Goal: Task Accomplishment & Management: Manage account settings

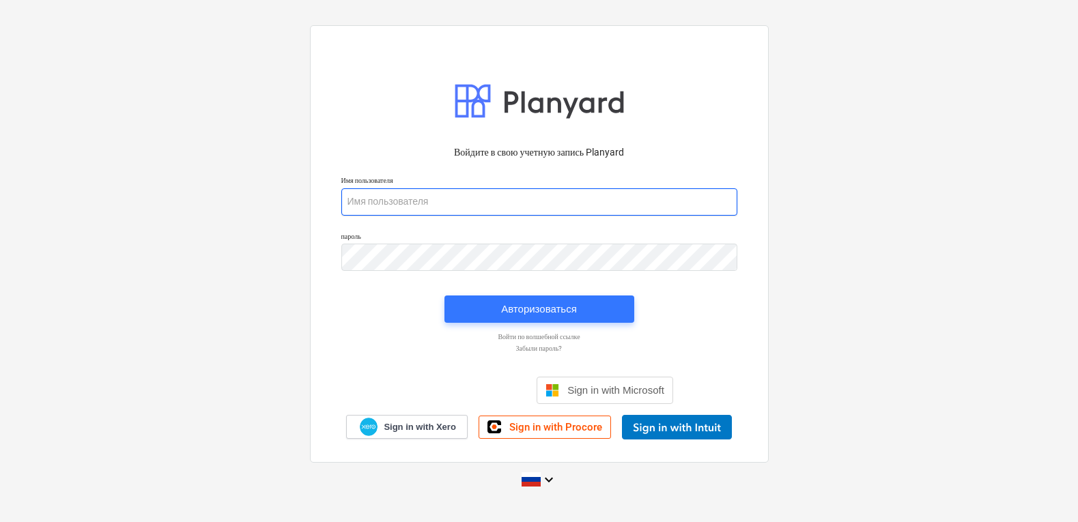
type input "[PERSON_NAME][EMAIL_ADDRESS][DOMAIN_NAME]"
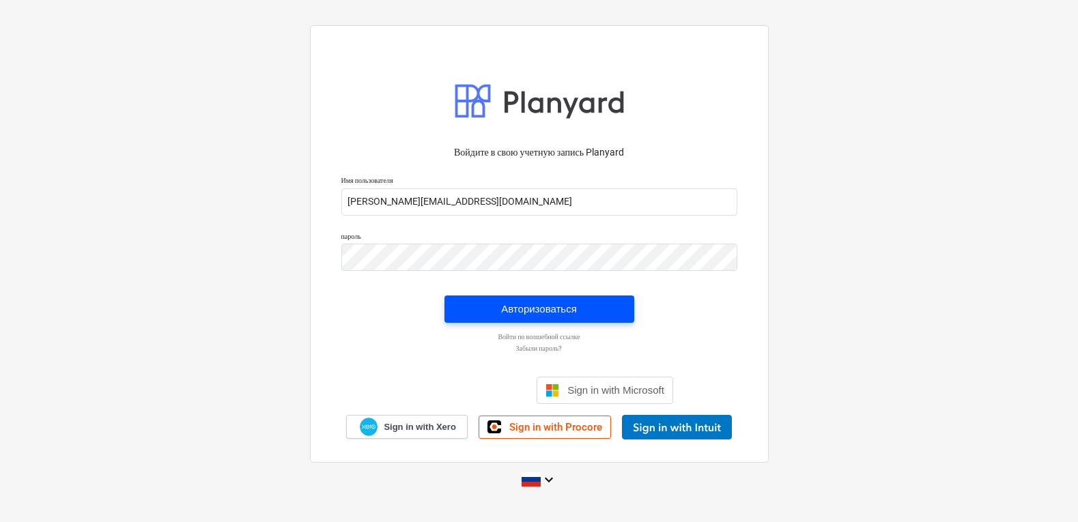
click at [545, 306] on div "Авторизоваться" at bounding box center [539, 309] width 76 height 18
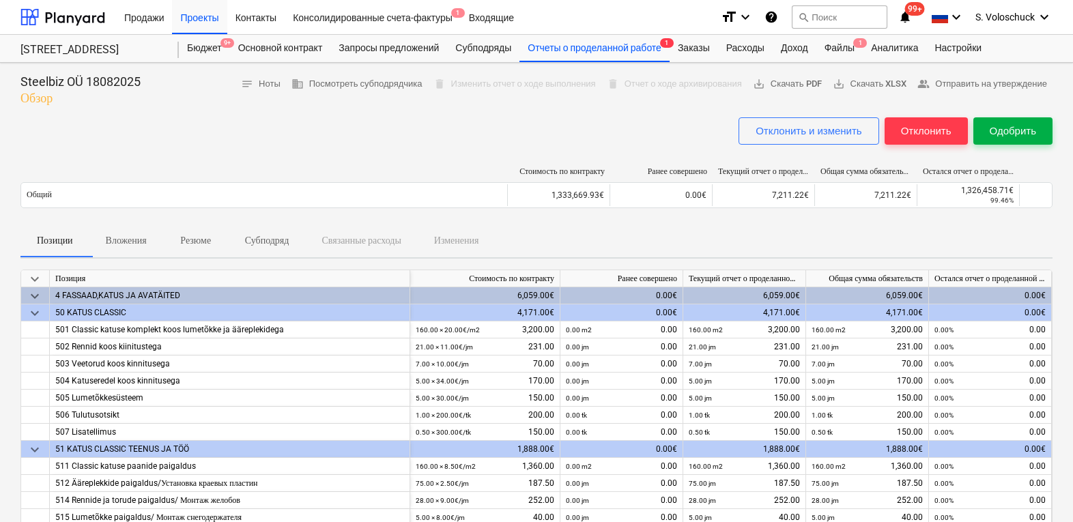
click at [1008, 133] on div "Одобрить" at bounding box center [1013, 131] width 46 height 18
click at [921, 119] on button "Отклонить" at bounding box center [925, 130] width 83 height 27
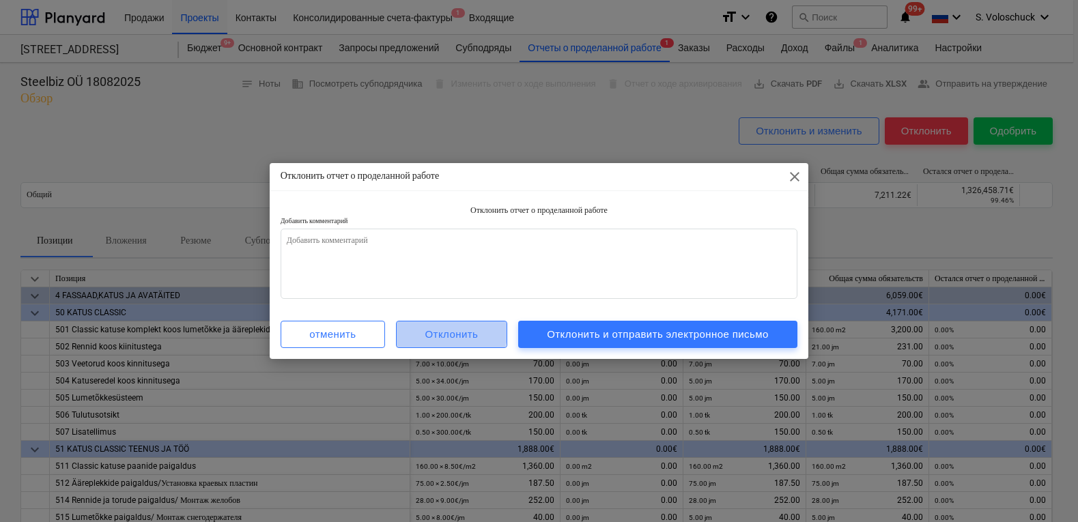
click at [434, 328] on div "Отклонить" at bounding box center [451, 335] width 53 height 18
type textarea "x"
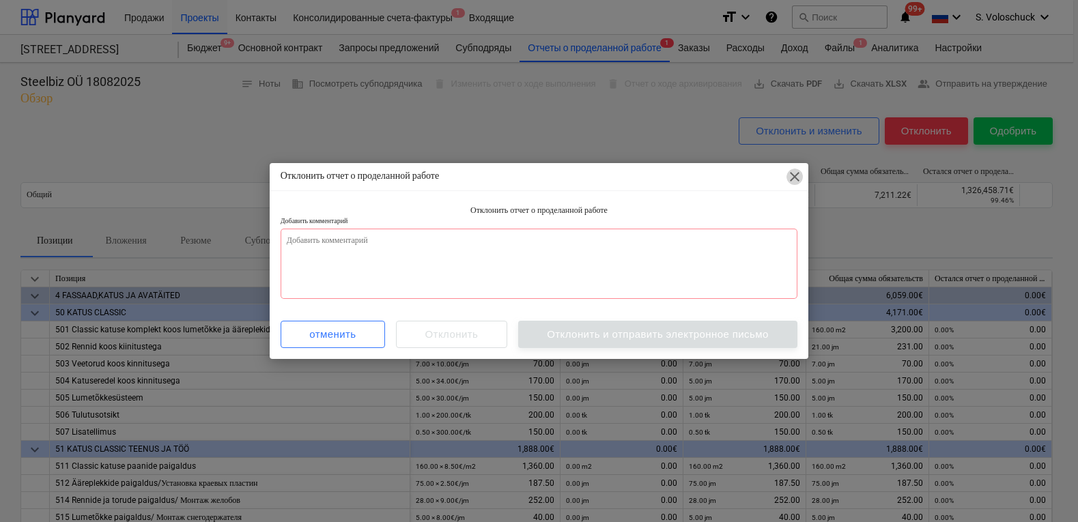
click at [791, 178] on span "close" at bounding box center [794, 177] width 16 height 16
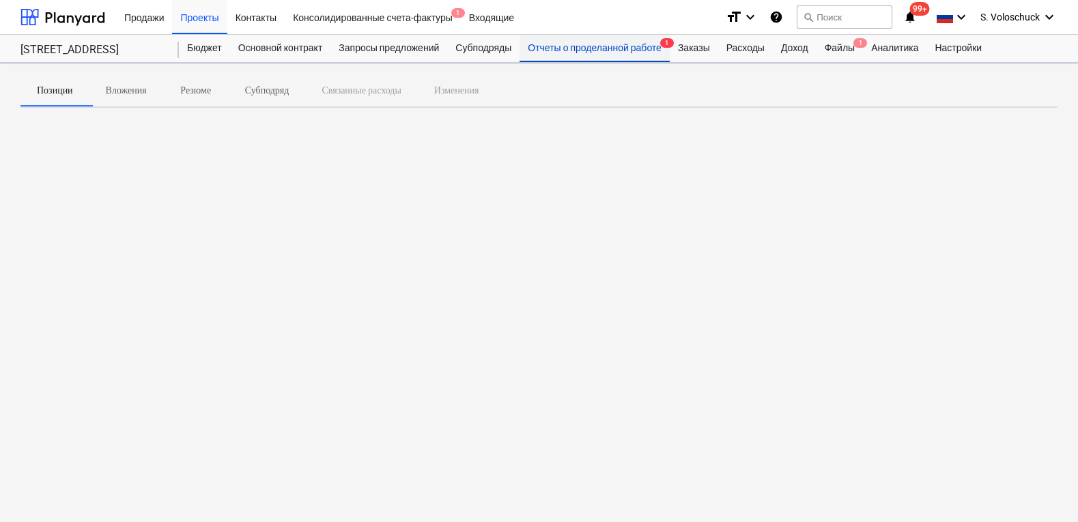
click at [594, 48] on div "Отчеты о проделанной работе 1" at bounding box center [594, 48] width 150 height 27
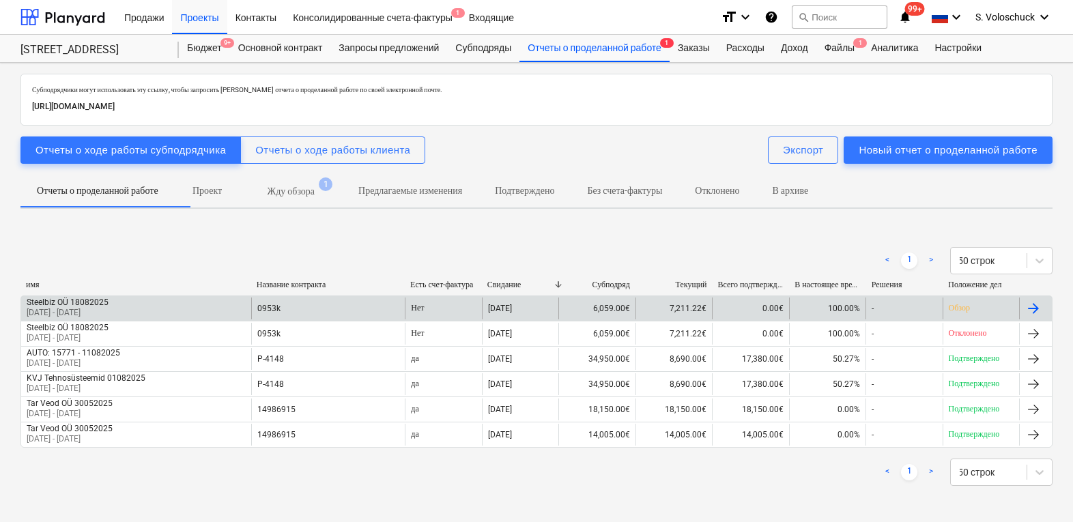
click at [828, 305] on span "100.00%" at bounding box center [844, 309] width 32 height 10
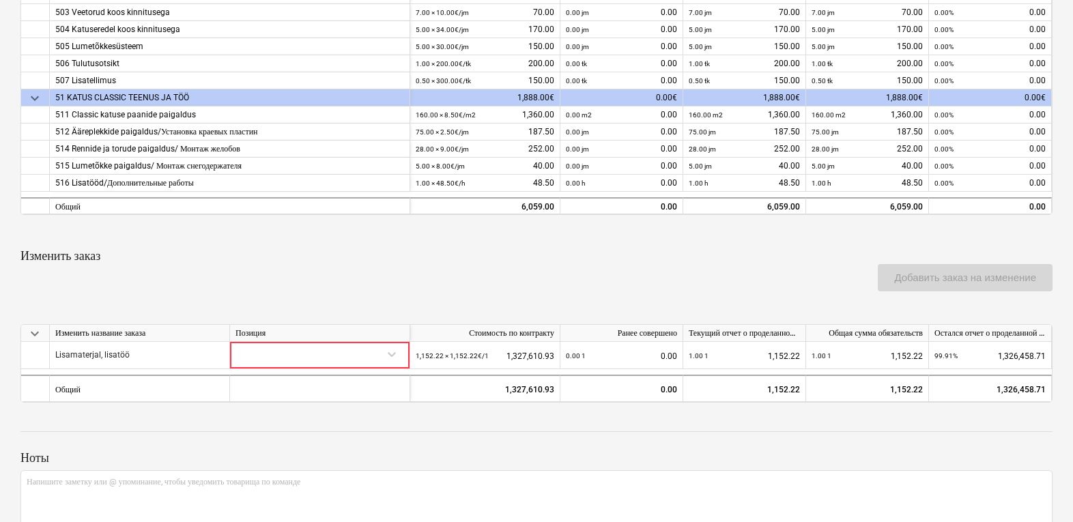
scroll to position [354, 0]
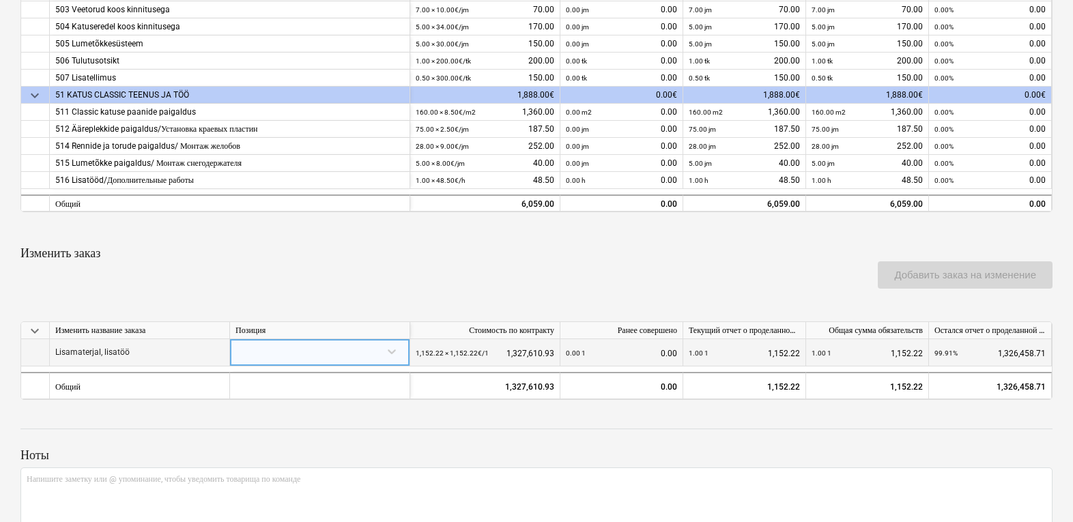
click at [485, 349] on small "1,152.22 × 1,152.22€ / 1" at bounding box center [452, 353] width 73 height 8
click at [481, 350] on small "1,152.22 × 1,152.22€ / 1" at bounding box center [452, 353] width 73 height 8
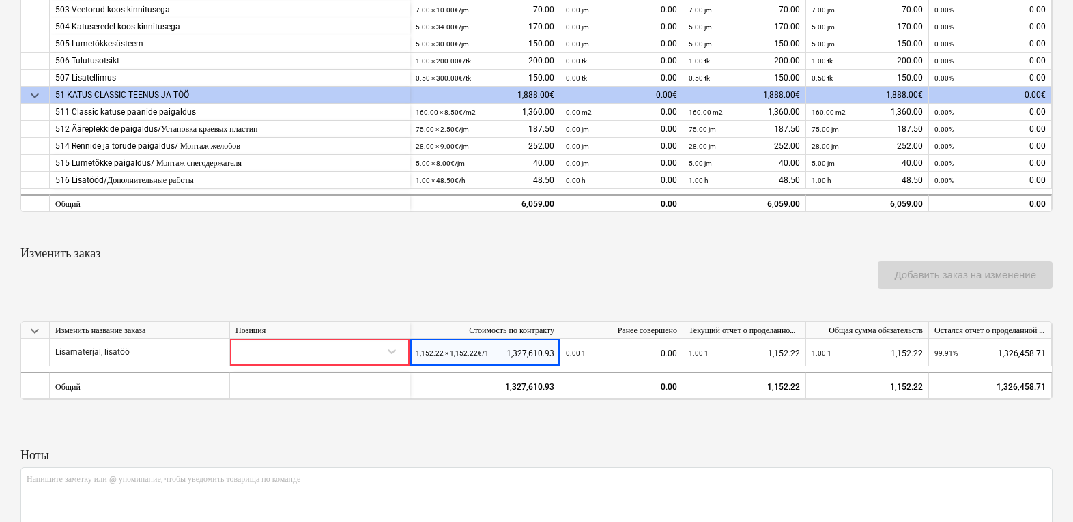
click at [567, 463] on div at bounding box center [536, 465] width 1032 height 4
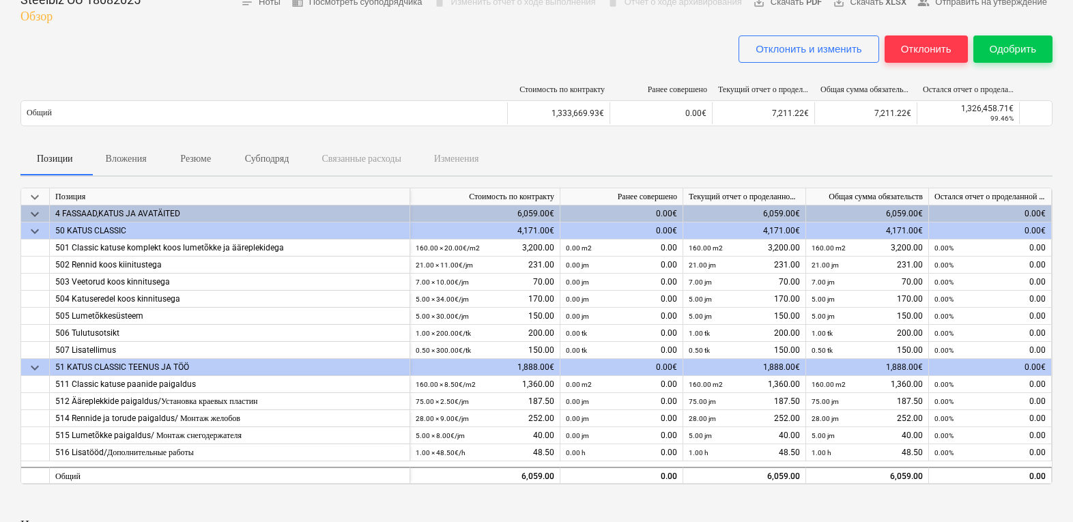
scroll to position [255, 0]
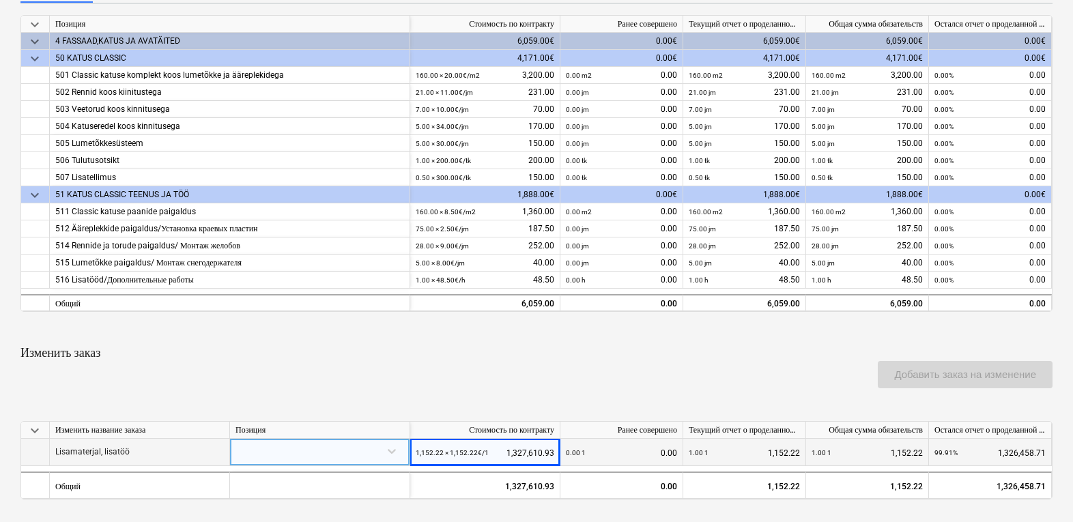
drag, startPoint x: 547, startPoint y: 450, endPoint x: 571, endPoint y: 450, distance: 23.9
click at [548, 450] on div "1,152.22 × 1,152.22€ / 1 1,327,610.93" at bounding box center [485, 453] width 139 height 28
drag, startPoint x: 556, startPoint y: 449, endPoint x: 508, endPoint y: 449, distance: 47.8
click at [508, 449] on div "1,152.22 × 1,152.22€ / 1 1,327,610.93" at bounding box center [485, 452] width 150 height 27
click at [868, 444] on div "1.00 1 1,152.22" at bounding box center [866, 453] width 111 height 28
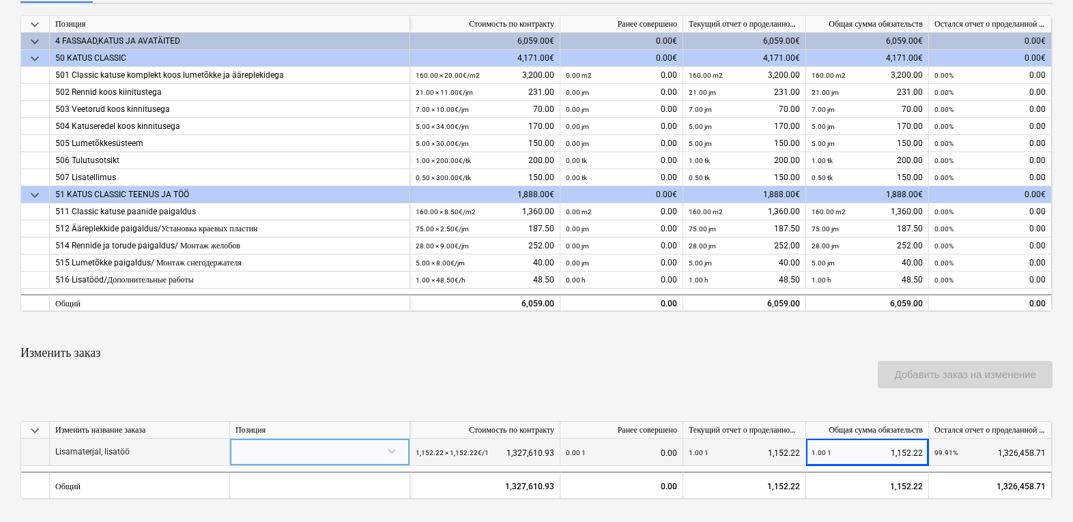
click at [906, 448] on div "1.00 1 1,152.22" at bounding box center [866, 453] width 111 height 28
click at [921, 450] on div "1.00 1 1,152.22" at bounding box center [866, 453] width 111 height 28
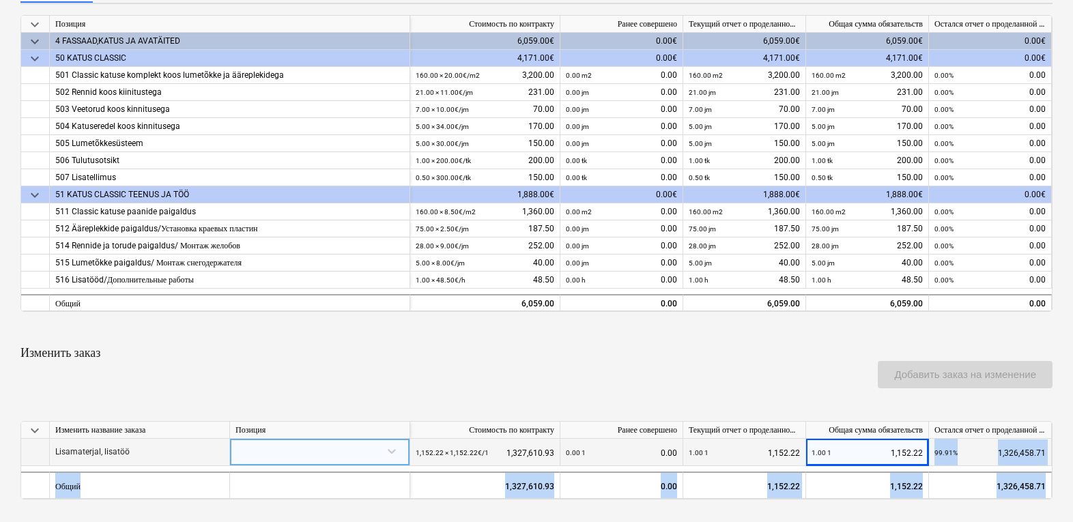
click at [921, 450] on div "1.00 1 1,152.22" at bounding box center [866, 453] width 111 height 28
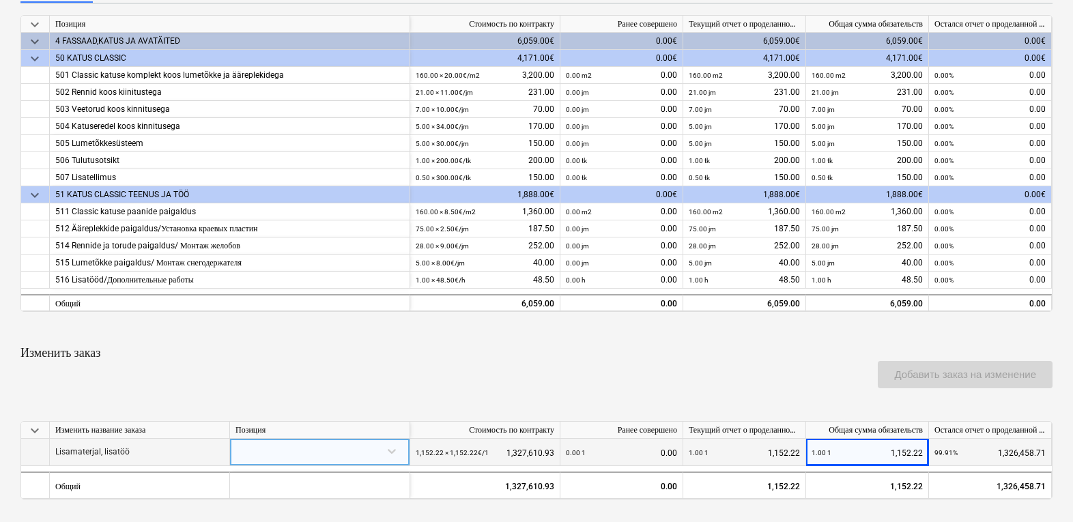
click at [790, 450] on div "1.00 1 1,152.22" at bounding box center [744, 453] width 111 height 28
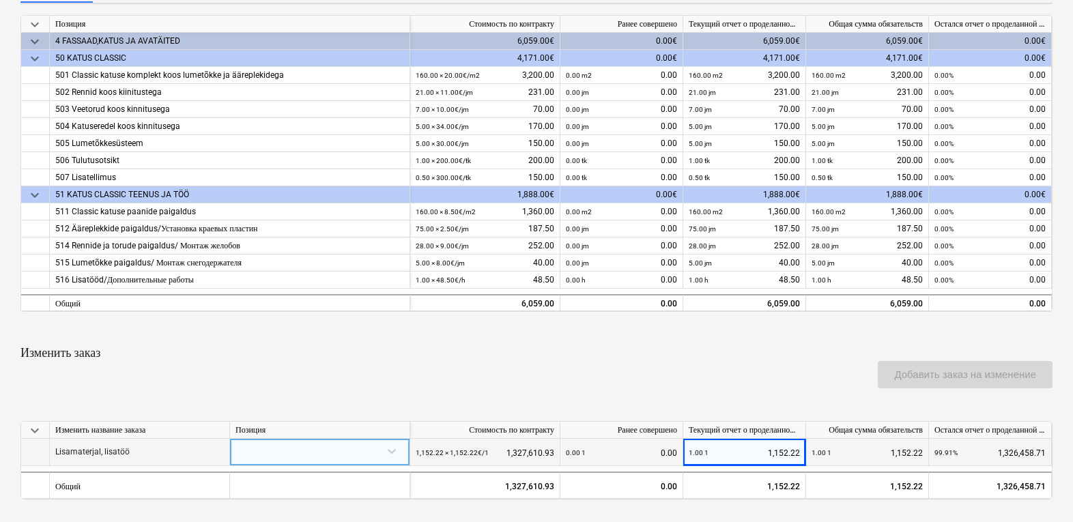
click at [652, 450] on div "0.00 1 0.00" at bounding box center [621, 453] width 111 height 28
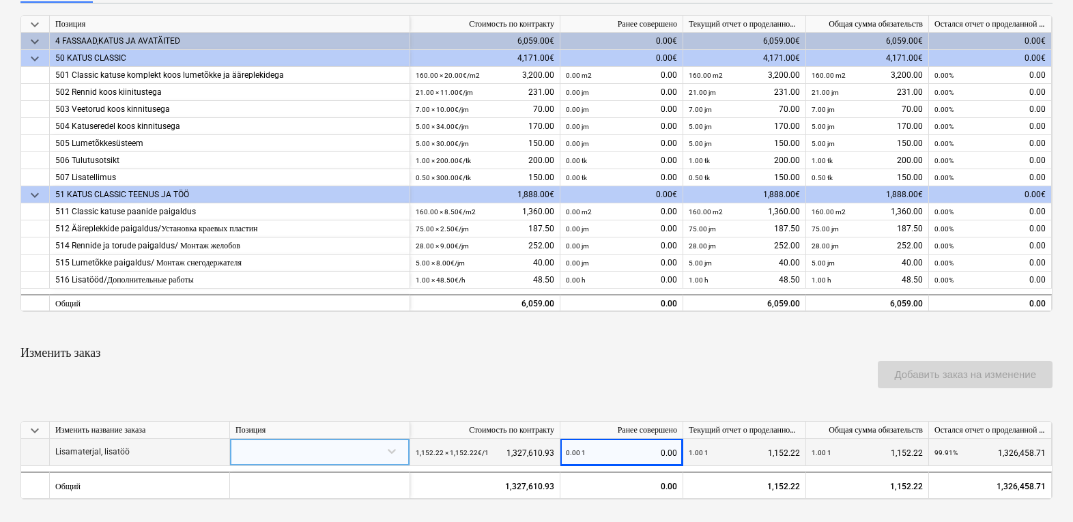
click at [557, 451] on div "1,152.22 × 1,152.22€ / 1 1,327,610.93" at bounding box center [485, 452] width 150 height 27
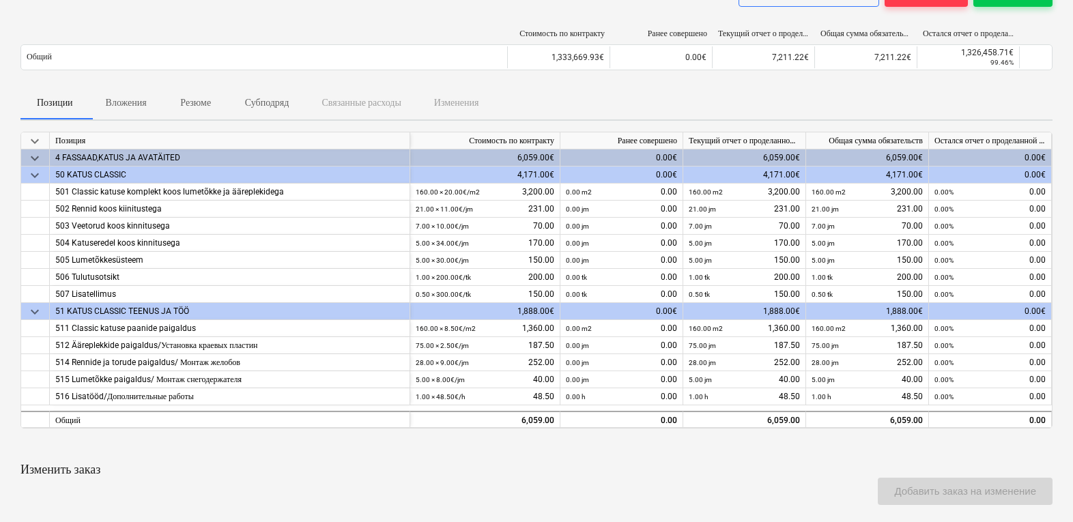
scroll to position [0, 0]
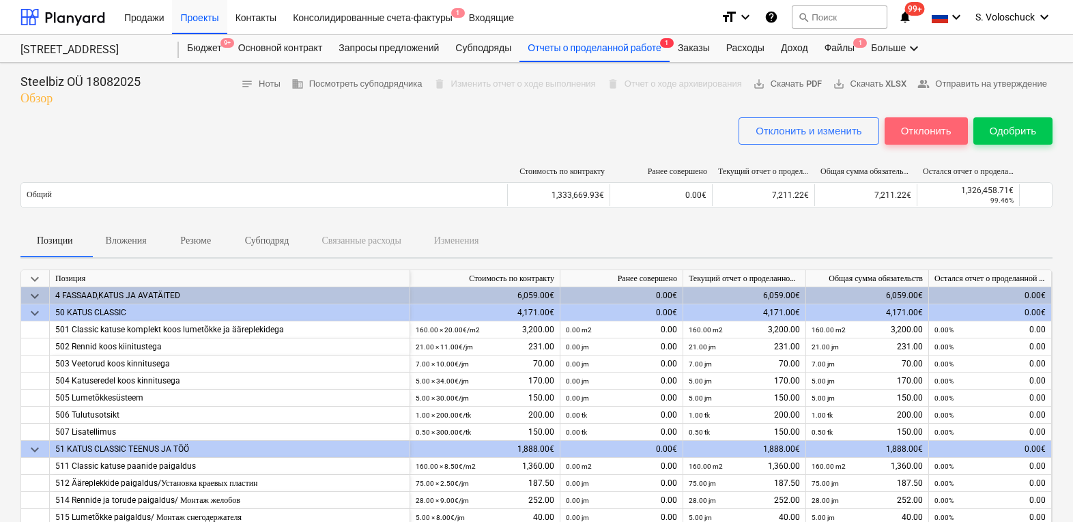
click at [913, 136] on div "Отклонить" at bounding box center [926, 131] width 51 height 18
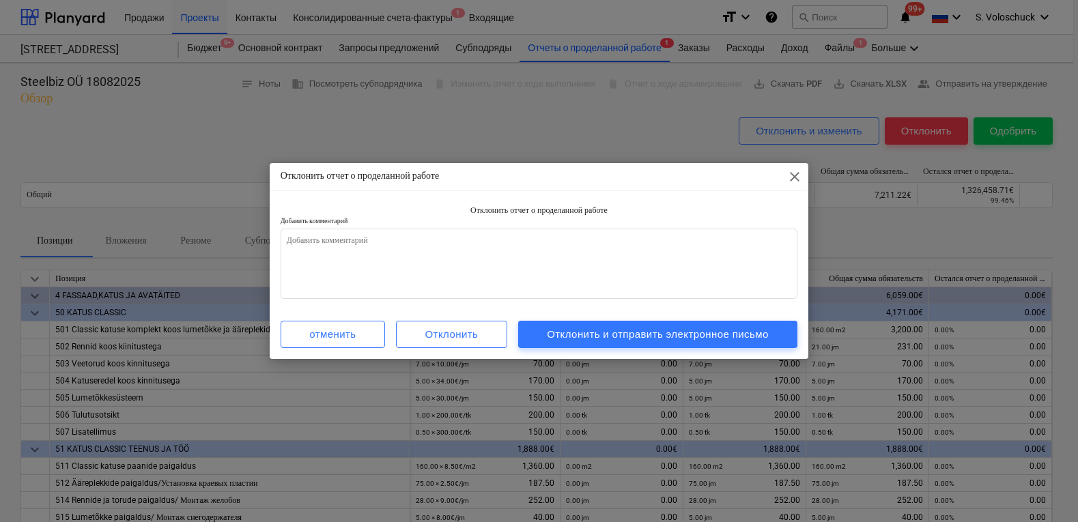
click at [883, 242] on div "Отклонить отчет о проделанной работе close Отклонить отчет о проделанной работе…" at bounding box center [539, 261] width 1078 height 522
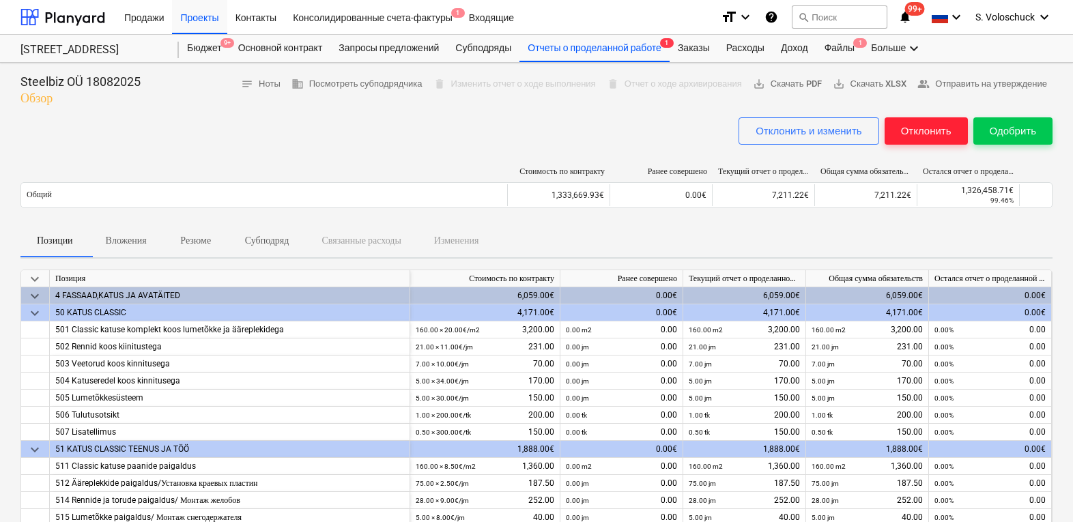
click at [928, 134] on div "Отклонить" at bounding box center [926, 131] width 51 height 18
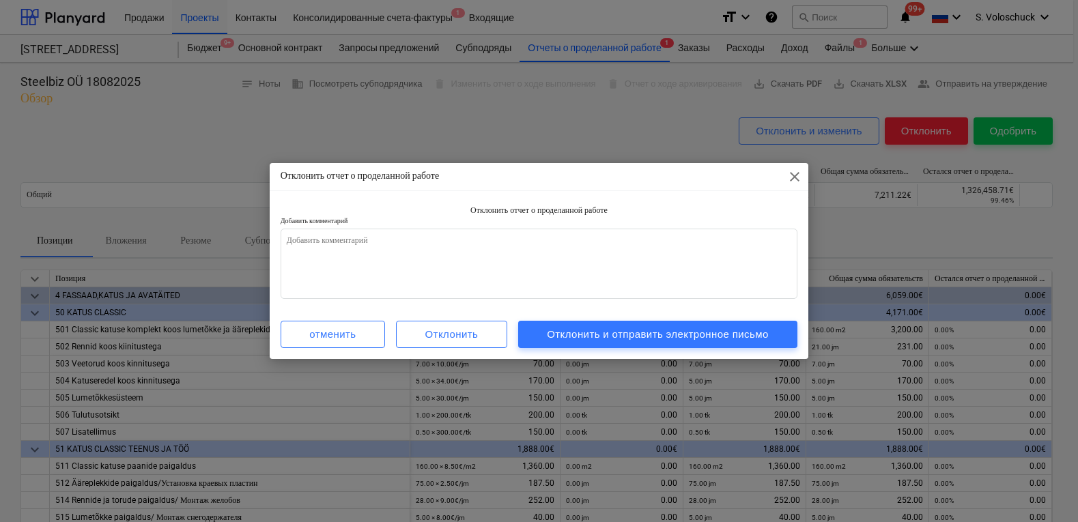
type textarea "x"
click at [796, 177] on span "close" at bounding box center [794, 177] width 16 height 16
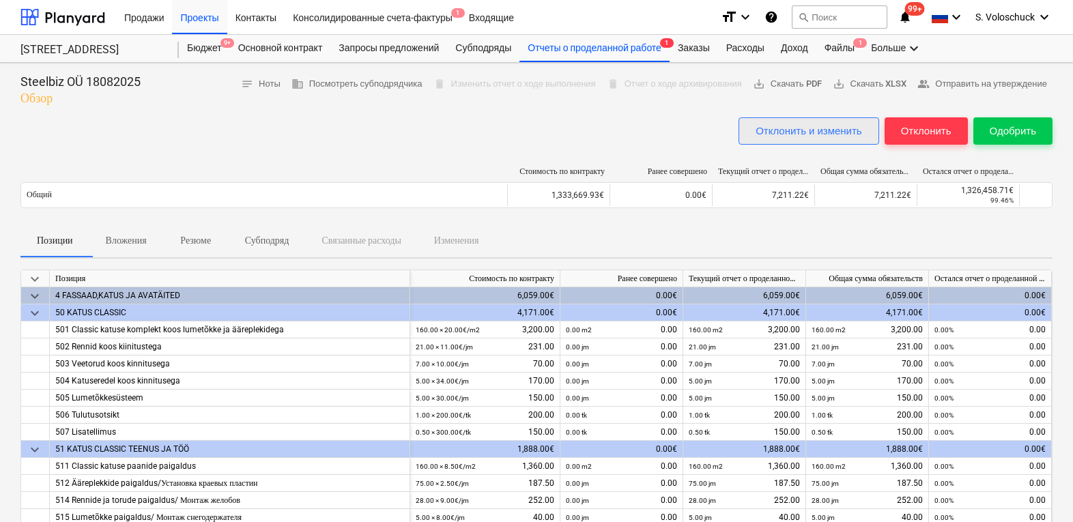
click at [820, 132] on div "Отклонить и изменить" at bounding box center [808, 131] width 106 height 18
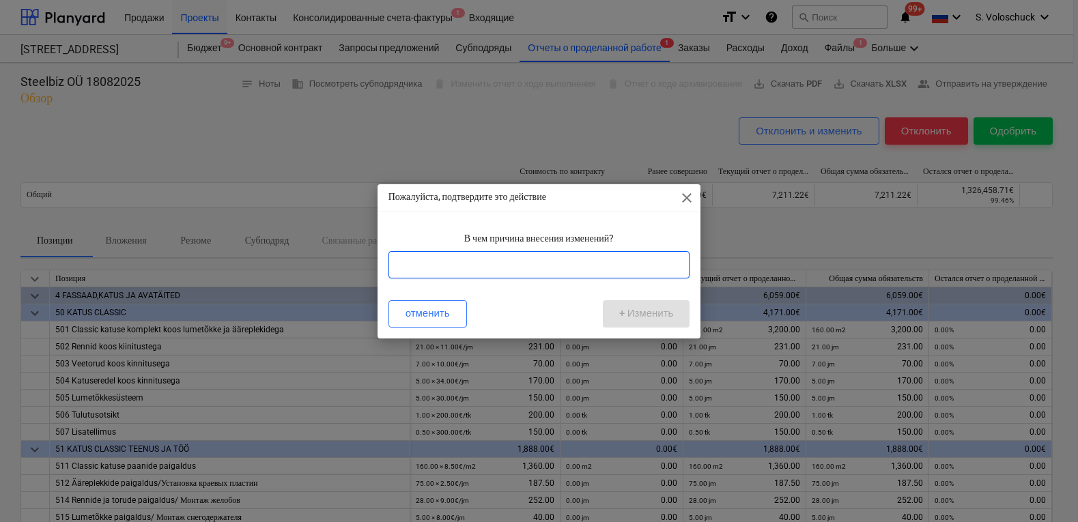
click at [556, 263] on input "text" at bounding box center [539, 264] width 302 height 27
type input "a"
type input "nada"
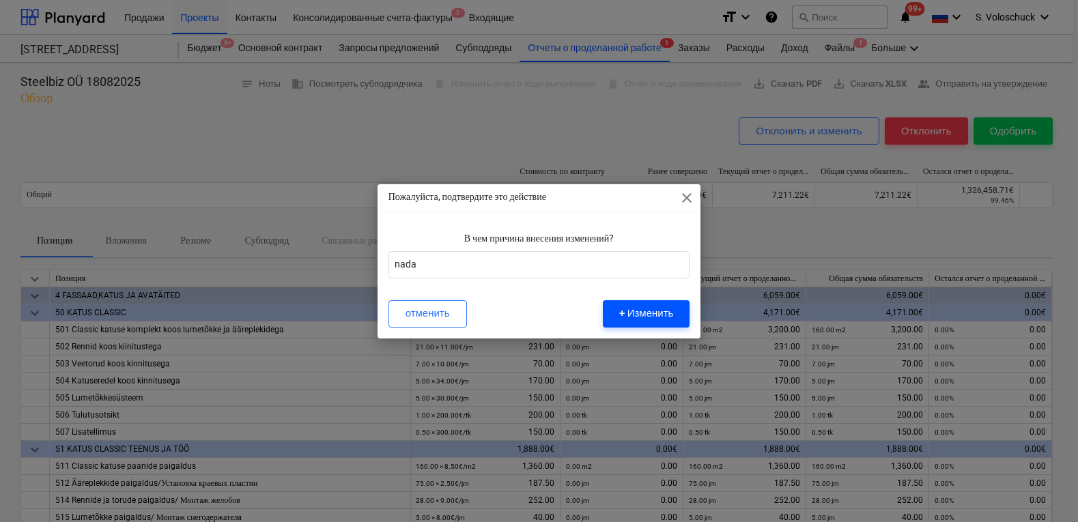
click at [642, 319] on div "+ Изменить" at bounding box center [646, 313] width 55 height 18
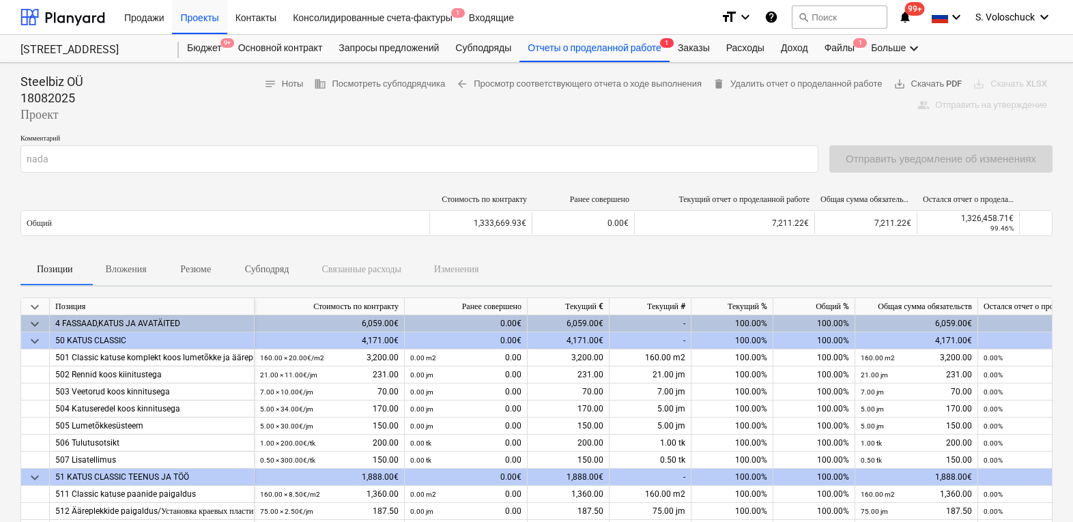
click at [970, 103] on div "people_alt Отправить на утверждение" at bounding box center [982, 105] width 141 height 21
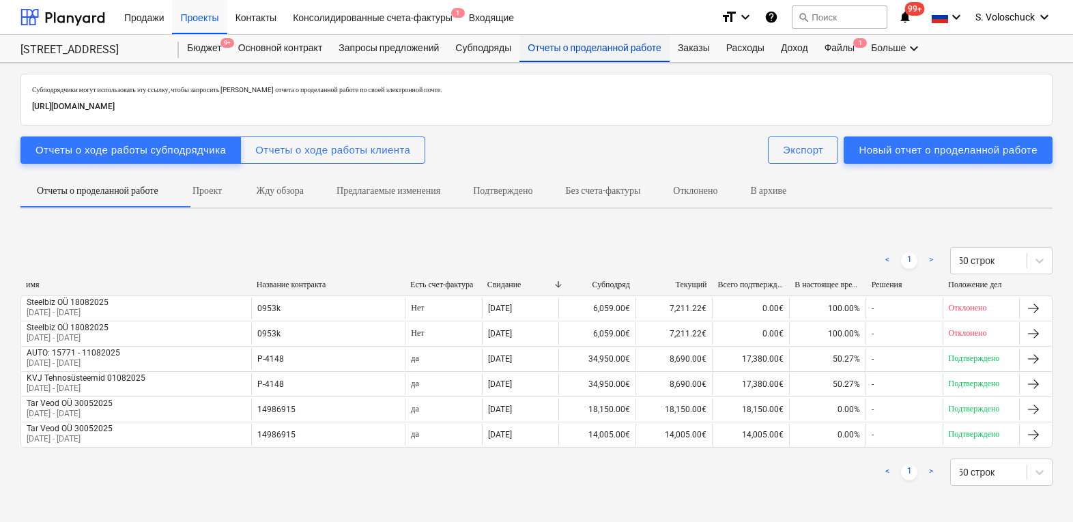
click at [623, 48] on div "Отчеты о проделанной работе" at bounding box center [594, 48] width 150 height 27
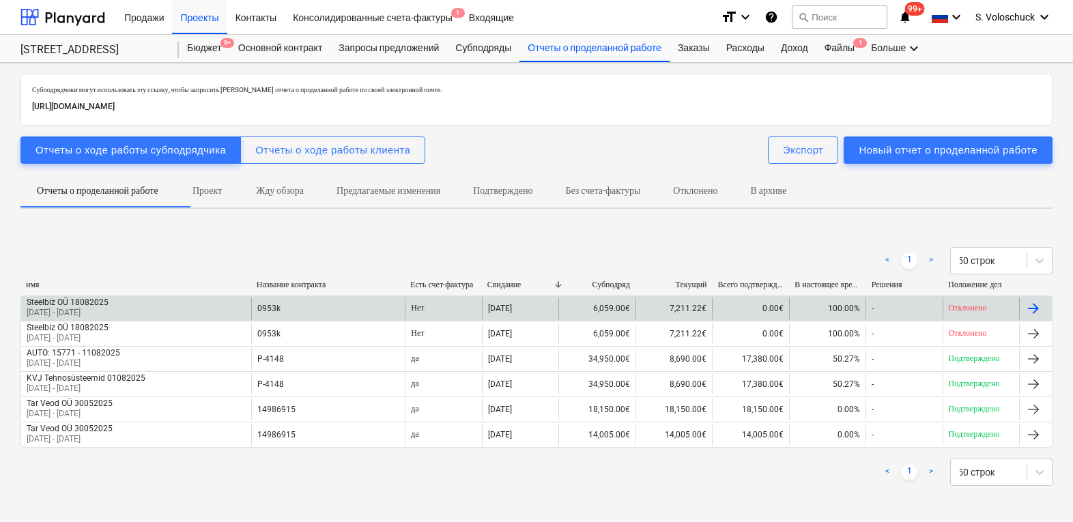
click at [413, 304] on div "Нет" at bounding box center [443, 309] width 76 height 22
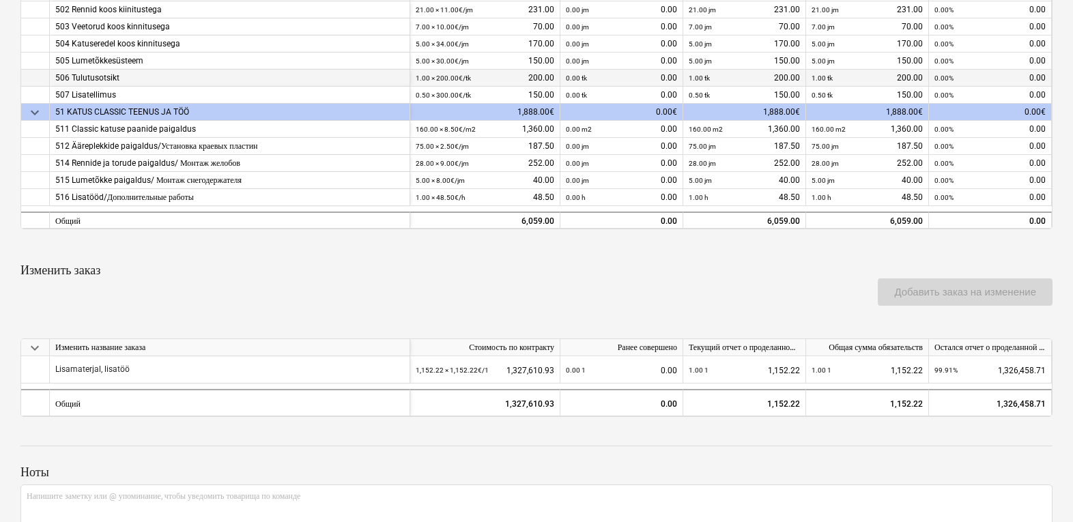
scroll to position [443, 0]
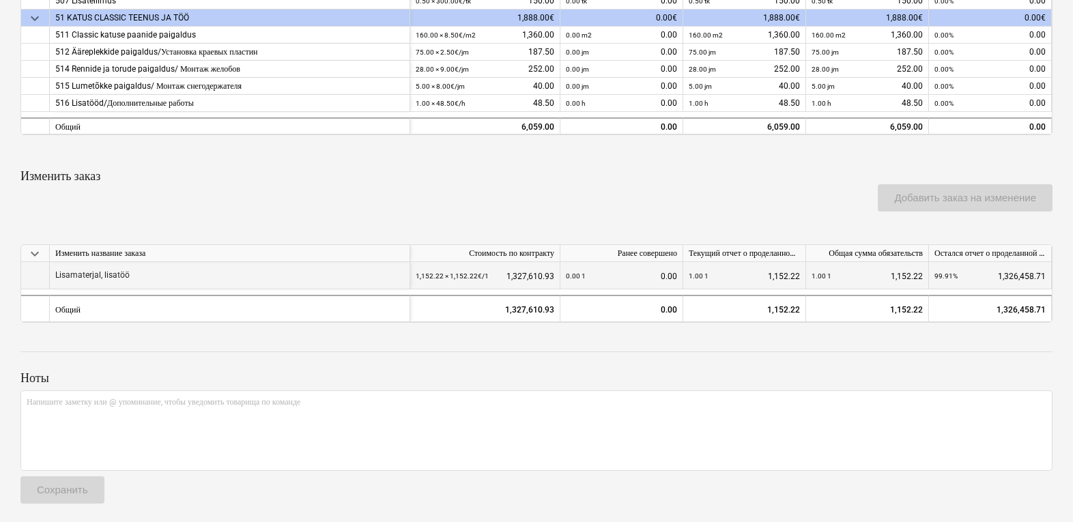
click at [521, 268] on div "1,152.22 × 1,152.22€ / 1 1,327,610.93" at bounding box center [485, 276] width 139 height 28
click at [536, 276] on div "1,152.22 × 1,152.22€ / 1 1,327,610.93" at bounding box center [485, 276] width 139 height 28
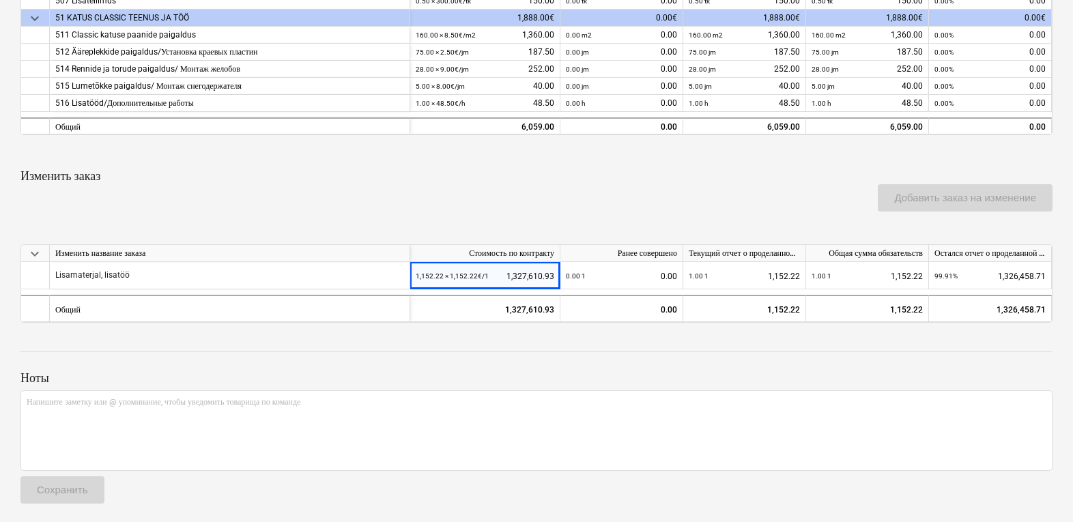
scroll to position [425, 0]
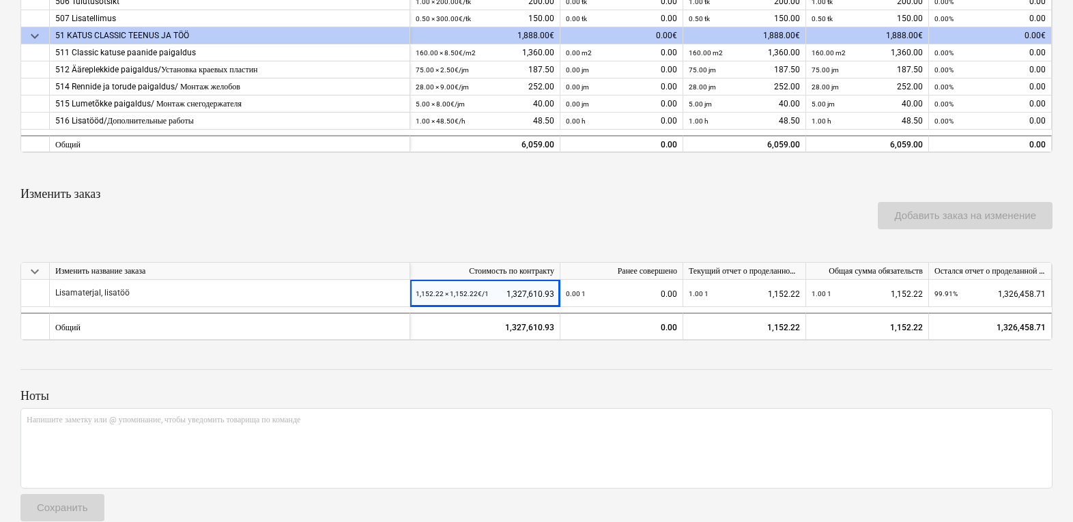
click at [35, 270] on span "keyboard_arrow_down" at bounding box center [35, 271] width 16 height 16
click at [36, 267] on span "keyboard_arrow_right" at bounding box center [35, 271] width 16 height 16
click at [36, 267] on span "keyboard_arrow_down" at bounding box center [35, 271] width 16 height 16
click at [36, 267] on span "keyboard_arrow_right" at bounding box center [35, 271] width 16 height 16
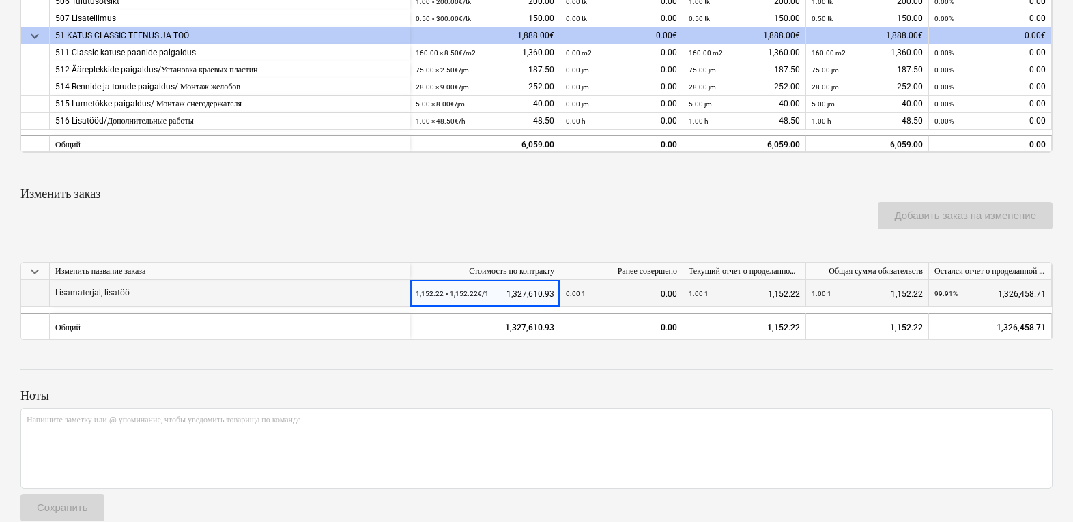
click at [228, 304] on div "Lisamaterjal, lisatöö" at bounding box center [230, 293] width 360 height 27
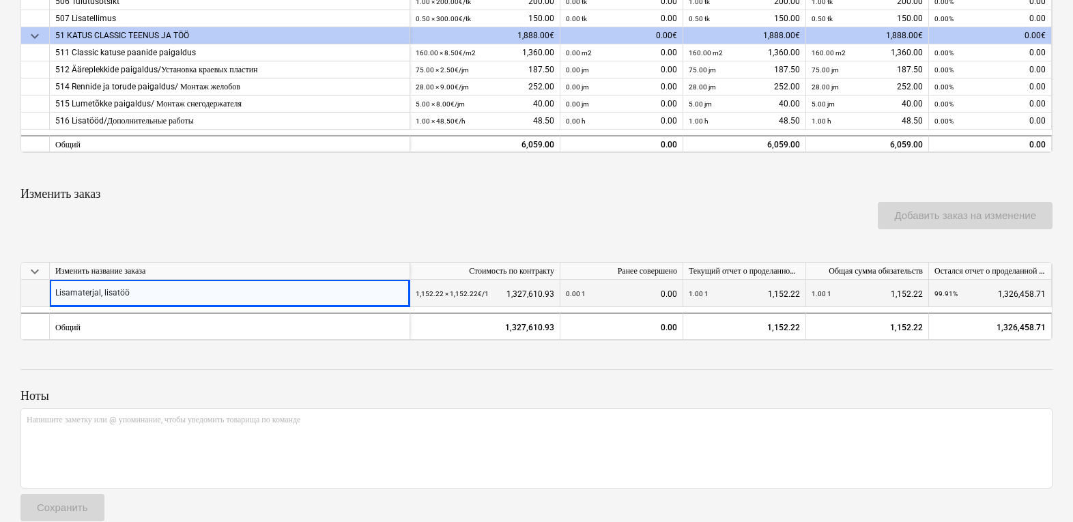
click at [940, 283] on div "99.91%" at bounding box center [945, 294] width 23 height 28
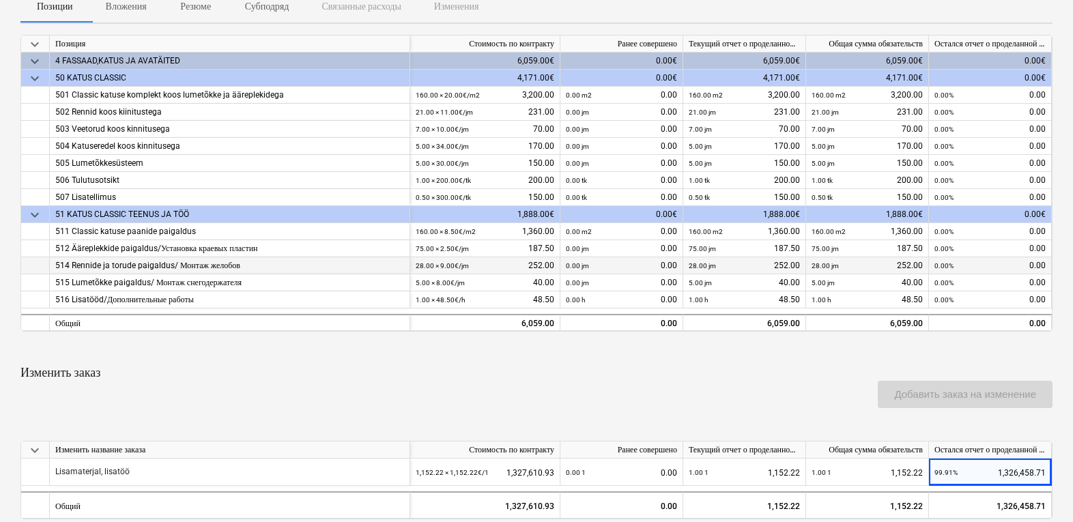
scroll to position [68, 0]
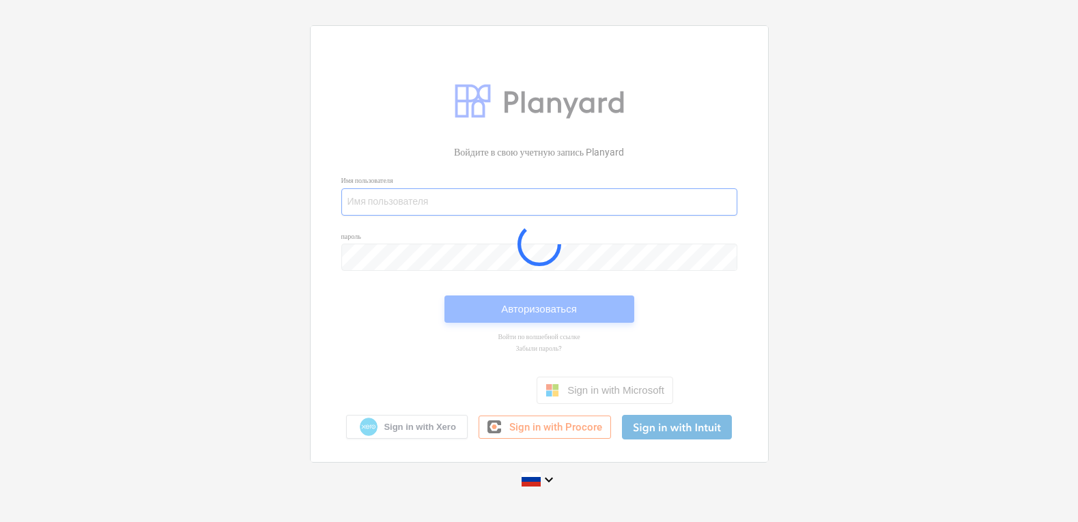
type input "[PERSON_NAME][EMAIL_ADDRESS][DOMAIN_NAME]"
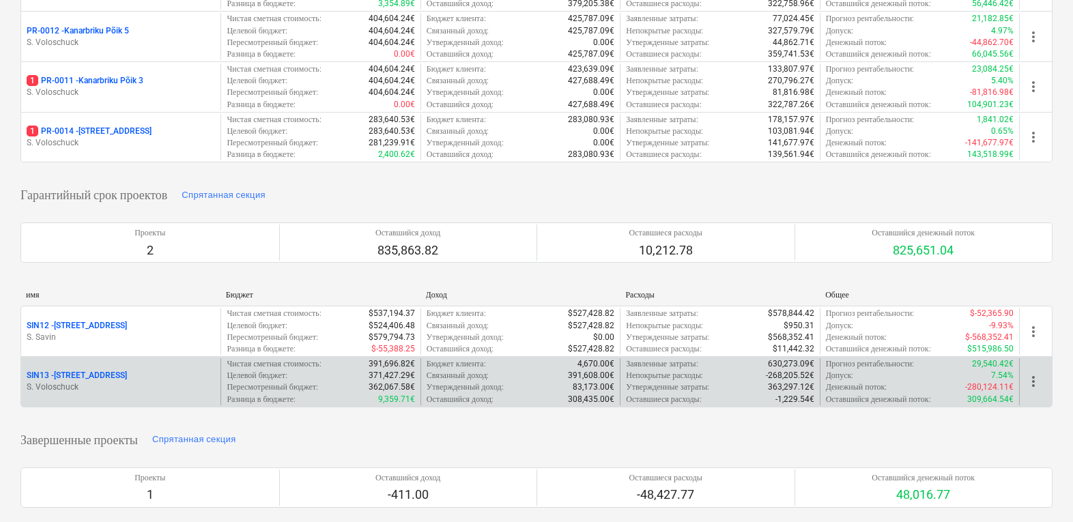
scroll to position [351, 0]
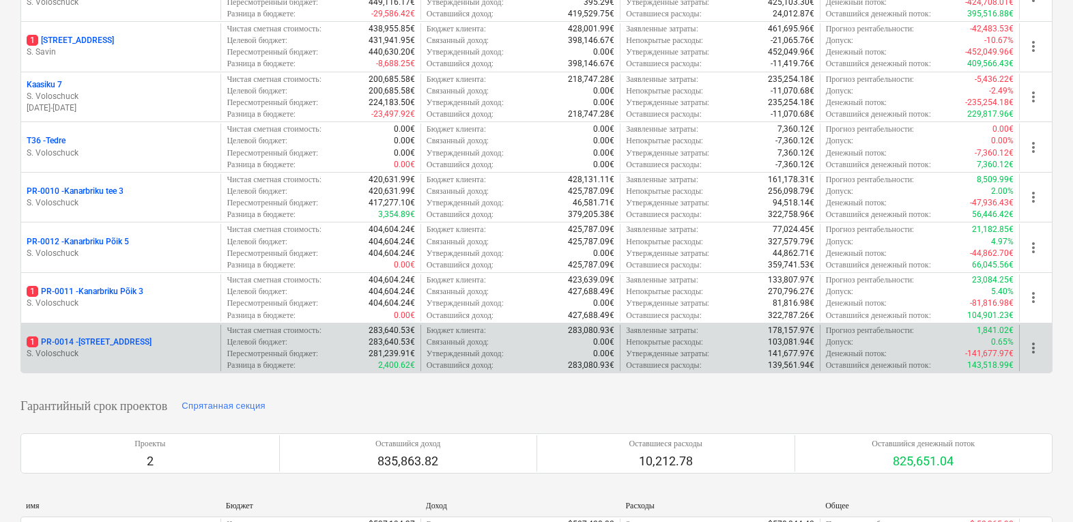
click at [124, 338] on p "1 PR-0014 - Luige tee 29" at bounding box center [89, 342] width 125 height 12
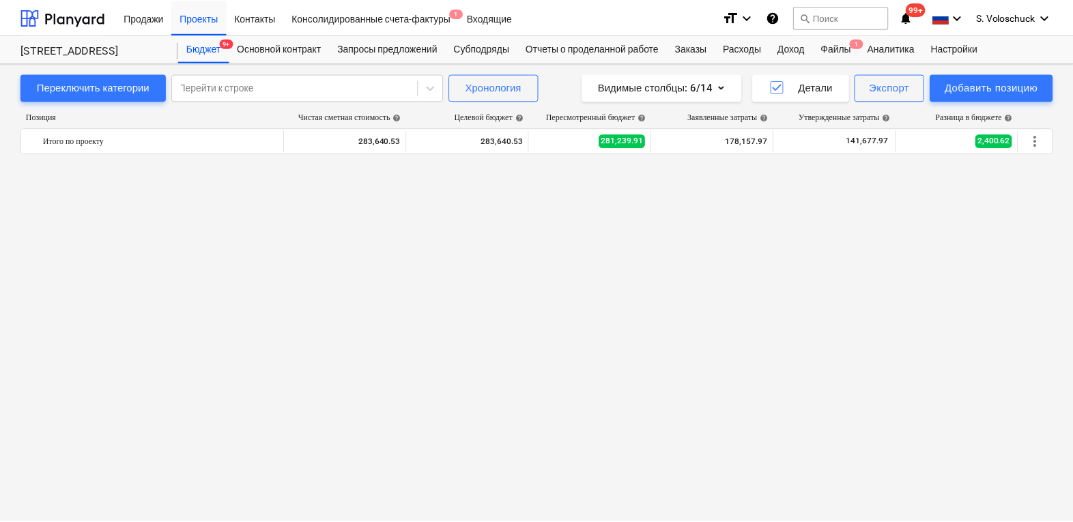
scroll to position [4403, 0]
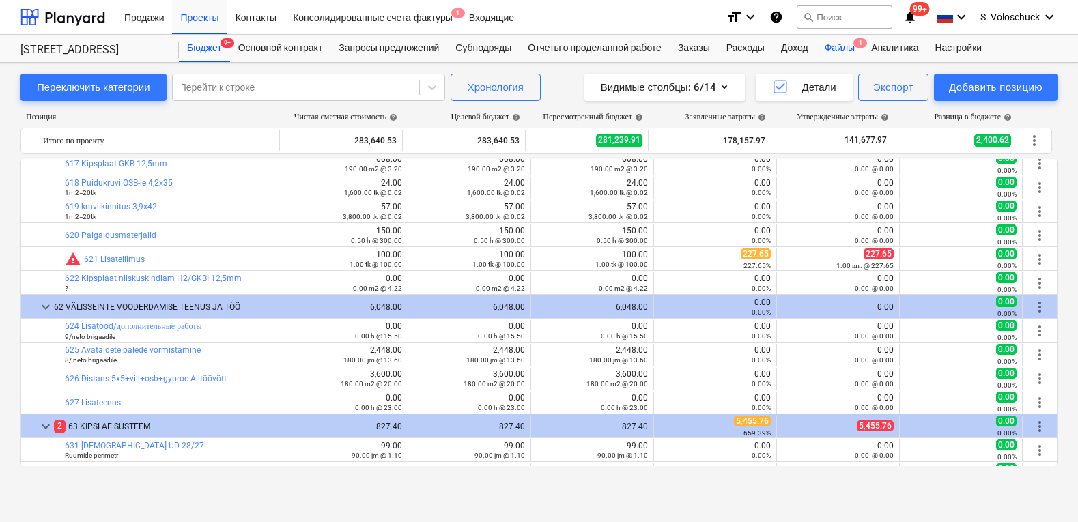
click at [850, 48] on div "Файлы 1" at bounding box center [839, 48] width 46 height 27
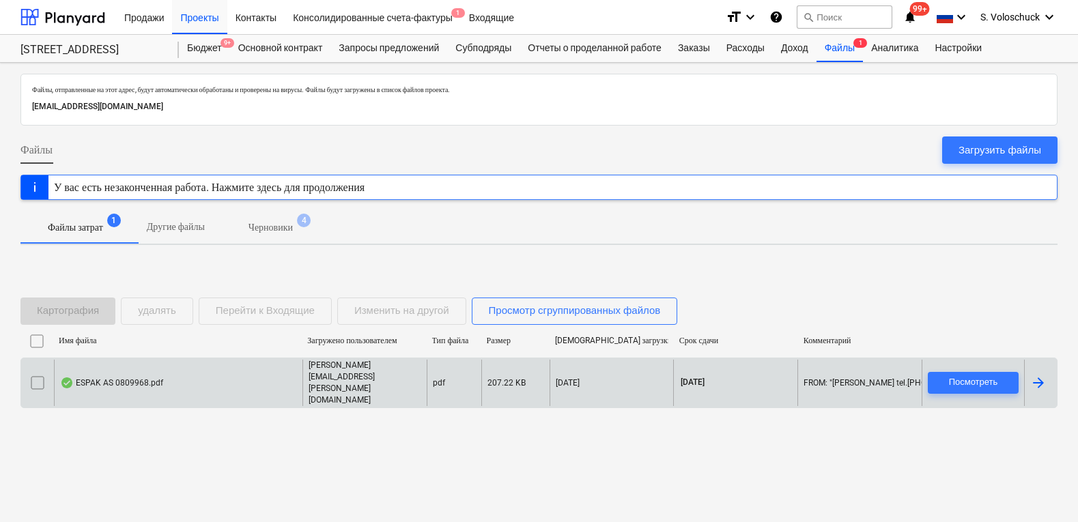
click at [152, 377] on div "ESPAK AS 0809968.pdf" at bounding box center [111, 382] width 103 height 11
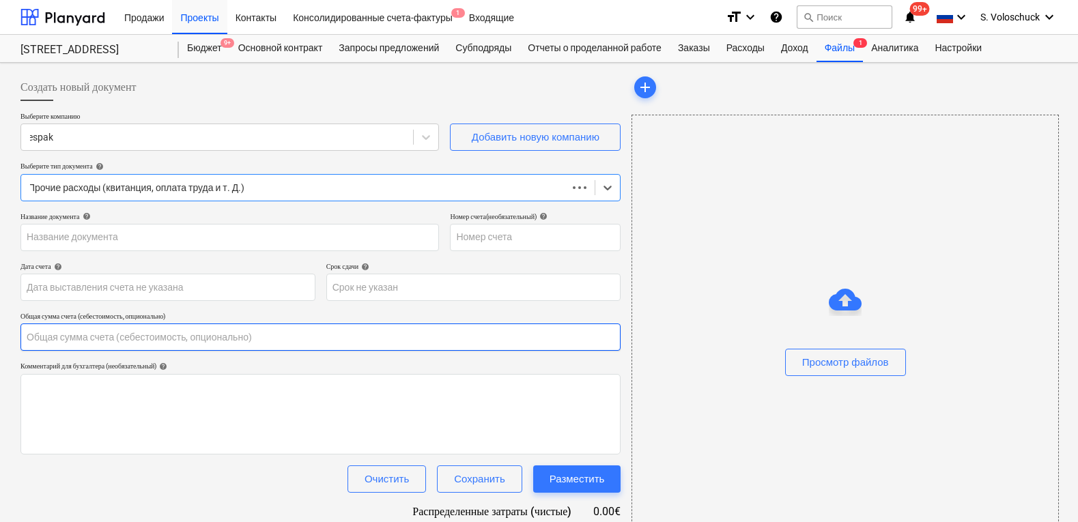
type input "0.00"
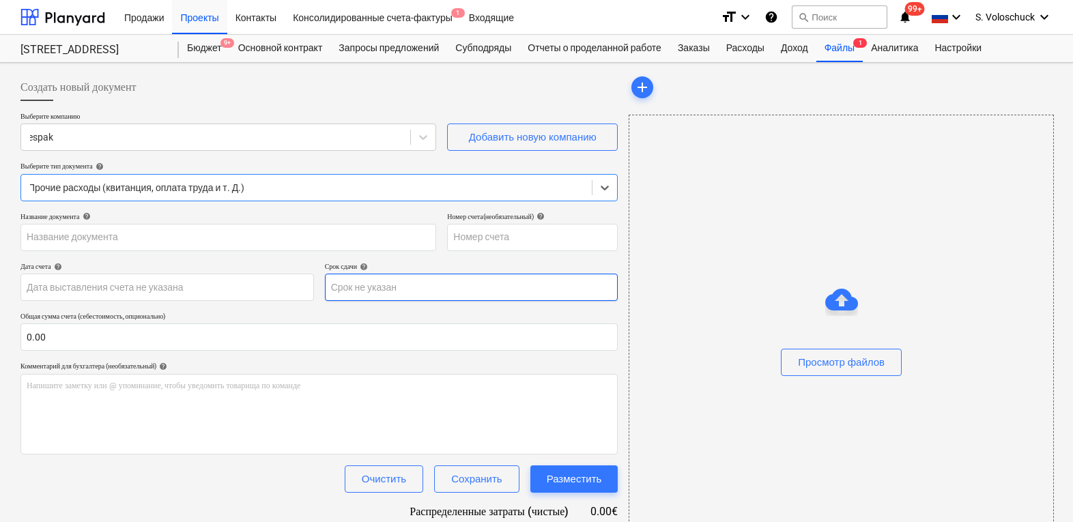
type input "0809968"
type input "[DATE]"
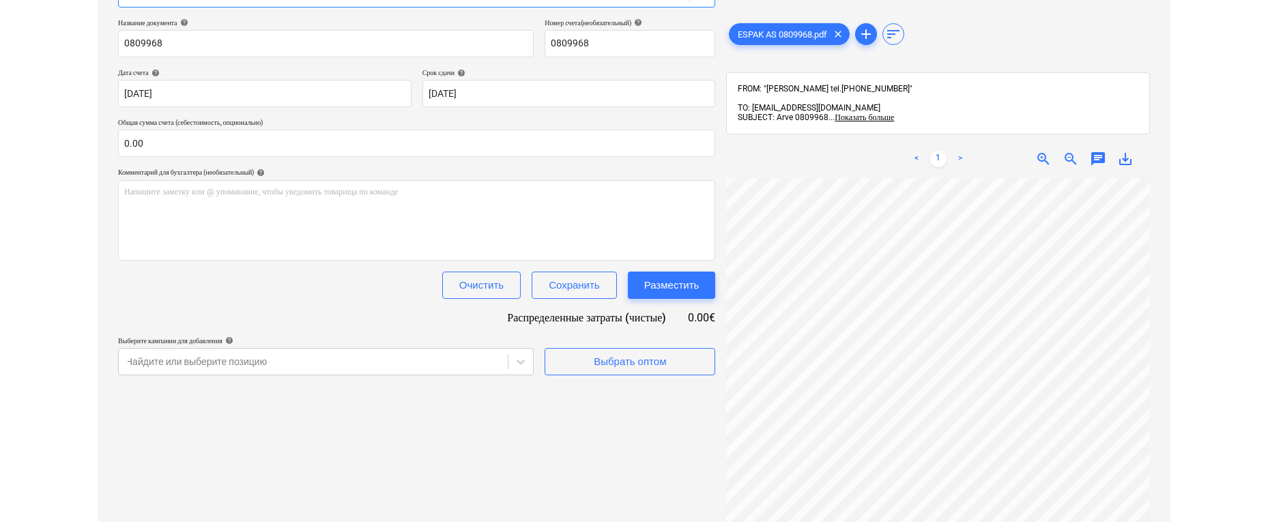
scroll to position [214, 0]
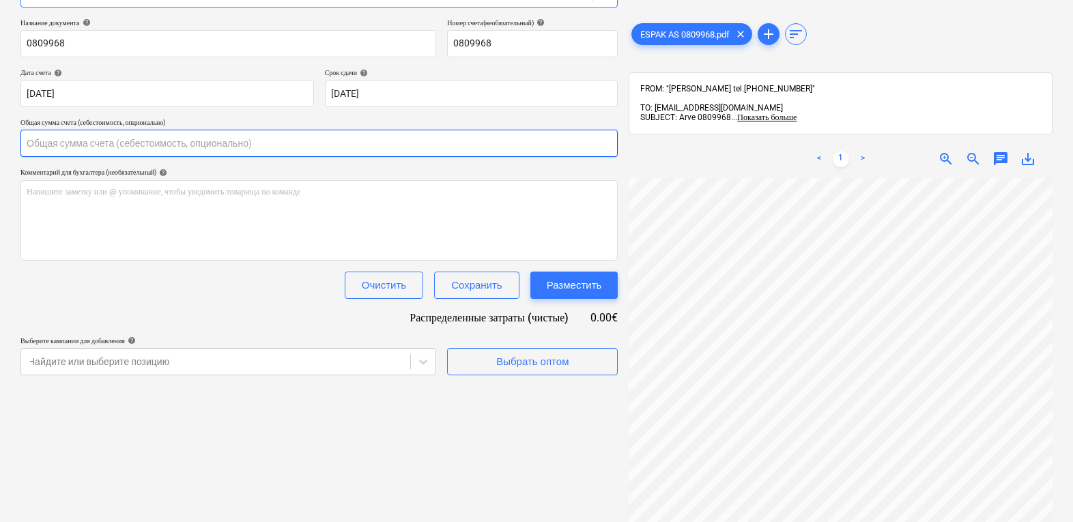
click at [118, 143] on input "text" at bounding box center [318, 143] width 597 height 27
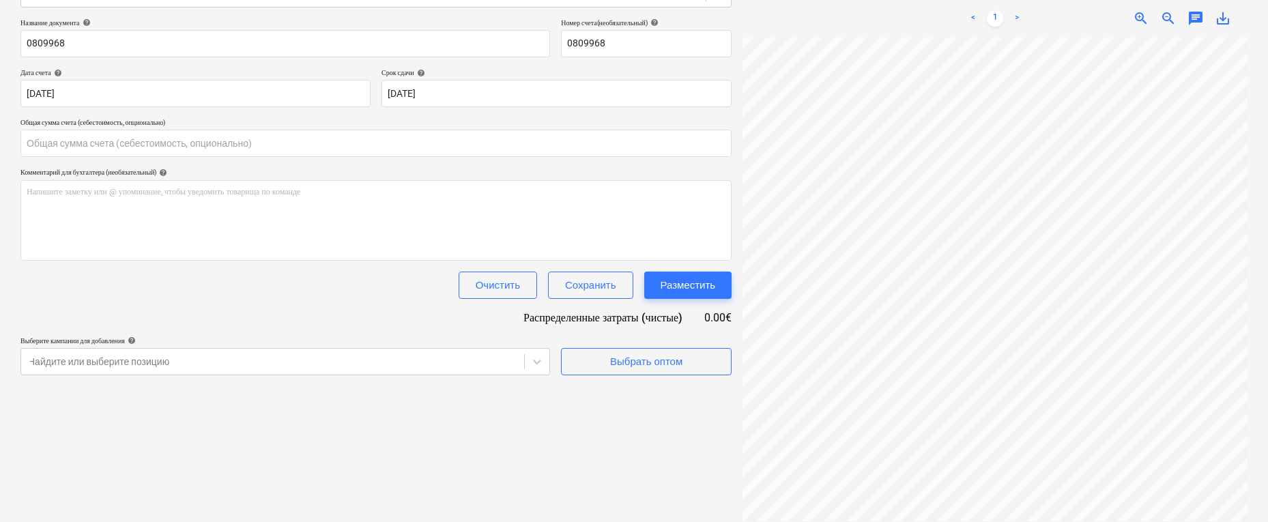
type input "0.00"
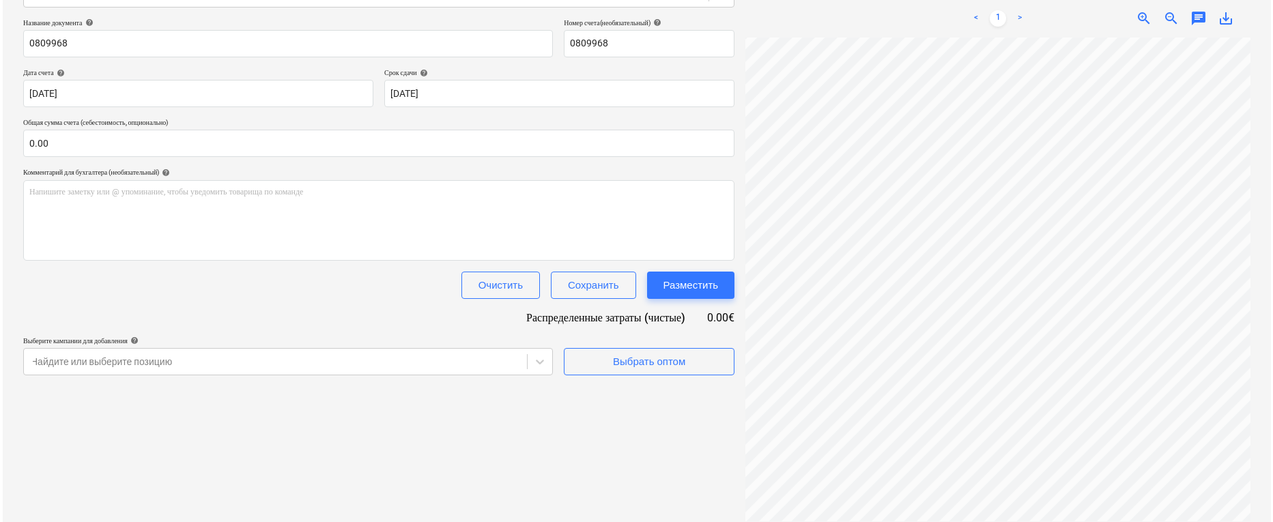
scroll to position [214, 112]
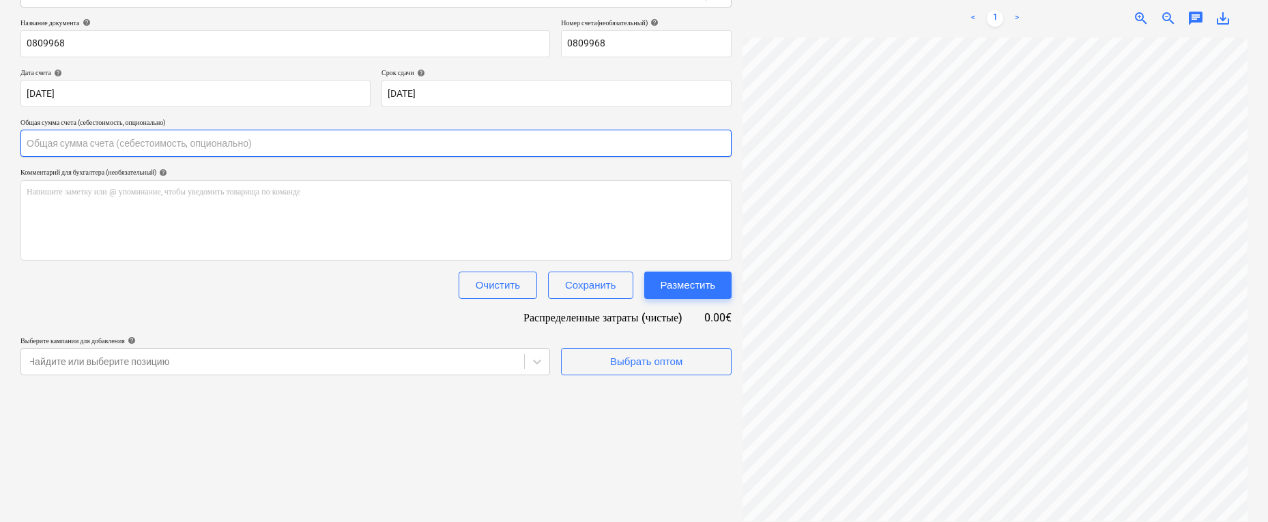
click at [87, 141] on input "text" at bounding box center [375, 143] width 711 height 27
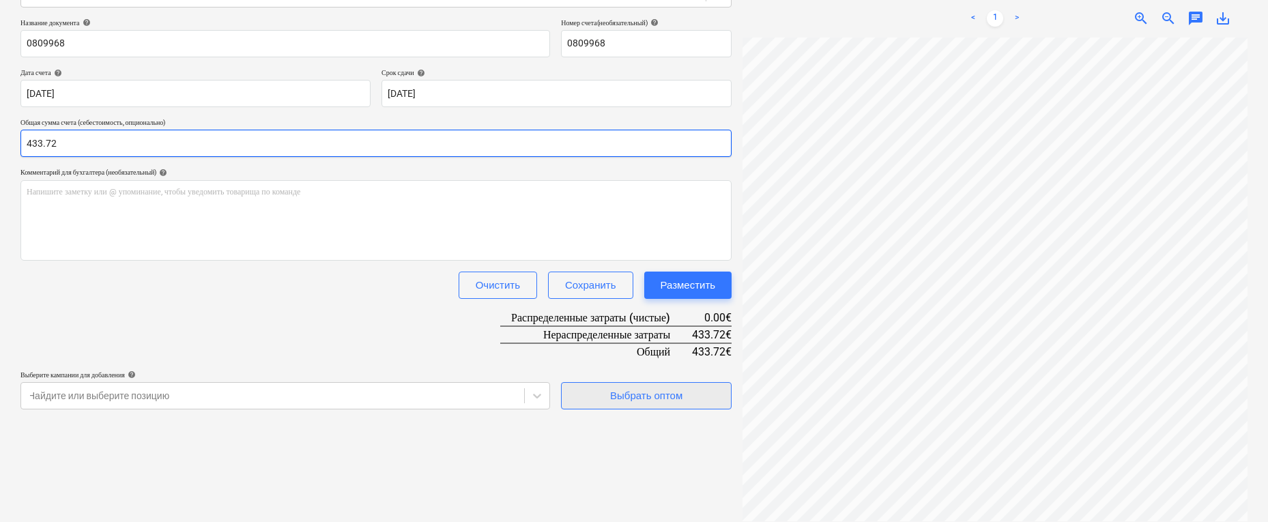
type input "433.72"
click at [635, 399] on div "Выбрать оптом" at bounding box center [646, 396] width 72 height 18
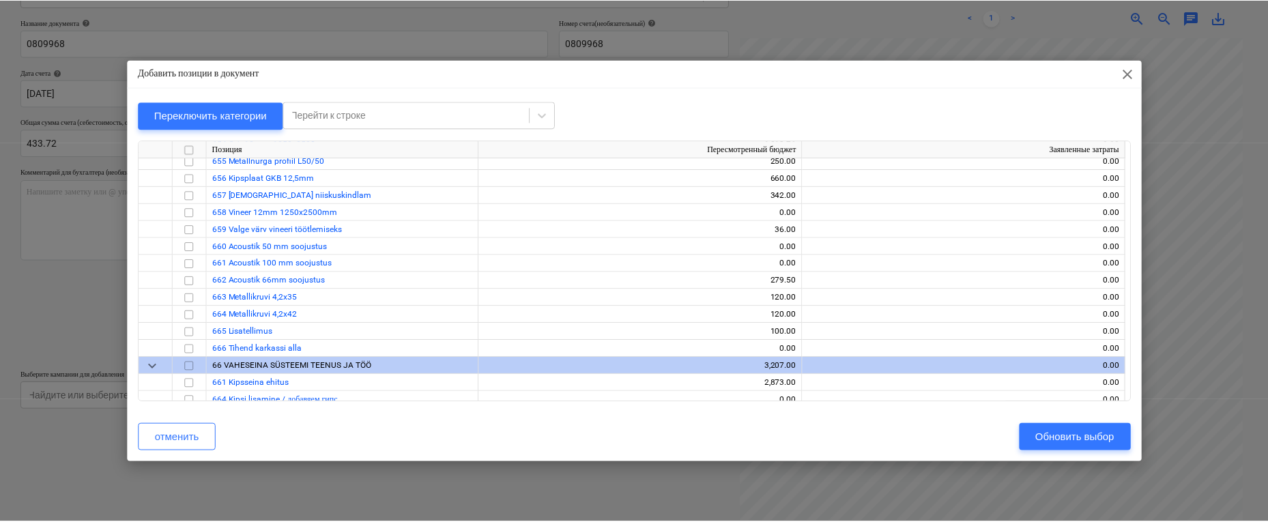
scroll to position [5434, 0]
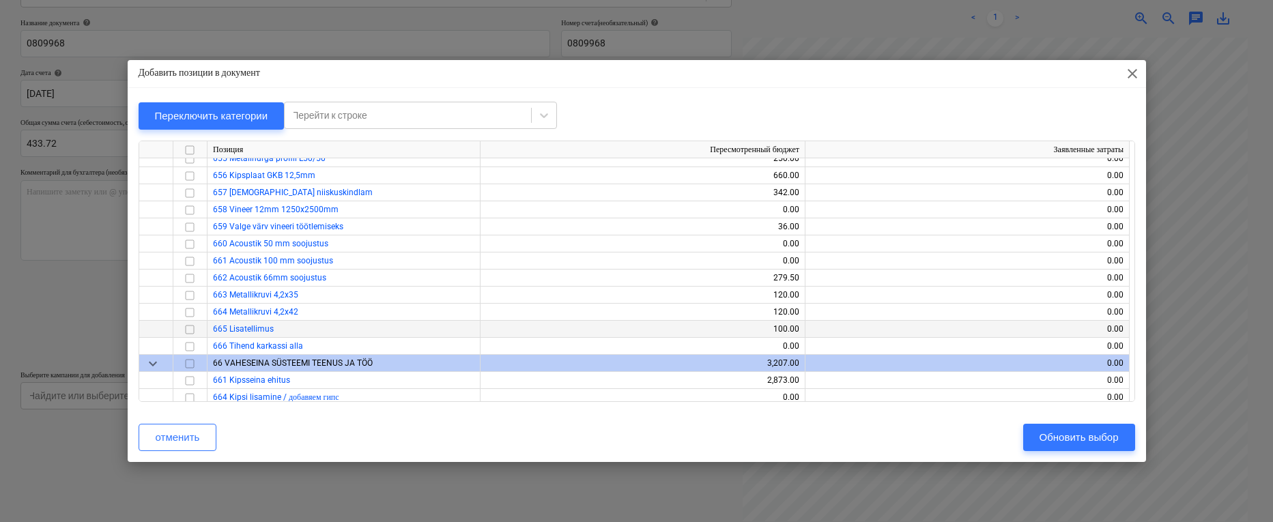
click at [192, 330] on input "checkbox" at bounding box center [190, 329] width 16 height 16
click at [1063, 430] on div "Обновить выбор" at bounding box center [1078, 438] width 79 height 18
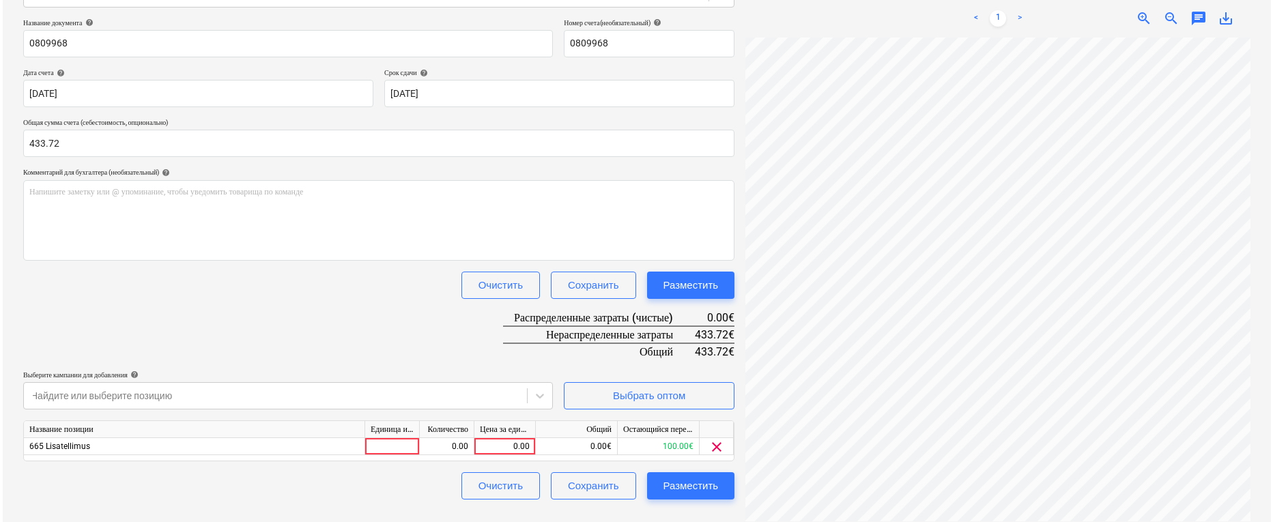
scroll to position [214, 110]
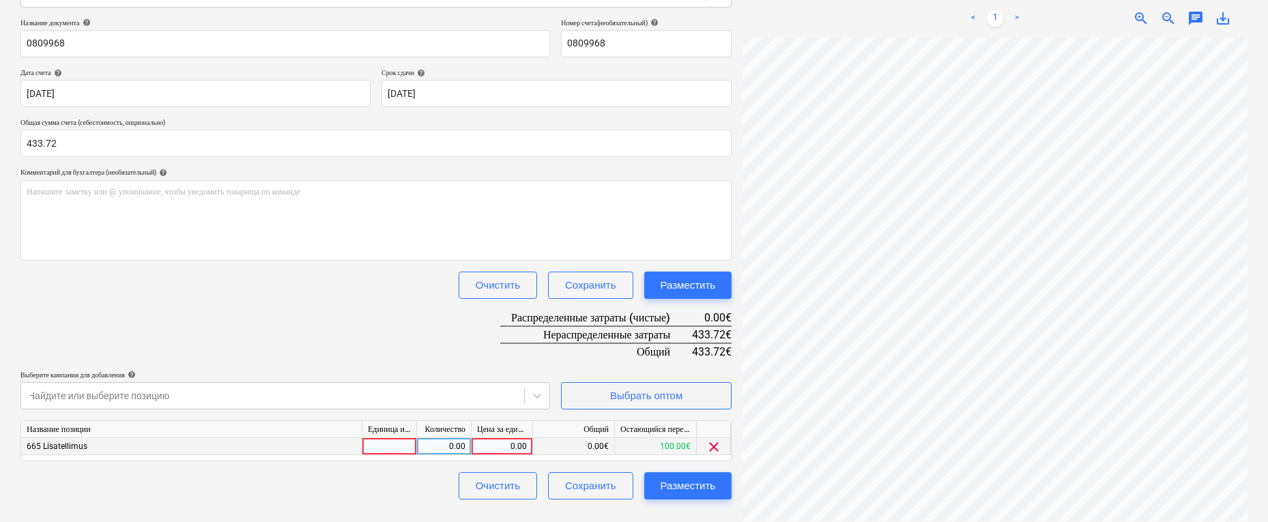
click at [487, 444] on div "0.00" at bounding box center [502, 446] width 50 height 17
type input "433.72"
click at [294, 338] on div "Название документа help 0809968 Номер счета (необязательный) help 0809968 Дата …" at bounding box center [375, 258] width 711 height 481
click at [696, 485] on div "Разместить" at bounding box center [688, 486] width 55 height 18
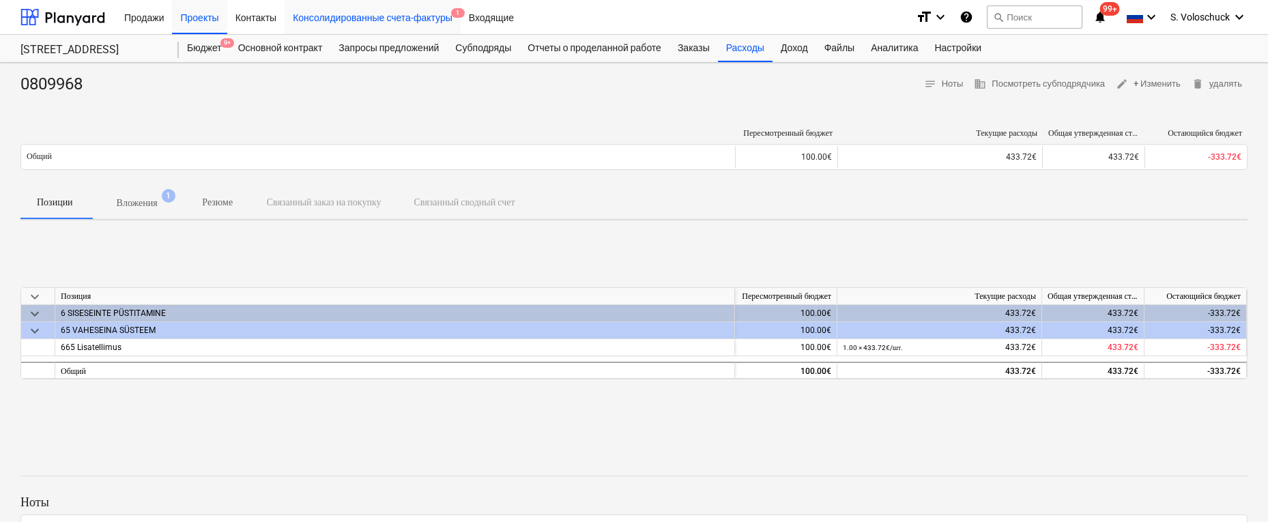
click at [408, 21] on div "Консолидированные счета-фактуры 1" at bounding box center [373, 16] width 176 height 35
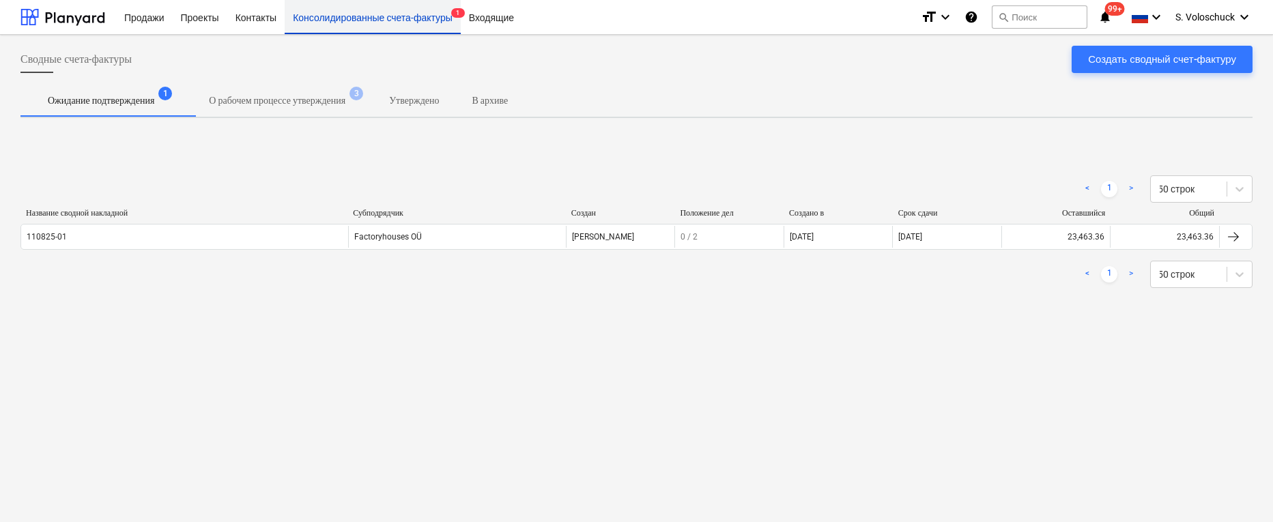
click at [408, 21] on div "Консолидированные счета-фактуры 1" at bounding box center [373, 16] width 176 height 35
click at [382, 13] on div "Консолидированные счета-фактуры 1" at bounding box center [373, 16] width 176 height 35
click at [283, 96] on p "О рабочем процессе утверждения" at bounding box center [277, 100] width 136 height 14
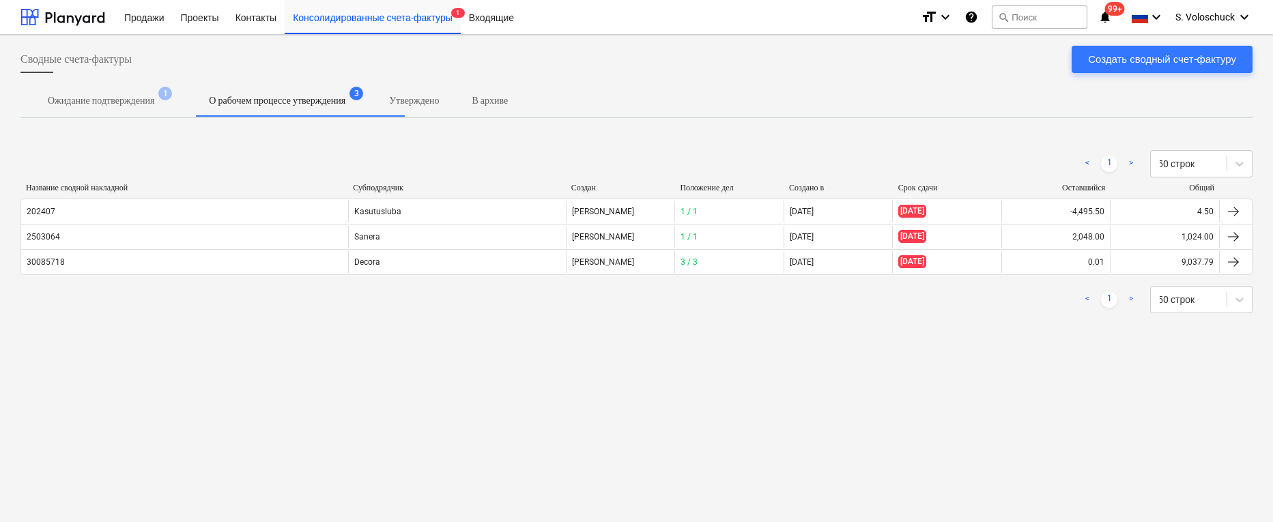
click at [141, 102] on p "Ожидание подтверждения" at bounding box center [101, 100] width 106 height 14
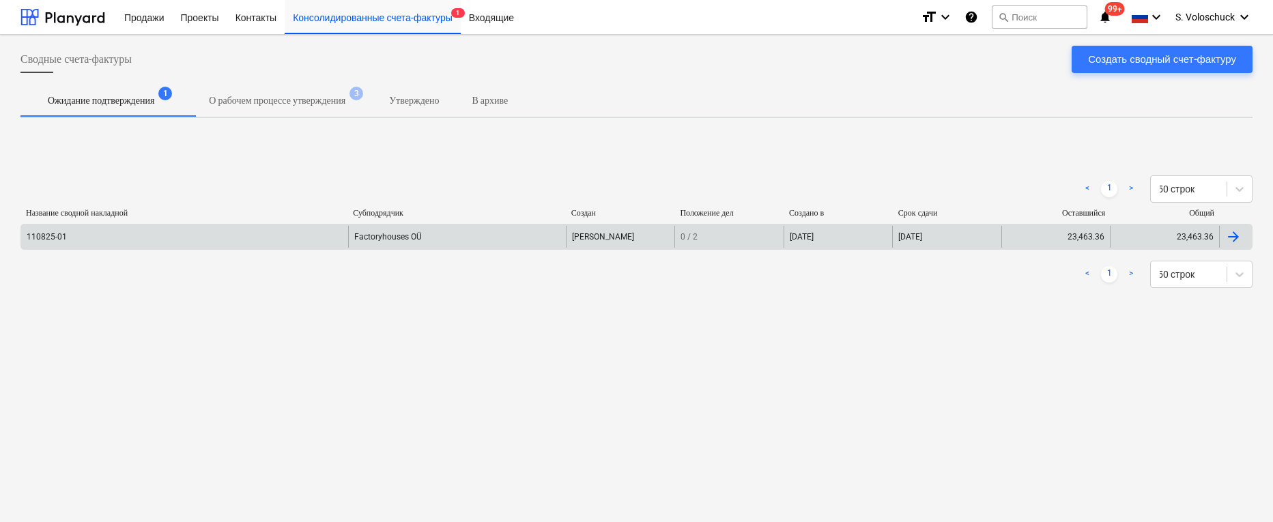
click at [405, 241] on div "Factoryhouses OÜ" at bounding box center [457, 237] width 218 height 22
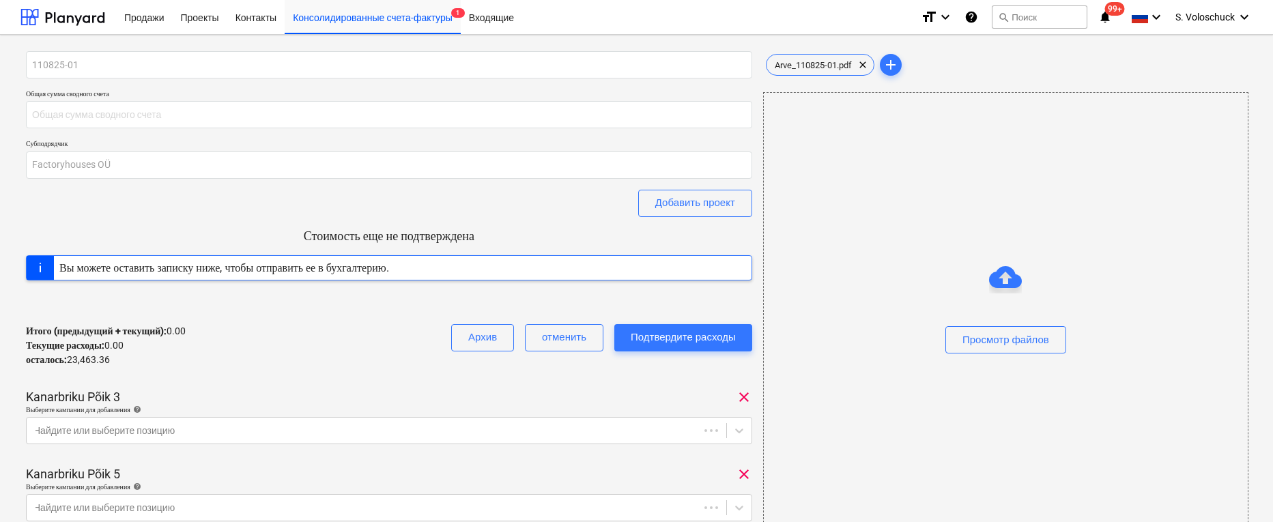
type input "23,463.36"
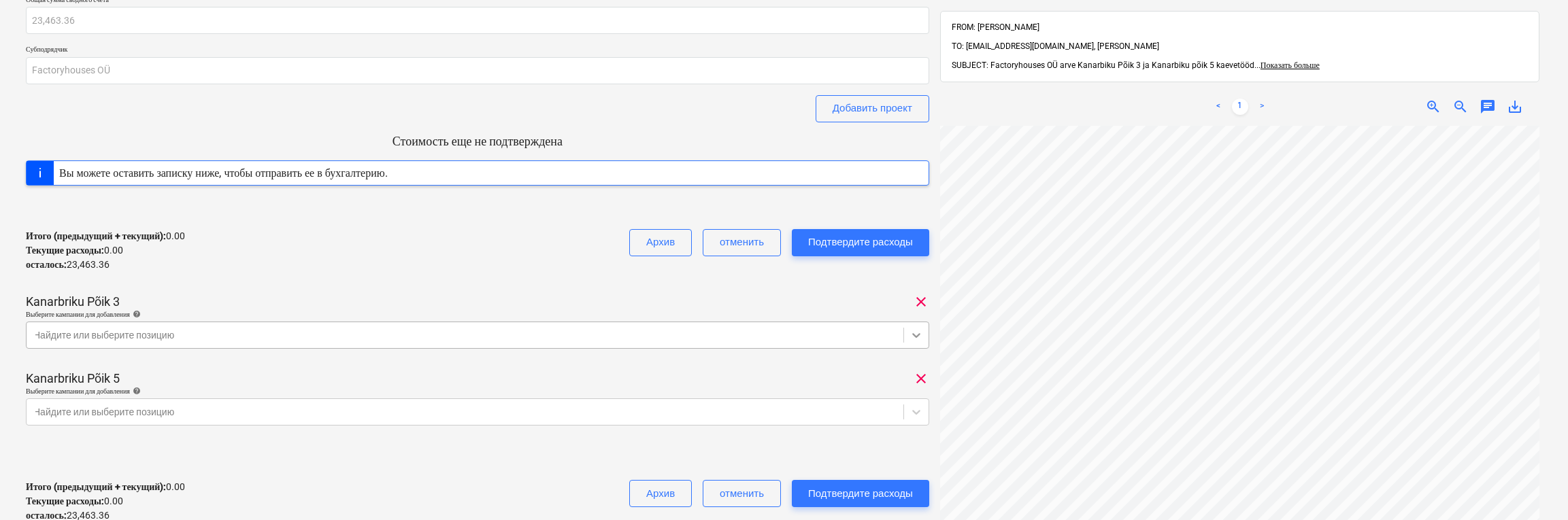
scroll to position [138, 0]
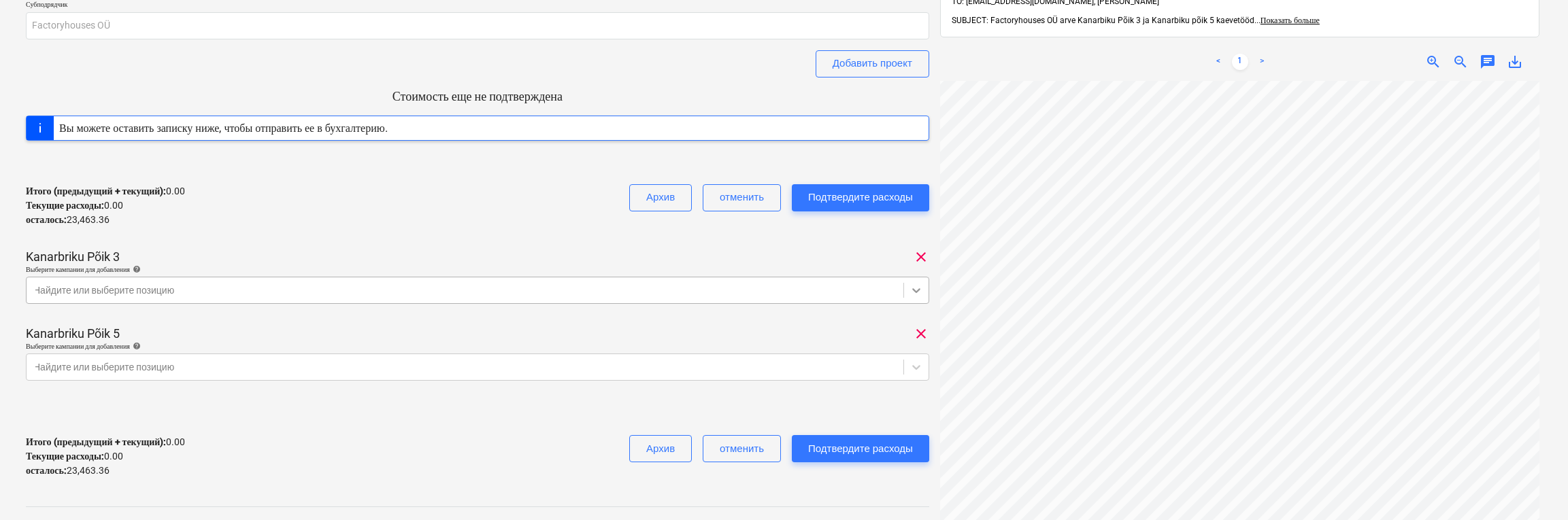
click at [920, 333] on body "Продажи Проекты Контакты Консолидированные счета-фактуры 1 Входящие format_size…" at bounding box center [784, 122] width 1568 height 520
click at [428, 209] on div "Итого (предыдущий + текущий) : 0.00 Текущие расходы : 0.00 осталось : 23,463.36…" at bounding box center [477, 205] width 903 height 65
click at [1074, 54] on span "save_alt" at bounding box center [1517, 62] width 16 height 16
click at [729, 202] on div "отменить" at bounding box center [742, 197] width 44 height 18
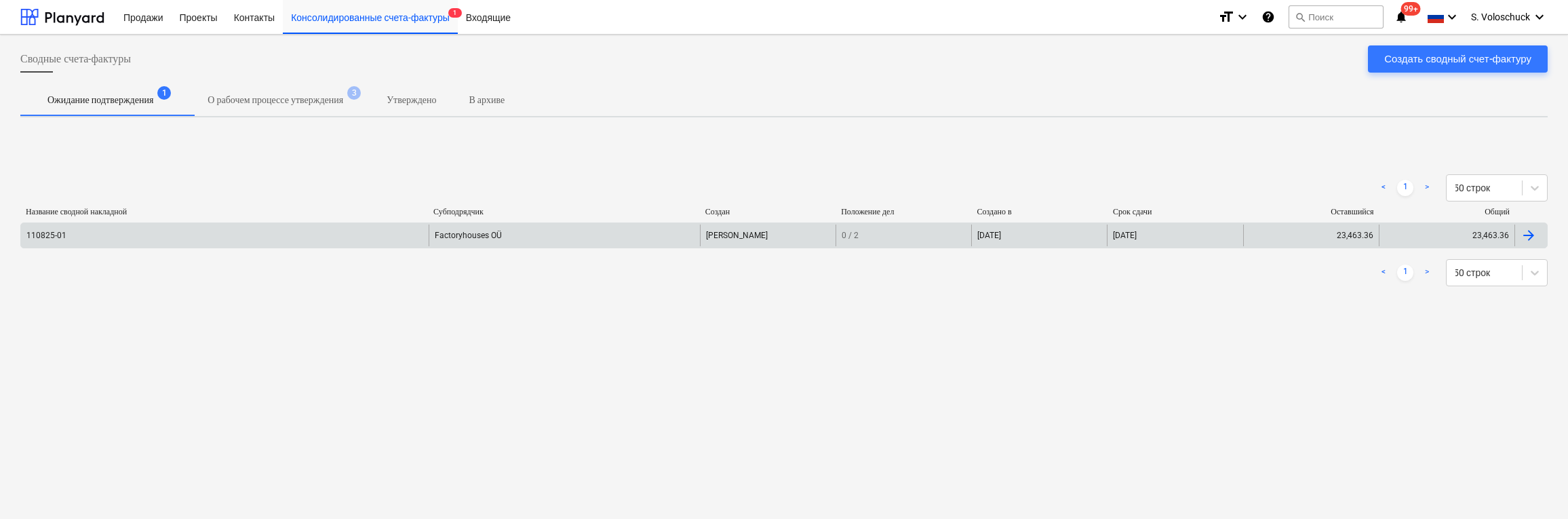
click at [580, 239] on div "Factoryhouses OÜ" at bounding box center [563, 236] width 271 height 22
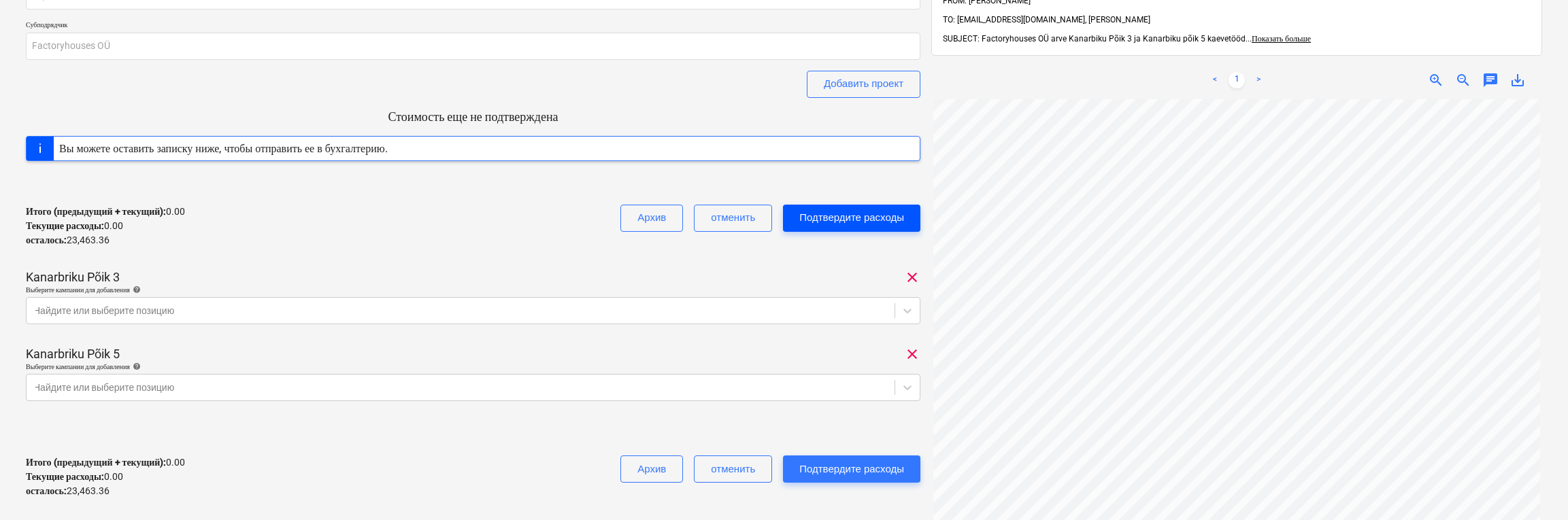
scroll to position [184, 0]
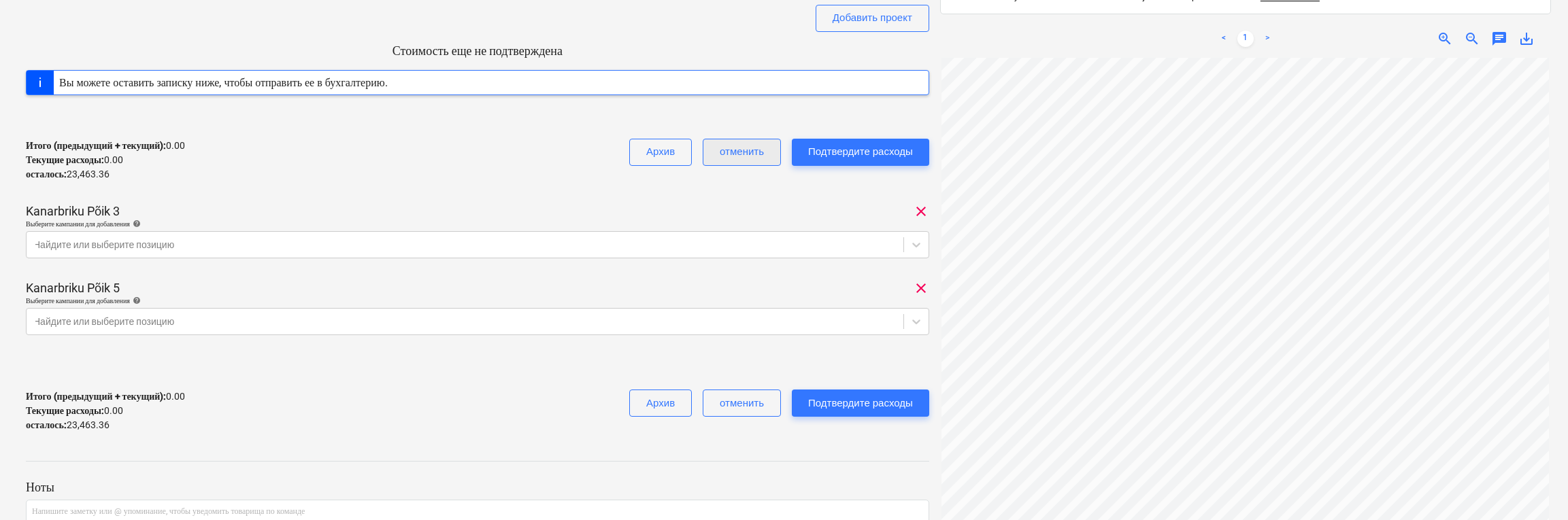
click at [725, 153] on div "отменить" at bounding box center [742, 151] width 44 height 18
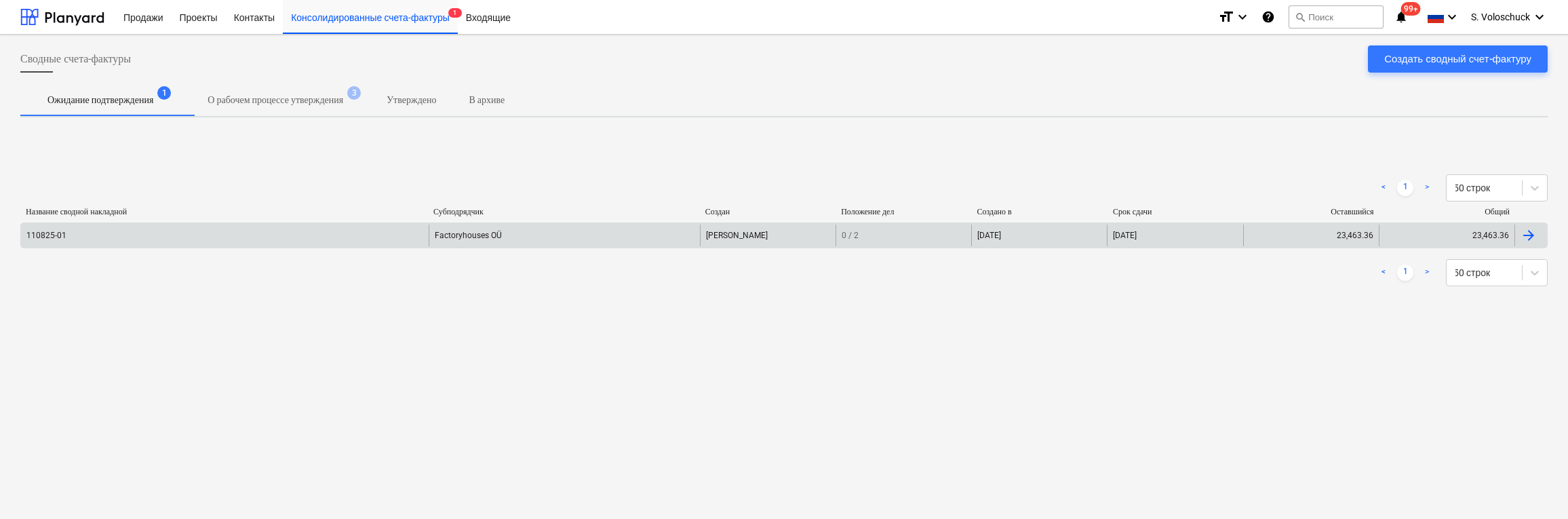
click at [485, 236] on div "Factoryhouses OÜ" at bounding box center [563, 236] width 271 height 22
click at [1070, 234] on div at bounding box center [1528, 236] width 16 height 16
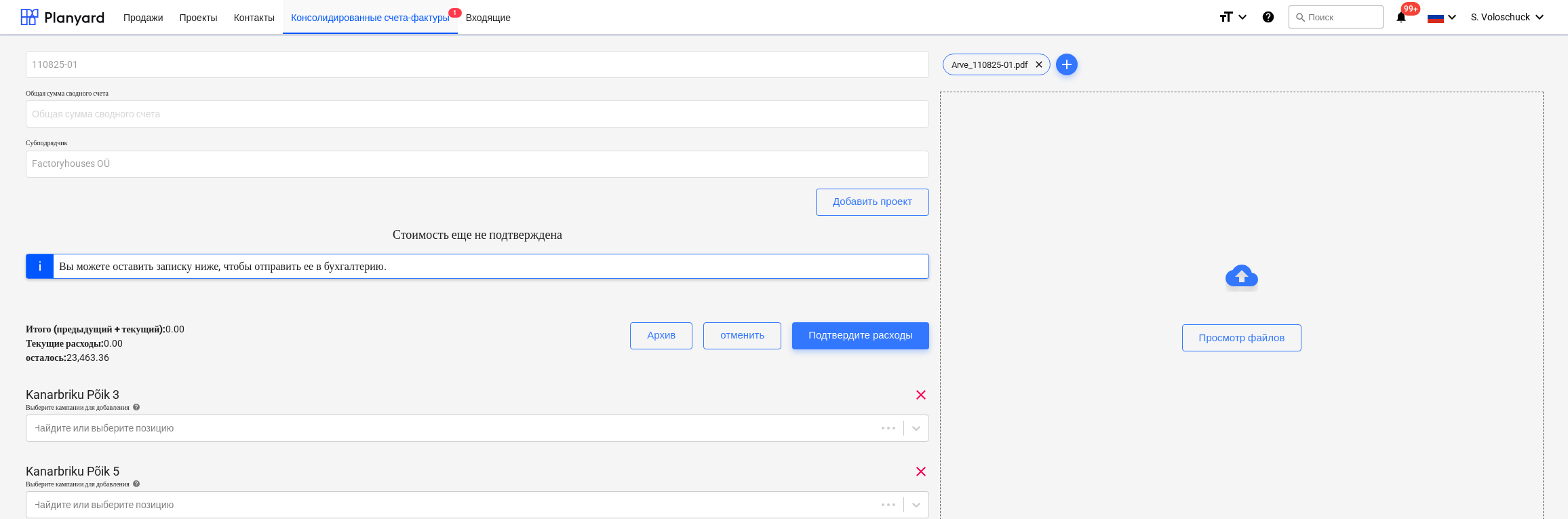
type input "23,463.36"
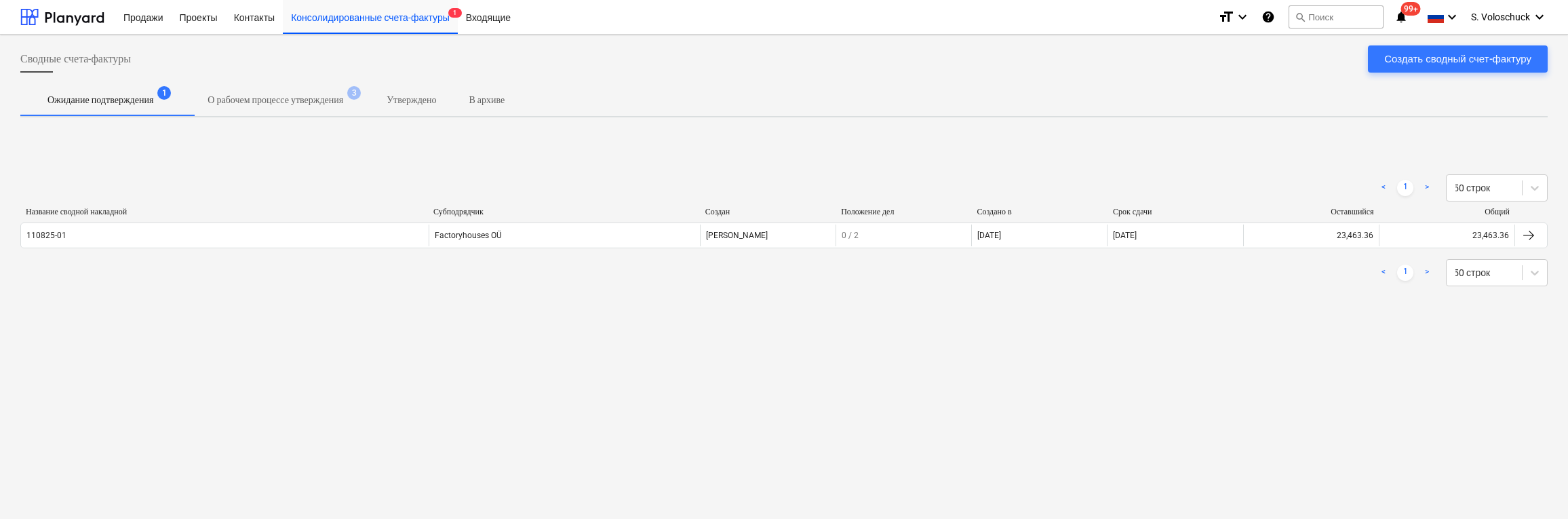
click at [291, 102] on p "О рабочем процессе утверждения" at bounding box center [275, 99] width 135 height 14
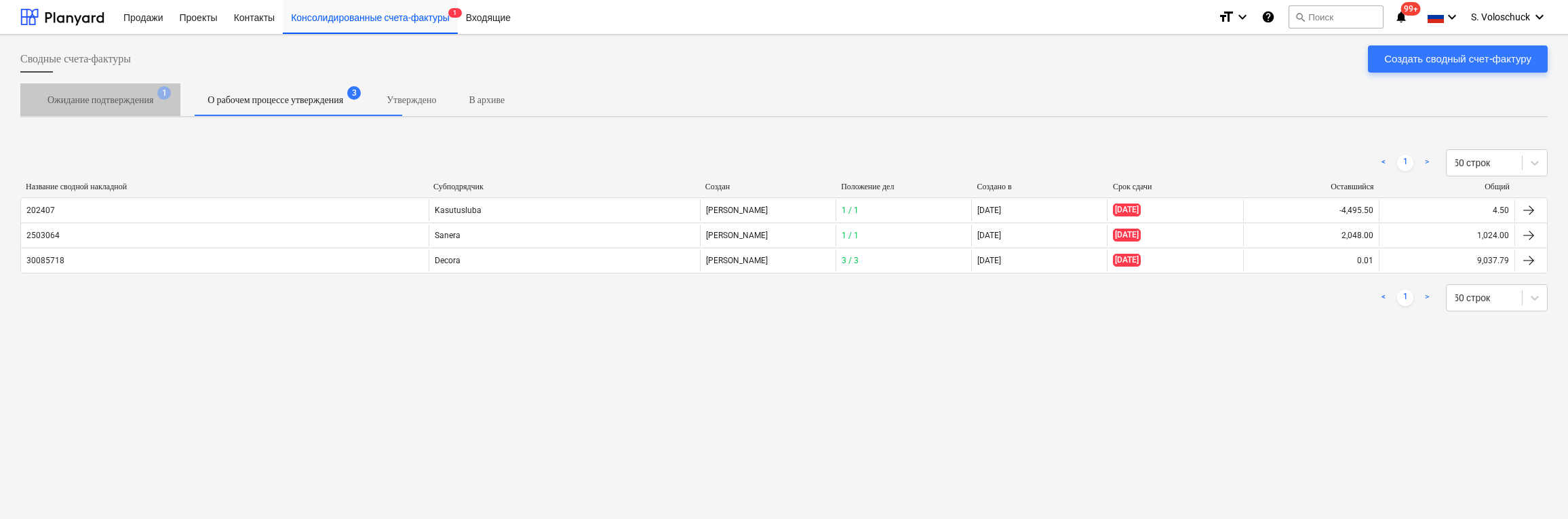
click at [135, 99] on p "Ожидание подтверждения" at bounding box center [100, 99] width 105 height 14
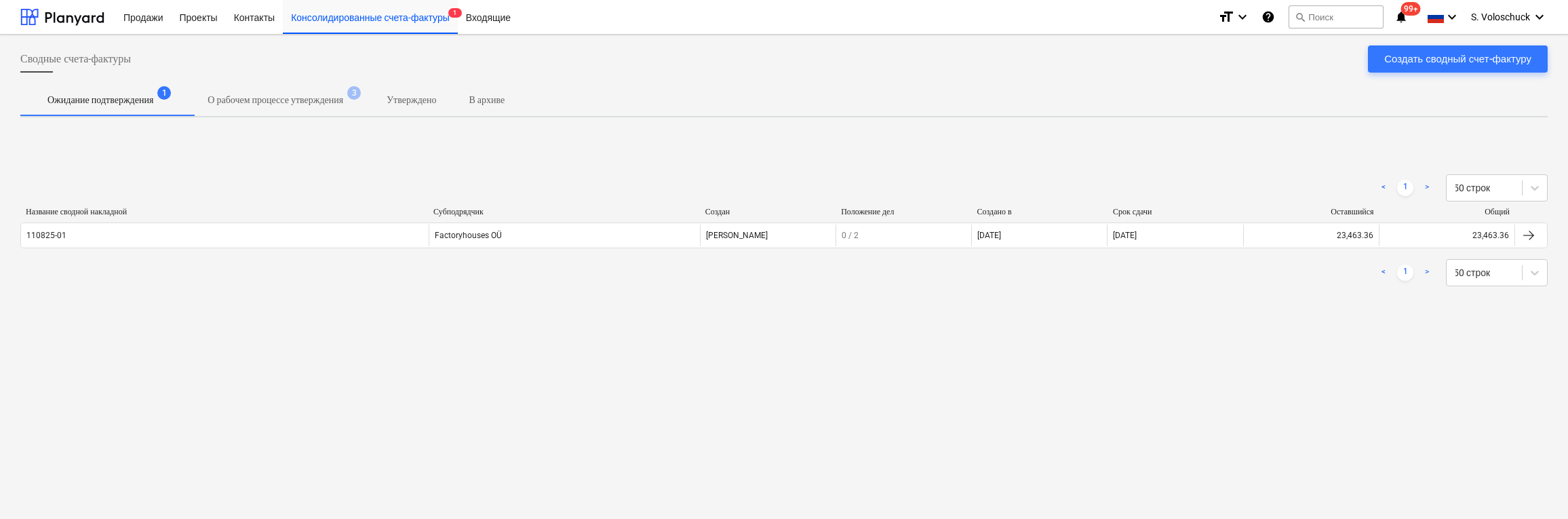
click at [436, 97] on p "Утверждено" at bounding box center [411, 99] width 50 height 14
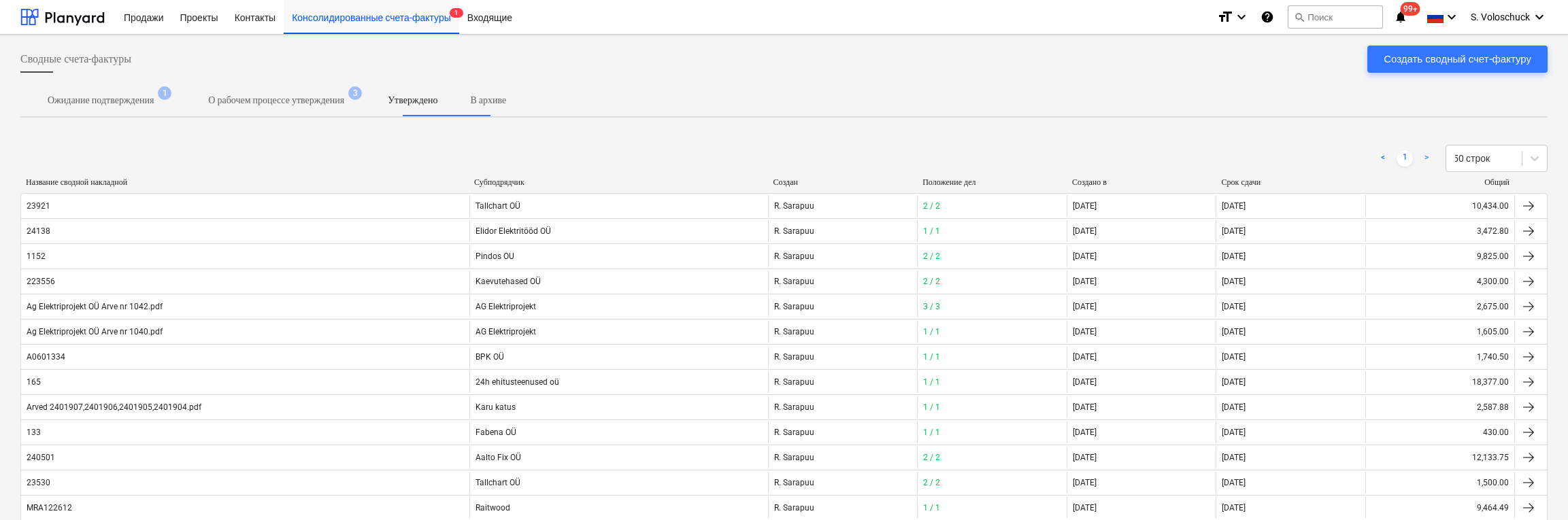
click at [344, 102] on p "О рабочем процессе утверждения" at bounding box center [276, 100] width 136 height 14
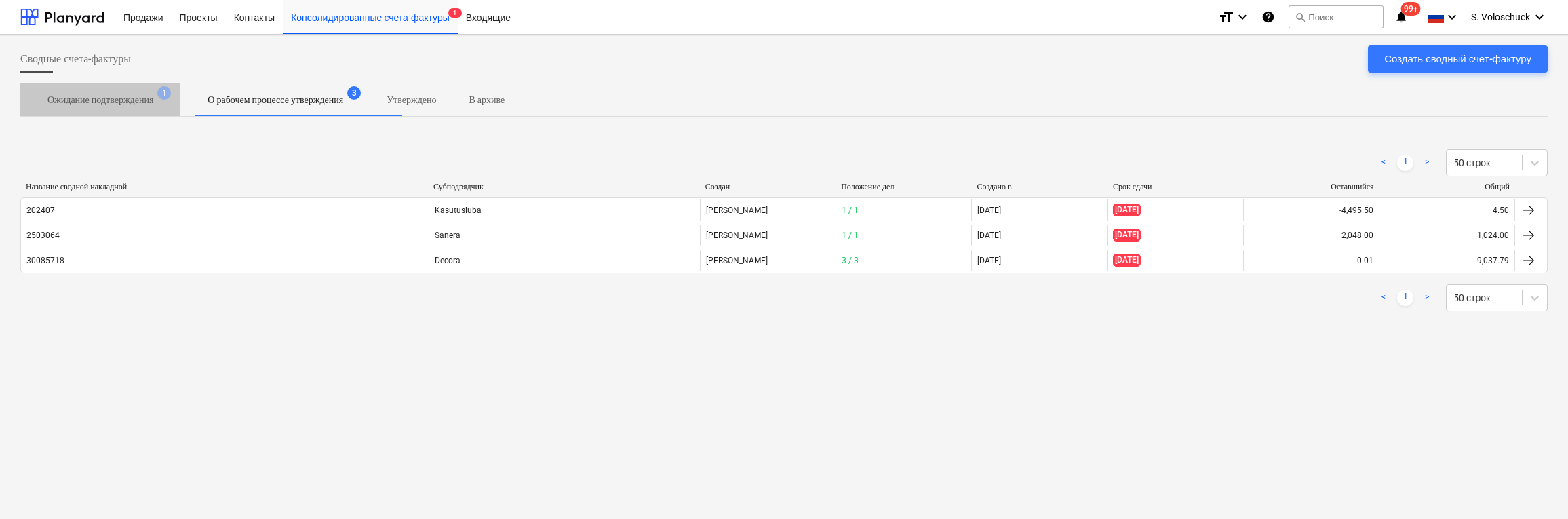
click at [100, 101] on p "Ожидание подтверждения" at bounding box center [100, 99] width 105 height 14
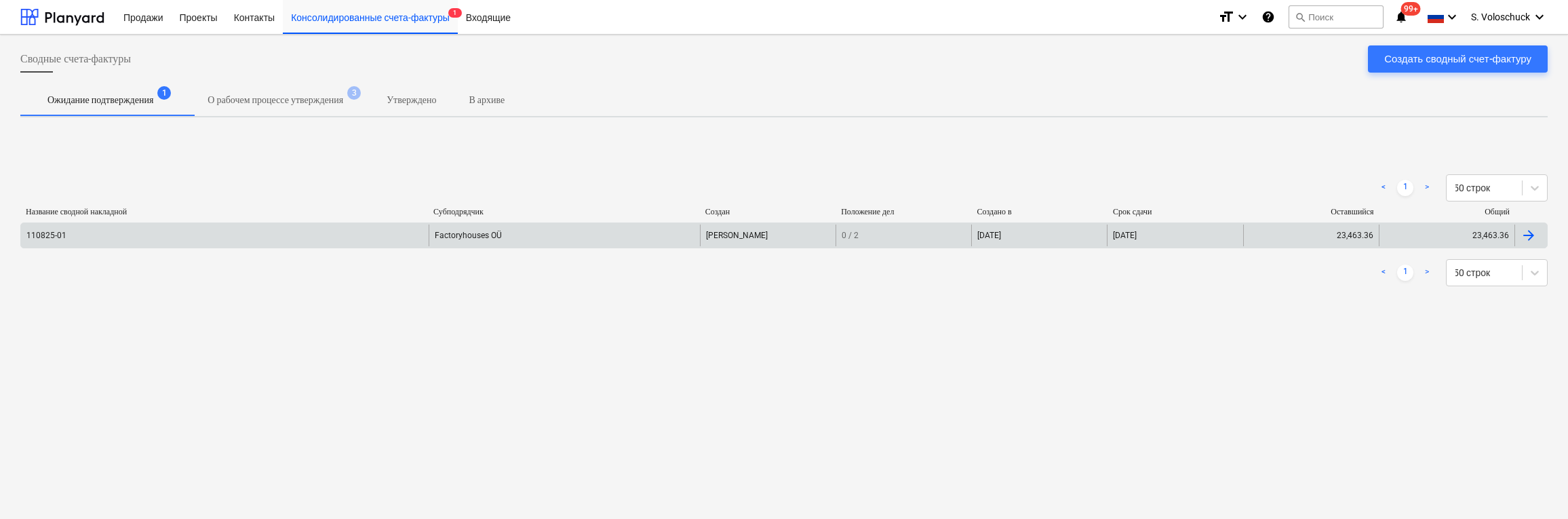
click at [1070, 236] on div at bounding box center [1528, 236] width 16 height 16
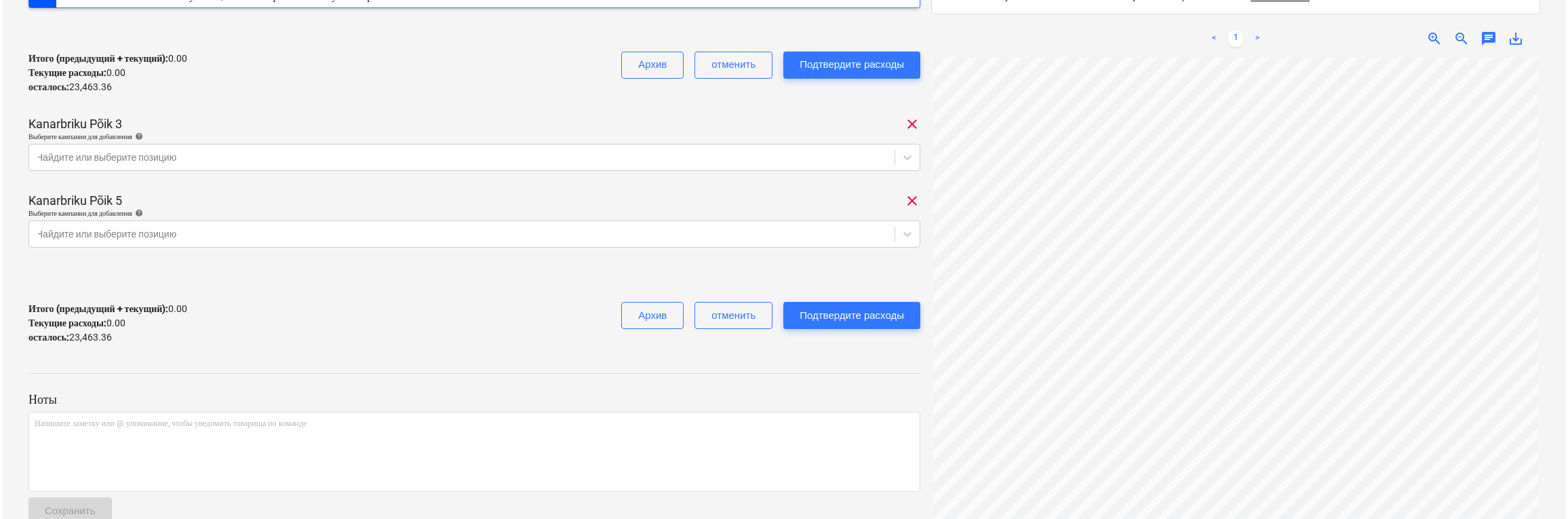
scroll to position [195, 0]
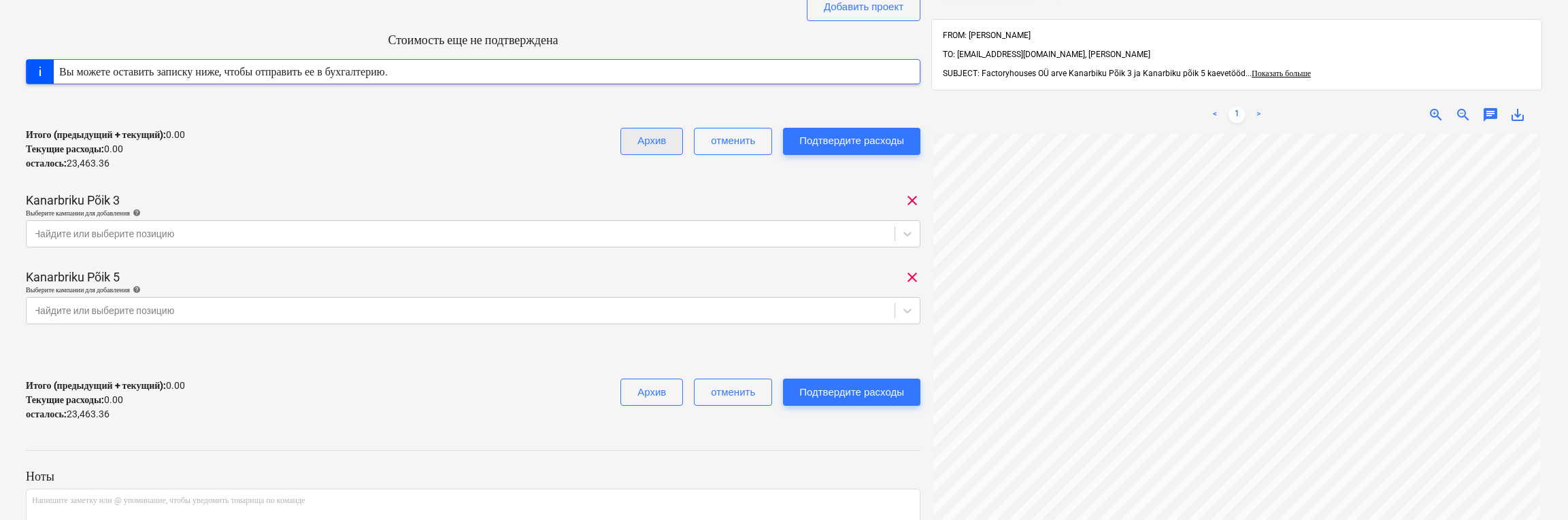
click at [648, 145] on div "Архив" at bounding box center [651, 140] width 29 height 18
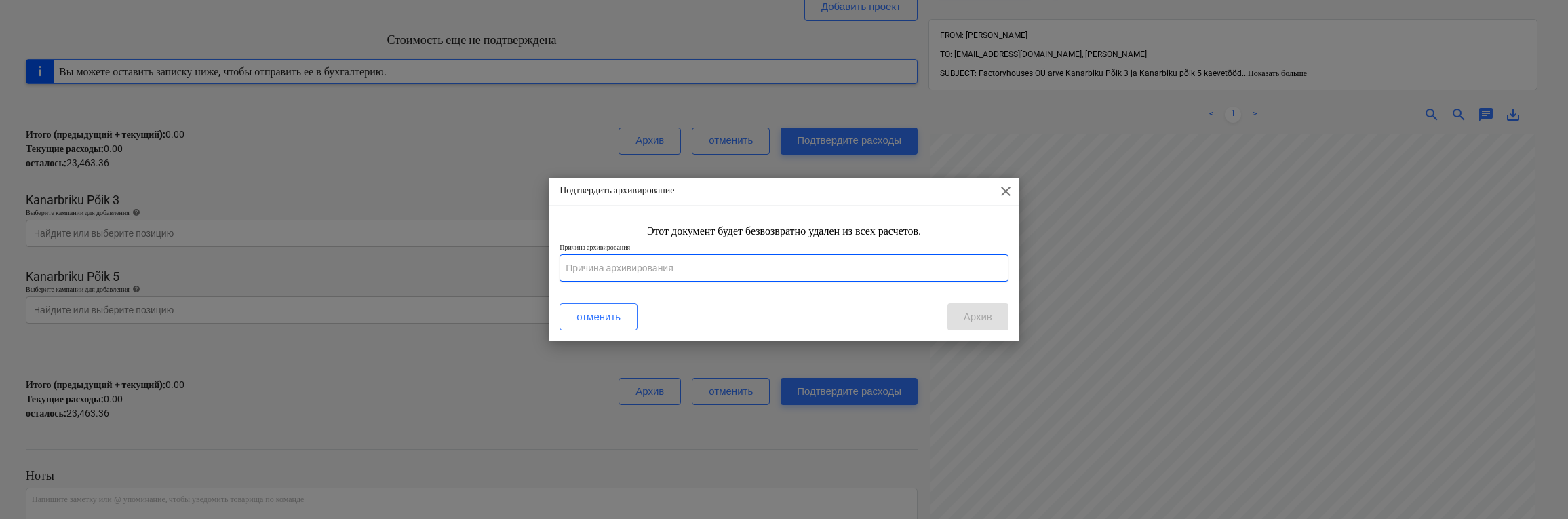
click at [751, 260] on input "text" at bounding box center [784, 267] width 449 height 27
type input "vale"
click at [992, 313] on button "Архив" at bounding box center [977, 316] width 61 height 27
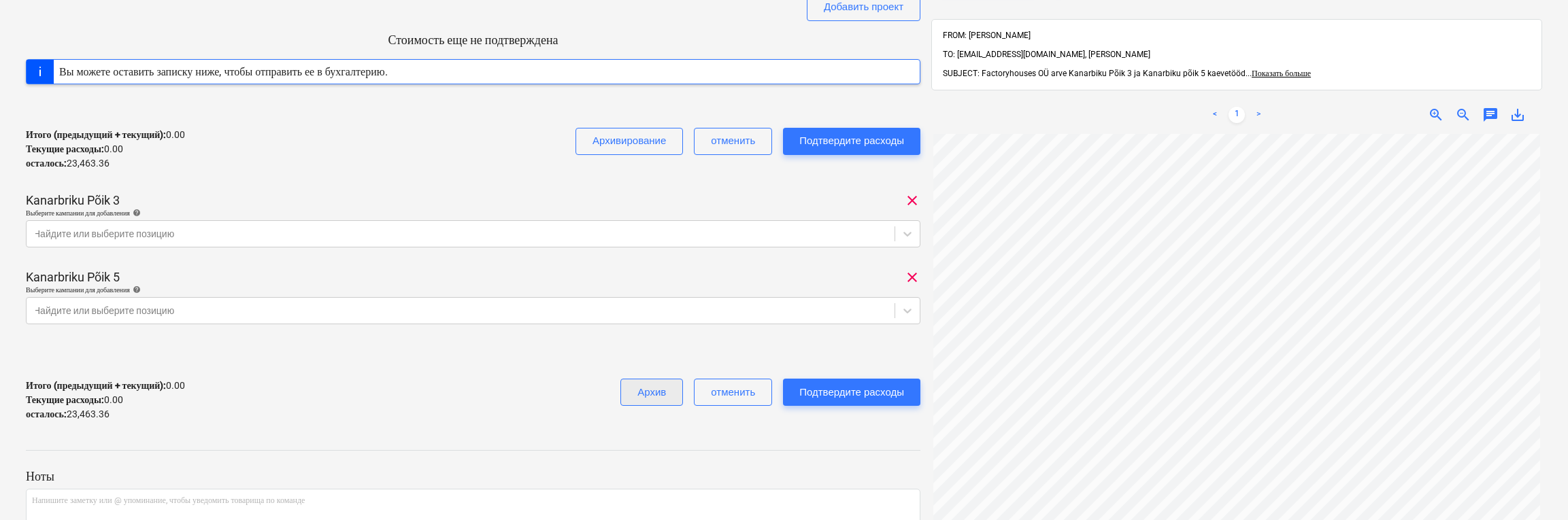
click at [655, 398] on div "Архив" at bounding box center [651, 392] width 29 height 18
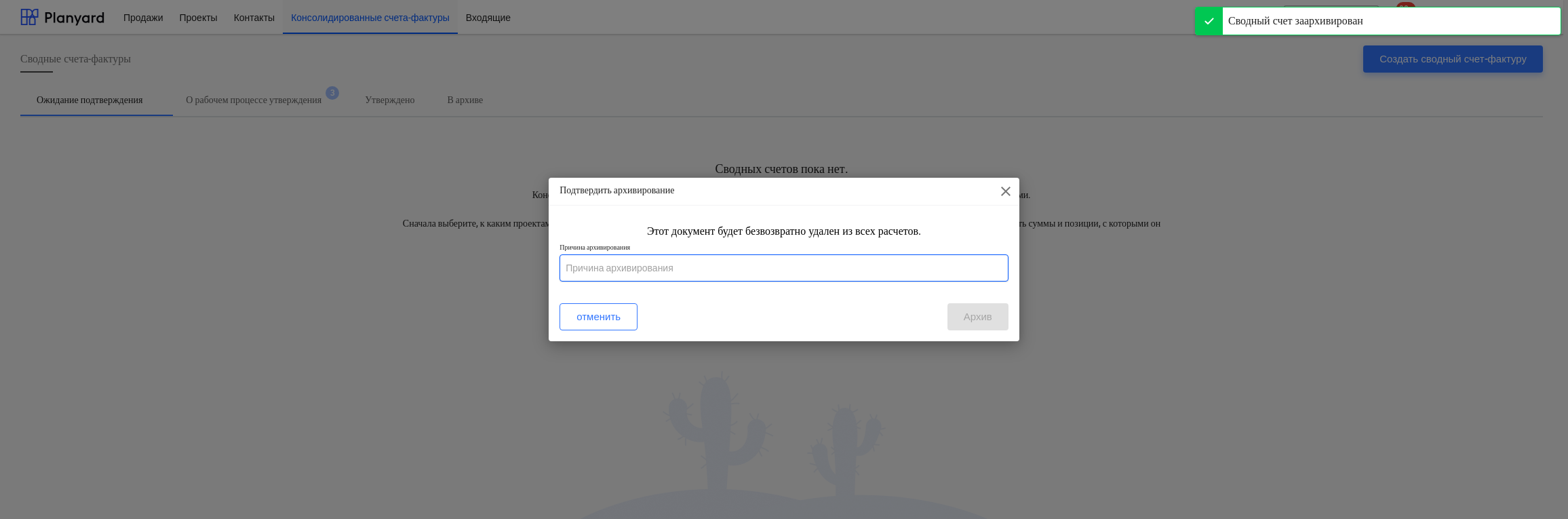
click at [726, 269] on input "text" at bounding box center [784, 267] width 449 height 27
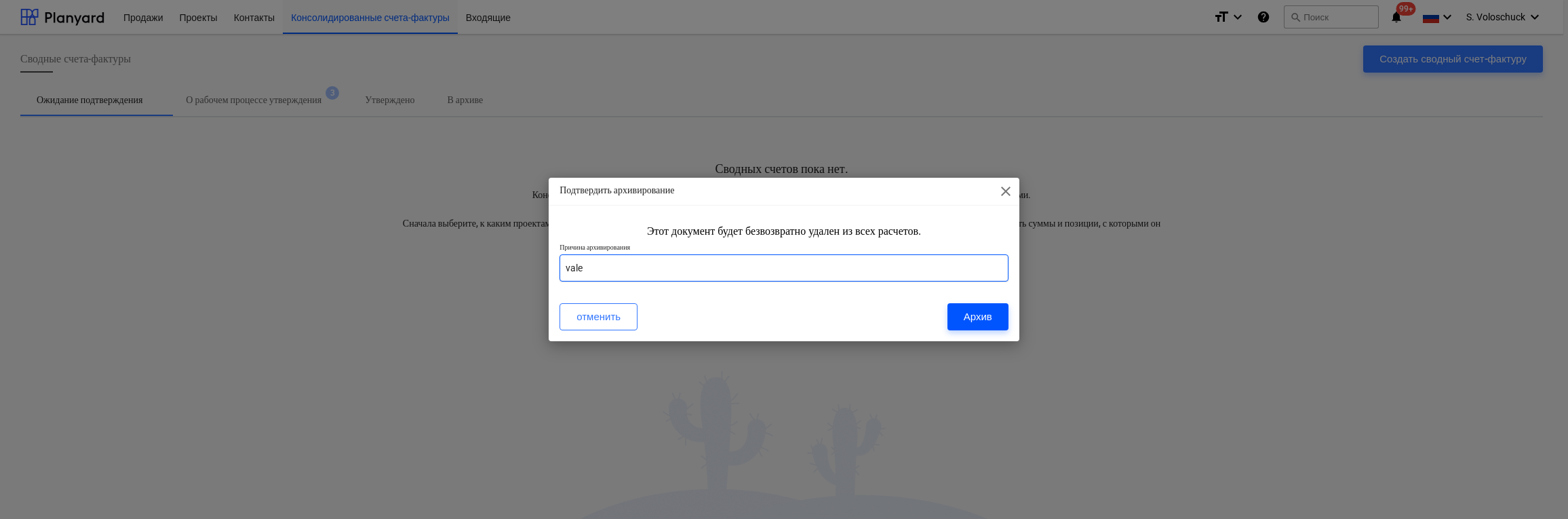
type input "vale"
click at [983, 314] on div "Архив" at bounding box center [978, 317] width 29 height 18
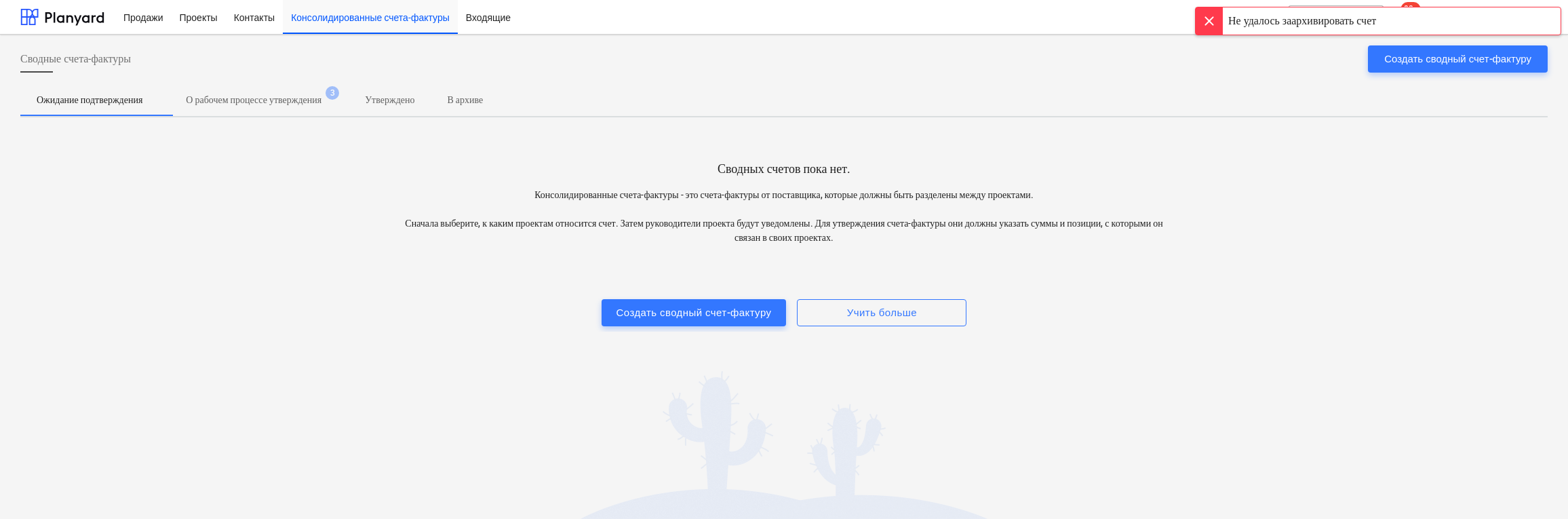
click at [964, 120] on div "Сводные счета-фактуры Создать сводный счет-фактуру Ожидание подтверждения О раб…" at bounding box center [784, 276] width 1568 height 484
click at [308, 97] on p "О рабочем процессе утверждения" at bounding box center [253, 99] width 135 height 14
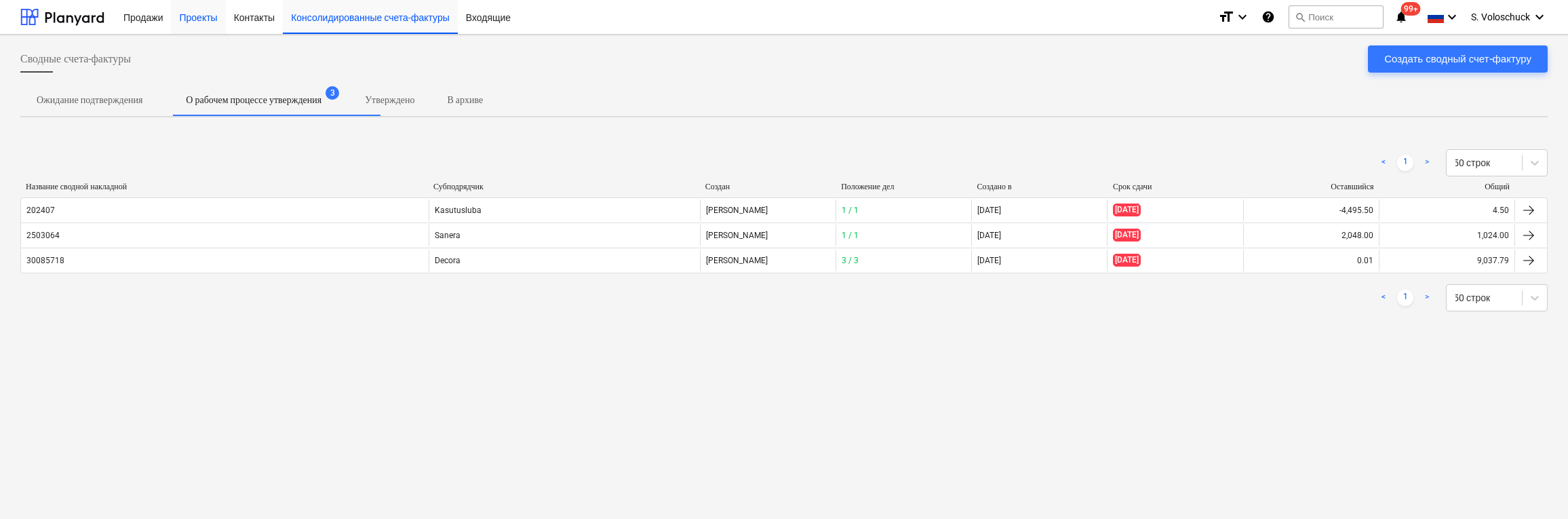
click at [195, 18] on div "Проекты" at bounding box center [198, 16] width 55 height 35
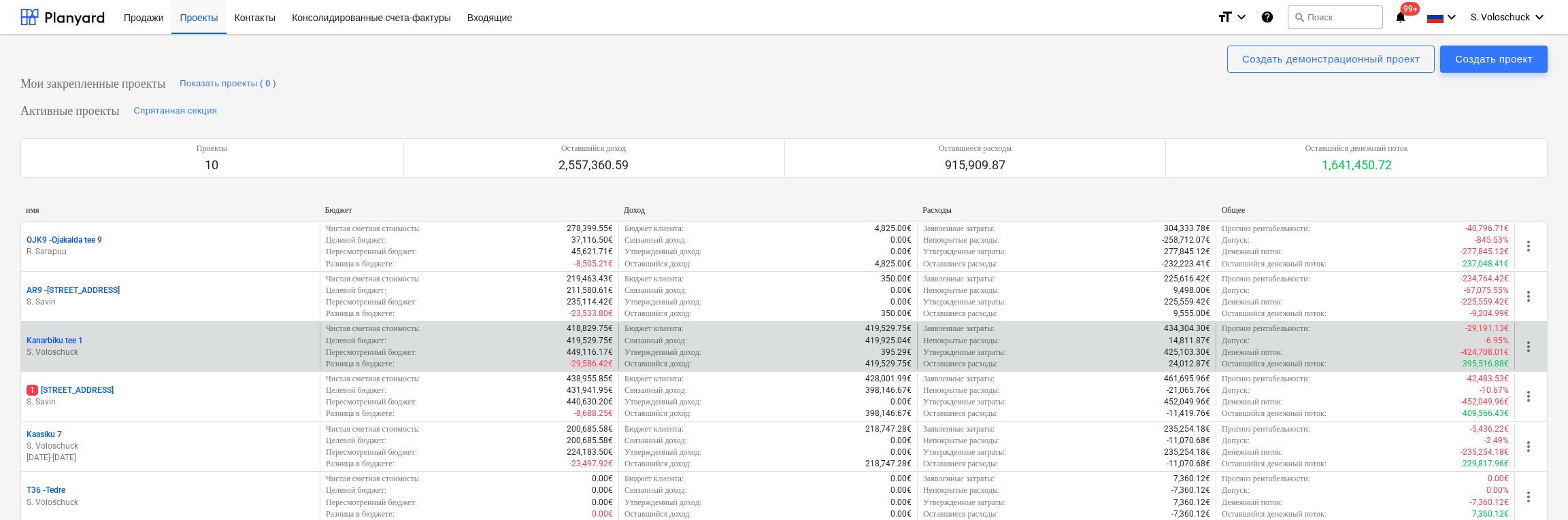
scroll to position [329, 0]
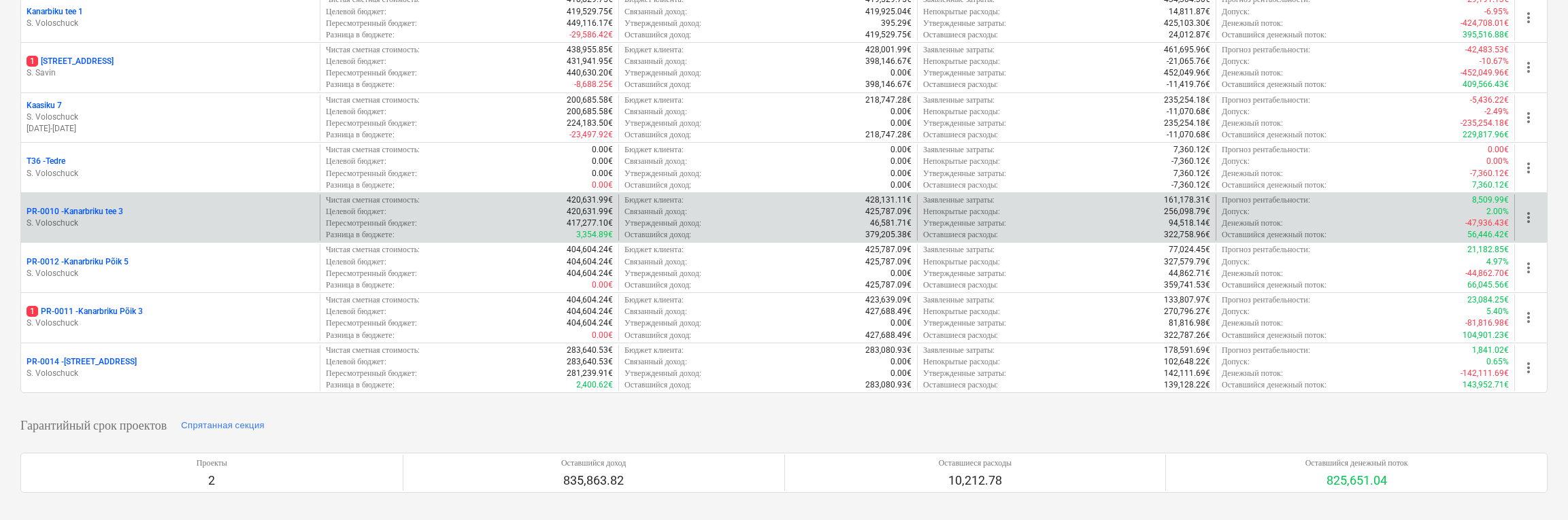
click at [204, 208] on div "PR-0010 - Kanarbriku tee 3" at bounding box center [170, 212] width 288 height 12
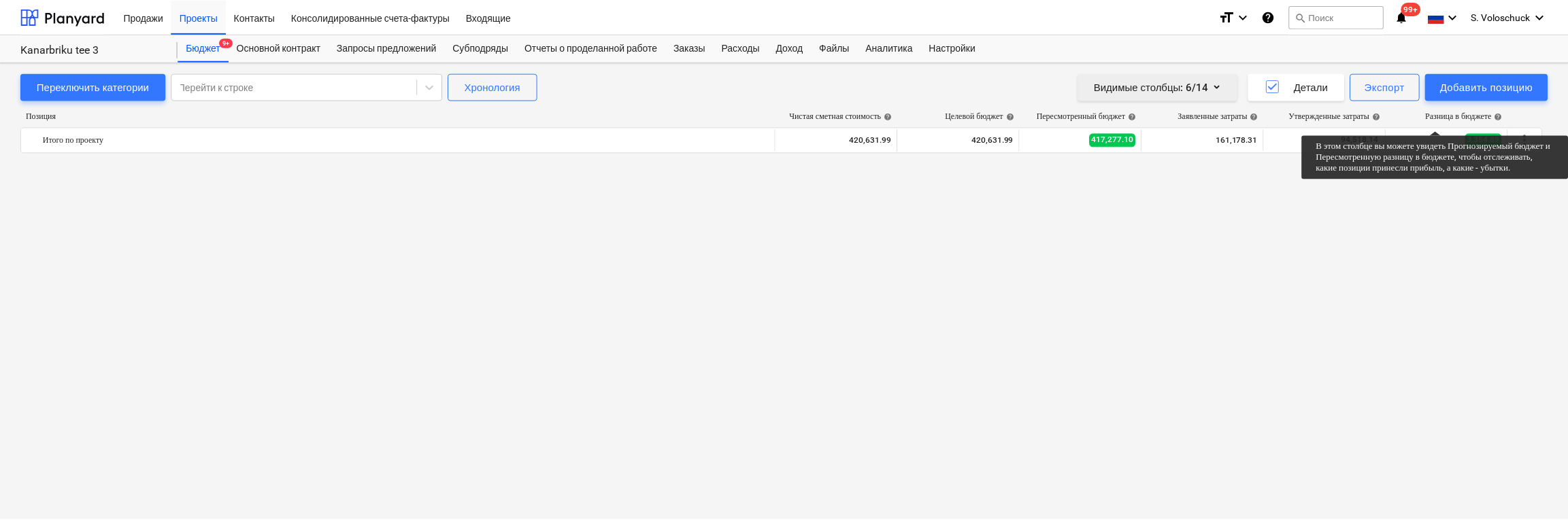
scroll to position [921, 0]
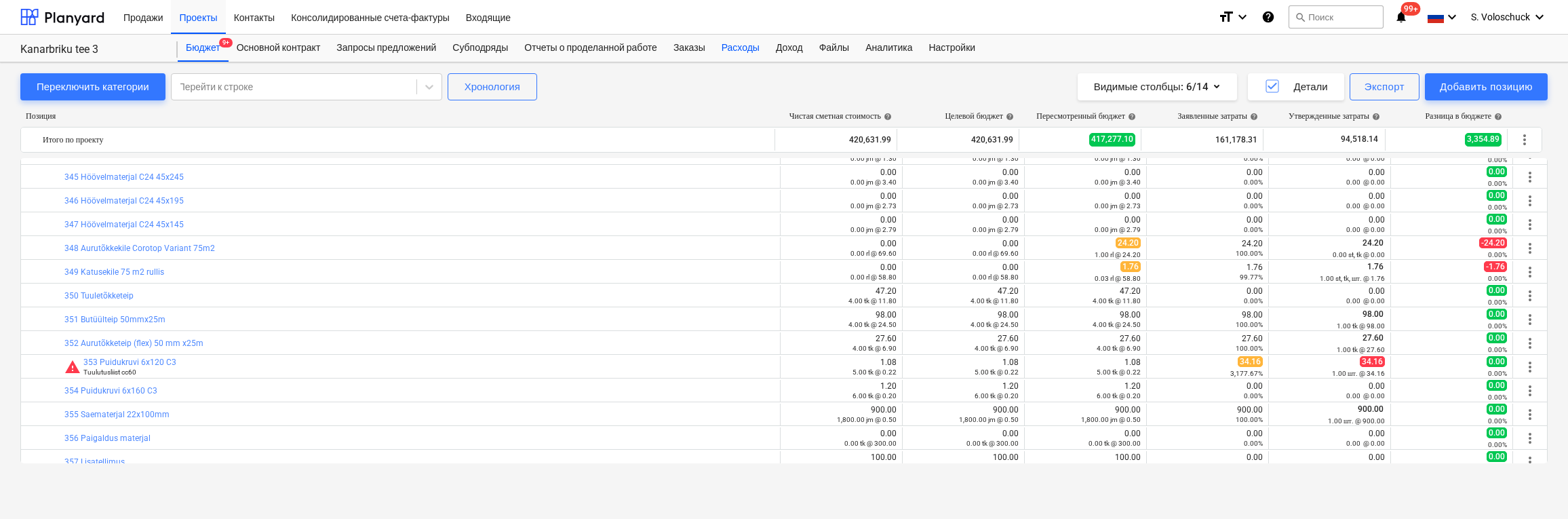
click at [744, 50] on div "Расходы" at bounding box center [740, 48] width 55 height 27
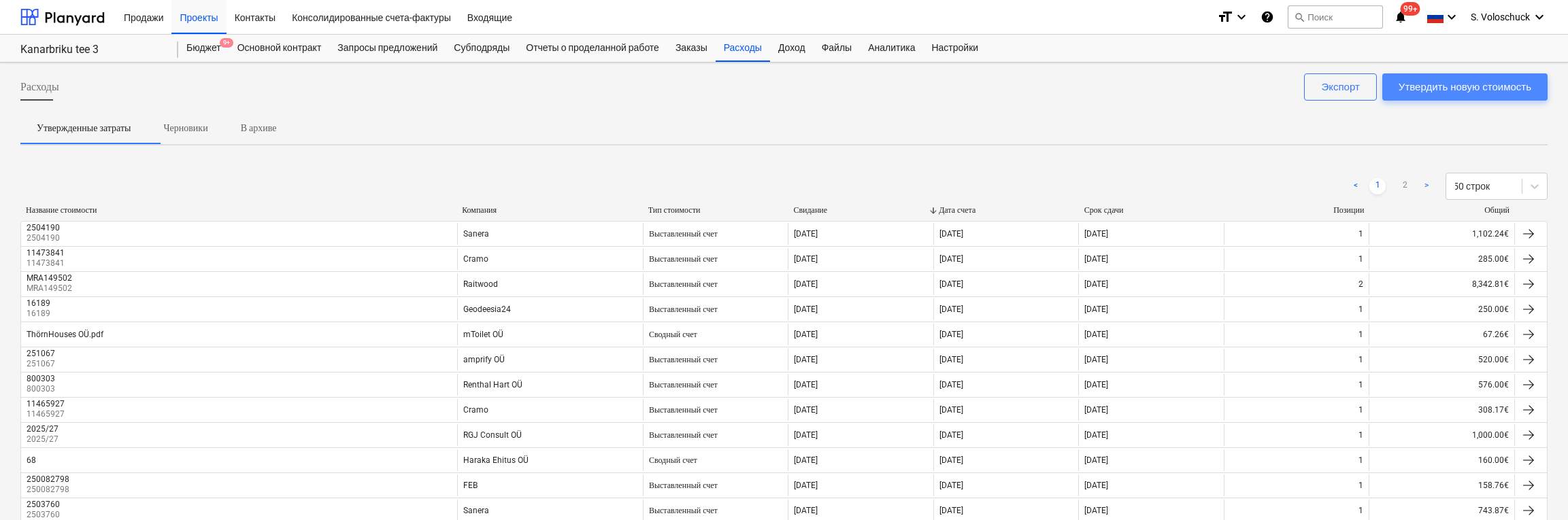
click at [1074, 84] on div "Утвердить новую стоимость" at bounding box center [1464, 87] width 133 height 18
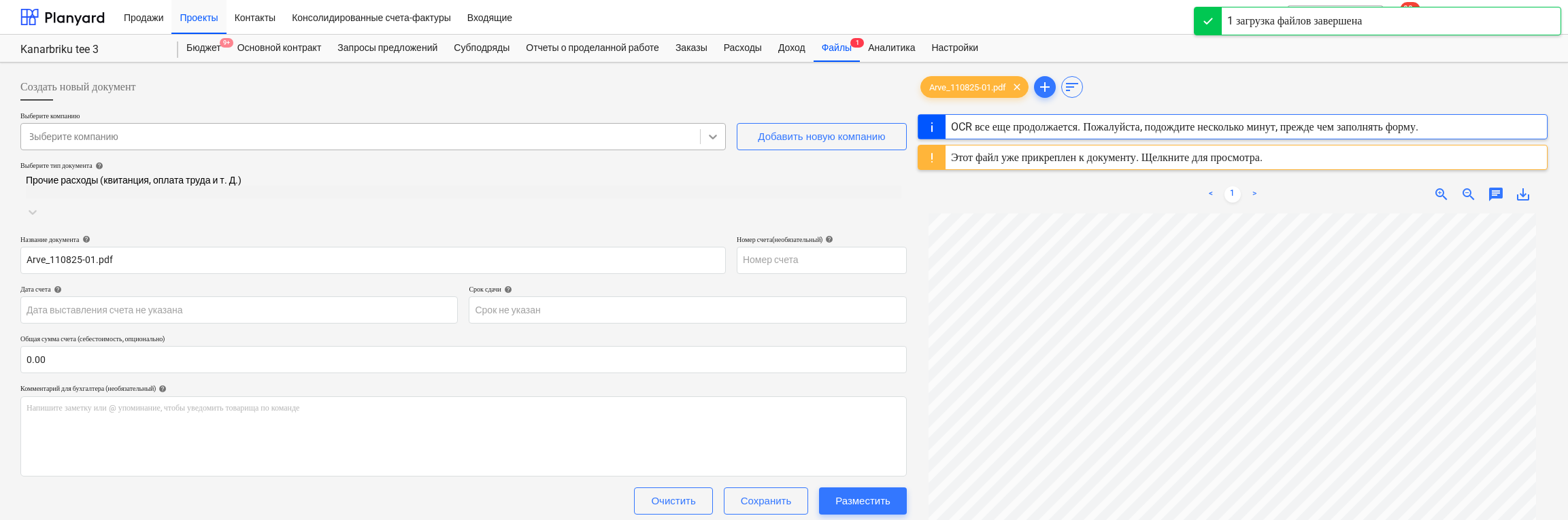
type input "110825-01"
type input "[DATE]"
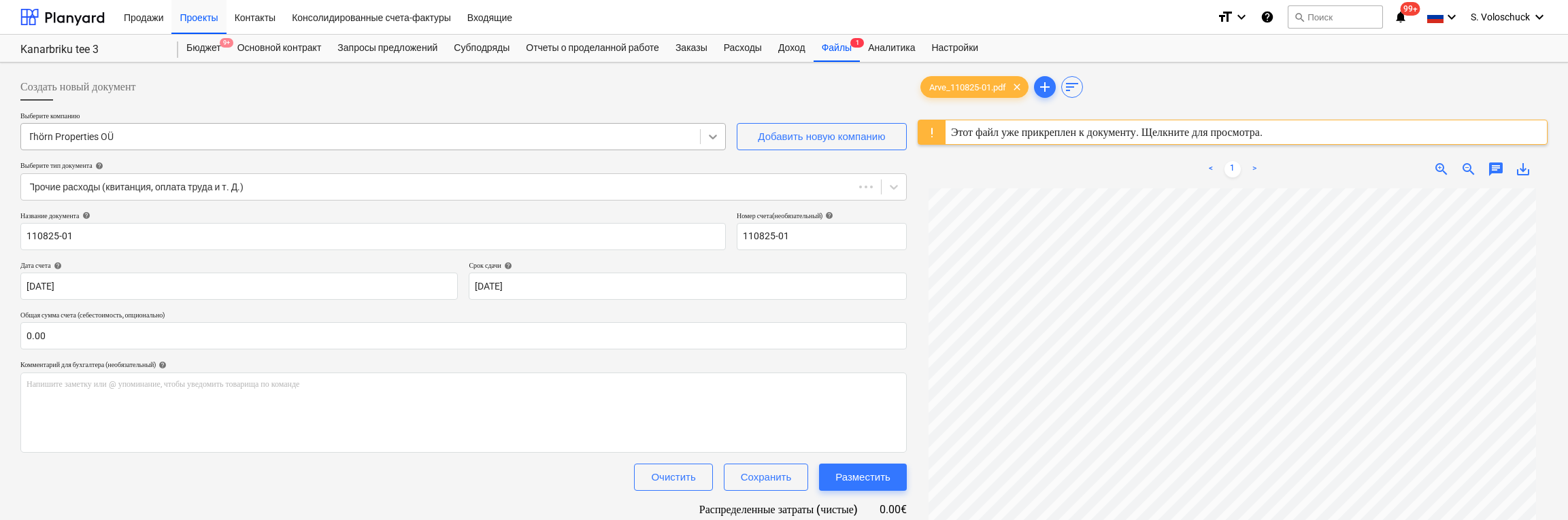
click at [715, 143] on div at bounding box center [713, 136] width 25 height 25
click at [599, 138] on div at bounding box center [360, 136] width 665 height 14
type input "fa"
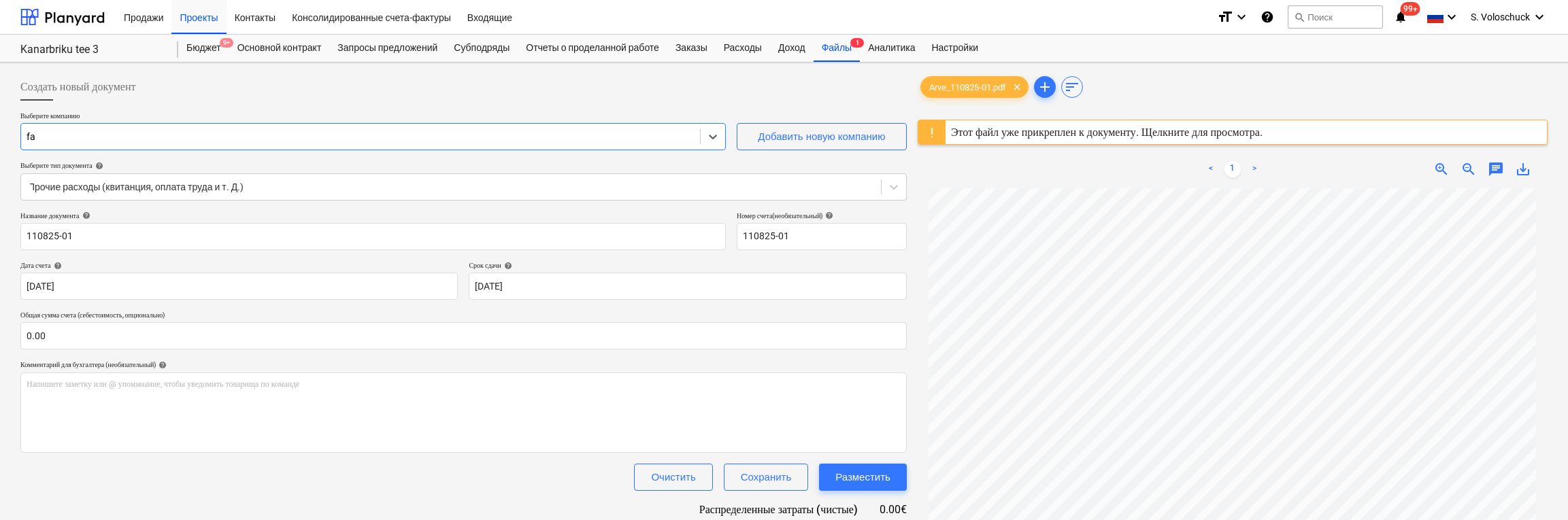
click at [507, 142] on div at bounding box center [360, 136] width 665 height 14
click at [183, 131] on div at bounding box center [360, 136] width 665 height 14
click at [183, 132] on div at bounding box center [360, 136] width 665 height 14
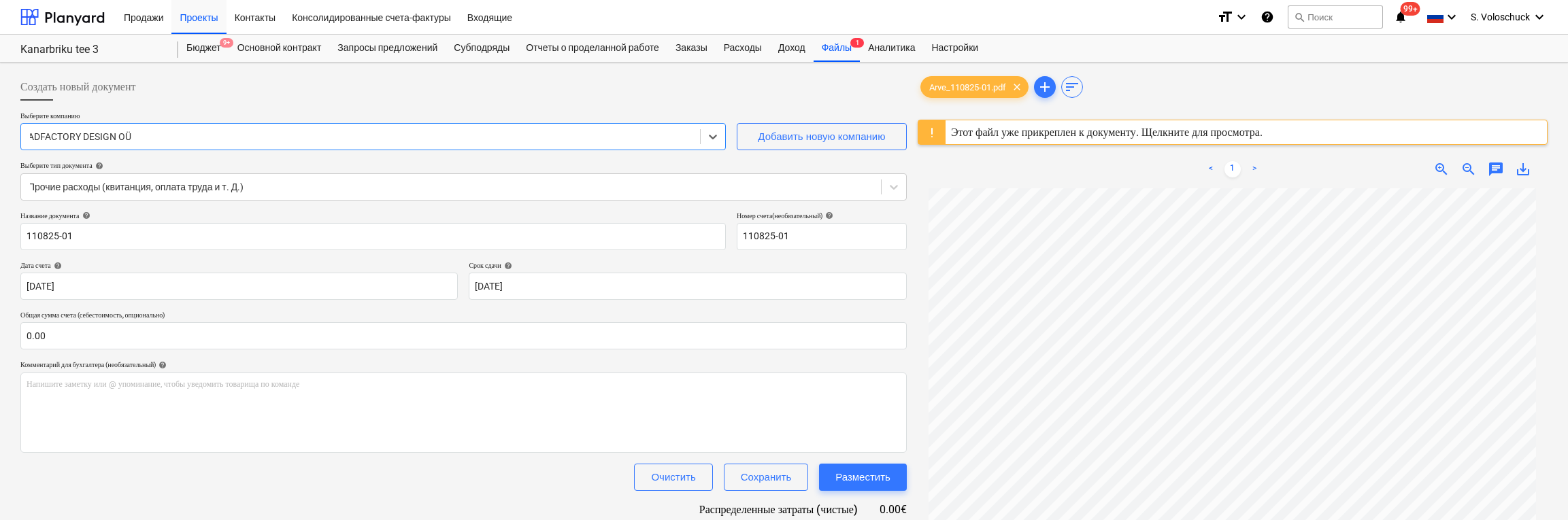
click at [121, 140] on div "ADFACTORY DESIGN OÜ" at bounding box center [360, 136] width 665 height 11
click at [126, 136] on div "ADFACTORY DESIGN OÜ" at bounding box center [360, 136] width 665 height 11
drag, startPoint x: 129, startPoint y: 135, endPoint x: 31, endPoint y: 127, distance: 98.3
click at [26, 127] on div "ADFACTORY DESIGN OÜ" at bounding box center [373, 136] width 706 height 27
click at [132, 138] on div "ADFACTORY DESIGN OÜ" at bounding box center [360, 136] width 679 height 19
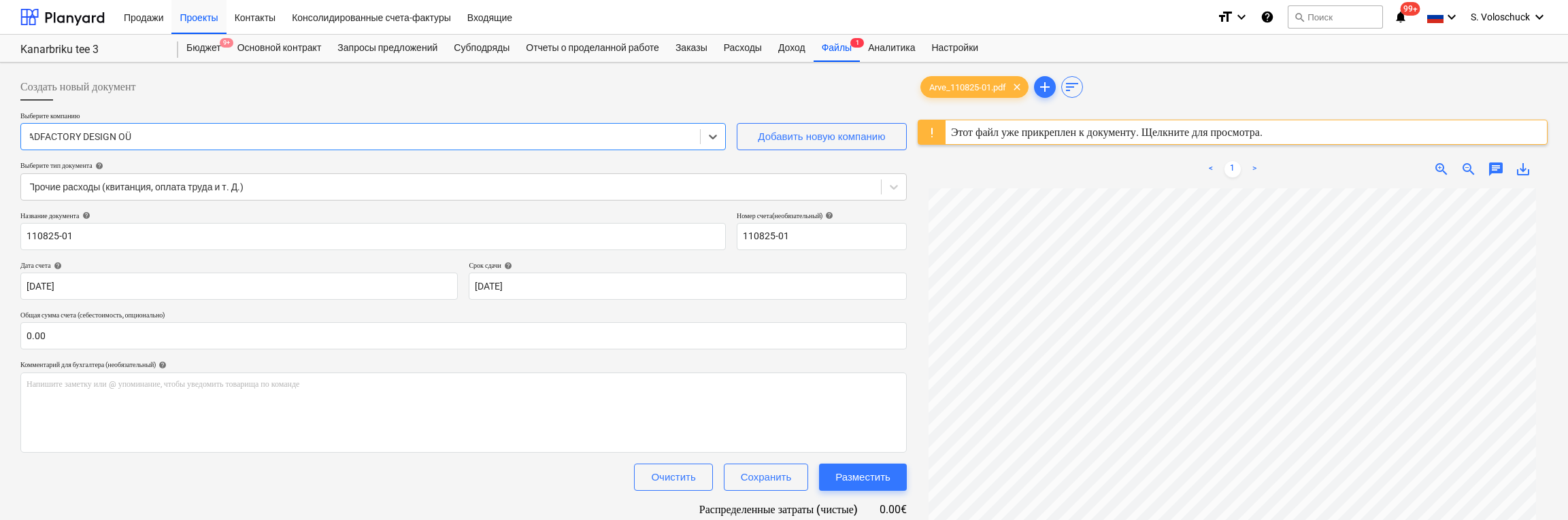
click at [135, 135] on div at bounding box center [360, 136] width 665 height 14
click at [133, 134] on div at bounding box center [360, 136] width 665 height 14
click at [125, 138] on div "ADFACTORY DESIGN OÜ" at bounding box center [360, 136] width 665 height 11
drag, startPoint x: 176, startPoint y: 138, endPoint x: 172, endPoint y: 131, distance: 8.1
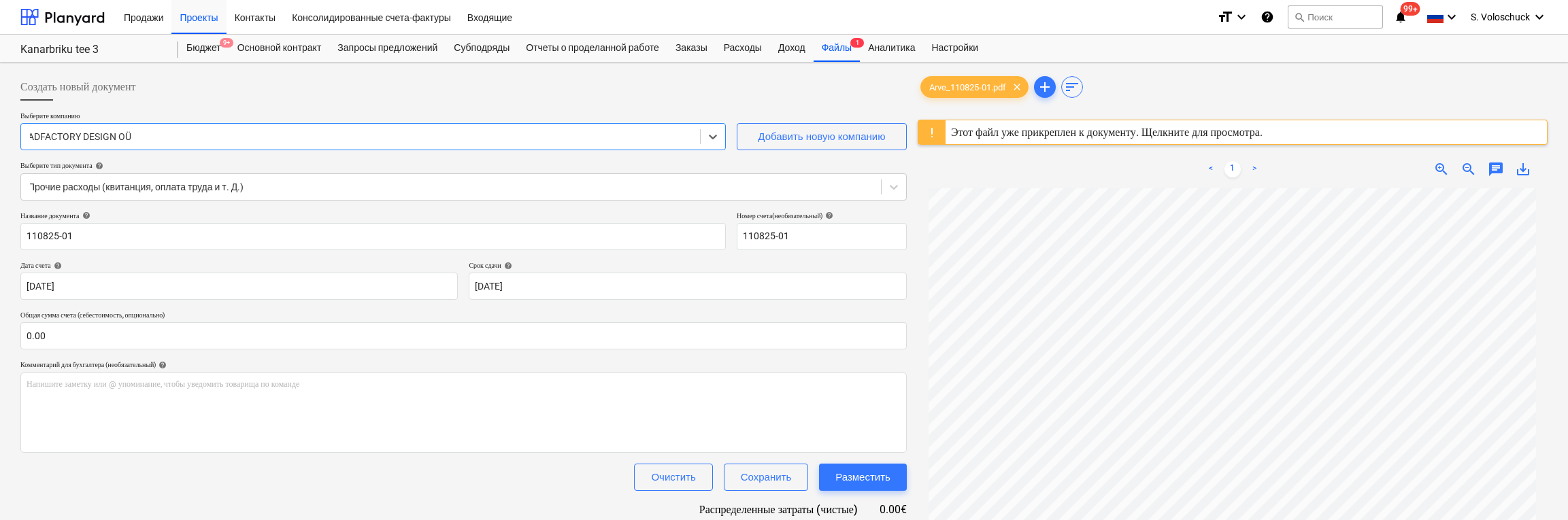
click at [178, 135] on div at bounding box center [360, 136] width 665 height 14
type input "õ"
click at [140, 138] on div at bounding box center [360, 136] width 665 height 14
click at [141, 133] on div at bounding box center [360, 136] width 665 height 14
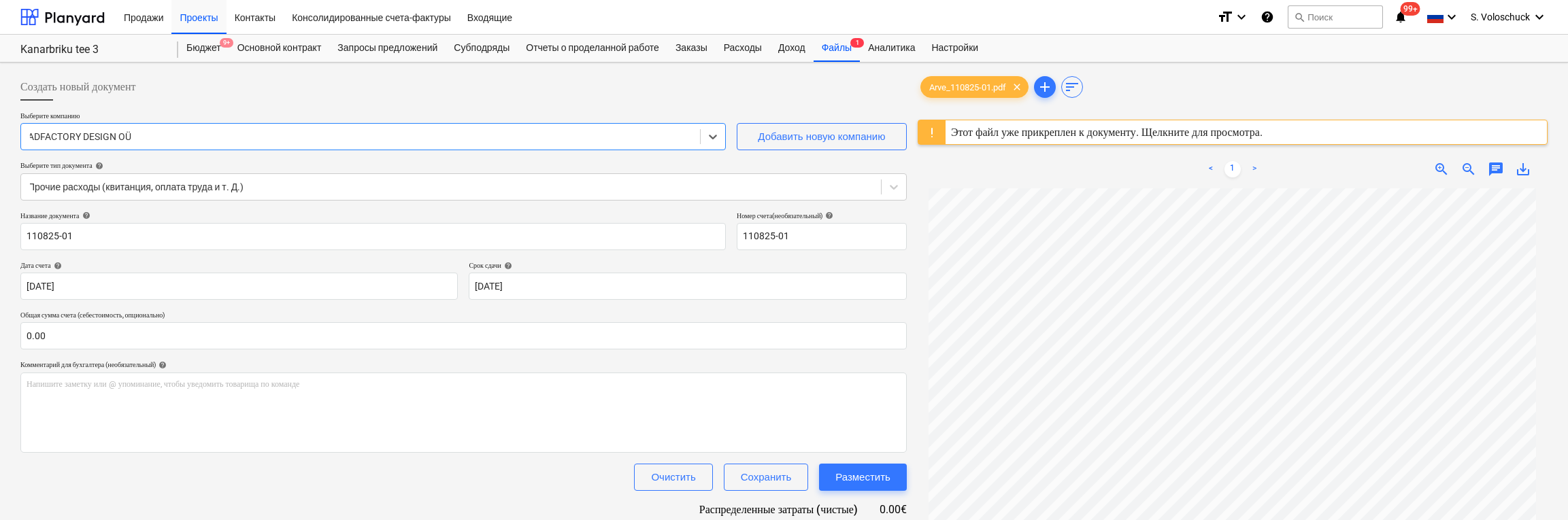
click at [139, 140] on div at bounding box center [360, 136] width 665 height 14
drag, startPoint x: 136, startPoint y: 140, endPoint x: 48, endPoint y: 141, distance: 88.0
click at [48, 141] on div "ADFACTORY DESIGN OÜ" at bounding box center [360, 136] width 679 height 19
drag, startPoint x: 28, startPoint y: 136, endPoint x: 134, endPoint y: 136, distance: 106.0
click at [136, 141] on div "ADFACTORY DESIGN OÜ" at bounding box center [360, 136] width 679 height 19
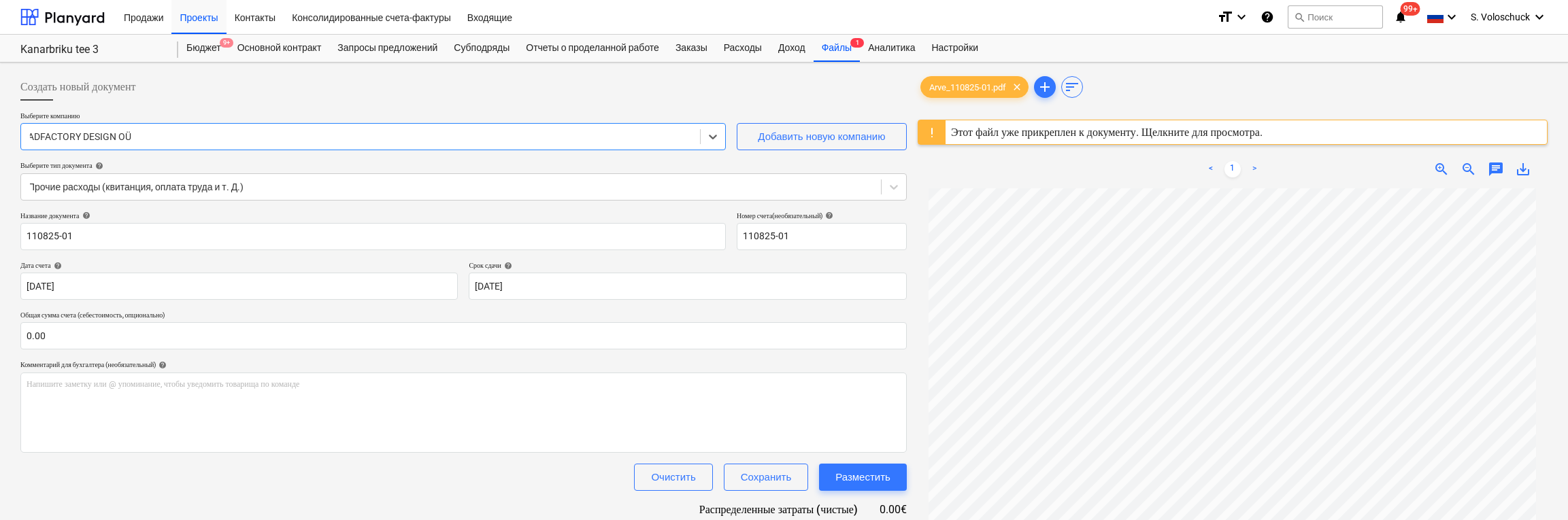
click at [134, 135] on div at bounding box center [360, 136] width 665 height 14
type input "d"
type input "fac"
click at [893, 191] on icon at bounding box center [894, 187] width 14 height 14
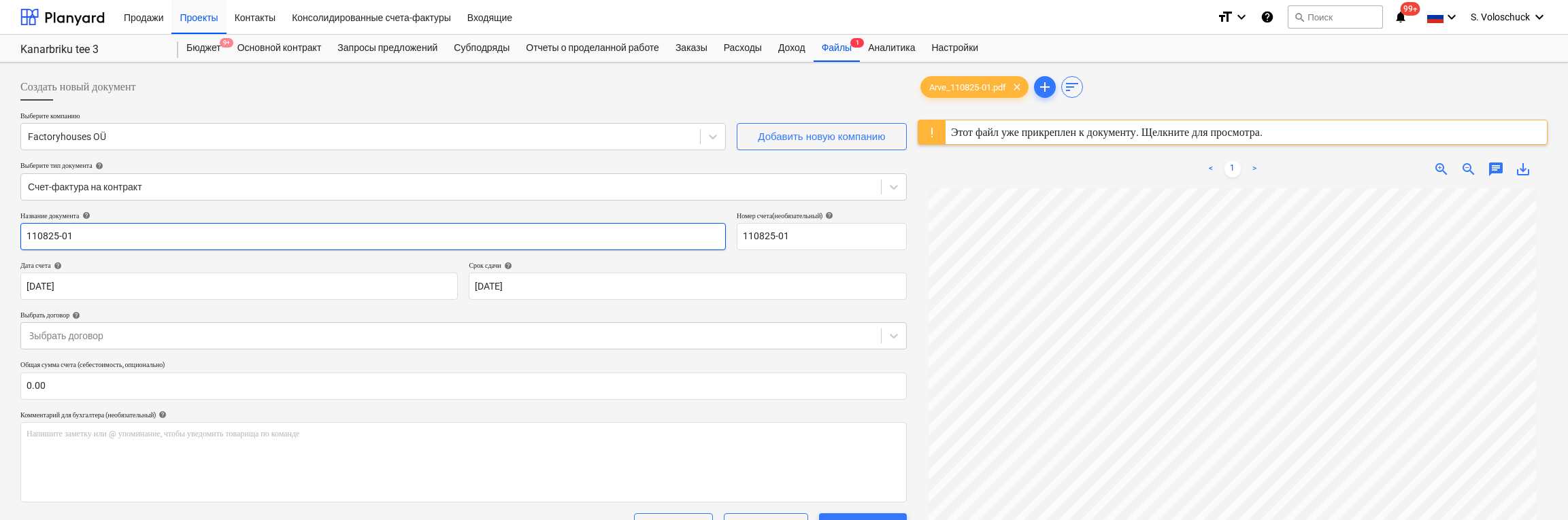
click at [683, 238] on input "110825-01" at bounding box center [373, 236] width 706 height 27
click at [893, 183] on icon at bounding box center [894, 187] width 14 height 14
click at [806, 106] on div at bounding box center [463, 106] width 886 height 11
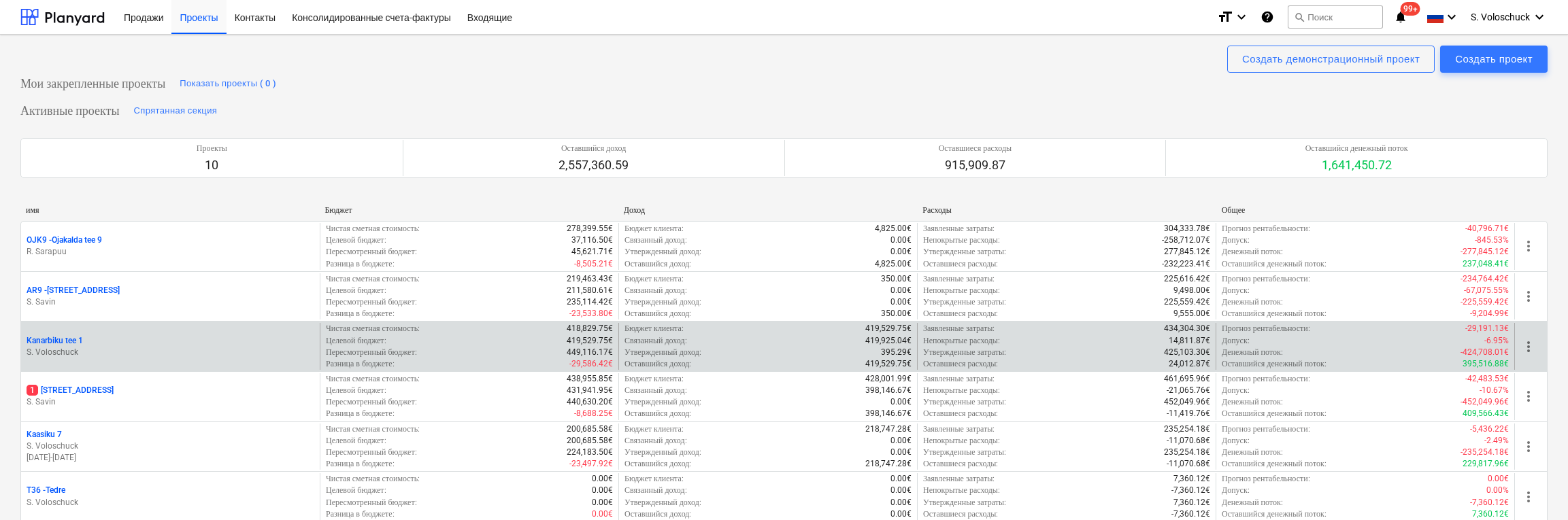
scroll to position [489, 0]
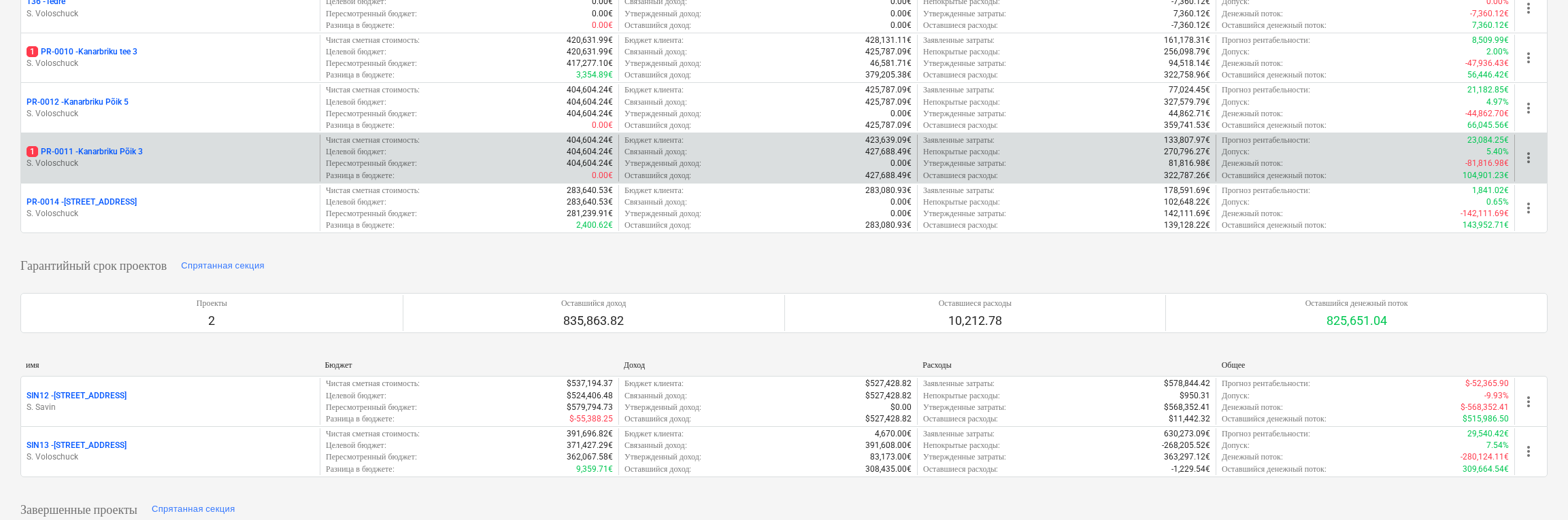
click at [159, 166] on p "S. Voloschuck" at bounding box center [170, 163] width 288 height 12
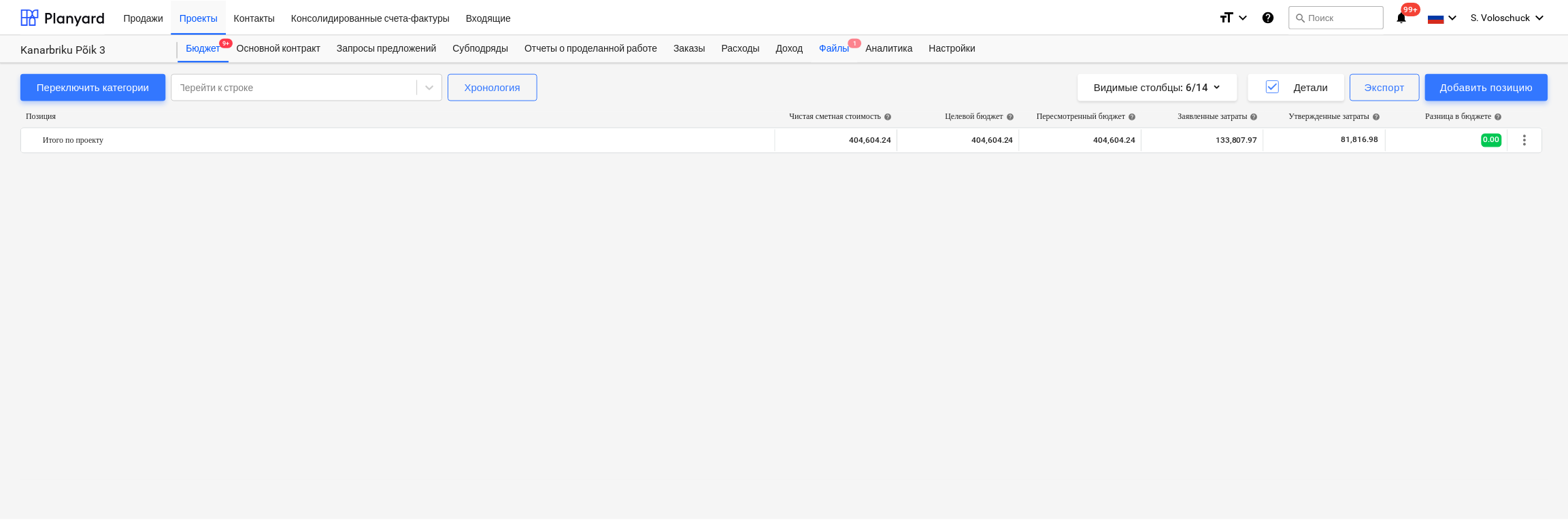
scroll to position [2954, 0]
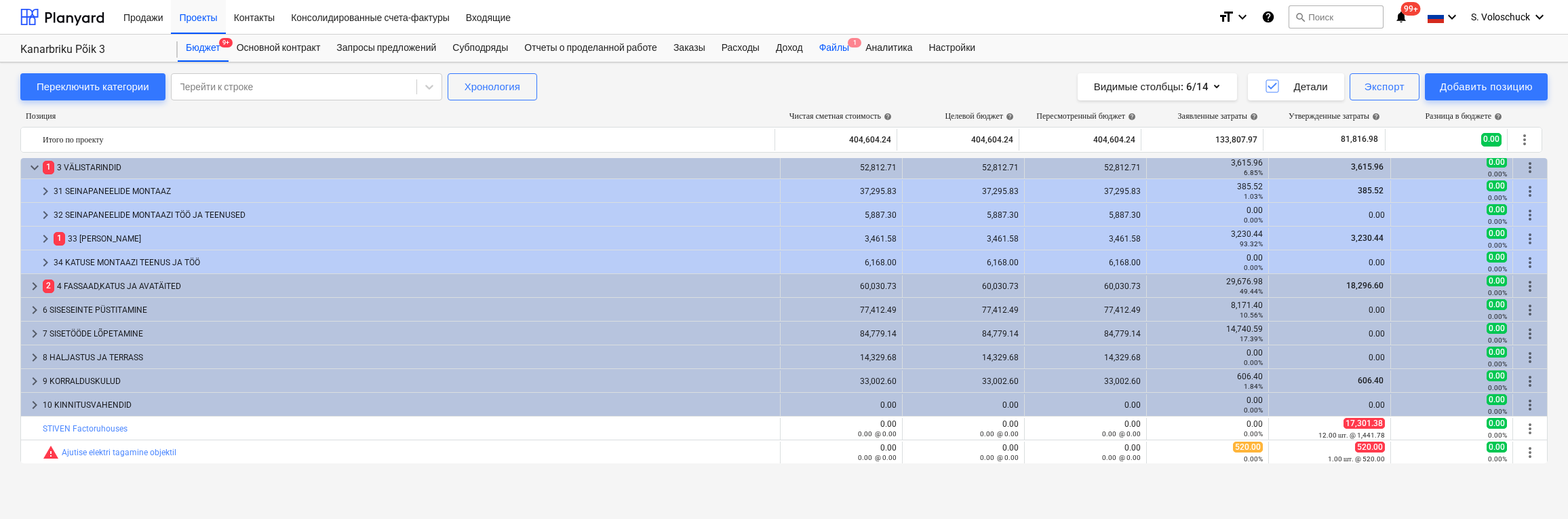
click at [854, 50] on div "Файлы 1" at bounding box center [834, 48] width 46 height 27
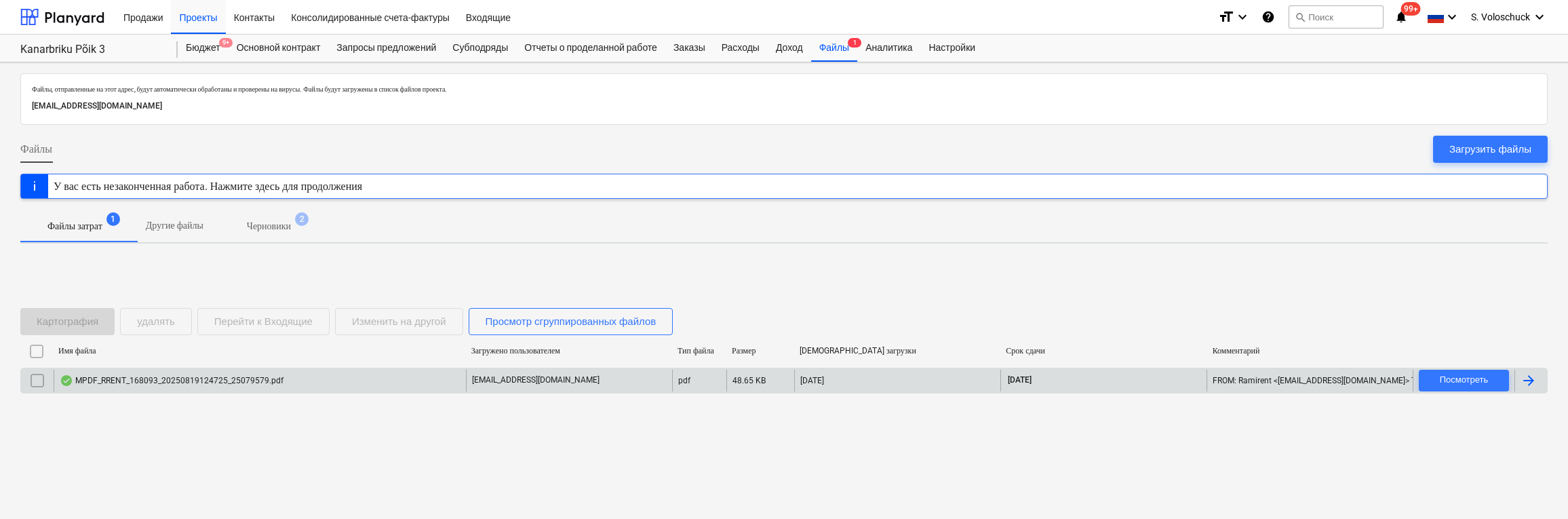
click at [205, 382] on div "MPDF_RRENT_168093_20250819124725_25079579.pdf" at bounding box center [171, 380] width 224 height 11
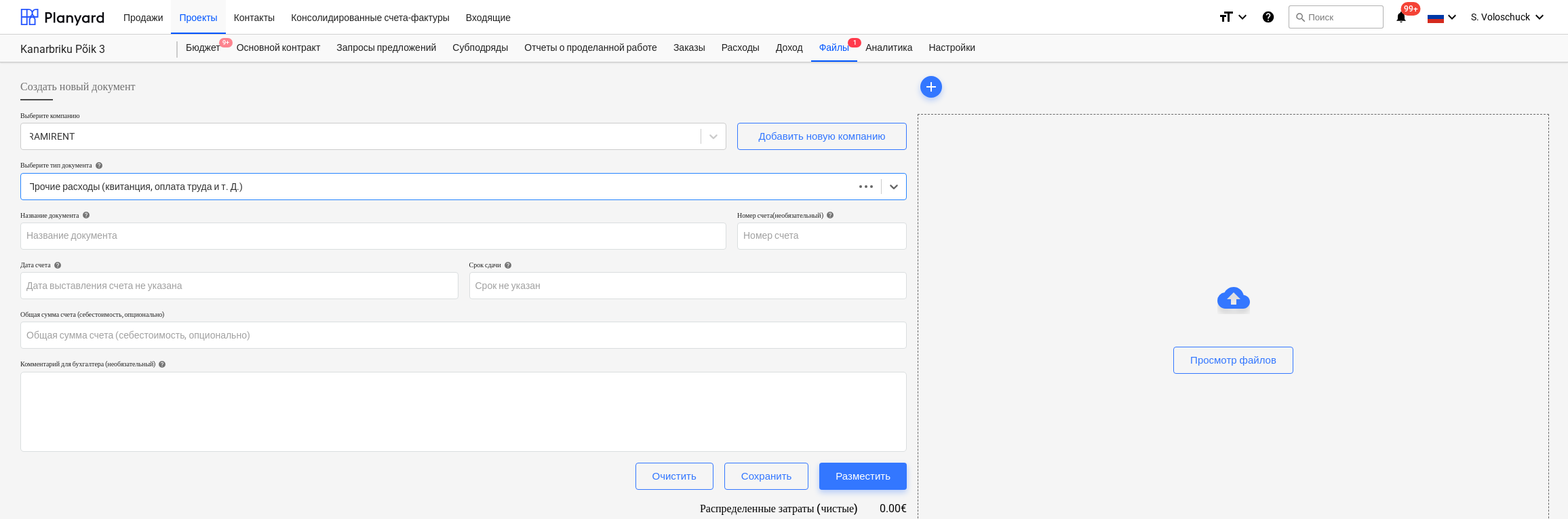
type input "0.00"
type input "25079579"
type input "[DATE]"
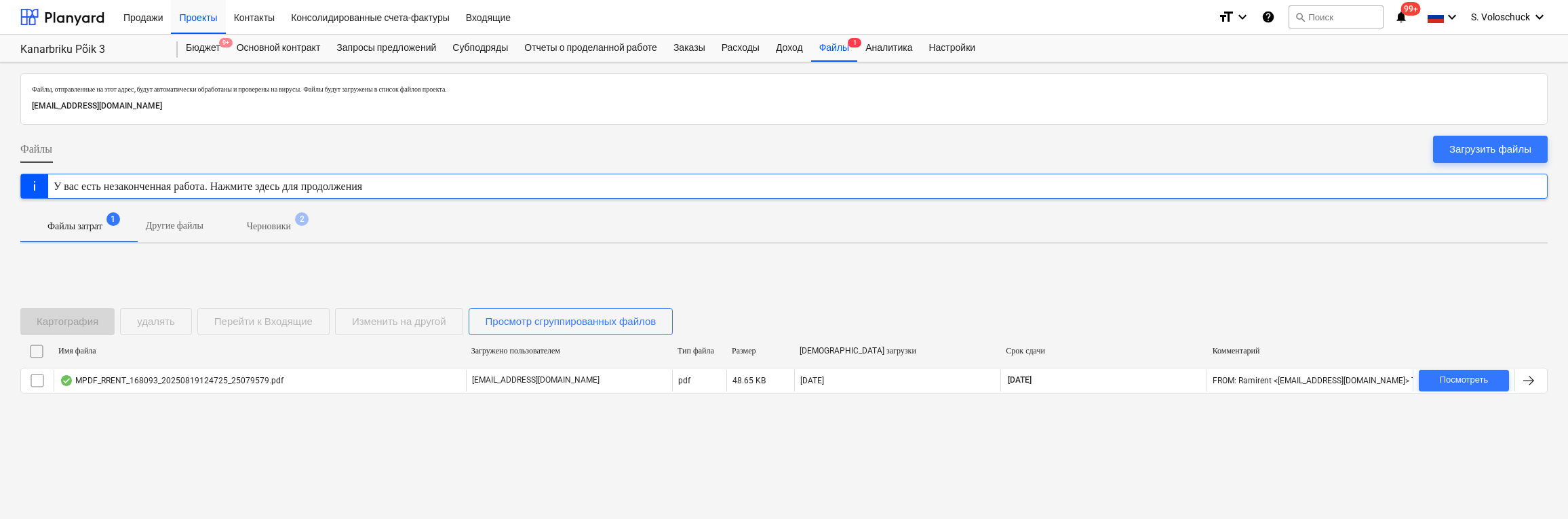
click at [279, 318] on div "Картография удалять Перейти к Входящие Изменить на другой Просмотр сгруппирован…" at bounding box center [349, 321] width 658 height 27
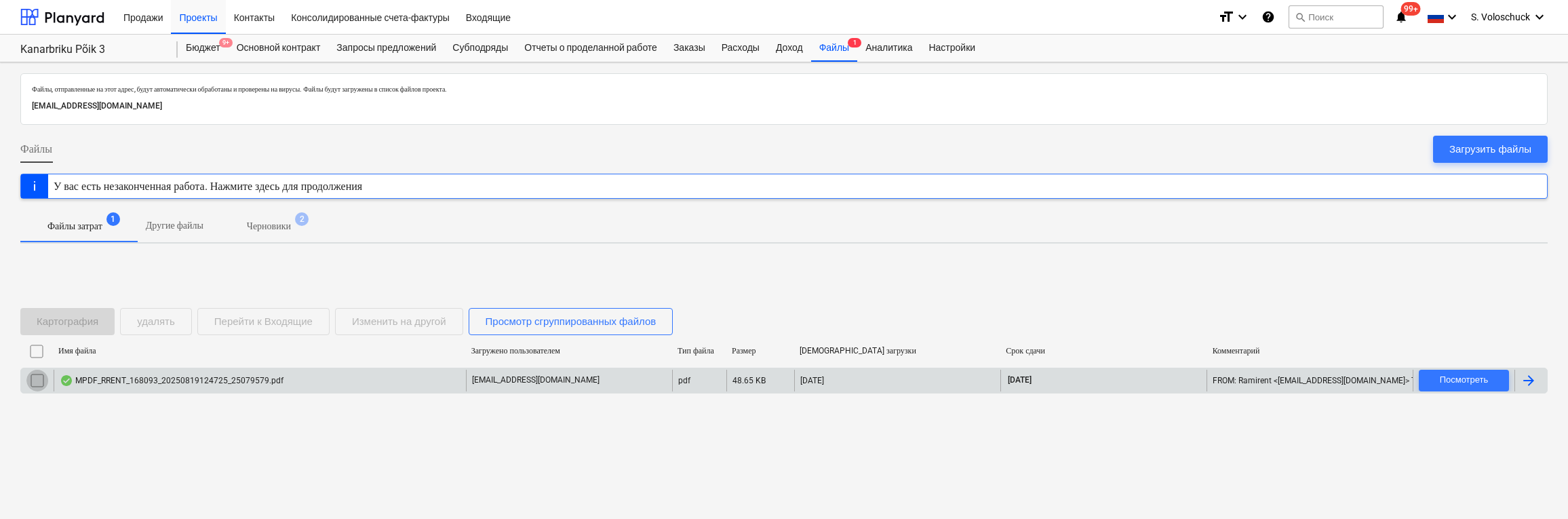
click at [39, 380] on input "checkbox" at bounding box center [38, 381] width 22 height 22
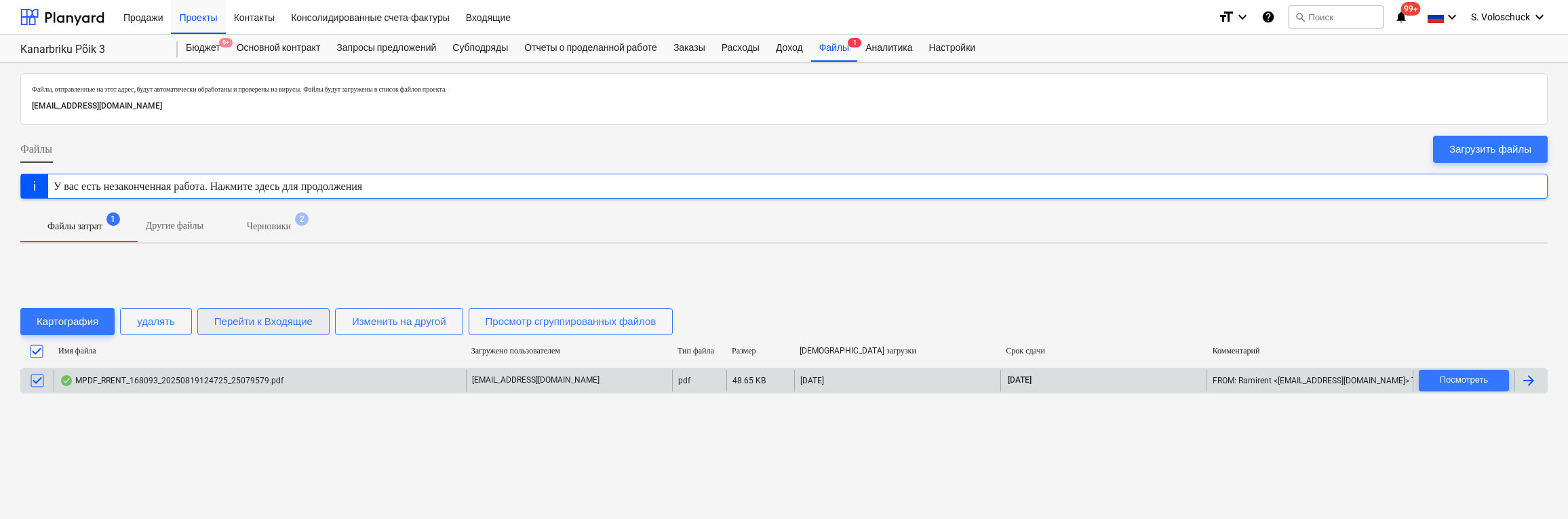
click at [286, 317] on div "Перейти к Входящие" at bounding box center [263, 322] width 98 height 18
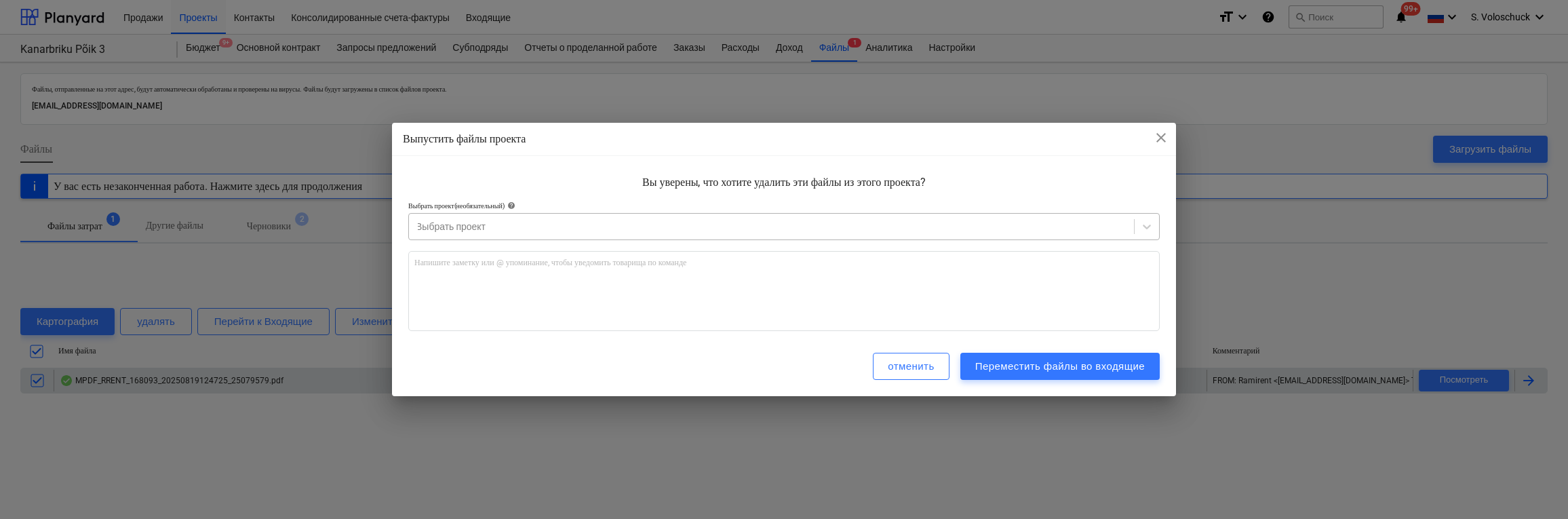
click at [558, 230] on div at bounding box center [771, 227] width 711 height 14
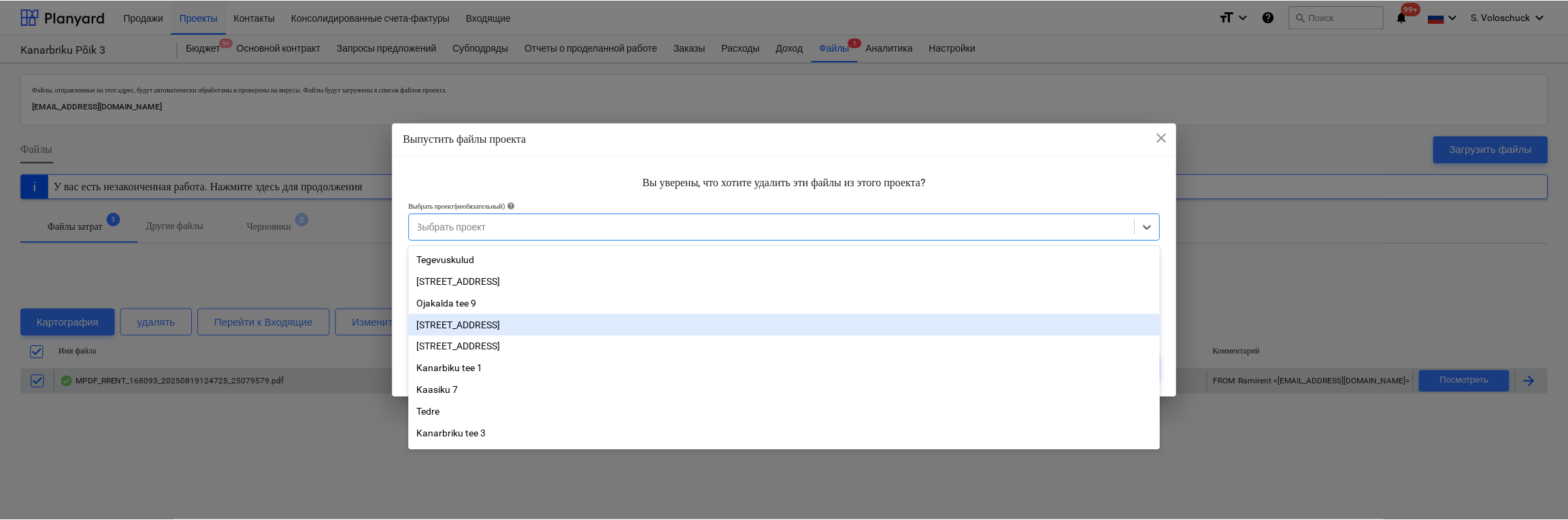
scroll to position [41, 0]
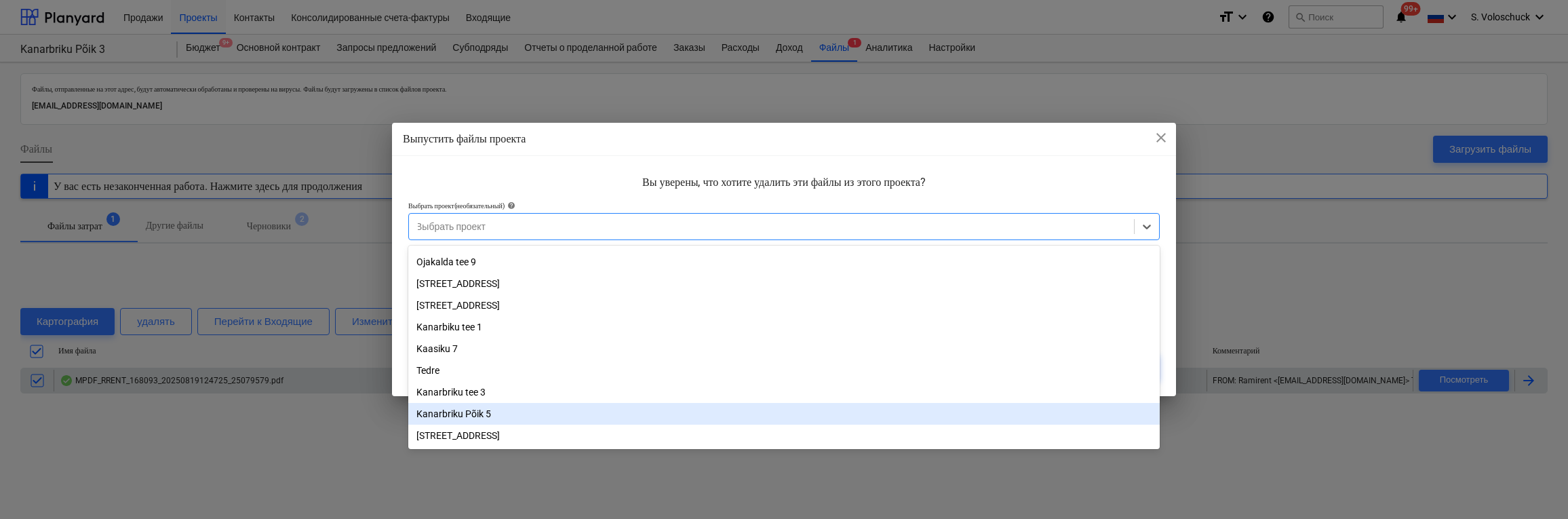
click at [451, 420] on div "Kanarbriku Põik 5" at bounding box center [784, 414] width 751 height 22
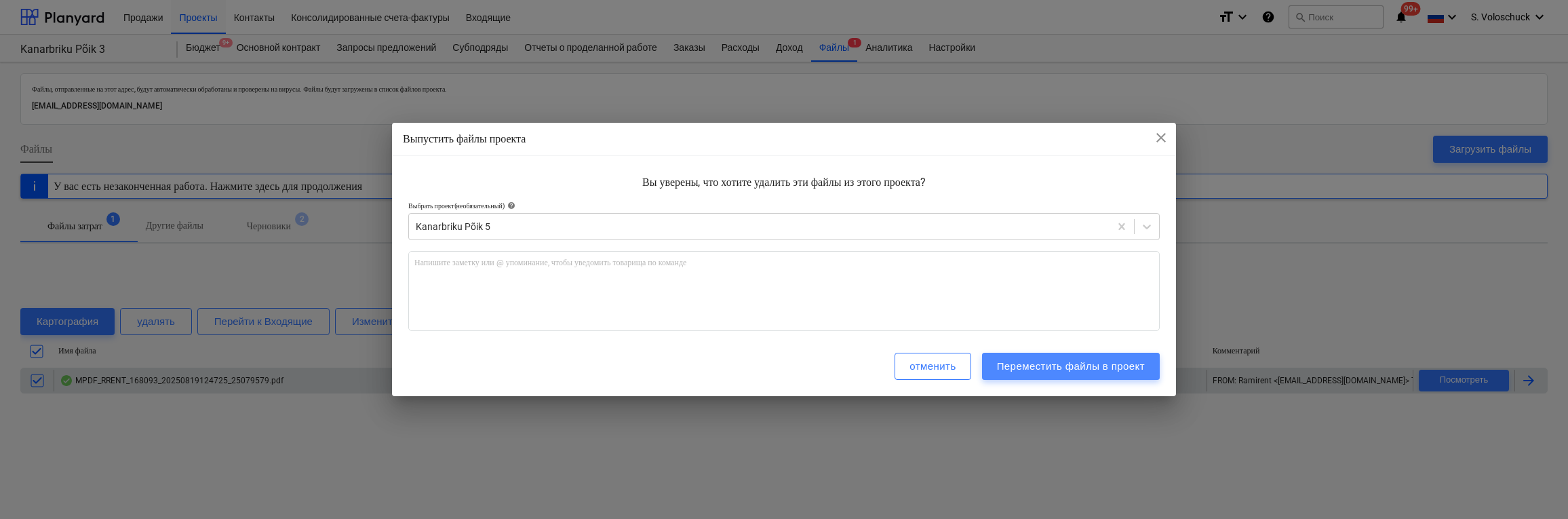
click at [1092, 359] on div "Переместить файлы в проект" at bounding box center [1070, 367] width 148 height 18
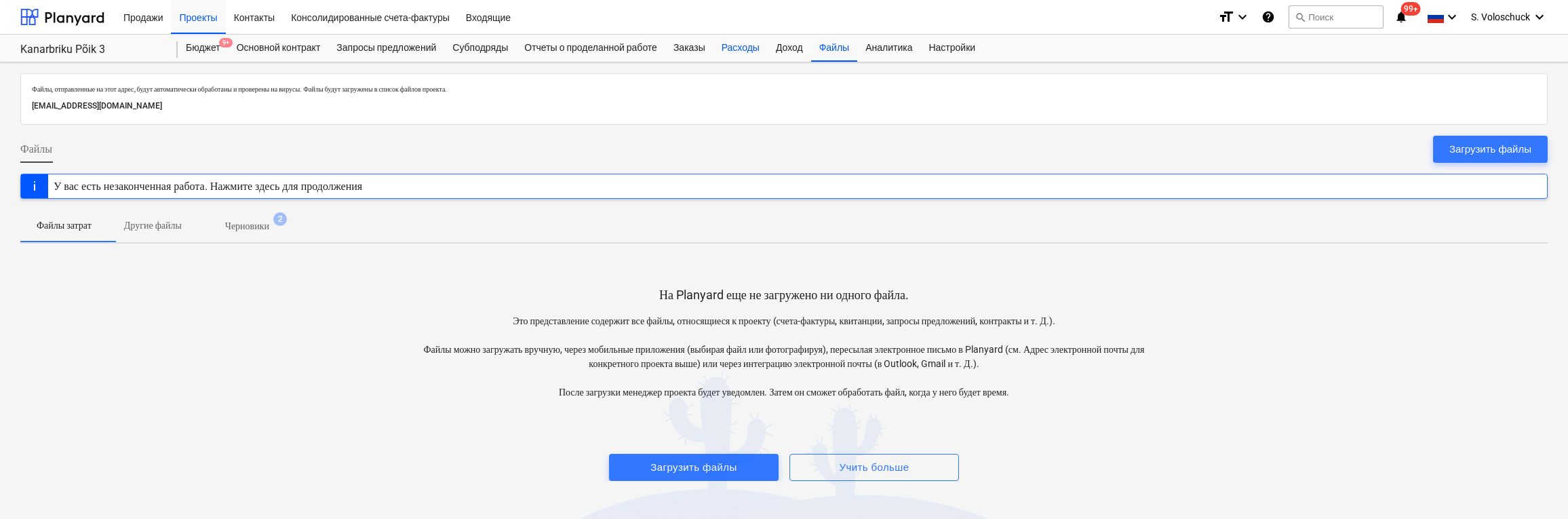
click at [754, 50] on div "Расходы" at bounding box center [740, 48] width 55 height 27
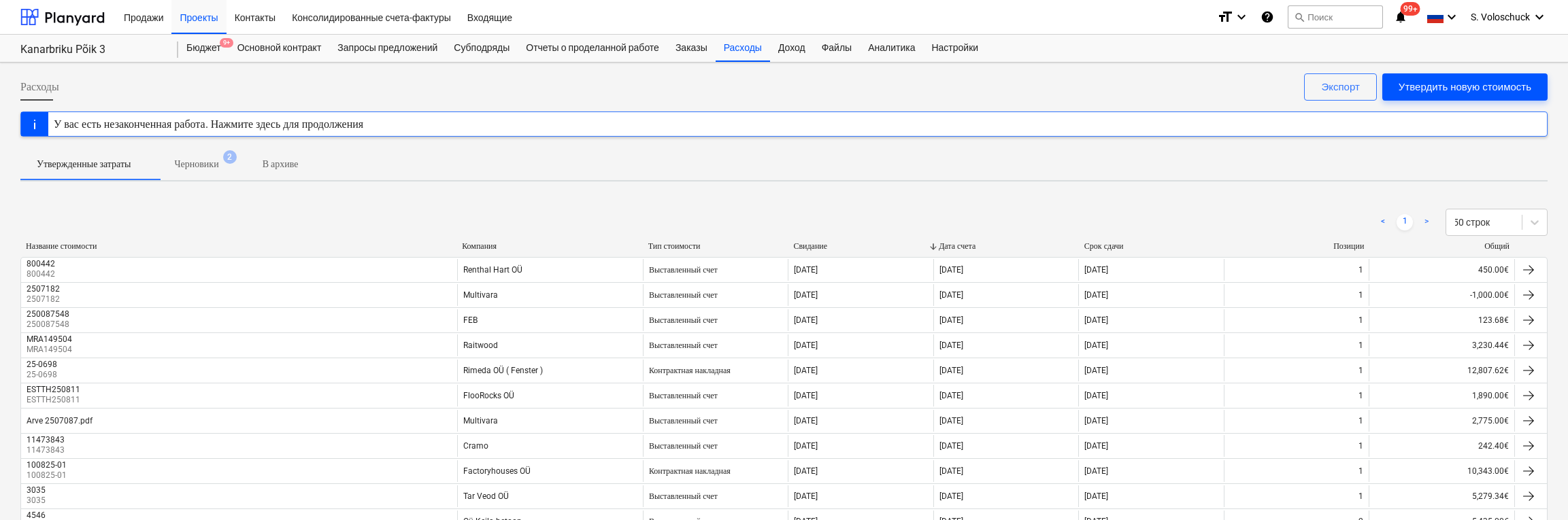
click at [1445, 94] on div "Утвердить новую стоимость" at bounding box center [1464, 87] width 133 height 18
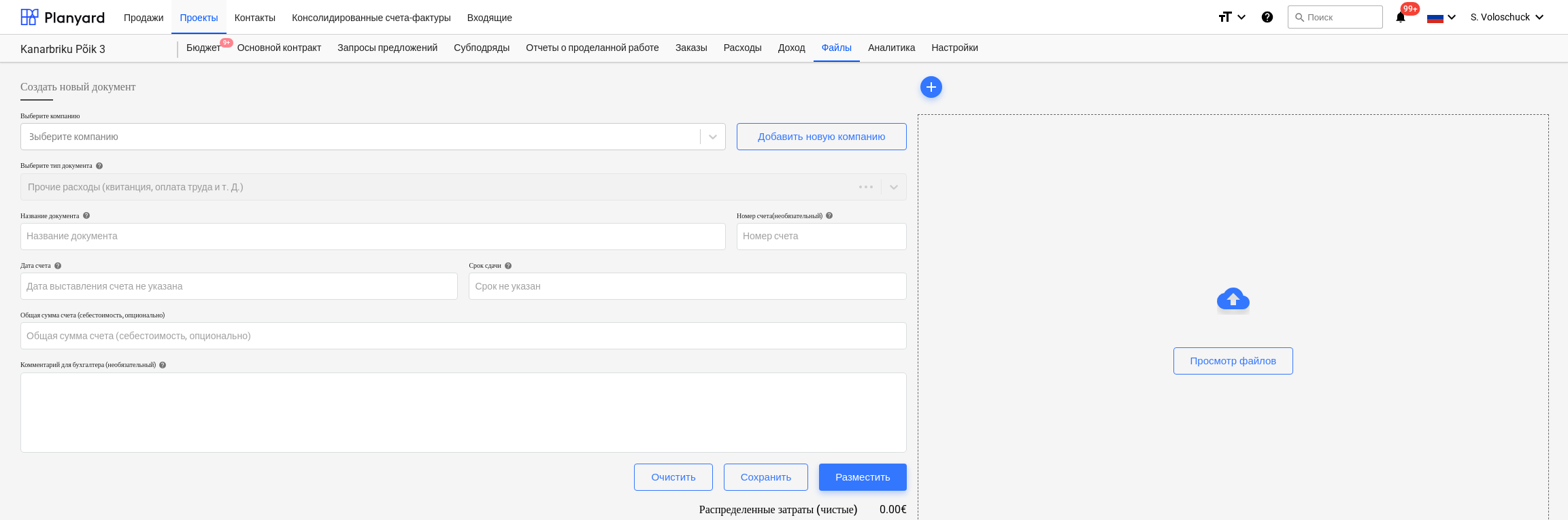
type input "0.00"
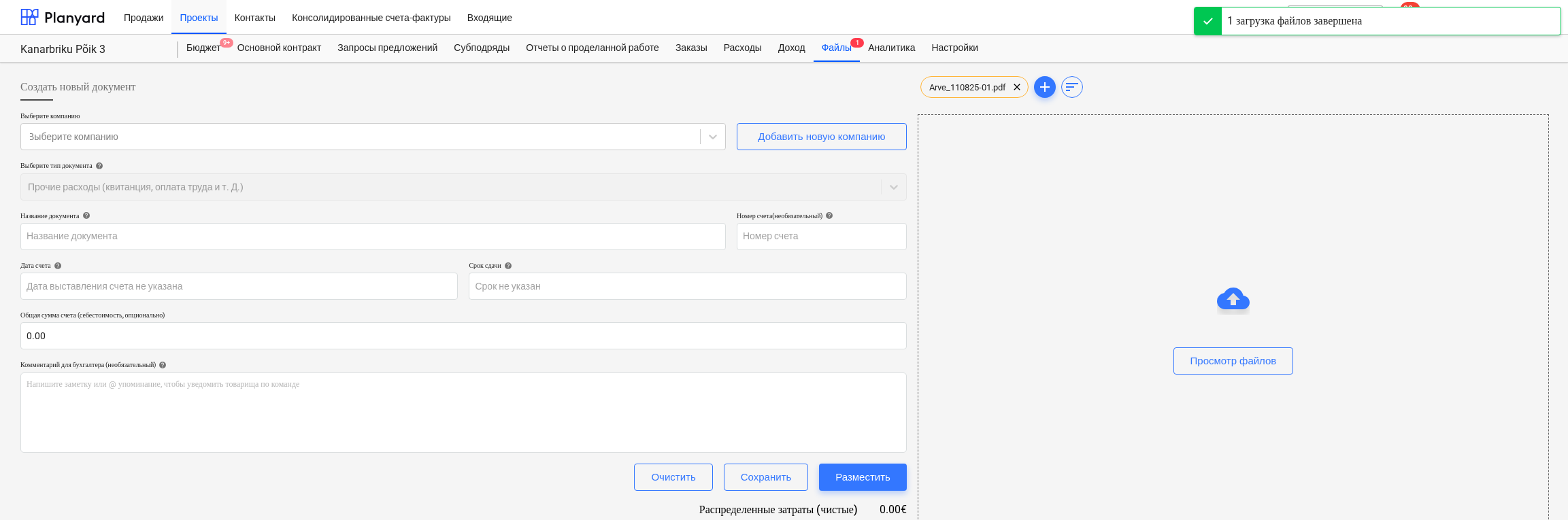
type input "Arve_110825-01.pdf"
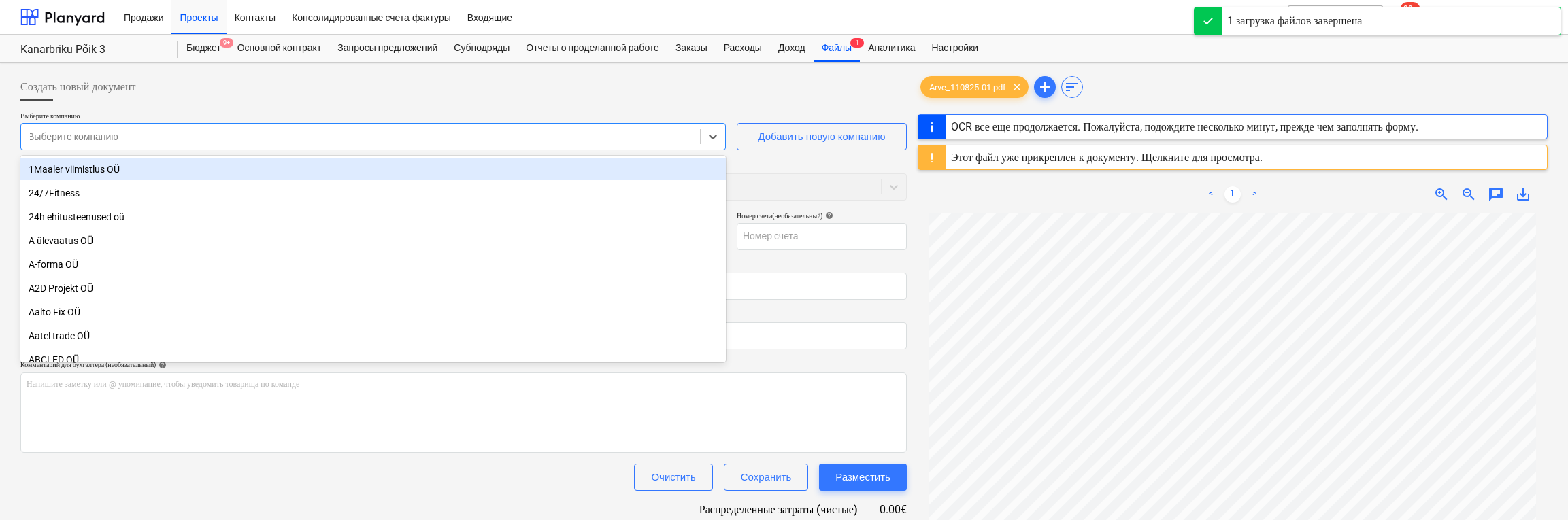
click at [658, 135] on div at bounding box center [360, 136] width 665 height 14
type input "fa"
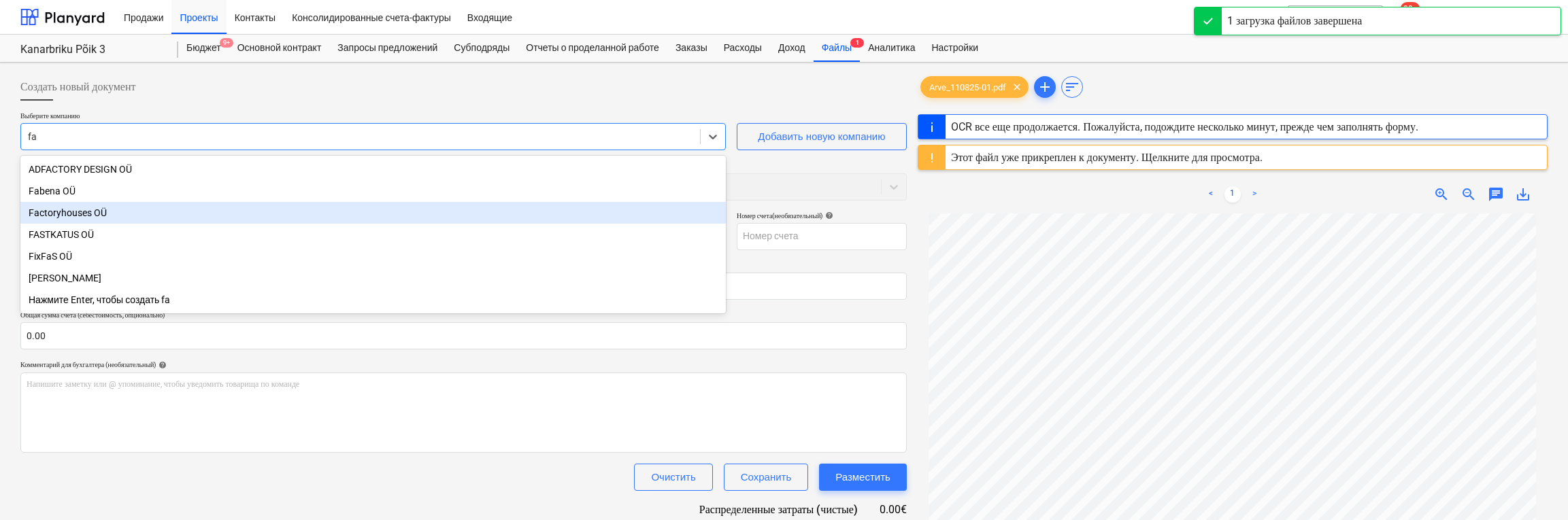
click at [344, 213] on div "Factoryhouses OÜ" at bounding box center [373, 213] width 706 height 22
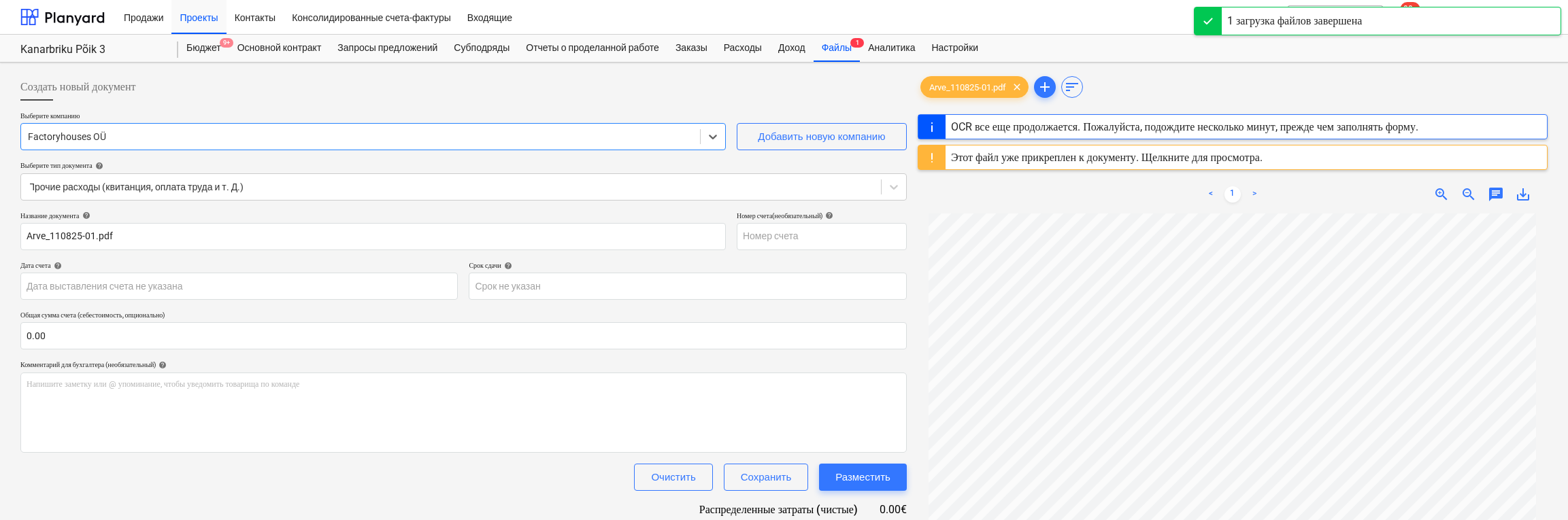
type input "110825-01"
type input "[DATE]"
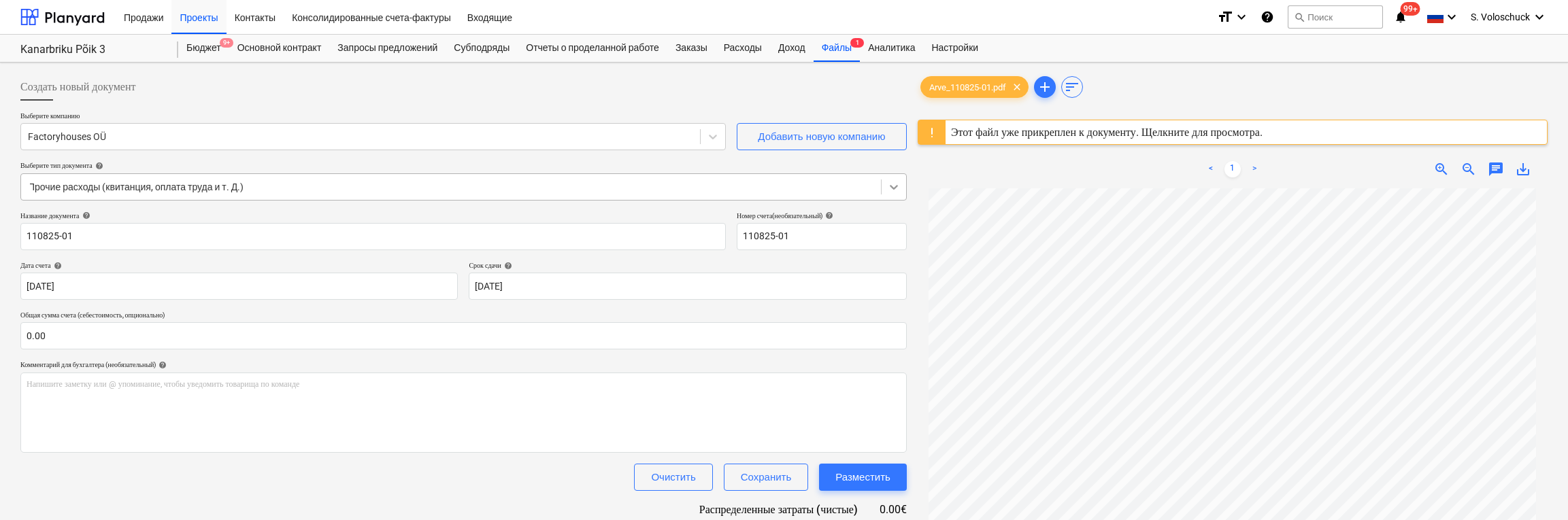
click at [894, 185] on icon at bounding box center [894, 187] width 14 height 14
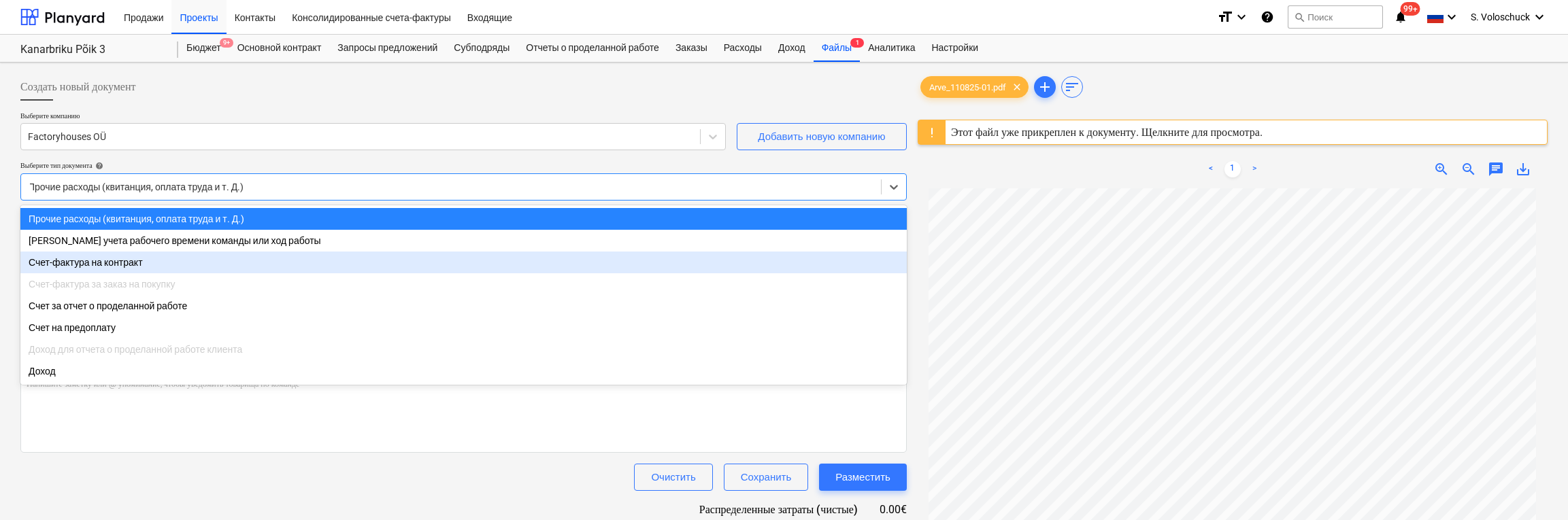
click at [795, 263] on div "Счет-фактура на контракт" at bounding box center [463, 263] width 886 height 22
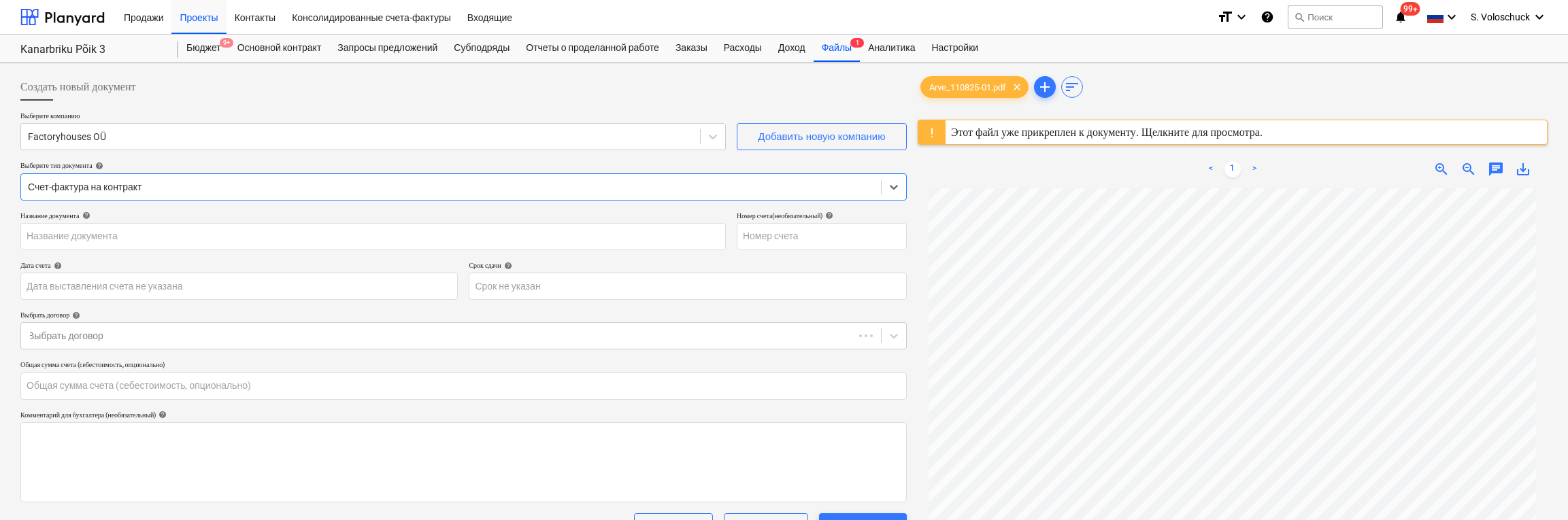
type input "110825-01"
type input "[DATE]"
type input "0.00"
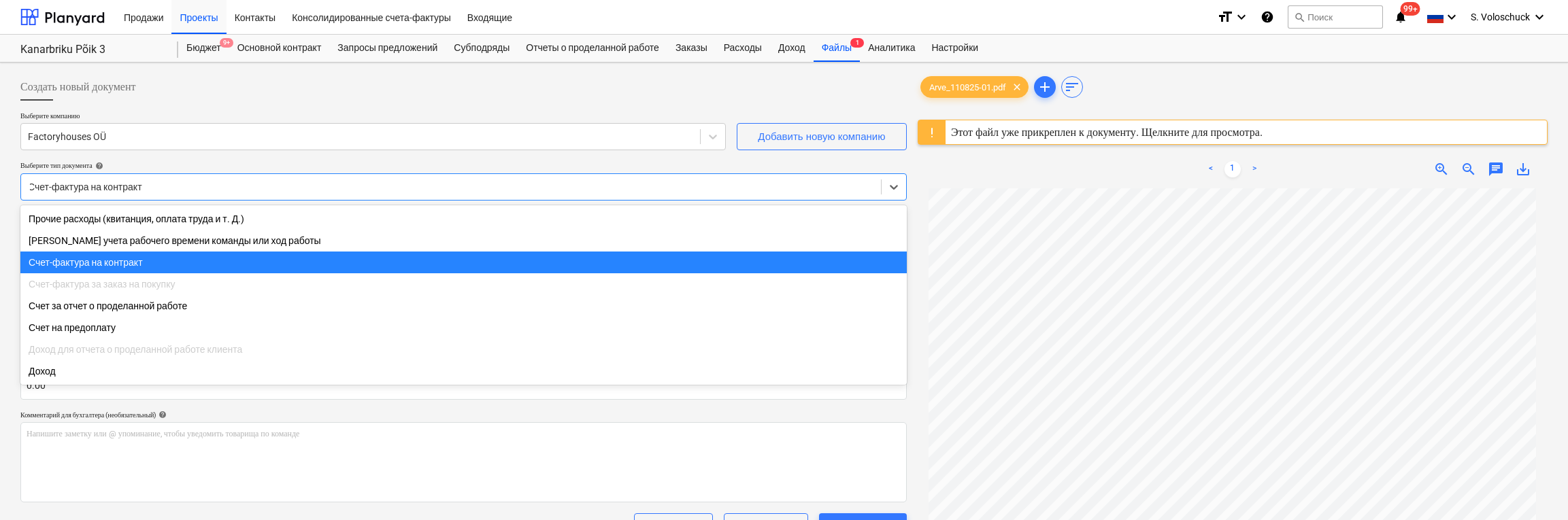
click at [301, 189] on div at bounding box center [451, 187] width 846 height 14
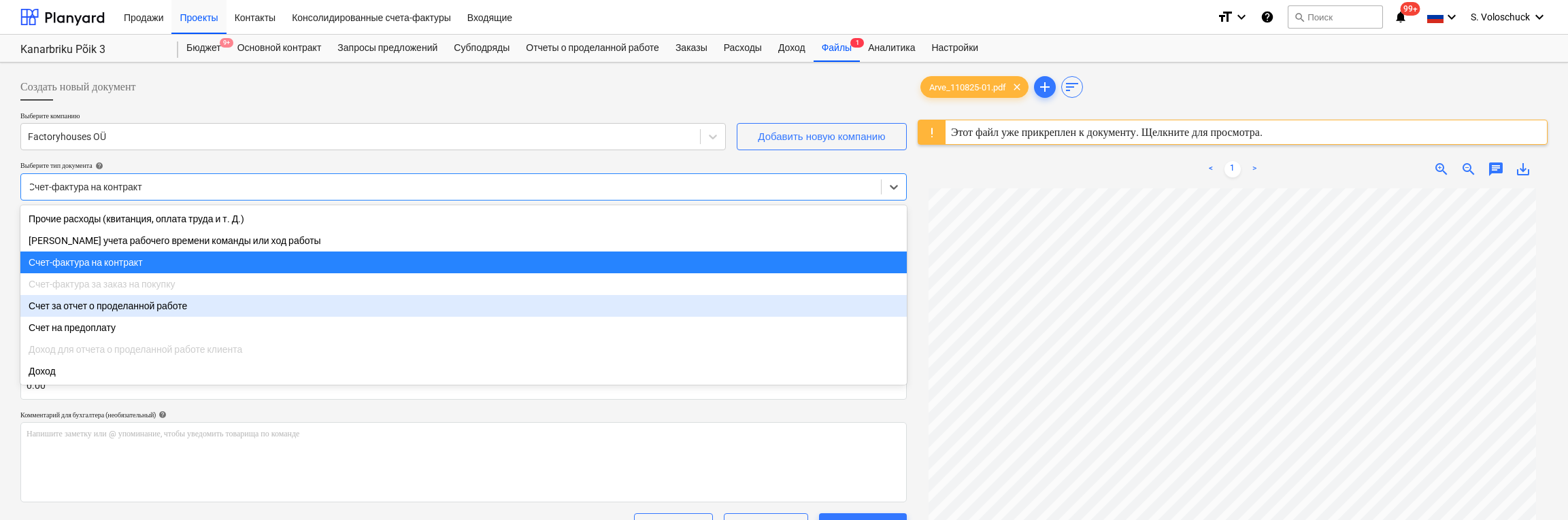
click at [181, 307] on div "Счет за отчет о проделанной работе" at bounding box center [463, 306] width 886 height 22
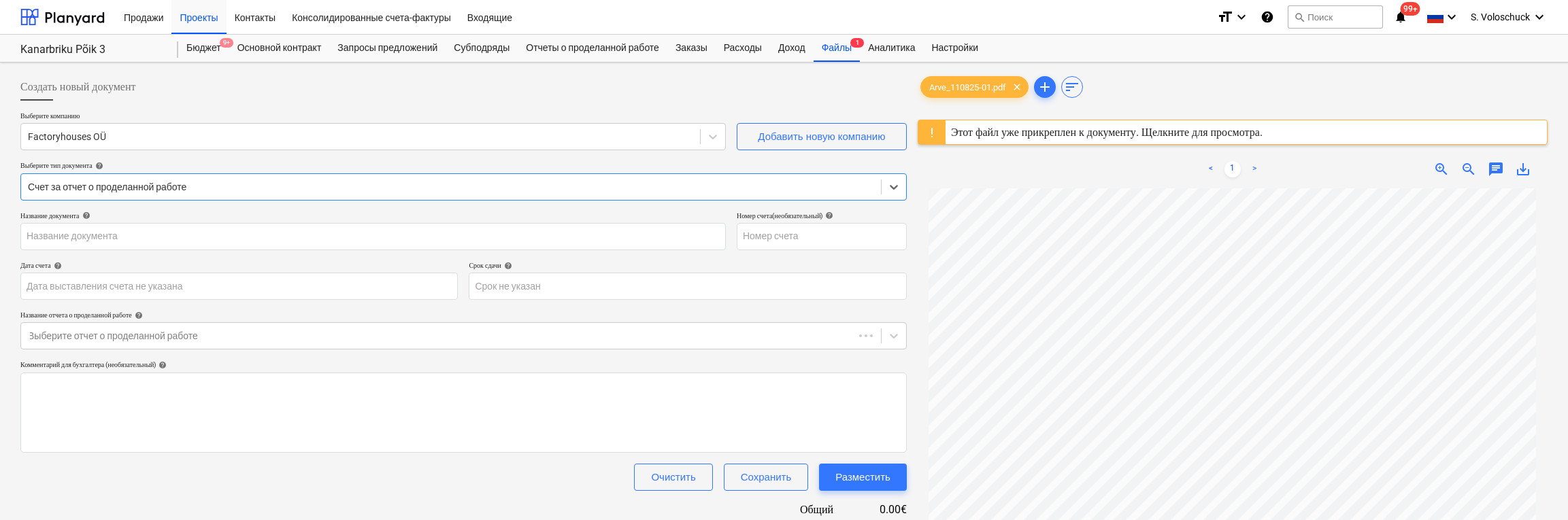
type input "110825-01"
type input "[DATE]"
click at [893, 180] on icon at bounding box center [894, 187] width 14 height 14
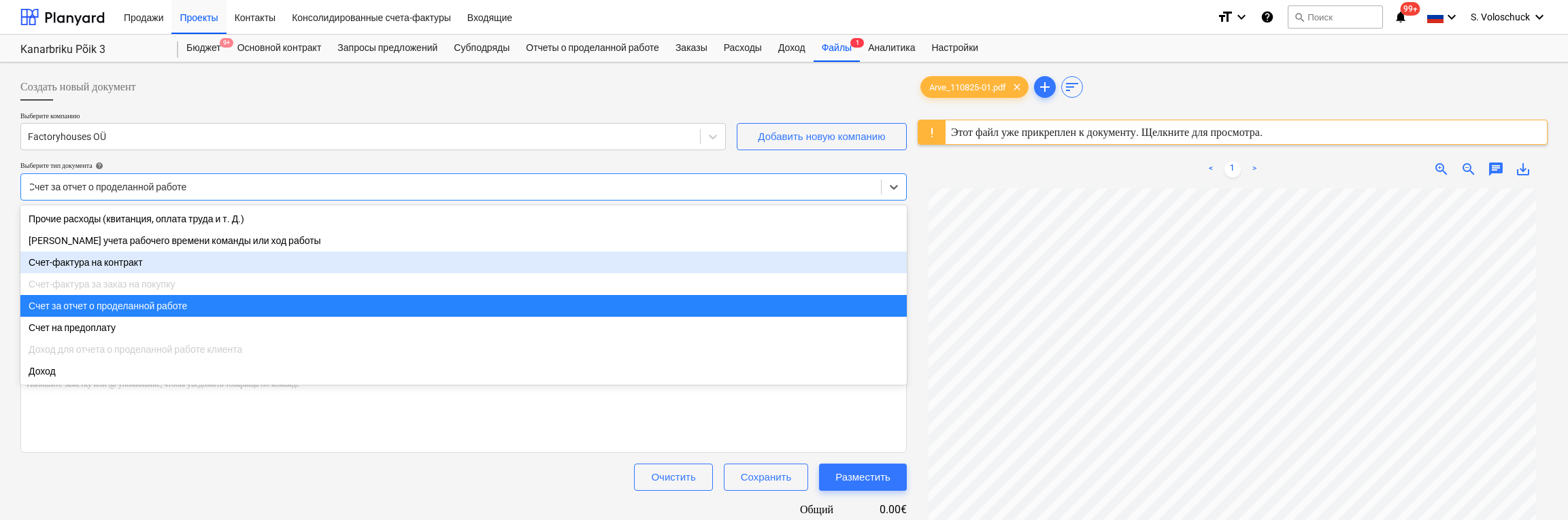
click at [265, 258] on div "Счет-фактура на контракт" at bounding box center [463, 263] width 886 height 22
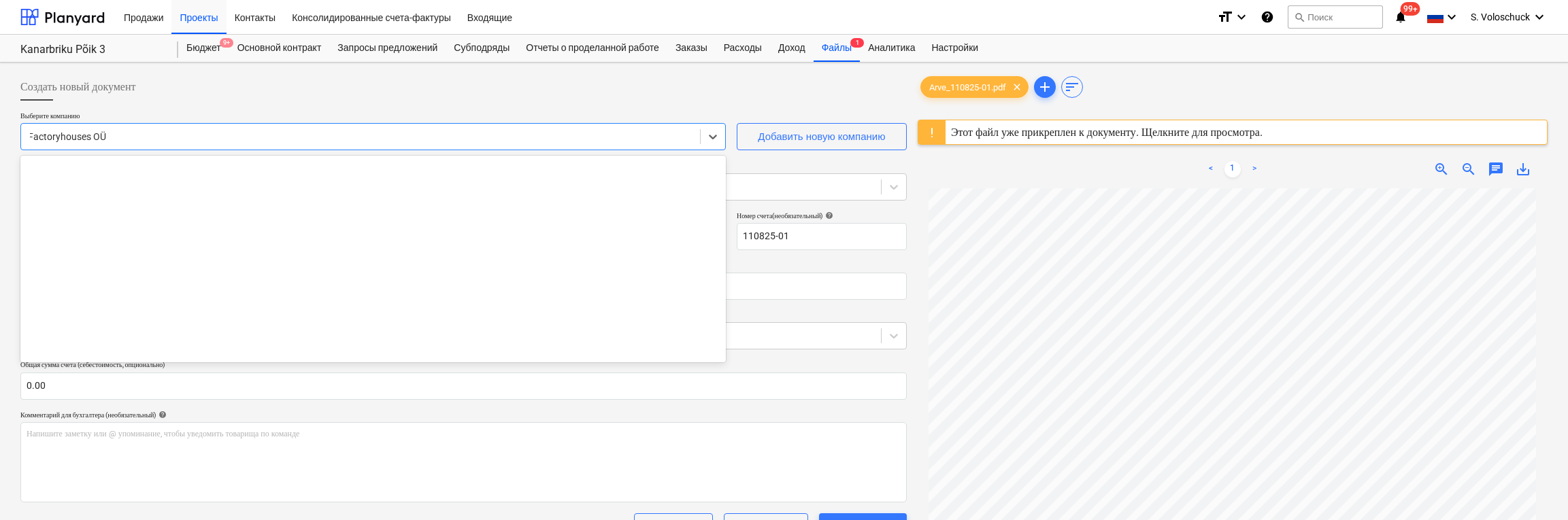
click at [157, 138] on div at bounding box center [360, 136] width 665 height 14
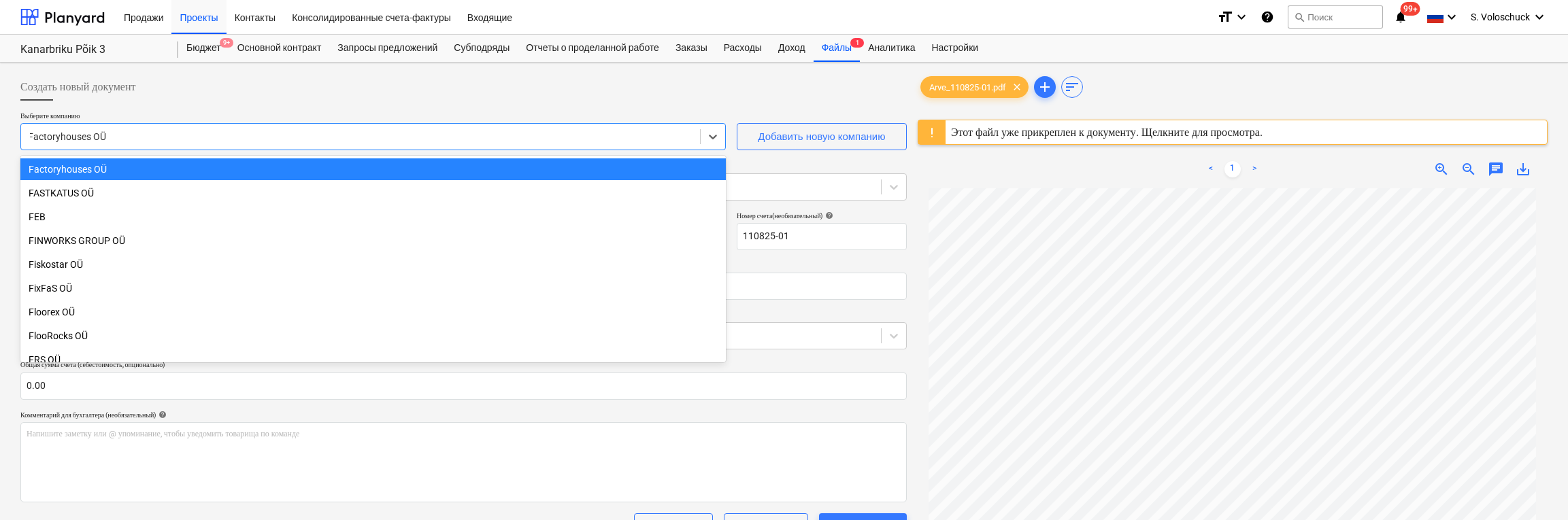
click at [157, 138] on div at bounding box center [360, 136] width 665 height 14
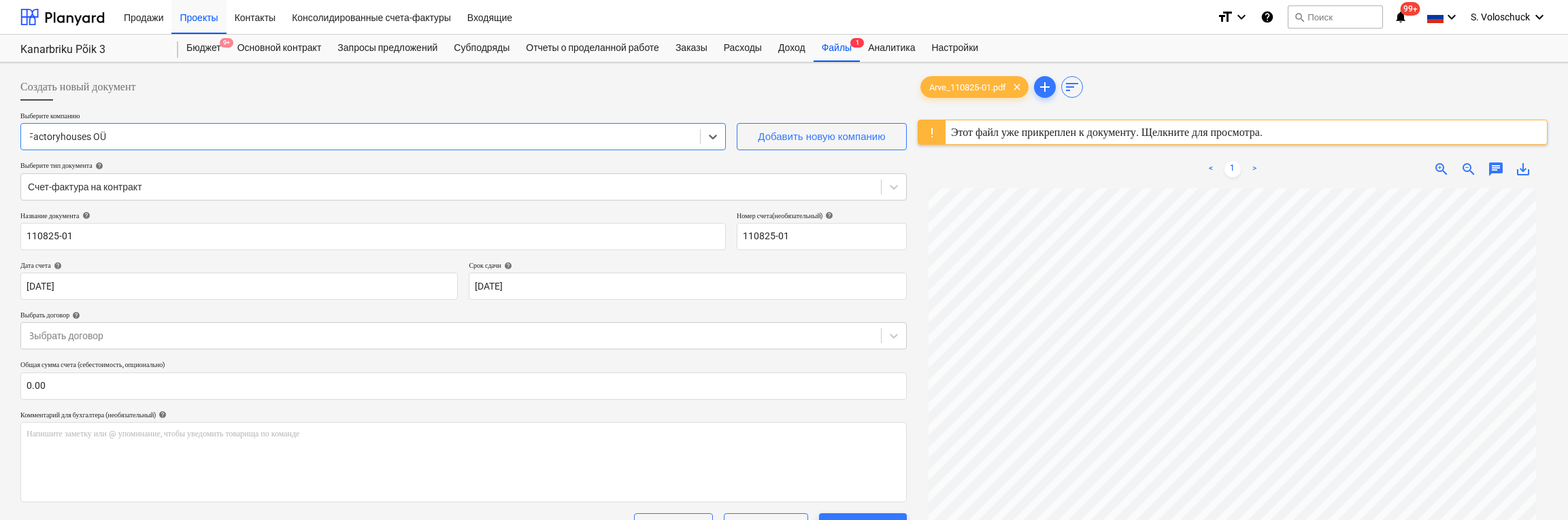
click at [1246, 134] on div "Этот файл уже прикреплен к документу. Щелкните для просмотра." at bounding box center [1106, 131] width 312 height 13
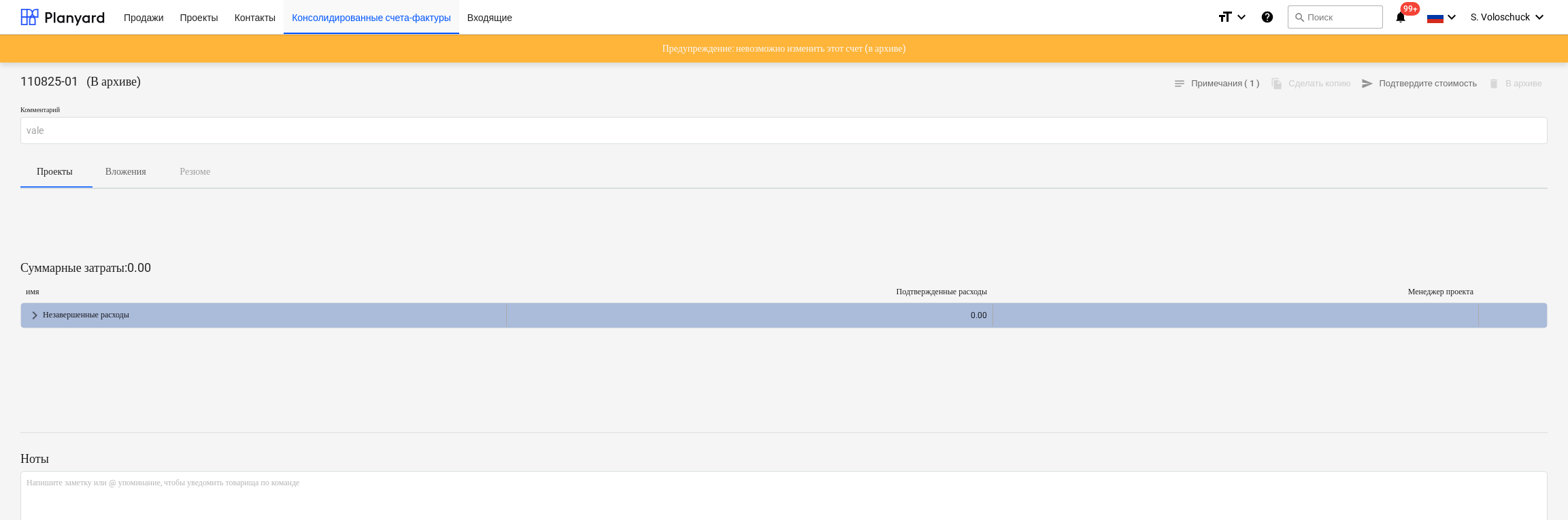
click at [139, 315] on div "Незавершенные расходы" at bounding box center [271, 316] width 458 height 22
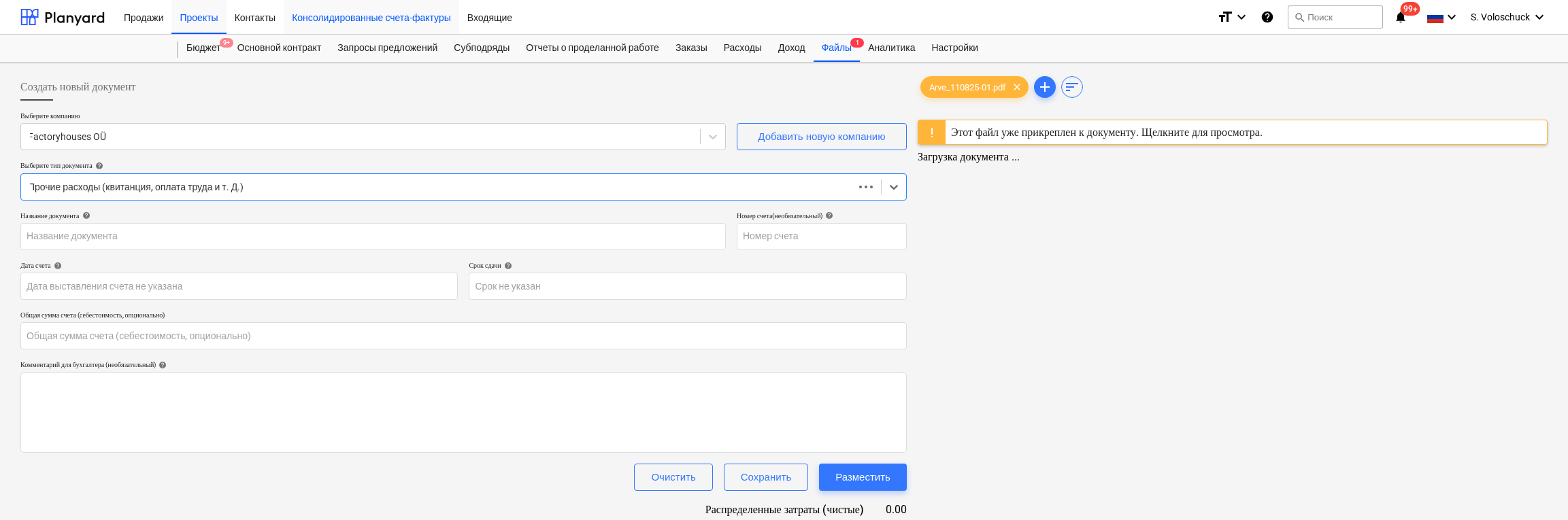
type input "110825-01"
type input "[DATE]"
type input "0.00"
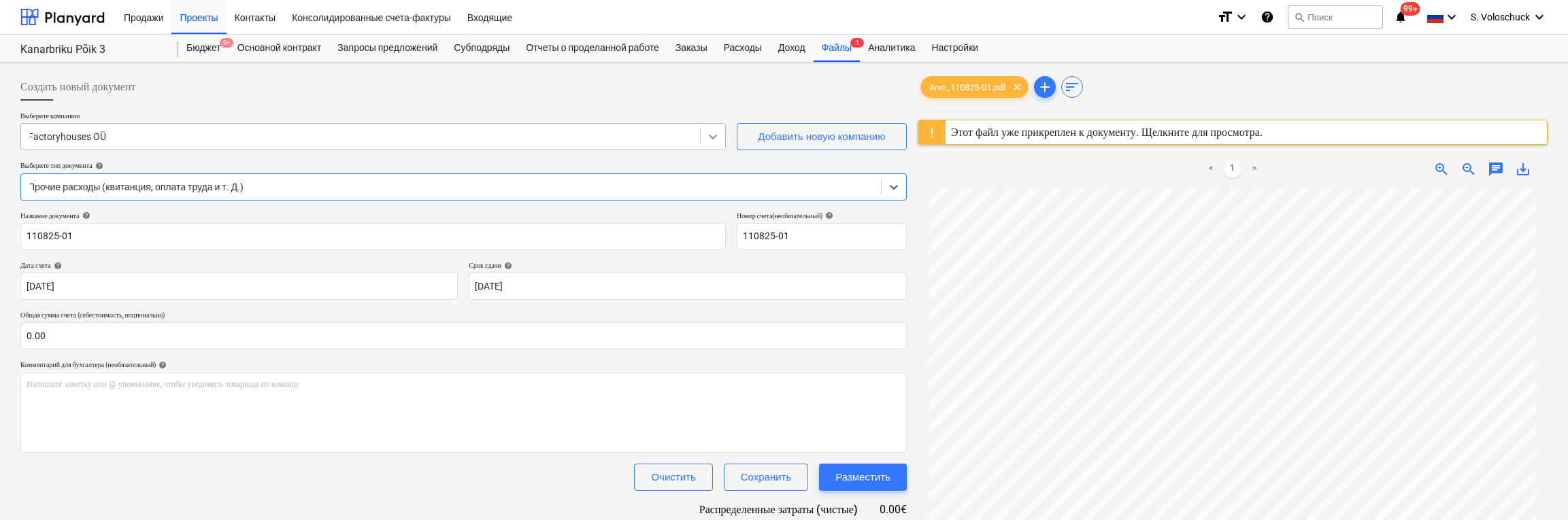
click at [707, 135] on icon at bounding box center [713, 136] width 14 height 14
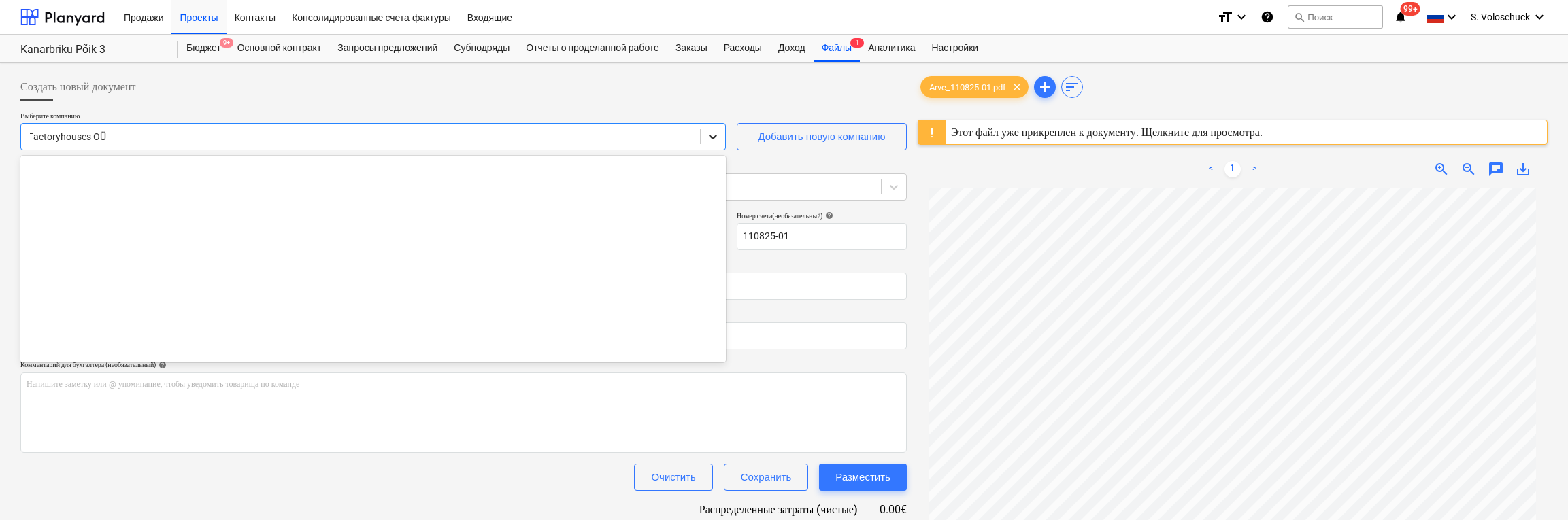
scroll to position [1974, 0]
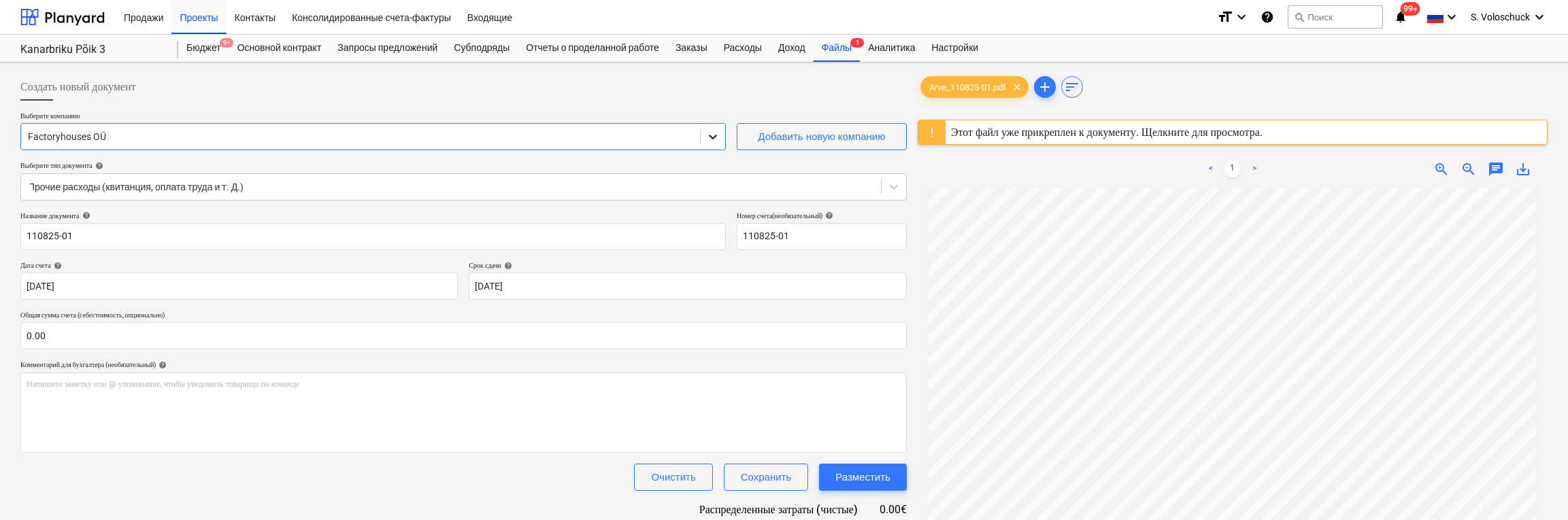
click at [707, 135] on icon at bounding box center [713, 136] width 14 height 14
click at [491, 52] on div "Субподряды" at bounding box center [481, 48] width 72 height 27
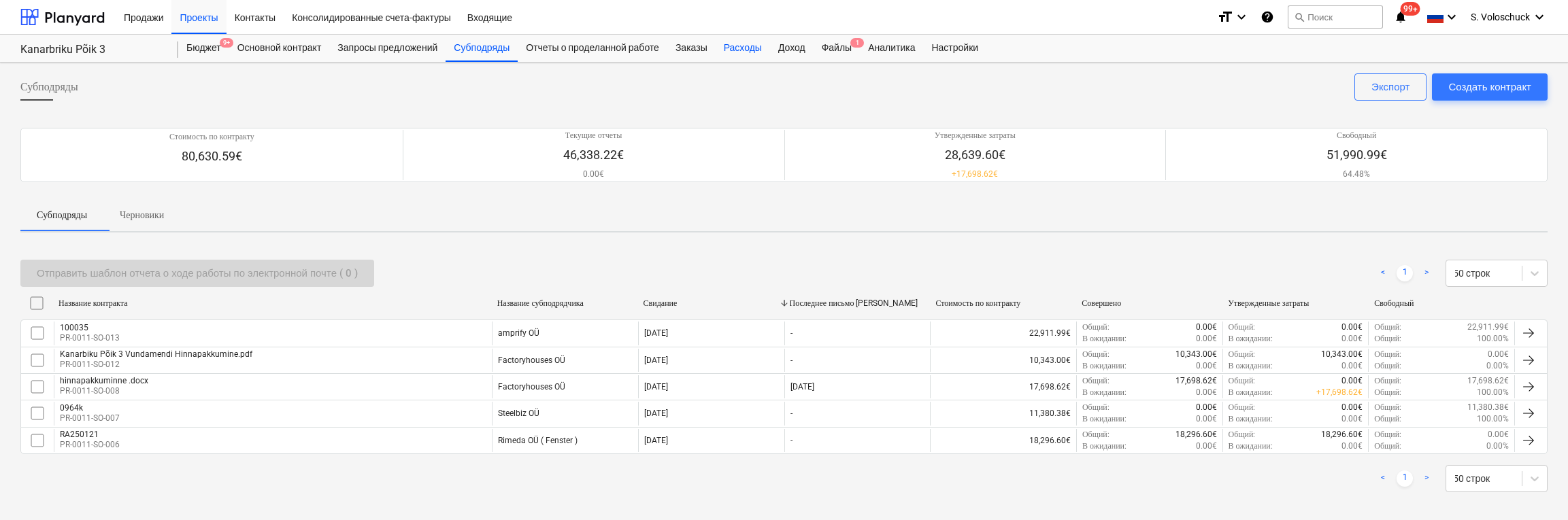
click at [756, 47] on div "Расходы" at bounding box center [743, 48] width 55 height 27
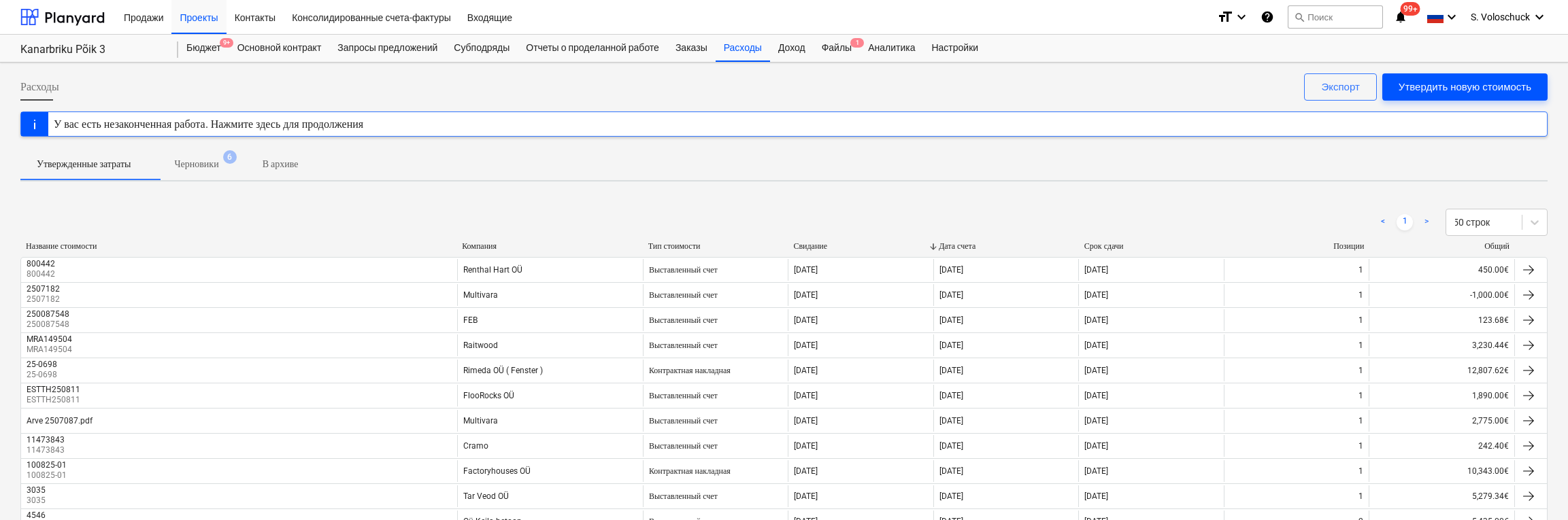
click at [1482, 89] on div "Утвердить новую стоимость" at bounding box center [1464, 87] width 133 height 18
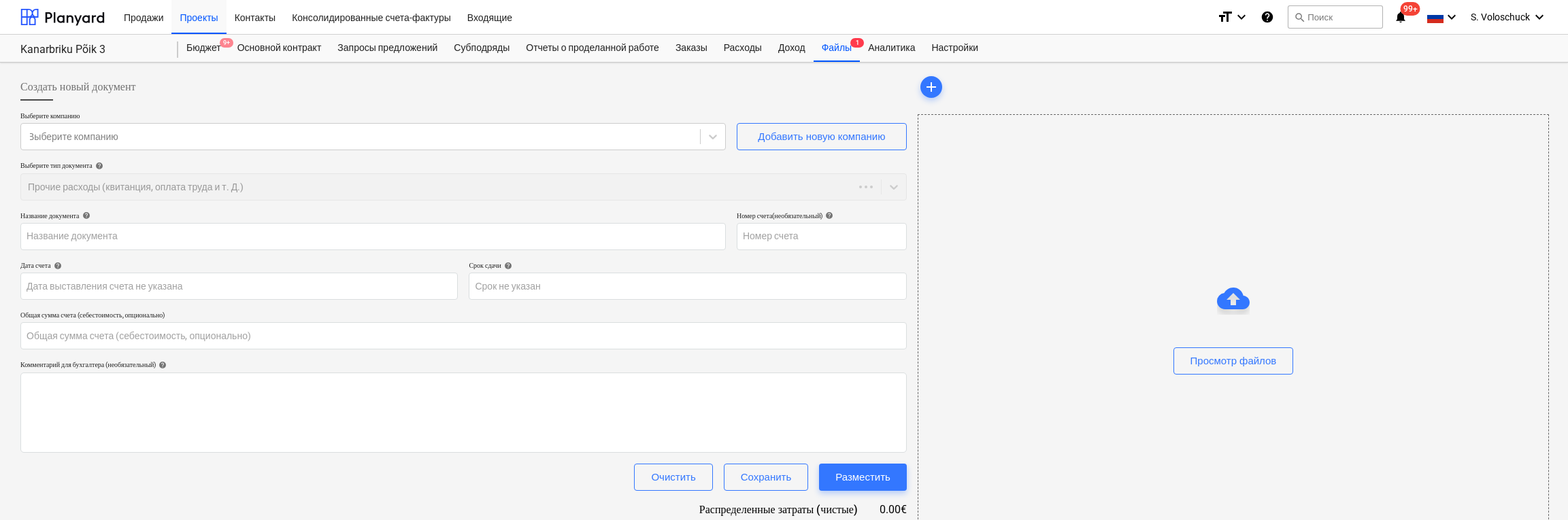
type input "0.00"
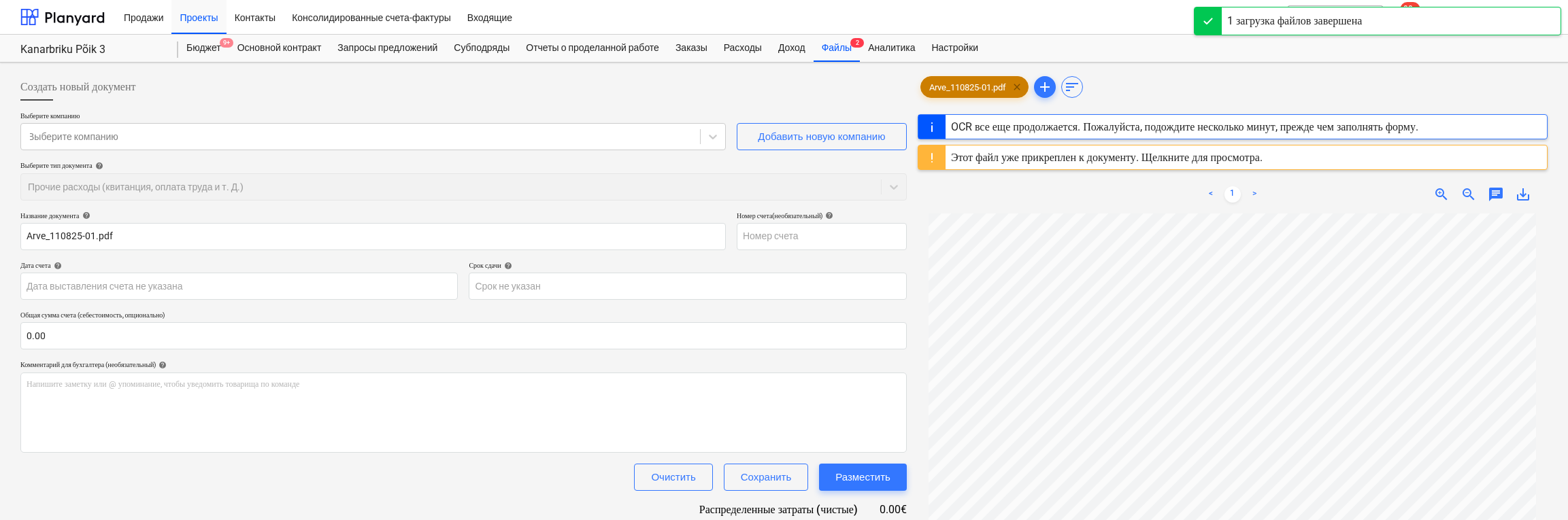
click at [1021, 87] on span "clear" at bounding box center [1017, 87] width 16 height 16
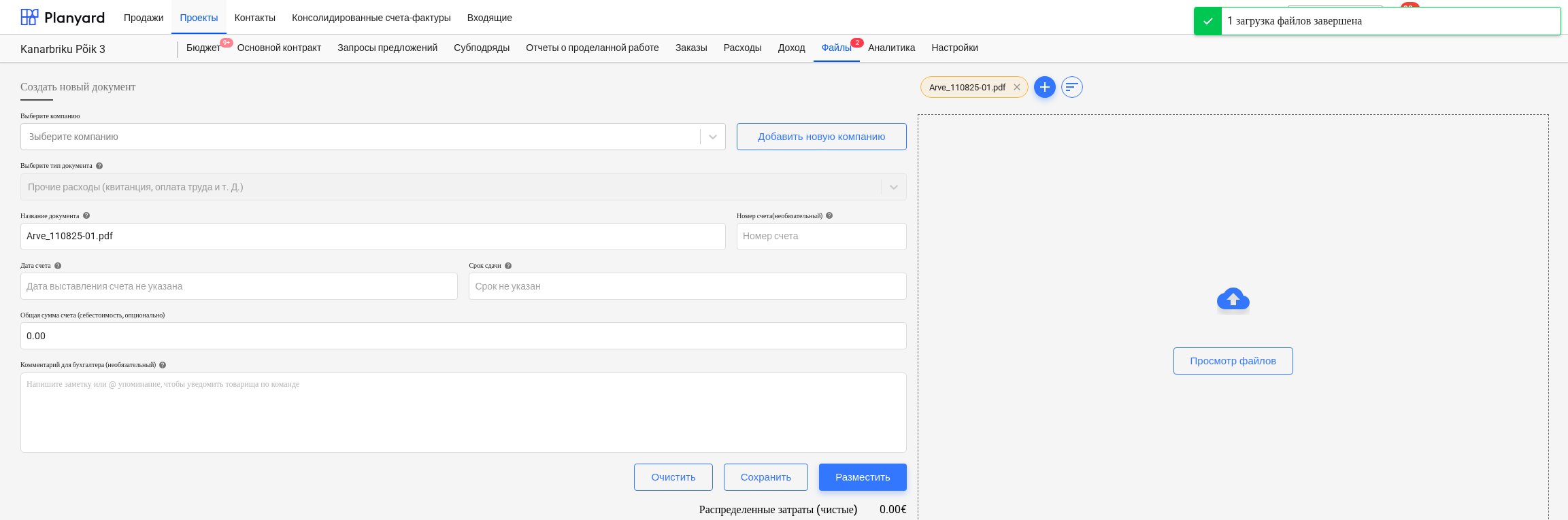
click at [1015, 87] on span "clear" at bounding box center [1017, 87] width 16 height 16
type input "110825-01"
type input "[DATE]"
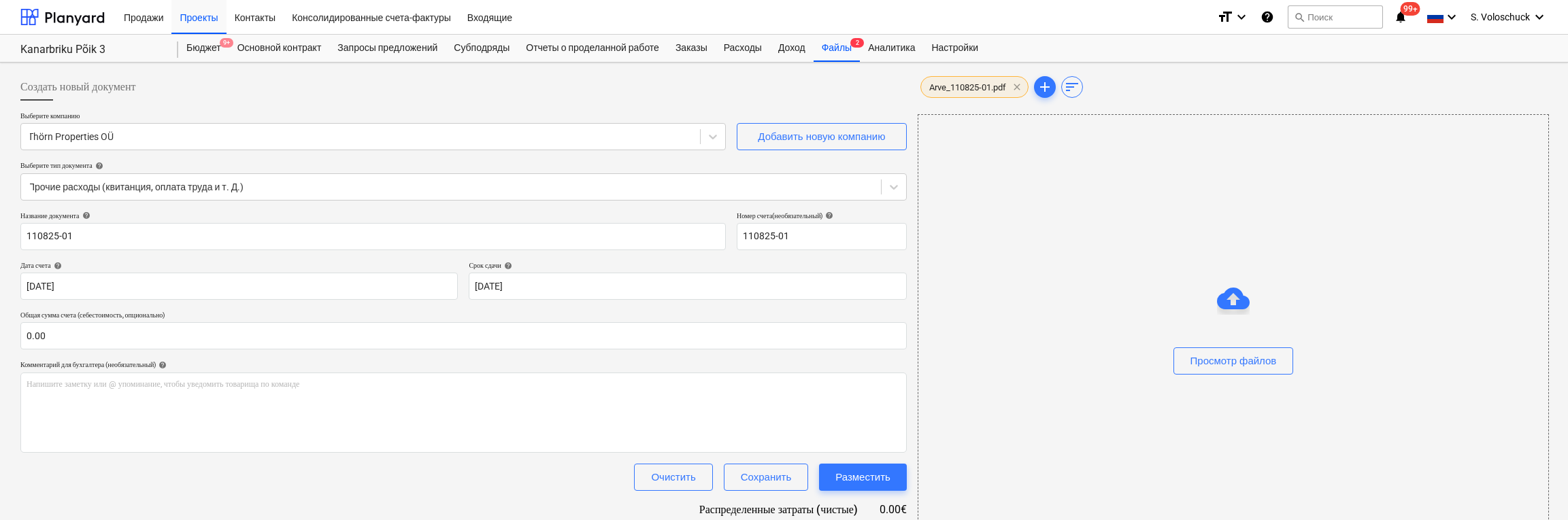
click at [1018, 87] on span "clear" at bounding box center [1017, 87] width 16 height 16
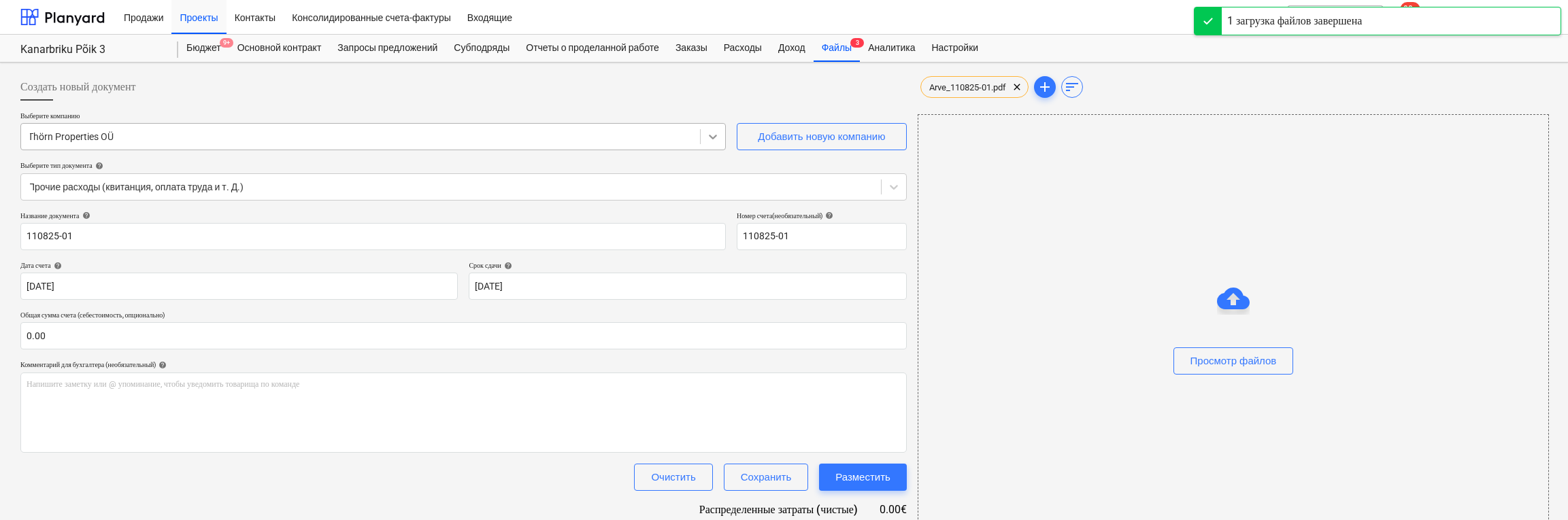
click at [715, 137] on icon at bounding box center [713, 136] width 8 height 5
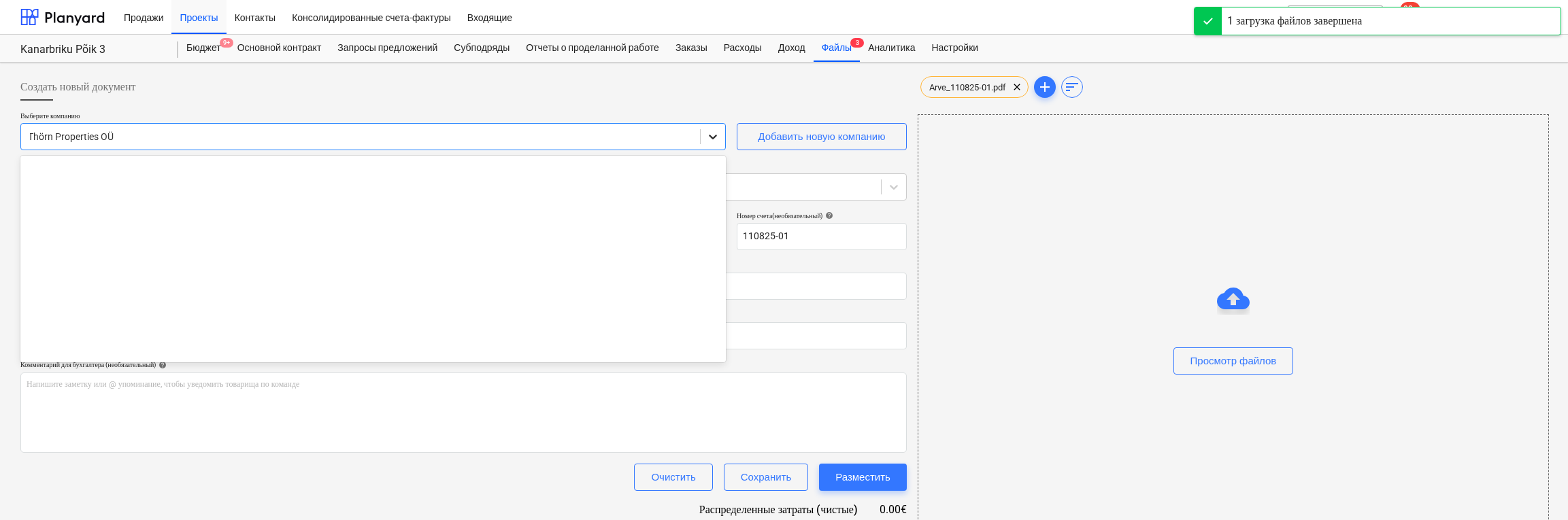
scroll to position [6710, 0]
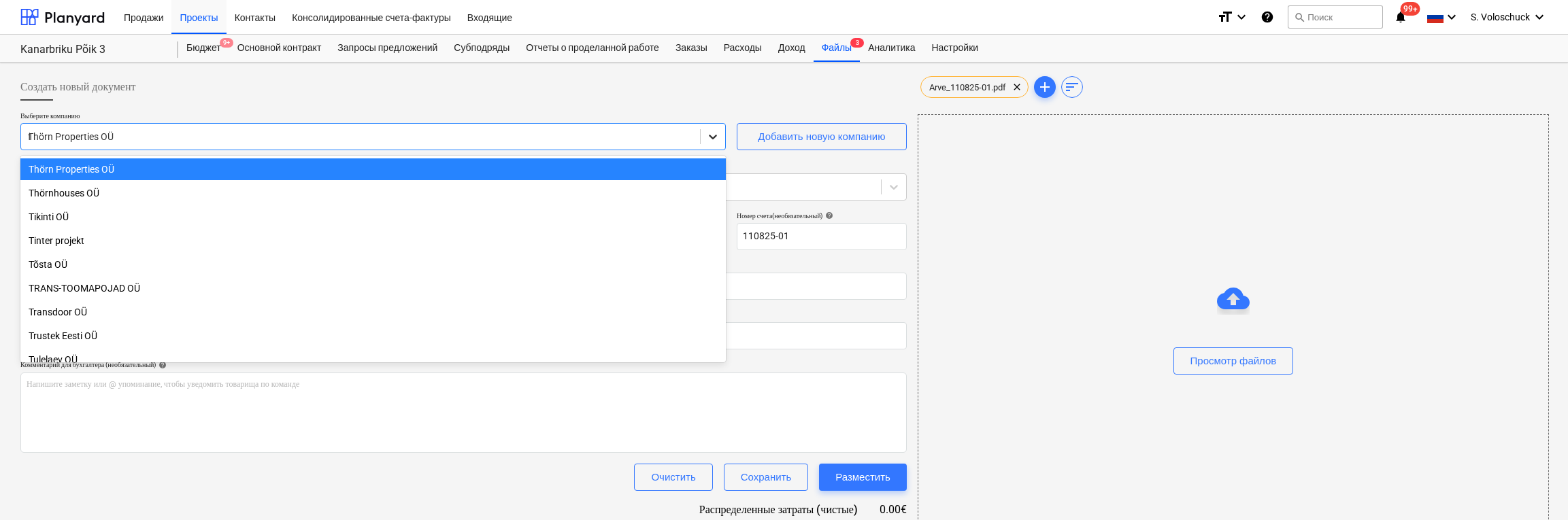
scroll to position [605, 0]
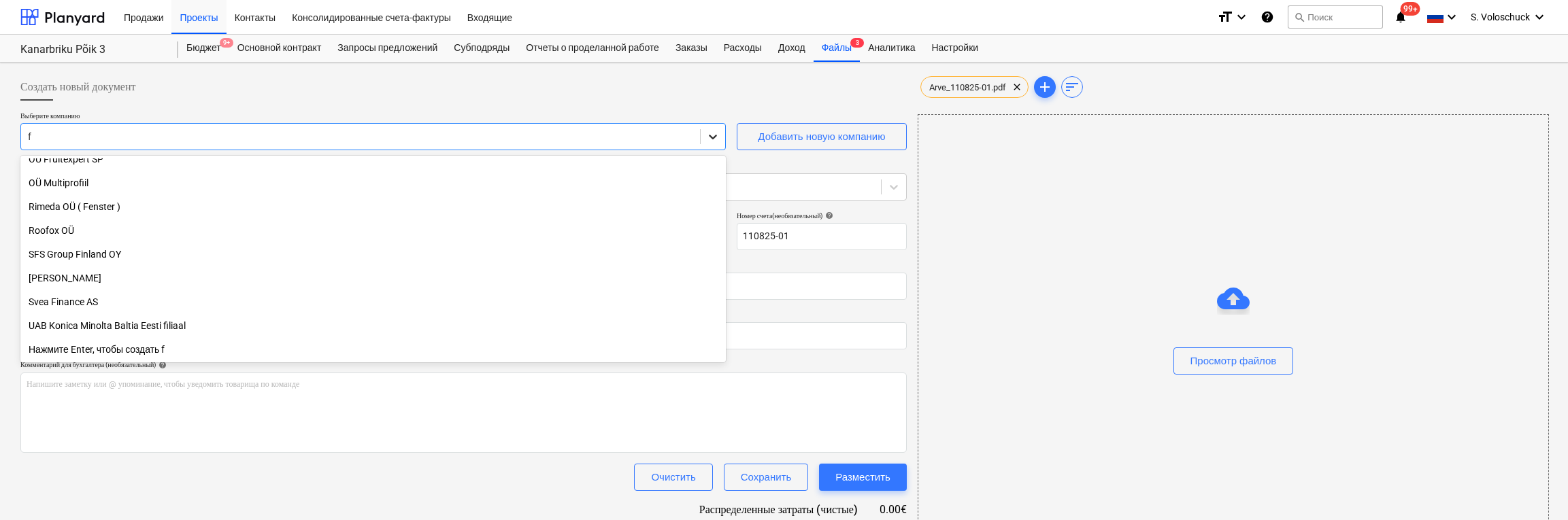
type input "fa"
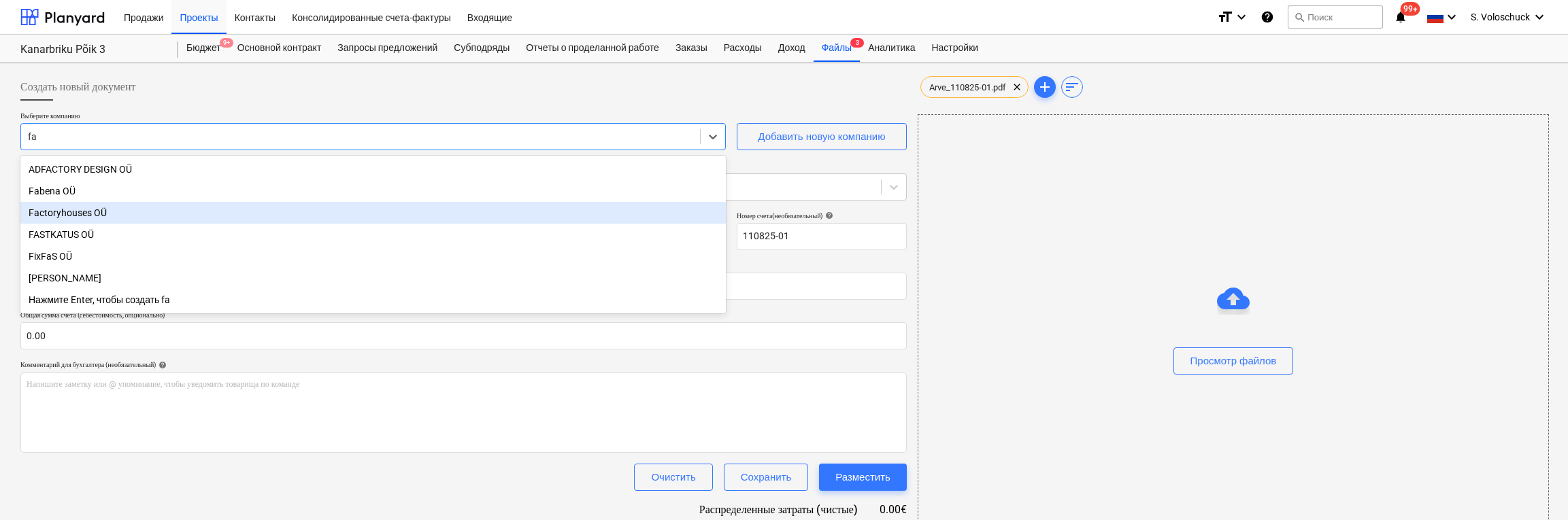
click at [430, 216] on div "Factoryhouses OÜ" at bounding box center [373, 213] width 706 height 22
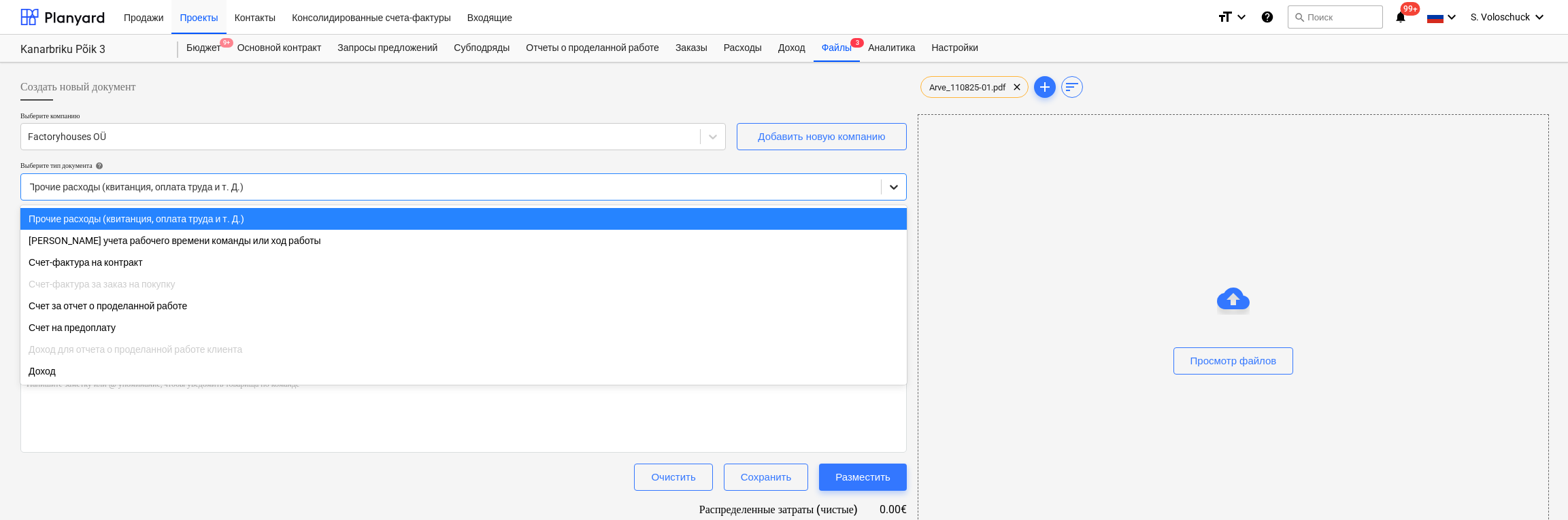
click at [887, 187] on icon at bounding box center [894, 187] width 14 height 14
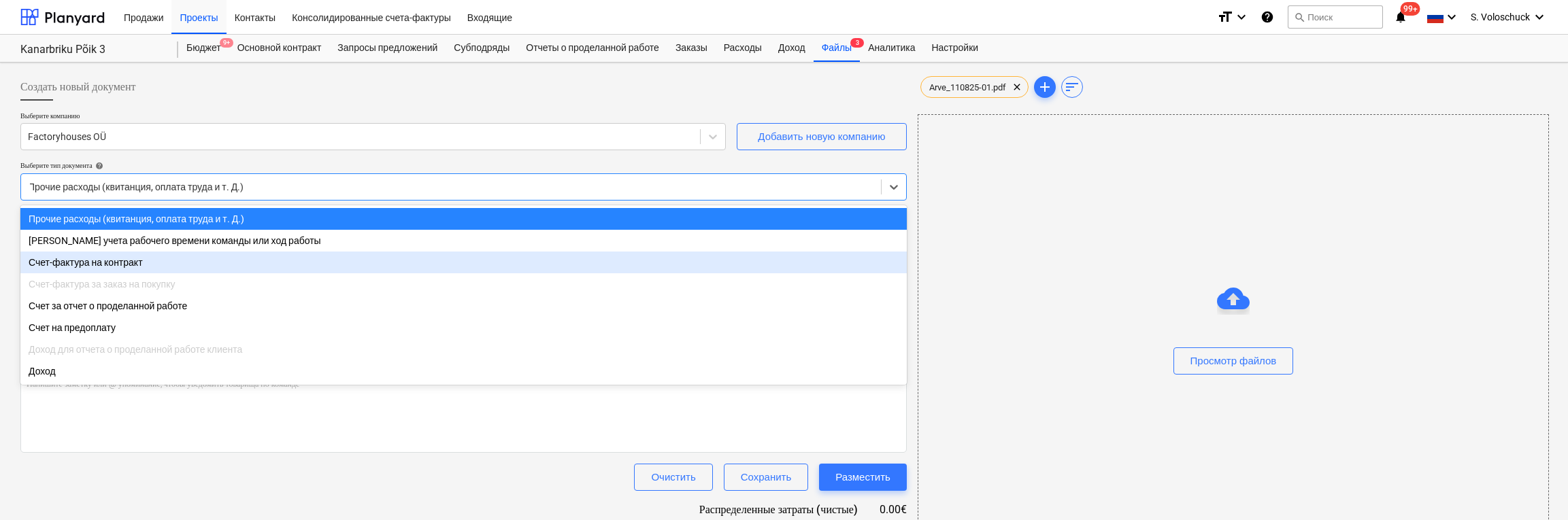
click at [853, 256] on div "Счет-фактура на контракт" at bounding box center [463, 263] width 886 height 22
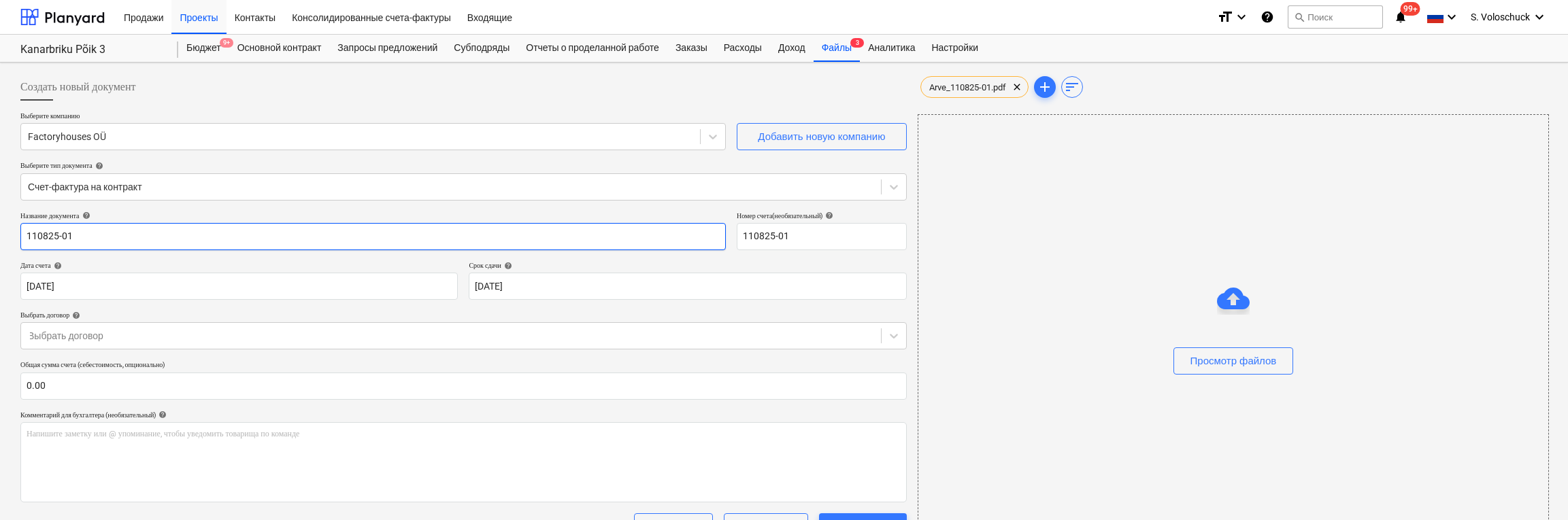
click at [281, 243] on input "110825-01" at bounding box center [373, 236] width 706 height 27
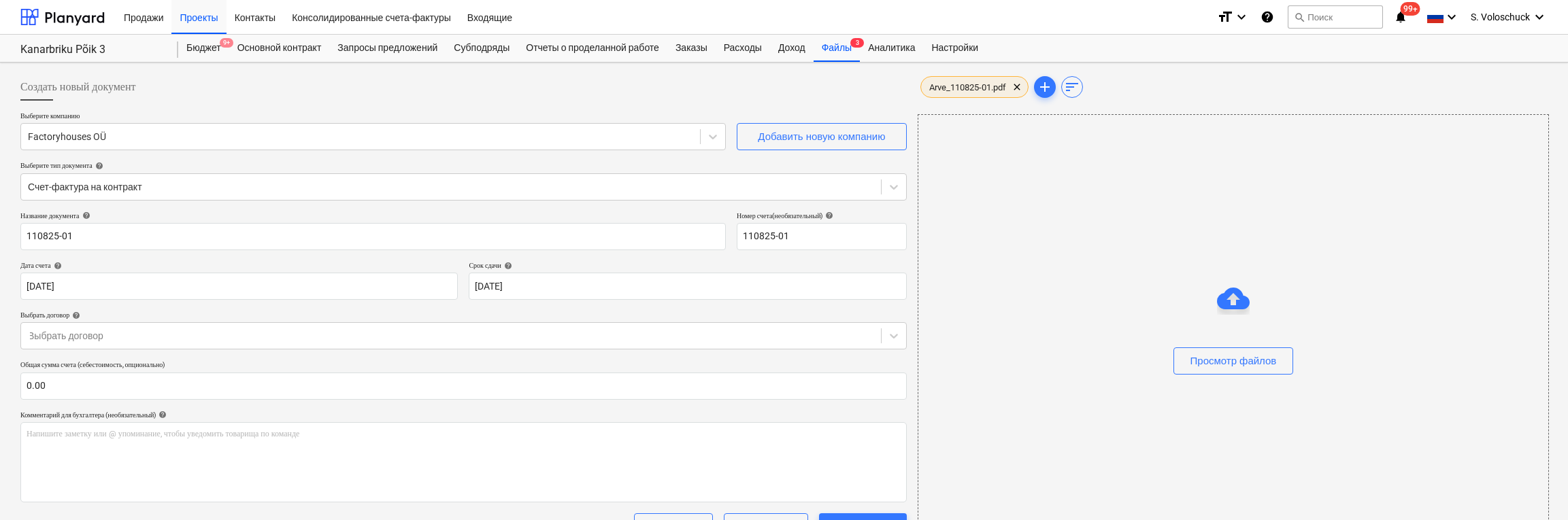
drag, startPoint x: 1018, startPoint y: 87, endPoint x: 1023, endPoint y: 93, distance: 7.8
click at [1018, 87] on span "clear" at bounding box center [1017, 87] width 16 height 16
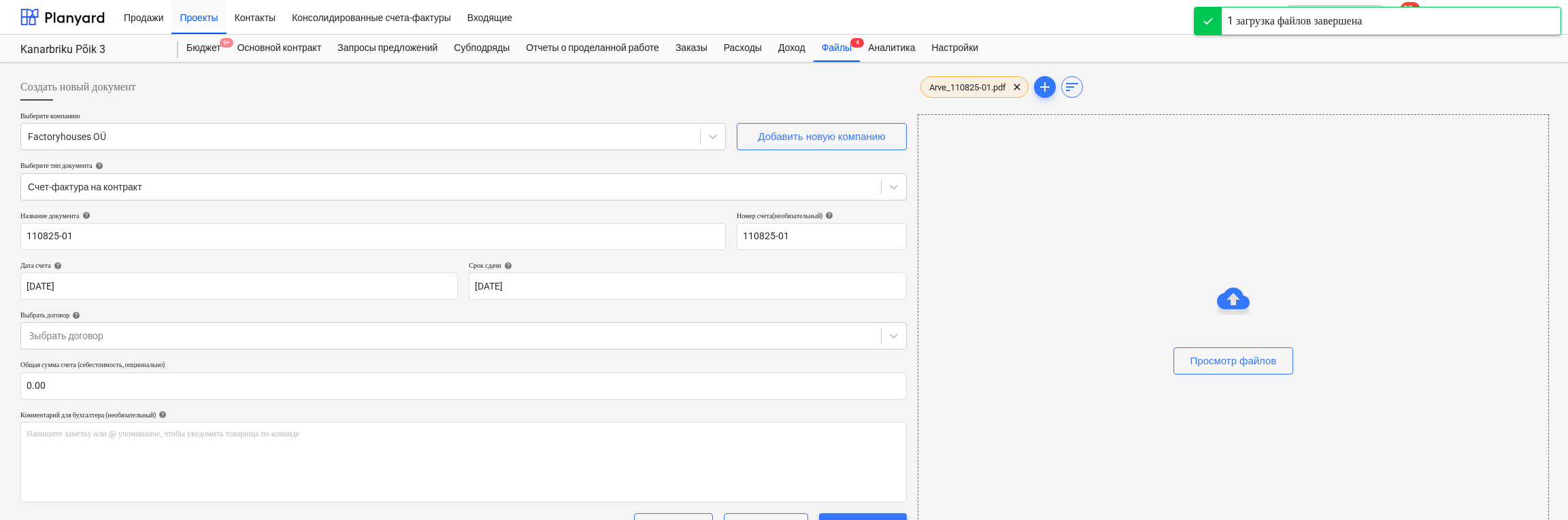
click at [993, 91] on span "Arve_110825-01.pdf" at bounding box center [967, 88] width 93 height 10
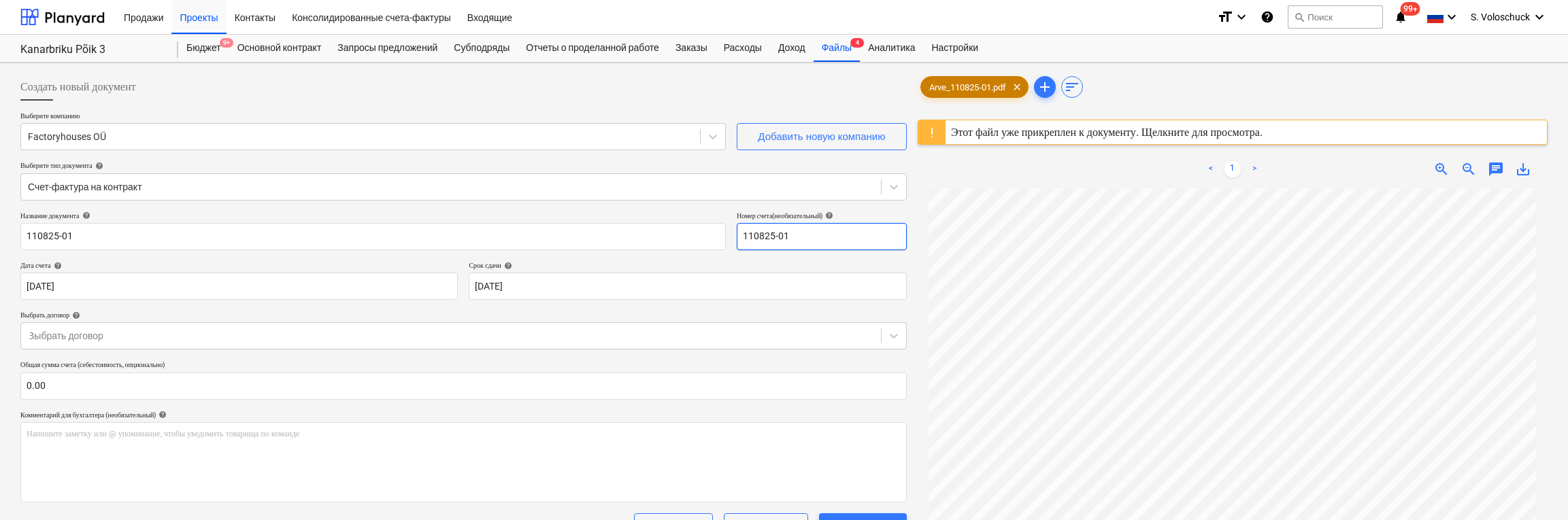
scroll to position [8, 0]
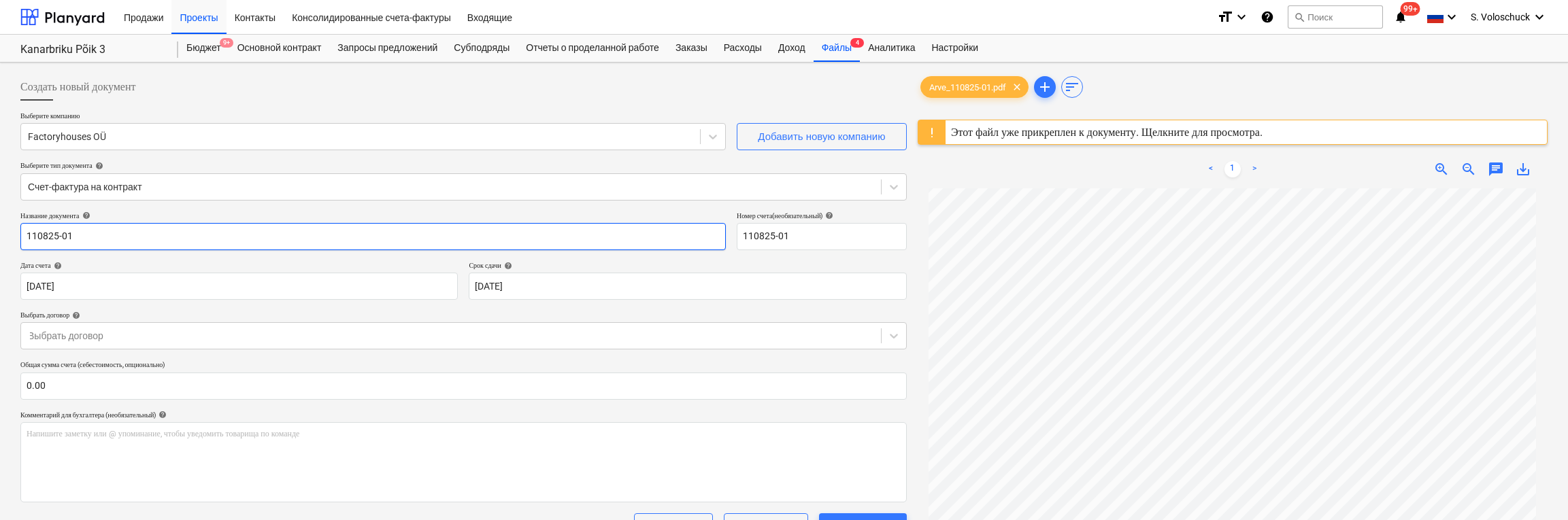
click at [713, 232] on input "110825-01" at bounding box center [373, 236] width 706 height 27
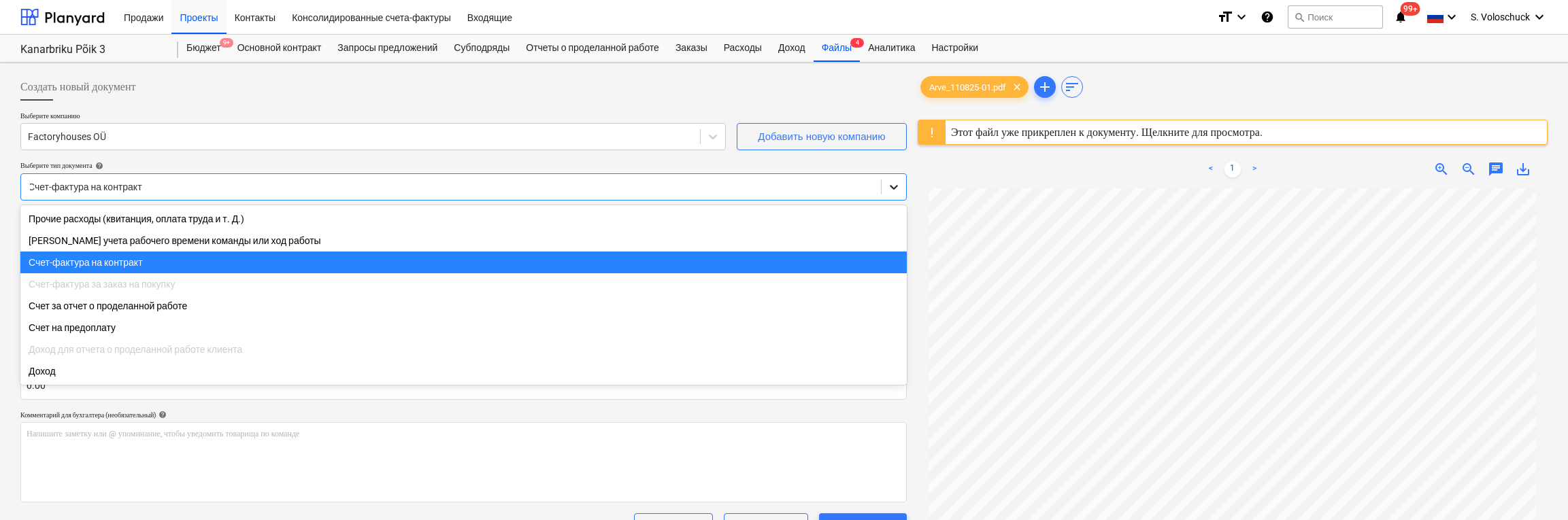
click at [901, 186] on div at bounding box center [893, 186] width 25 height 25
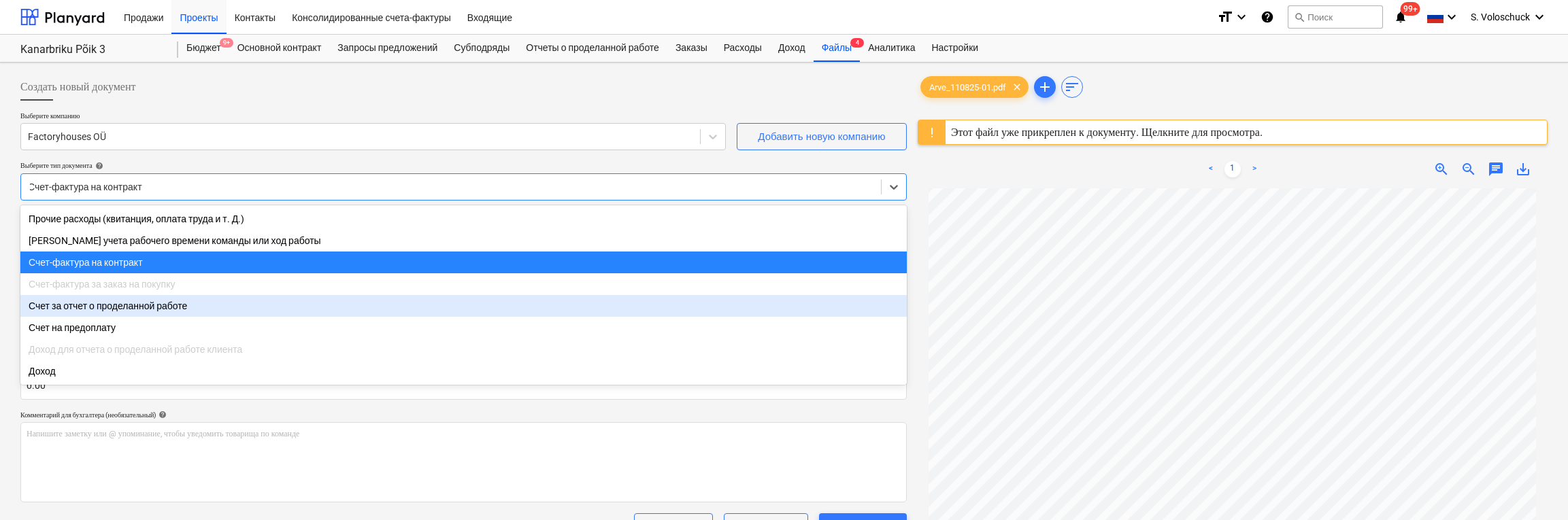
click at [185, 304] on div "Счет за отчет о проделанной работе" at bounding box center [463, 306] width 886 height 22
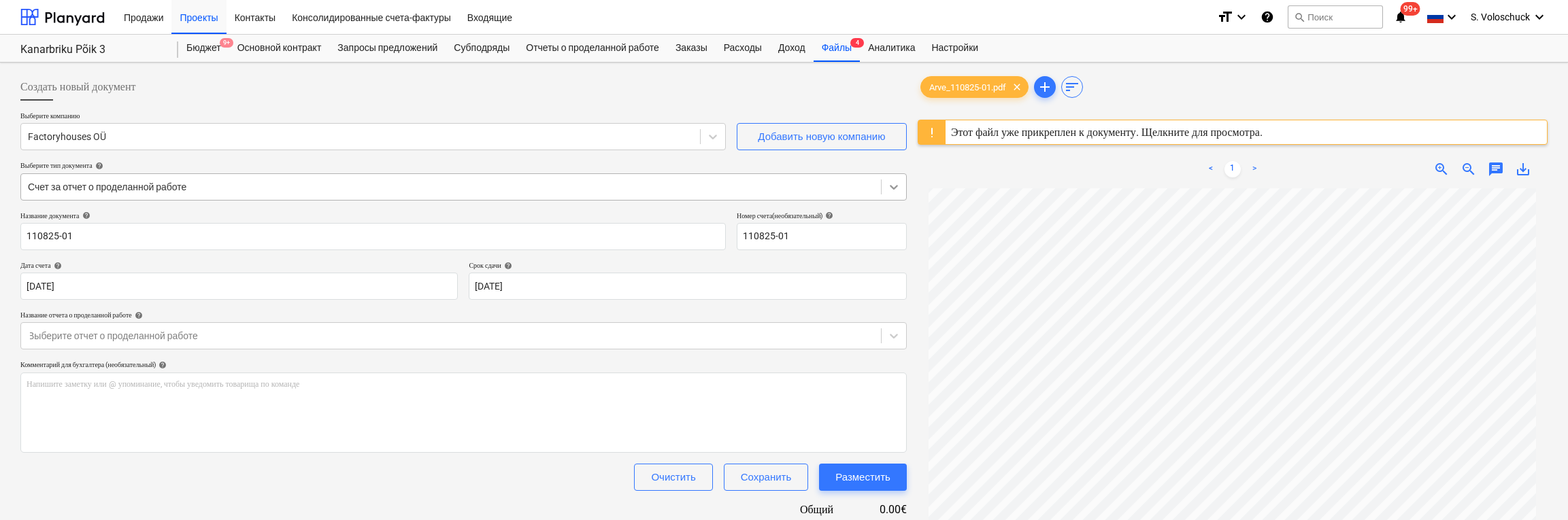
click at [895, 186] on icon at bounding box center [894, 187] width 8 height 5
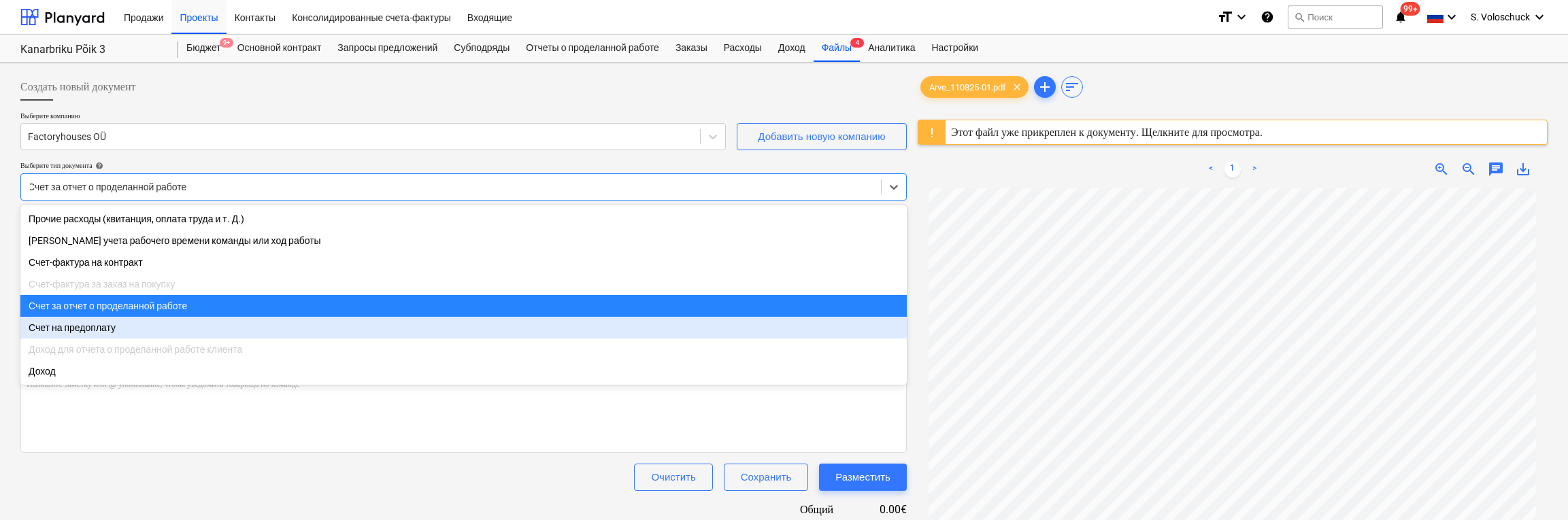
click at [180, 331] on div "Счет на предоплату" at bounding box center [463, 328] width 886 height 22
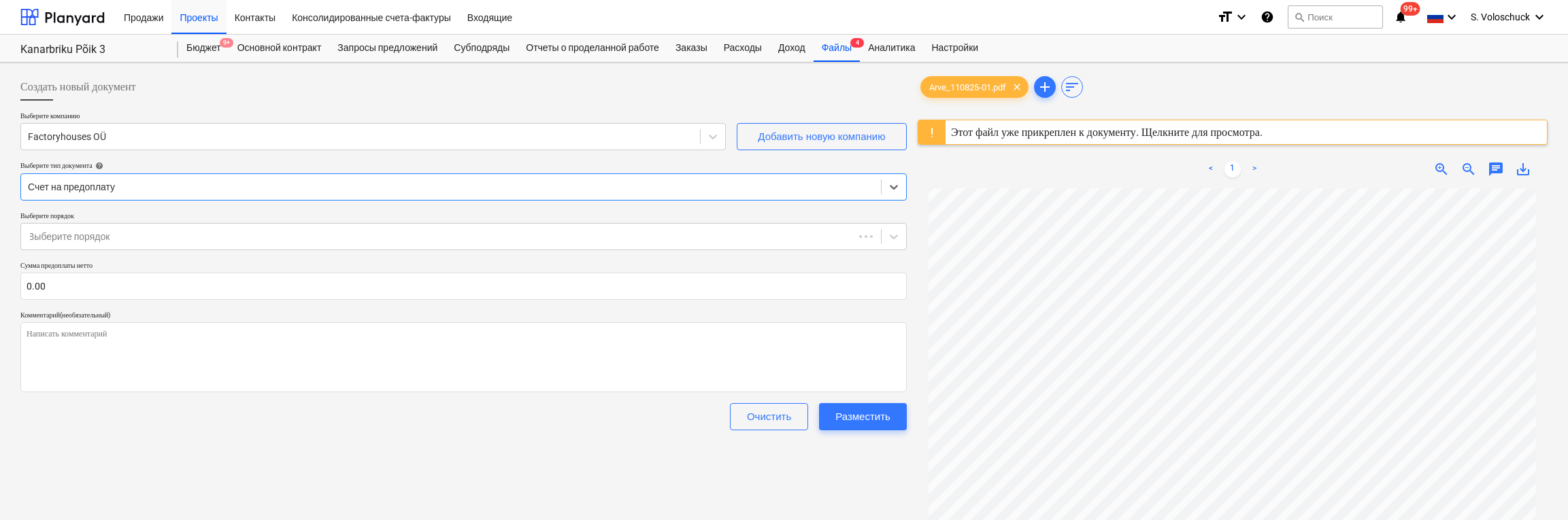
type textarea "x"
click at [892, 185] on icon at bounding box center [894, 187] width 14 height 14
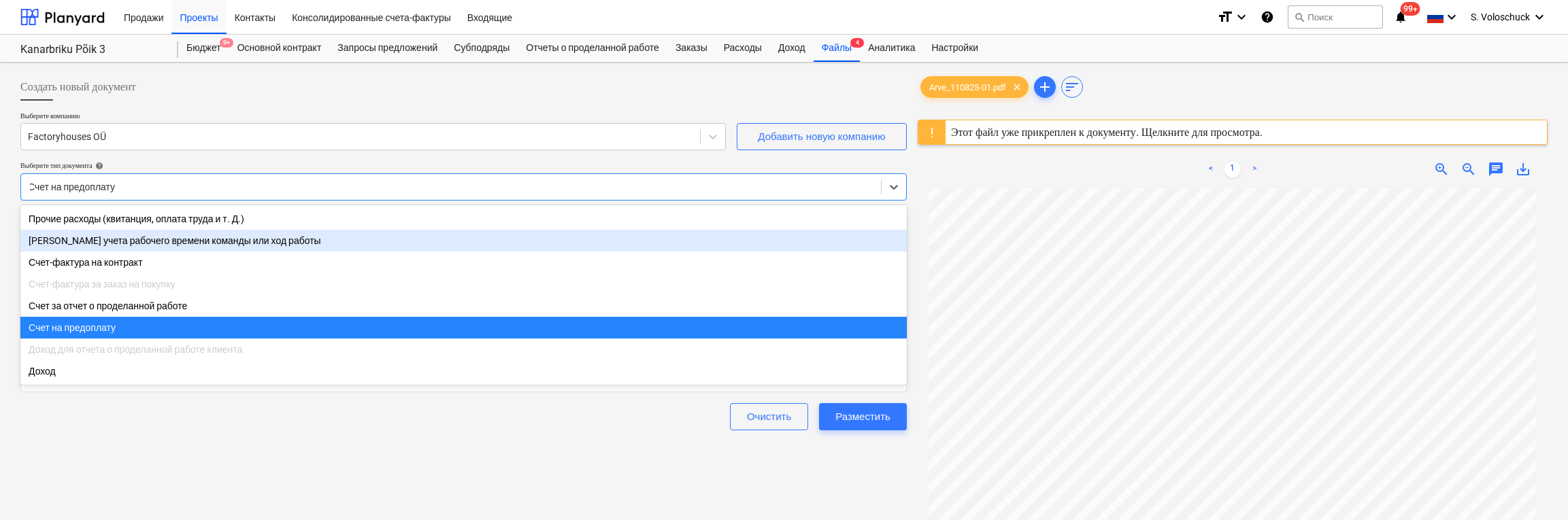
click at [700, 245] on div "[PERSON_NAME] учета рабочего времени команды или ход работы" at bounding box center [463, 241] width 886 height 22
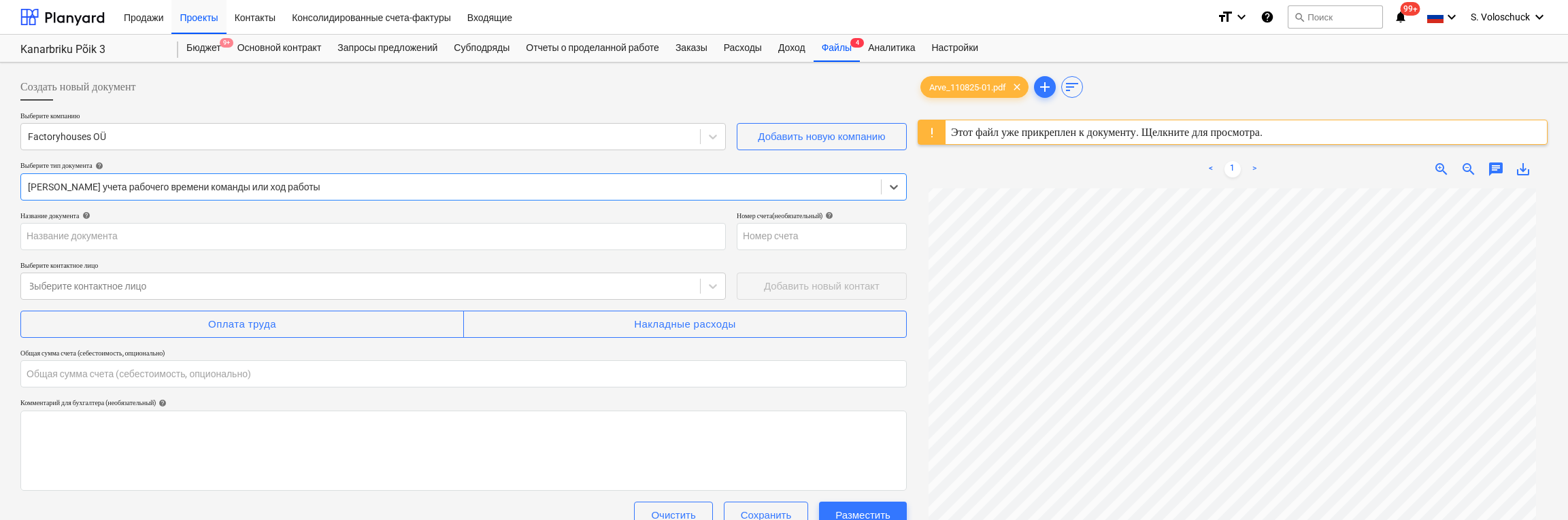
type input "110825-01"
type input "0.00"
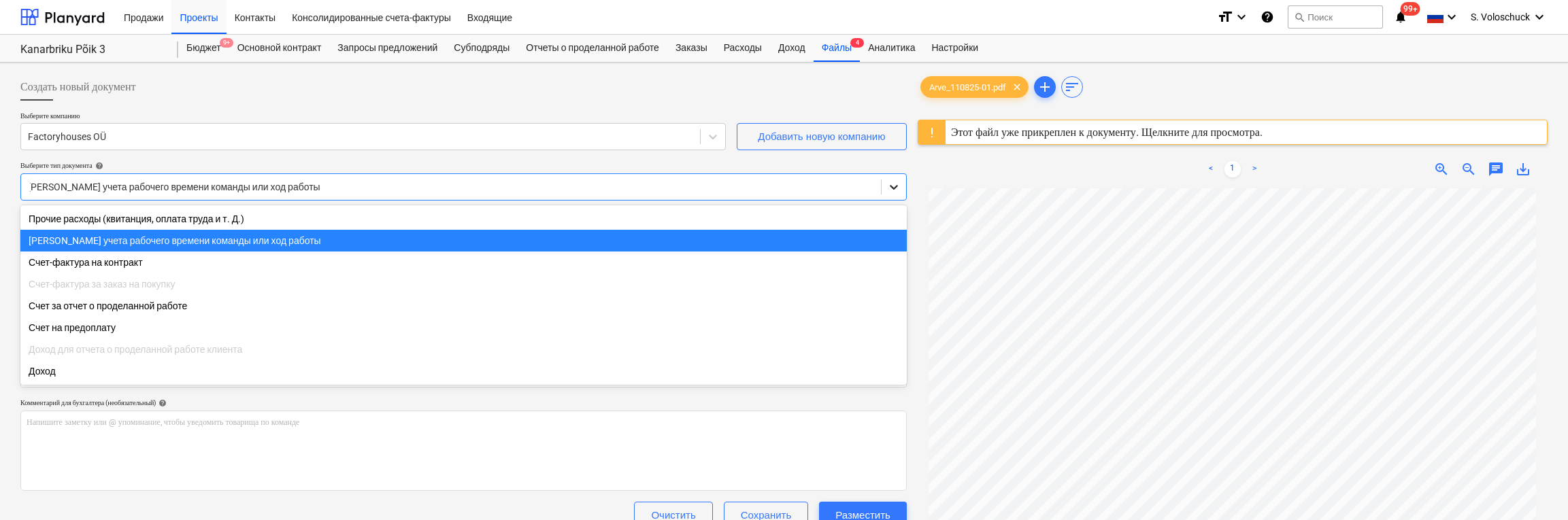
click at [896, 185] on icon at bounding box center [894, 187] width 14 height 14
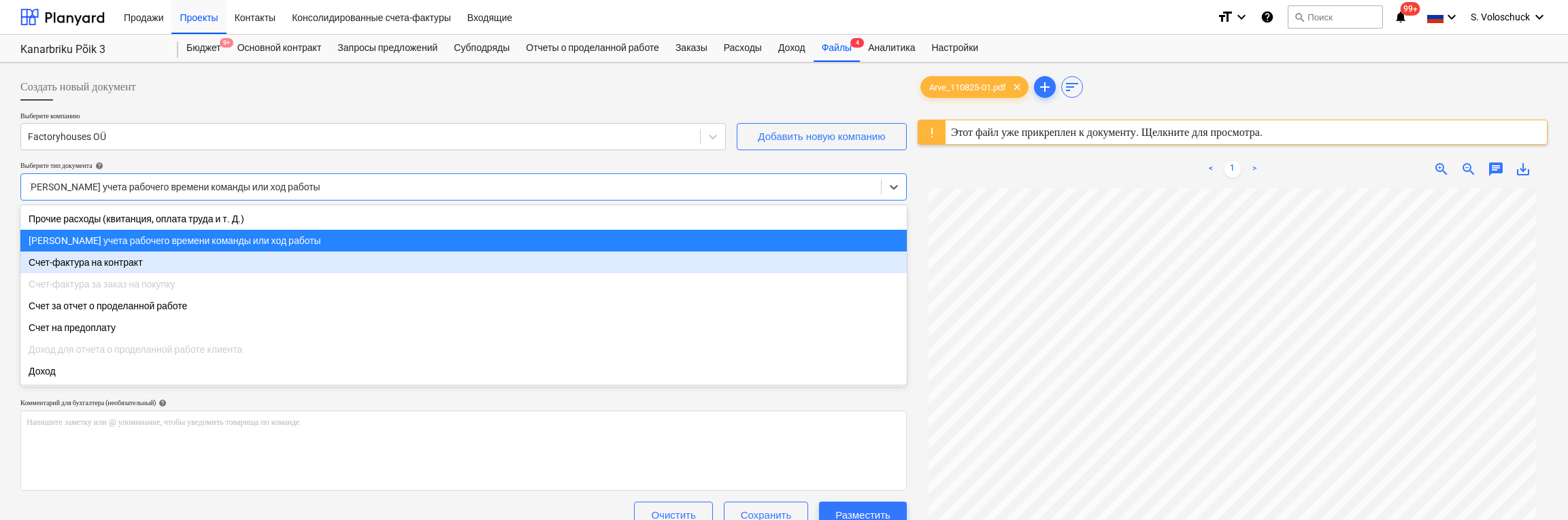
click at [141, 261] on div "Счет-фактура на контракт" at bounding box center [463, 263] width 886 height 22
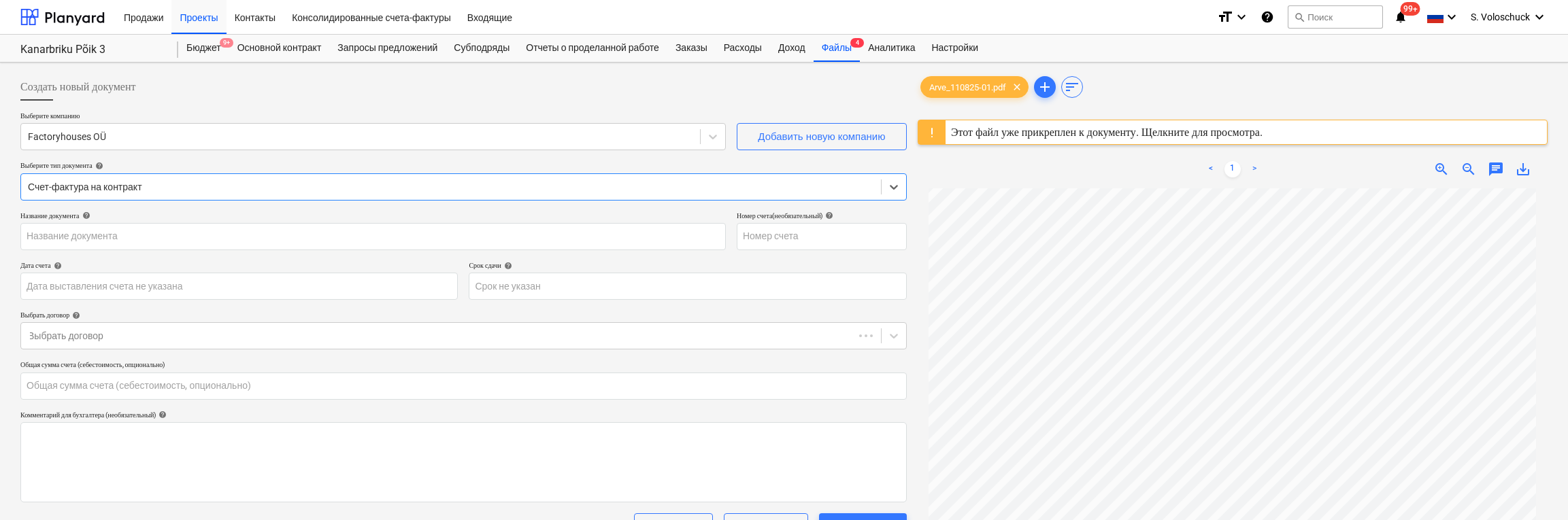
type input "110825-01"
type input "[DATE]"
type input "0.00"
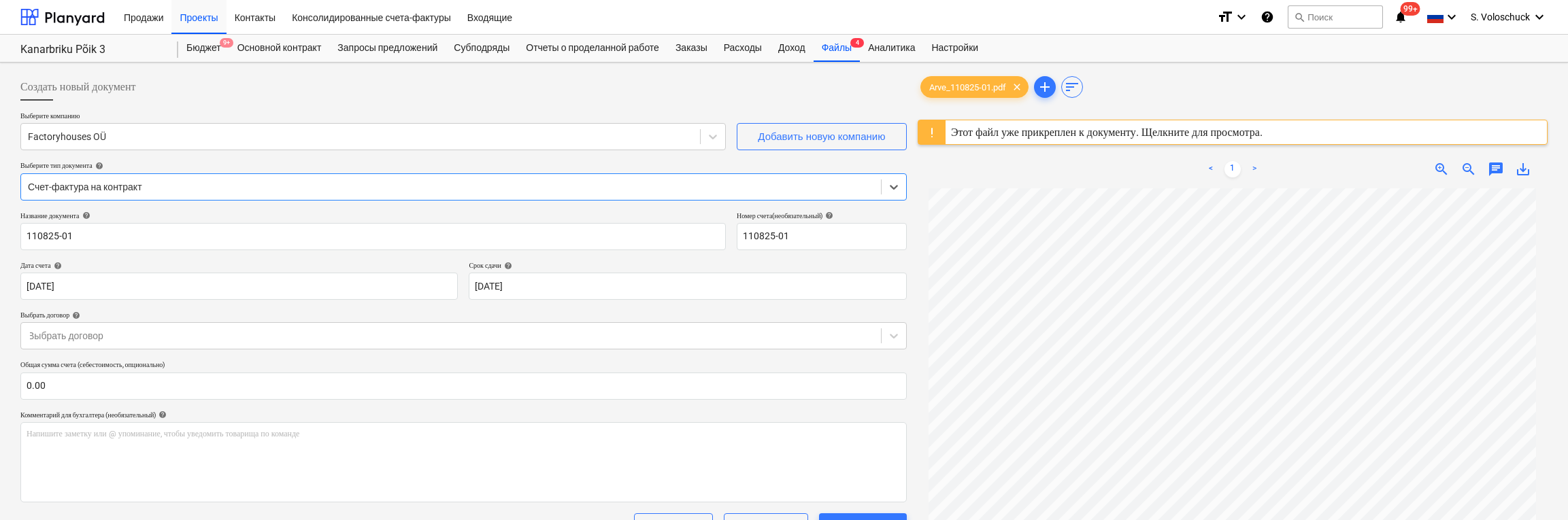
click at [706, 82] on div "Создать новый документ" at bounding box center [463, 87] width 886 height 27
click at [856, 50] on div "Файлы 4" at bounding box center [836, 48] width 46 height 27
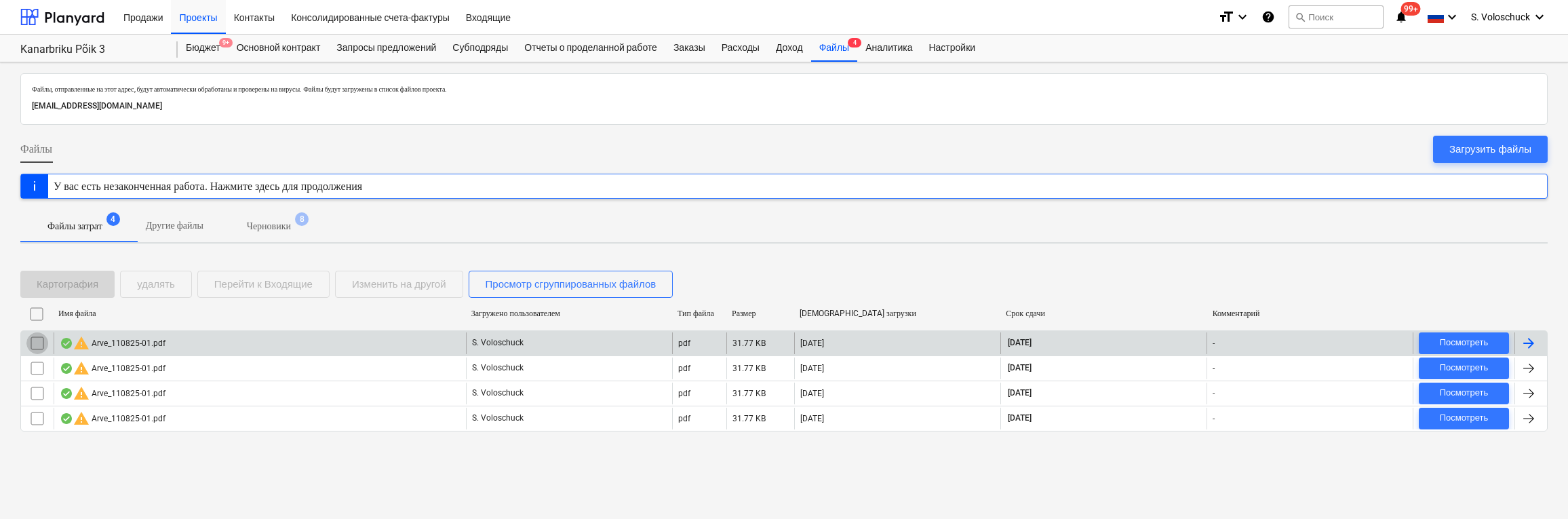
click at [35, 339] on input "checkbox" at bounding box center [38, 343] width 22 height 22
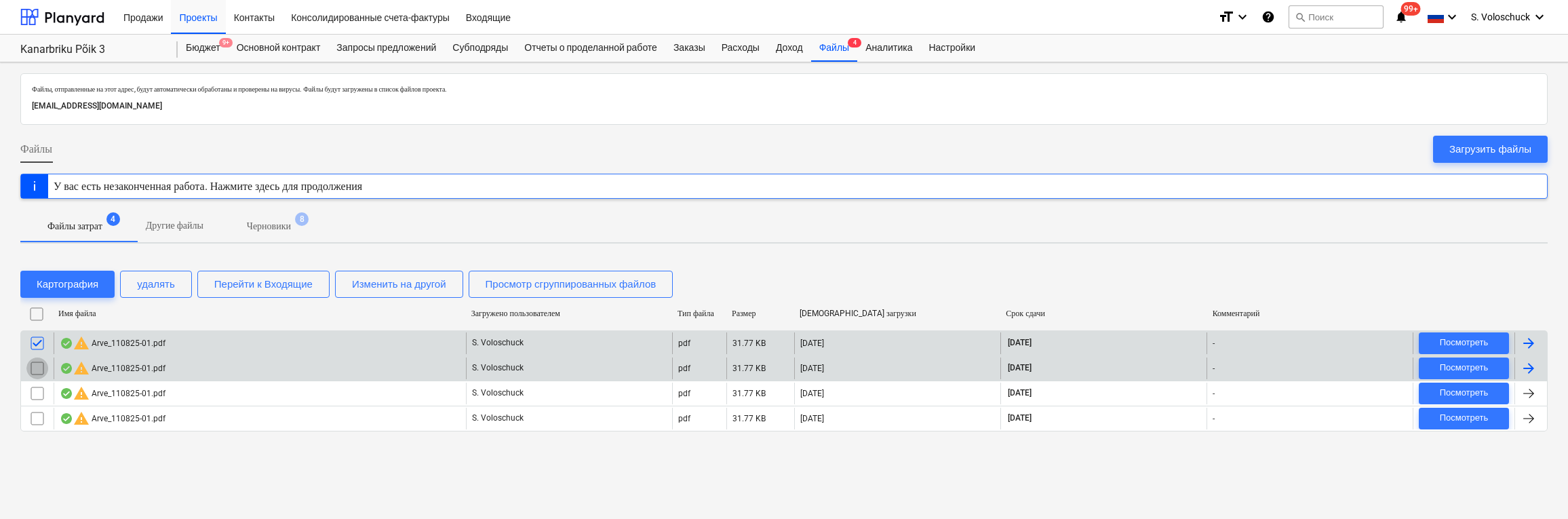
click at [40, 361] on input "checkbox" at bounding box center [38, 369] width 22 height 22
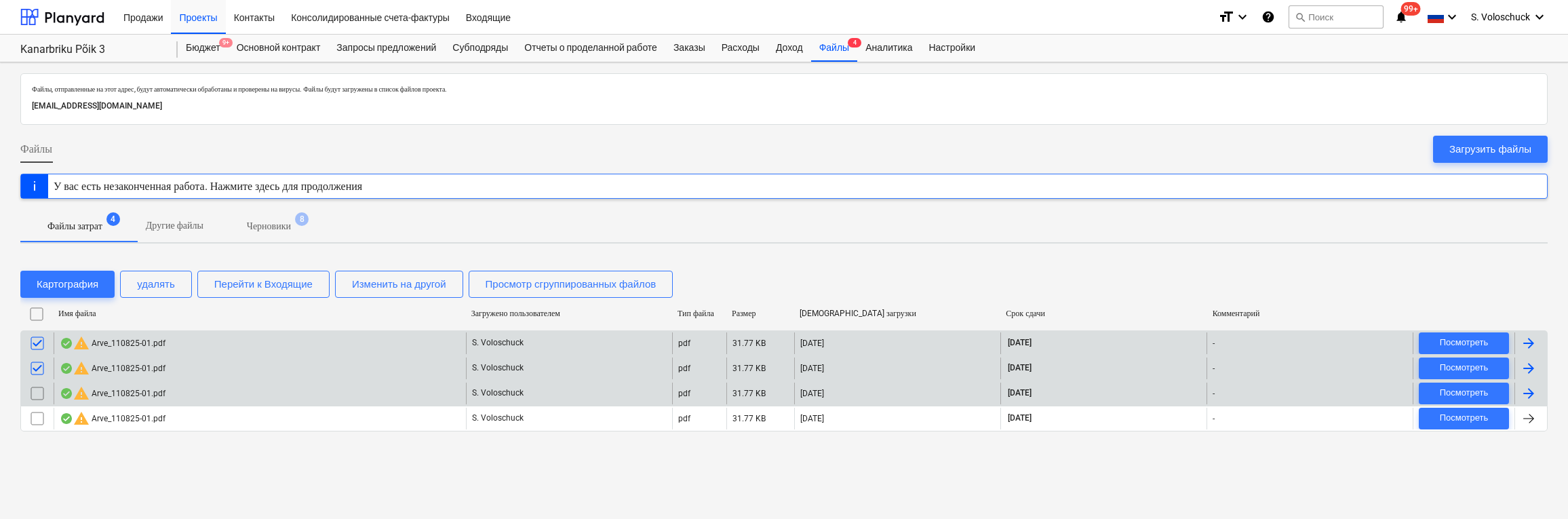
click at [36, 404] on div "warning Arve_110825-01.pdf S. Voloschuck pdf 31.77 KB 19.08.2025 01.09.2025 - П…" at bounding box center [783, 393] width 1527 height 25
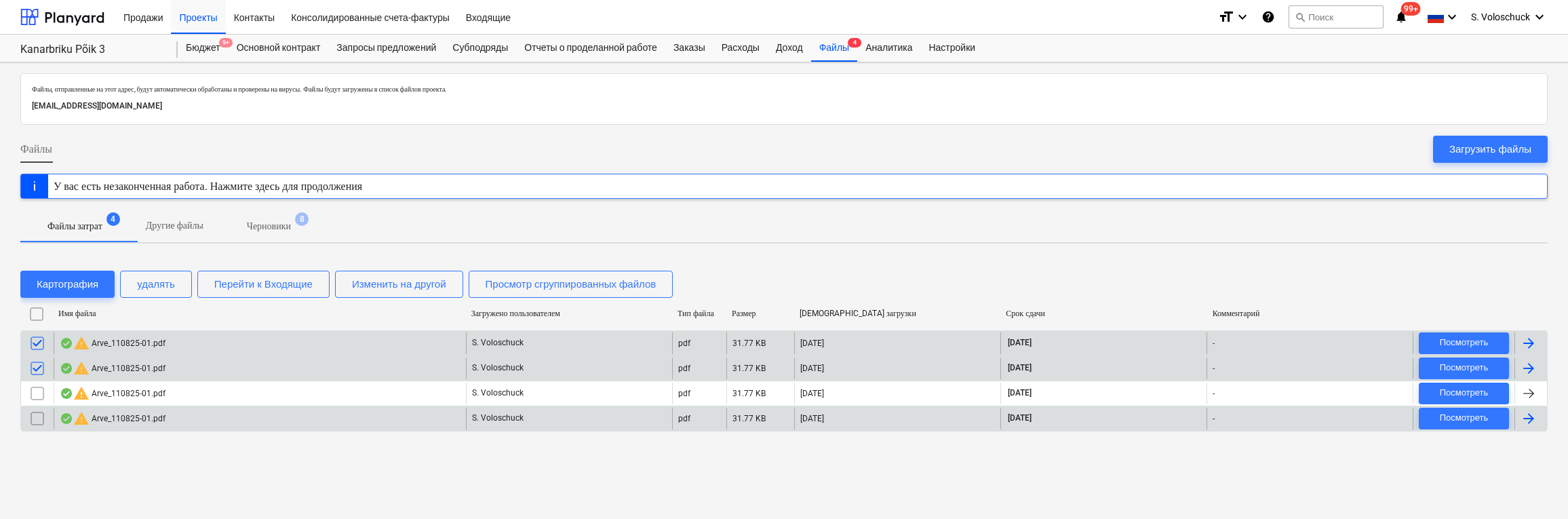
click at [37, 414] on input "checkbox" at bounding box center [38, 419] width 22 height 22
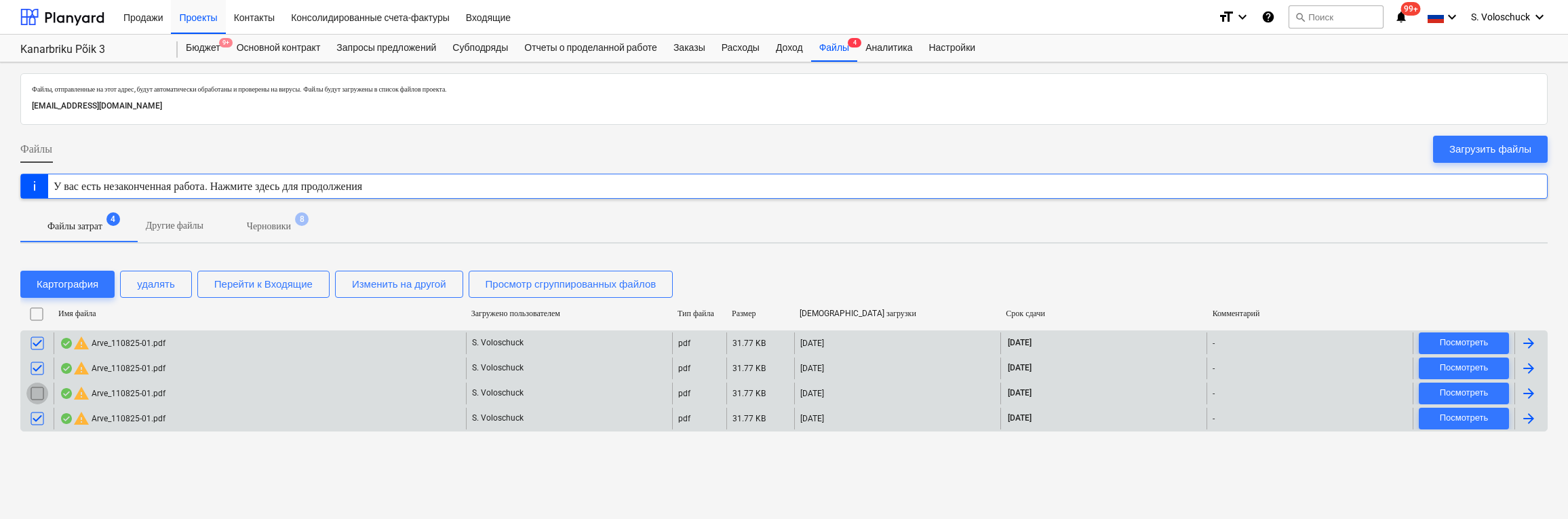
click at [33, 390] on input "checkbox" at bounding box center [38, 394] width 22 height 22
click at [153, 281] on div "удалять" at bounding box center [156, 284] width 38 height 18
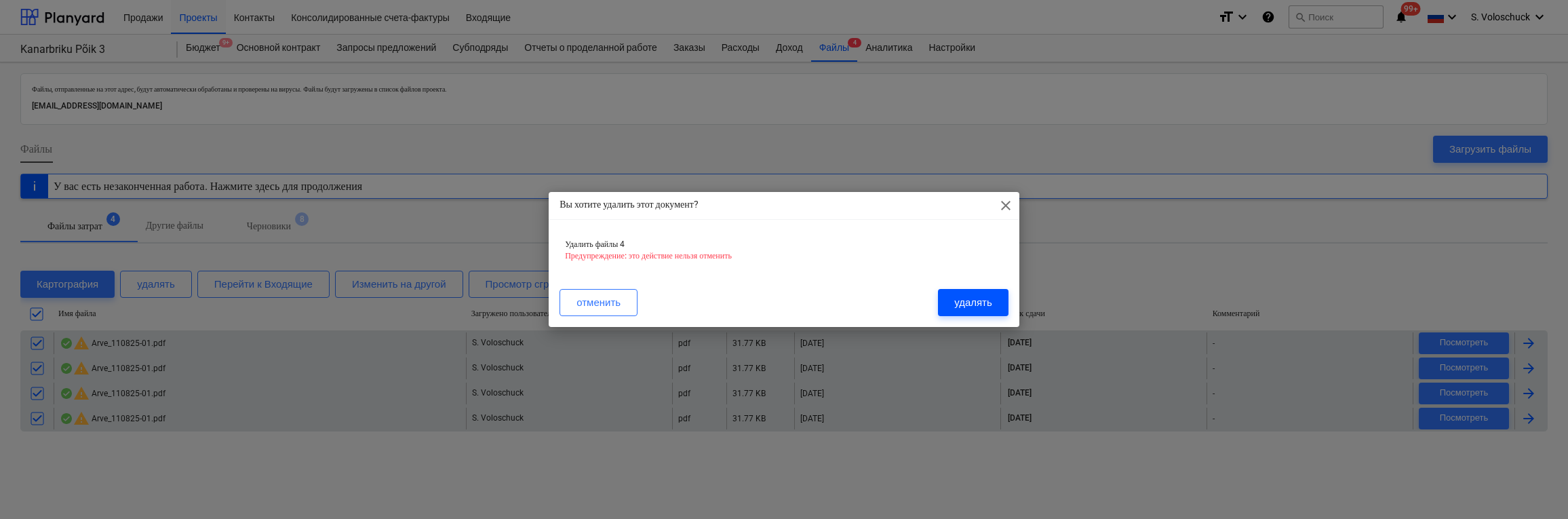
click at [981, 297] on div "удалять" at bounding box center [973, 302] width 38 height 18
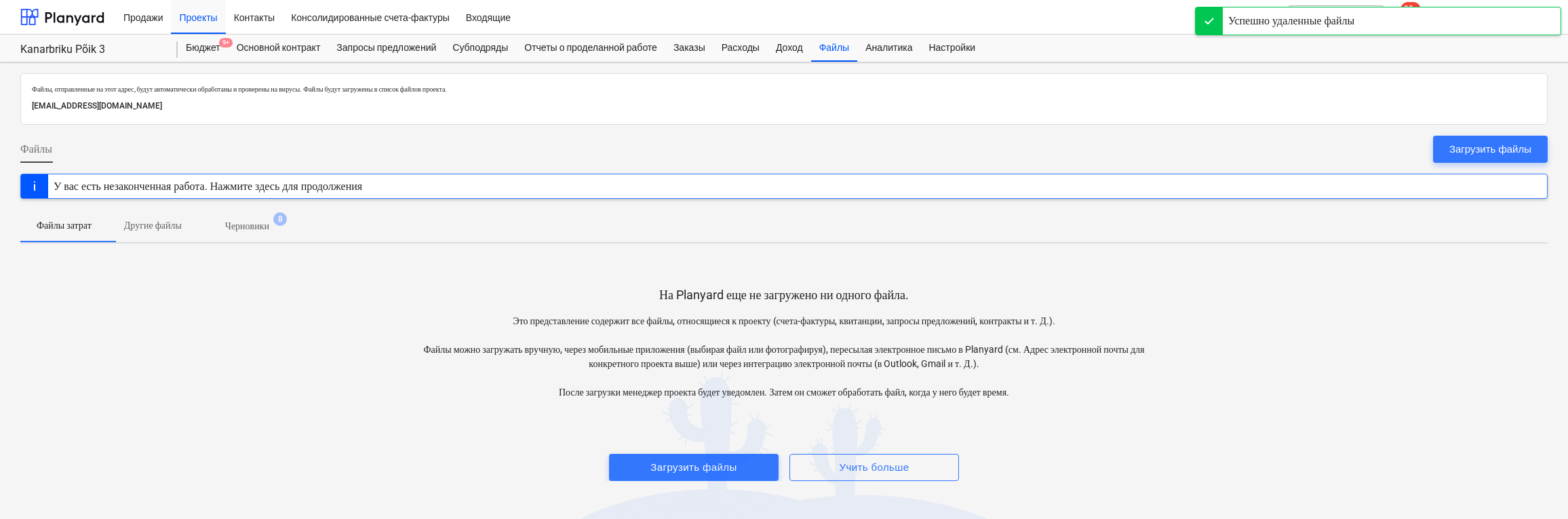
click at [257, 224] on p "Черновики" at bounding box center [247, 226] width 44 height 14
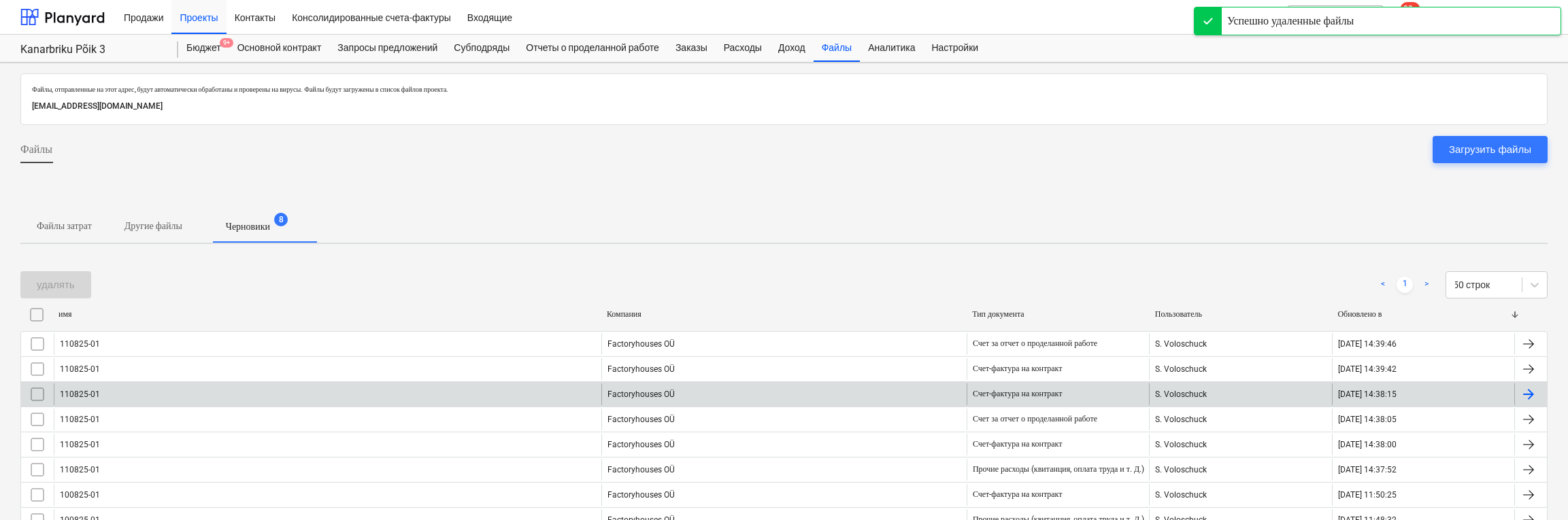
scroll to position [89, 0]
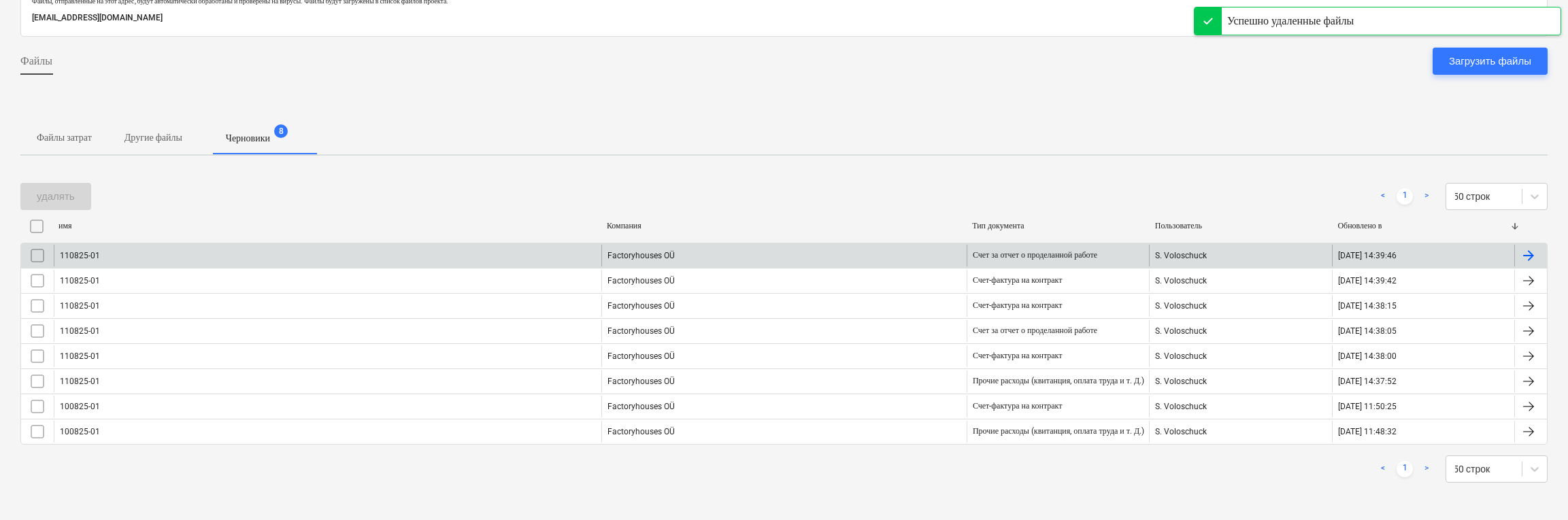
click at [39, 250] on input "checkbox" at bounding box center [38, 256] width 22 height 22
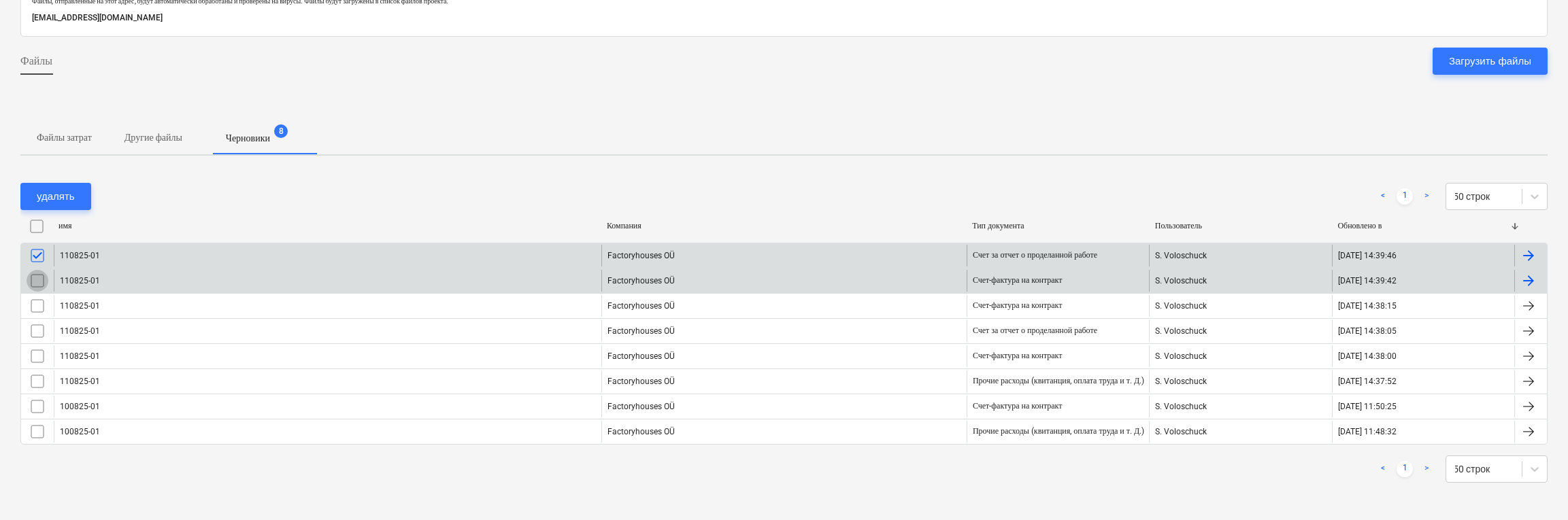
click at [38, 279] on input "checkbox" at bounding box center [38, 281] width 22 height 22
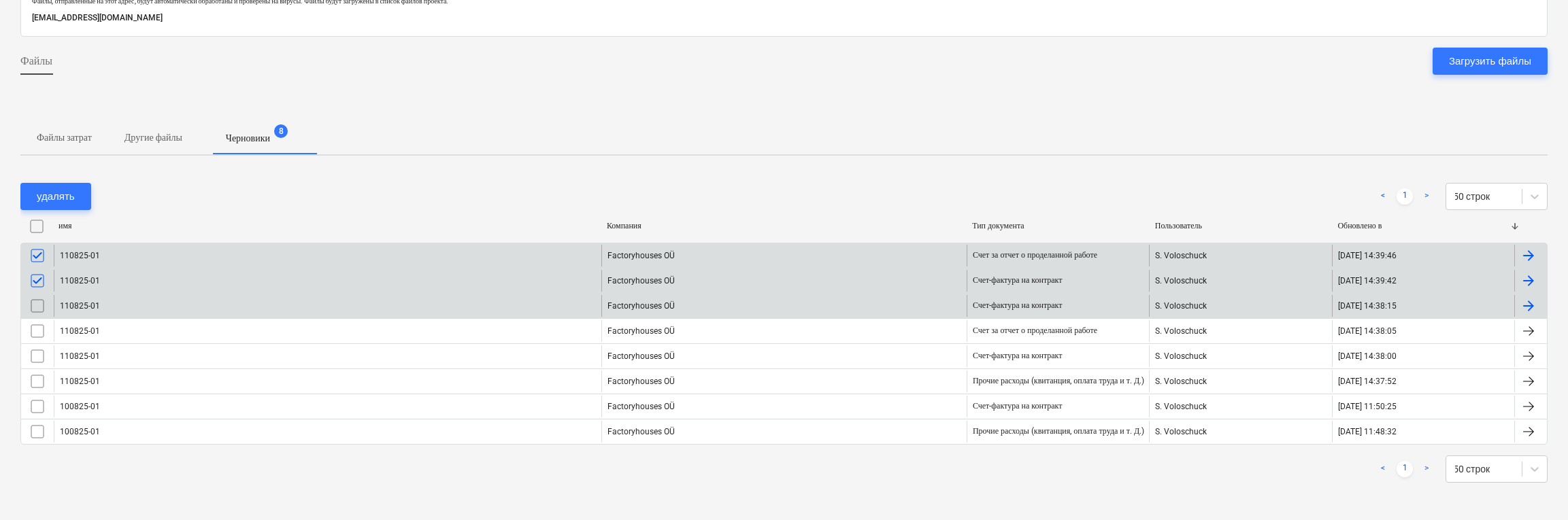
click at [35, 297] on input "checkbox" at bounding box center [38, 306] width 22 height 22
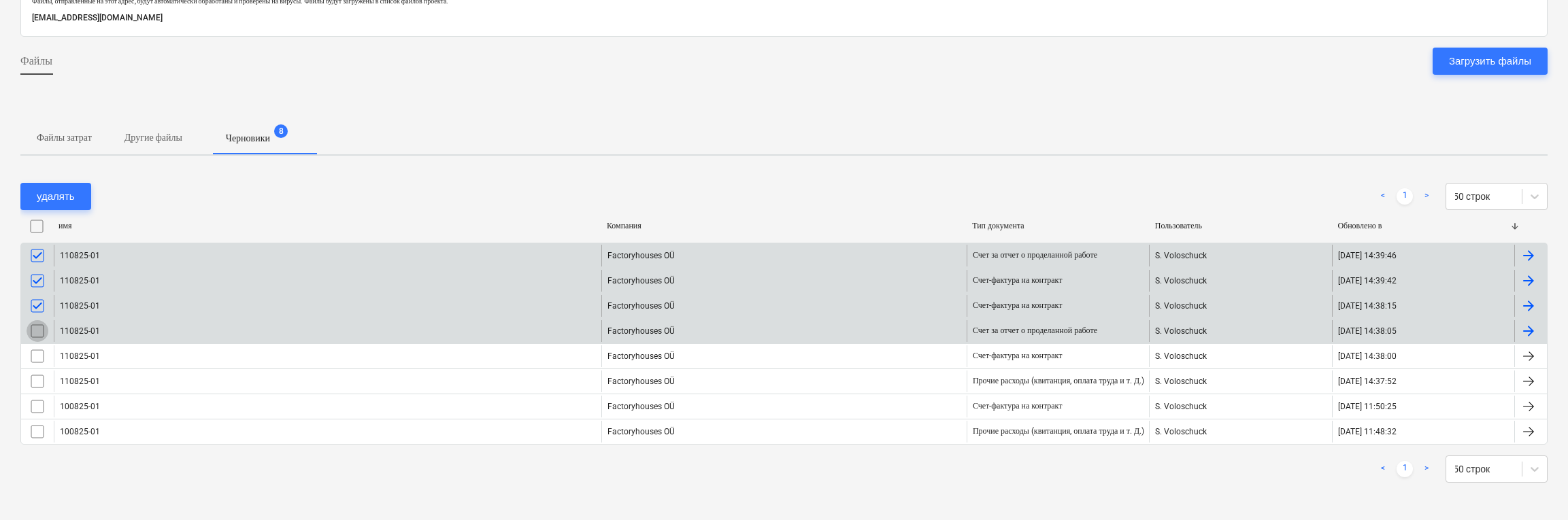
click at [36, 333] on input "checkbox" at bounding box center [38, 331] width 22 height 22
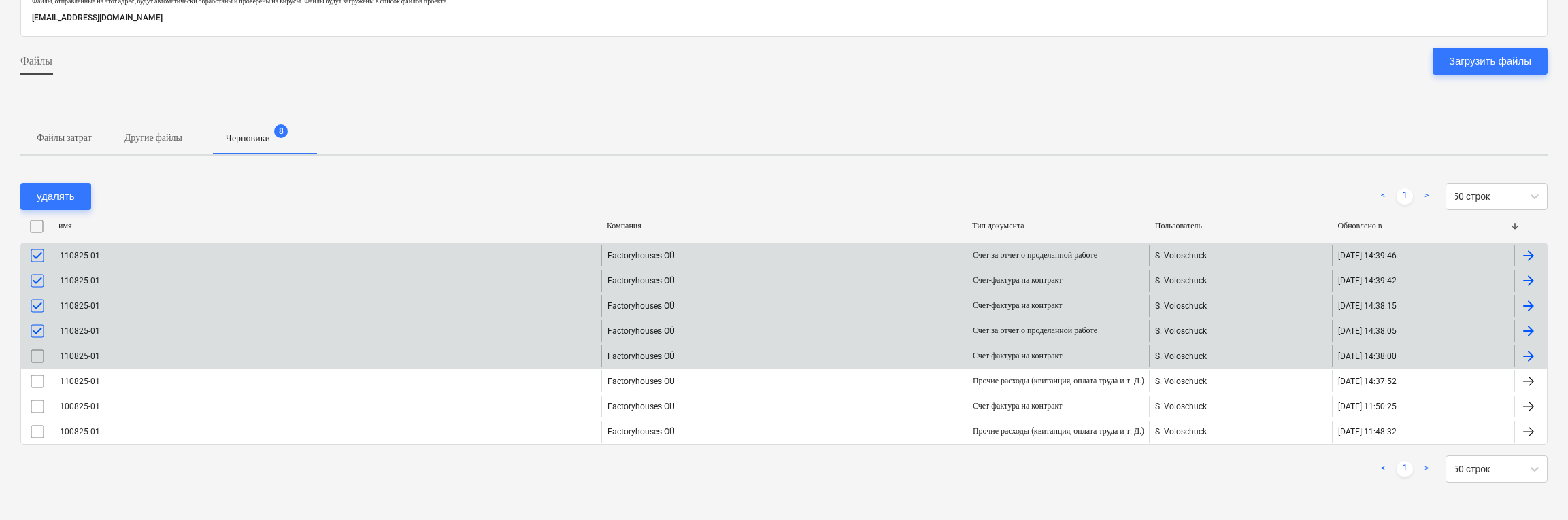
click at [40, 350] on input "checkbox" at bounding box center [38, 357] width 22 height 22
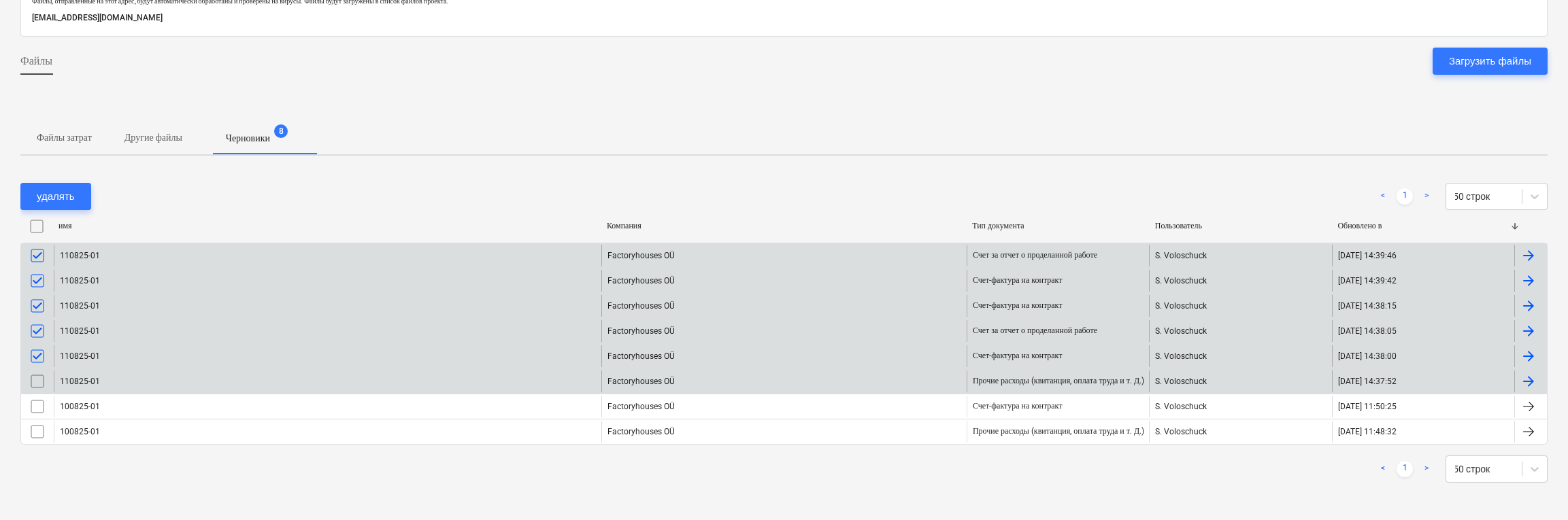
click at [37, 375] on input "checkbox" at bounding box center [38, 382] width 22 height 22
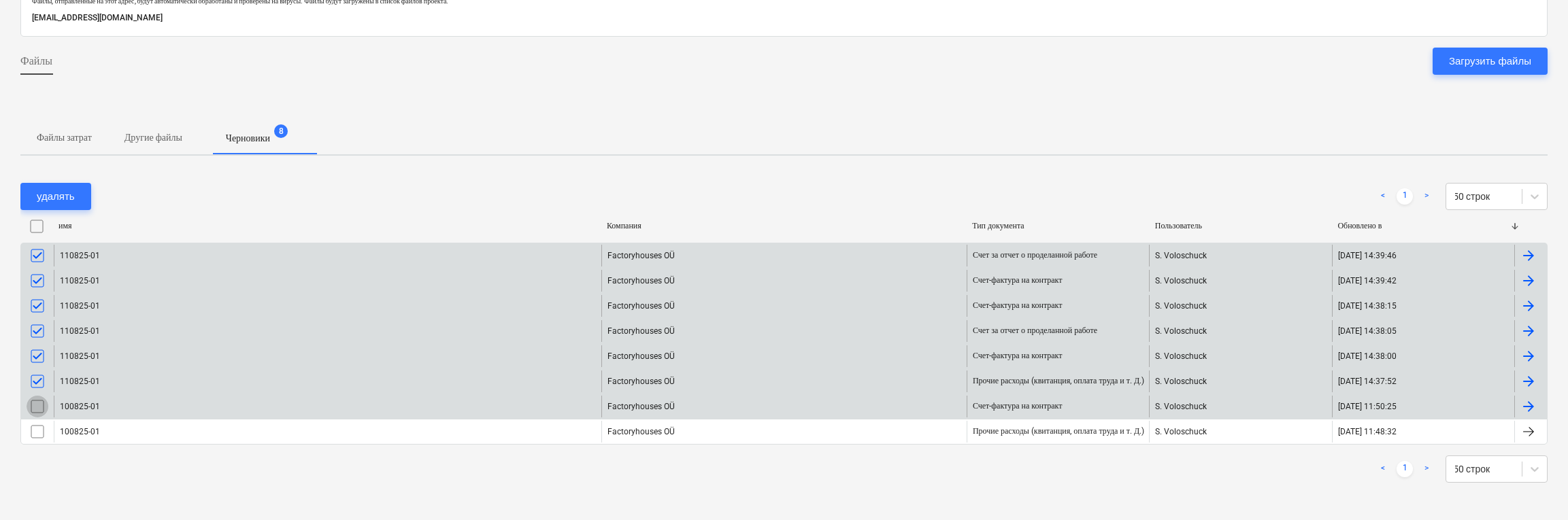
click at [35, 409] on input "checkbox" at bounding box center [38, 406] width 22 height 22
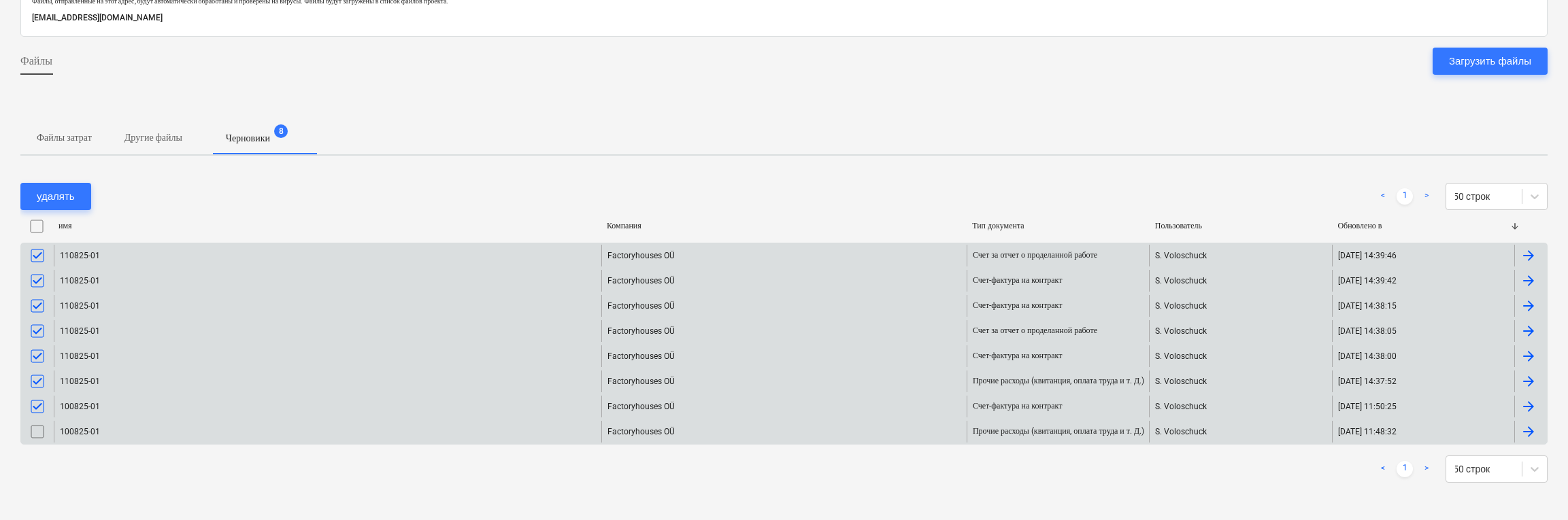
click at [38, 427] on input "checkbox" at bounding box center [38, 431] width 22 height 22
click at [59, 193] on div "удалять" at bounding box center [56, 196] width 38 height 18
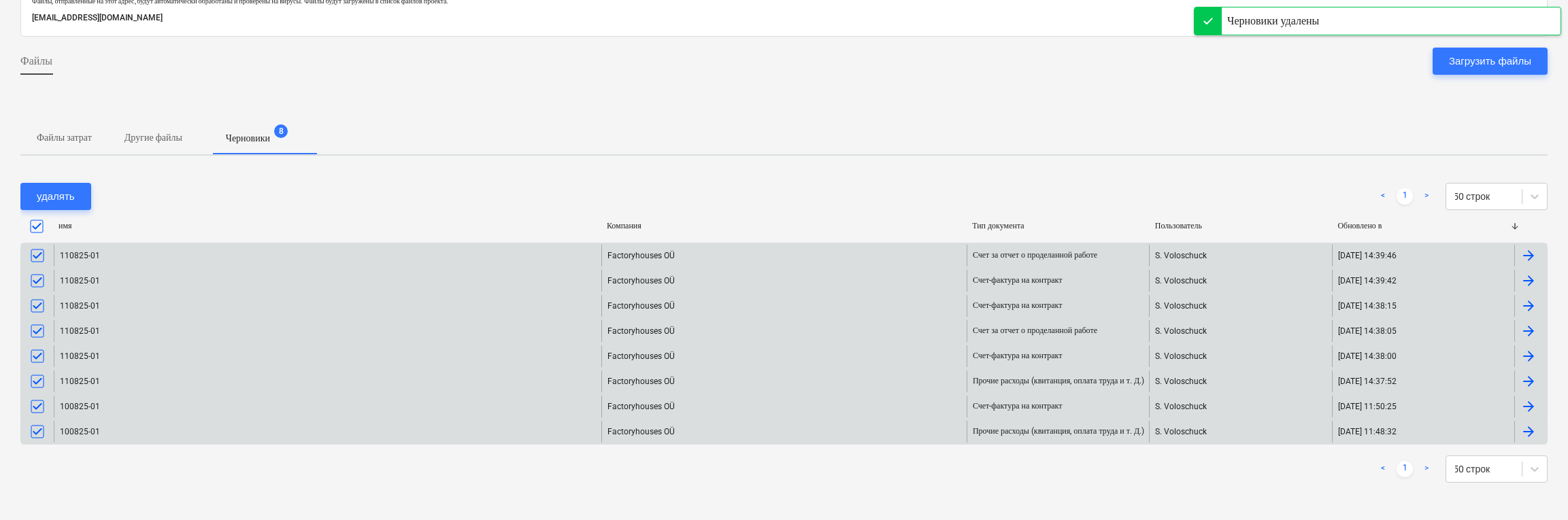
scroll to position [0, 0]
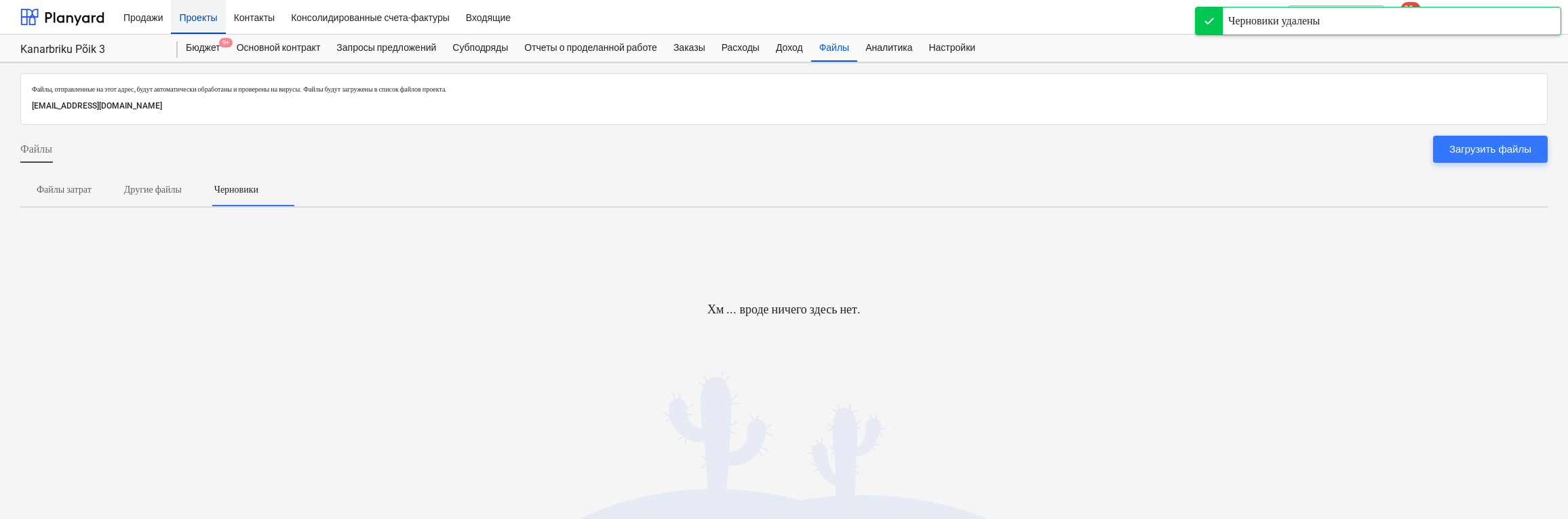
click at [210, 16] on div "Проекты" at bounding box center [198, 16] width 55 height 35
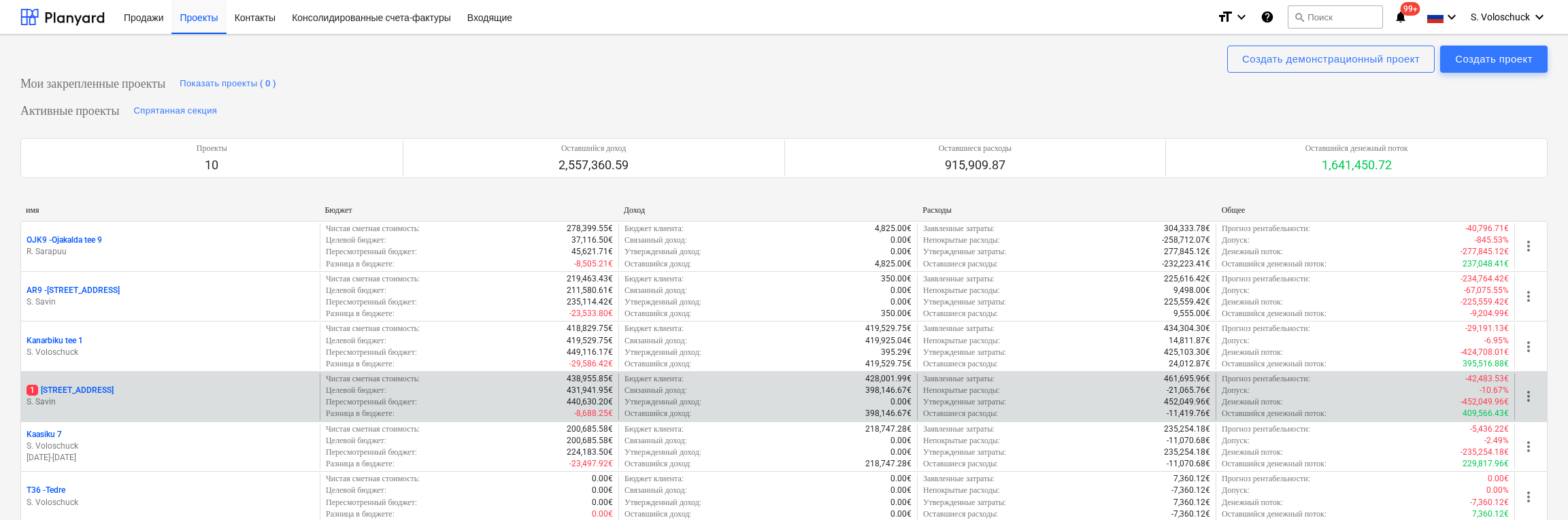
scroll to position [331, 0]
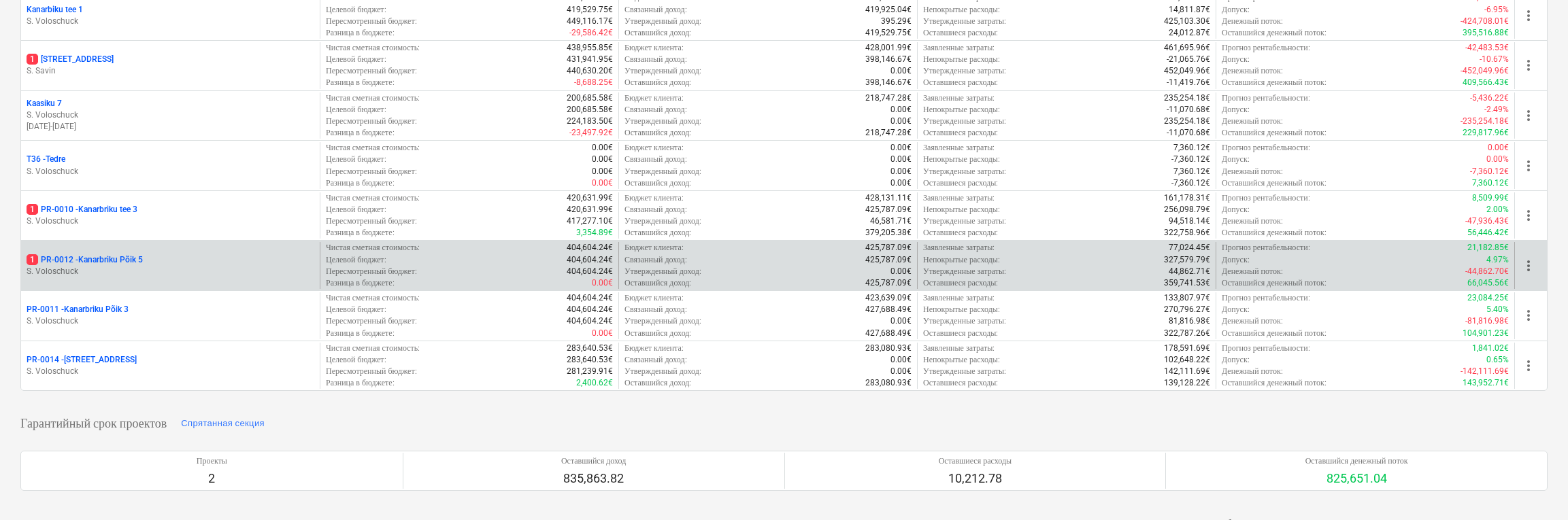
click at [113, 266] on p "S. Voloschuck" at bounding box center [170, 272] width 288 height 12
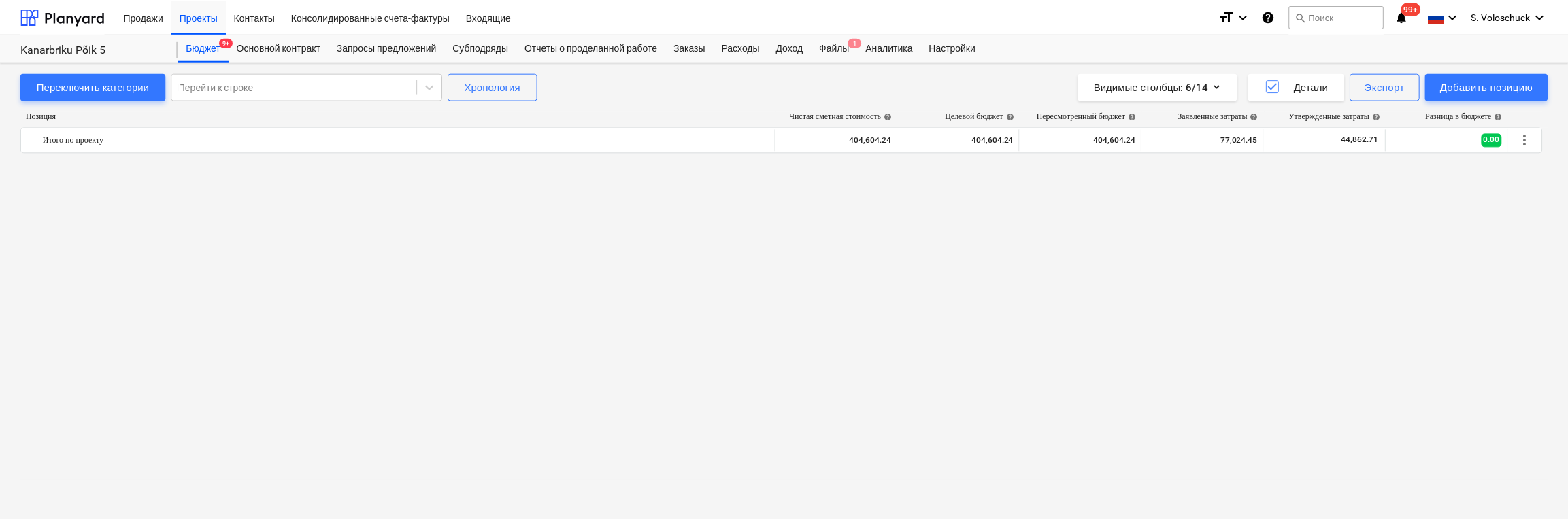
scroll to position [2193, 0]
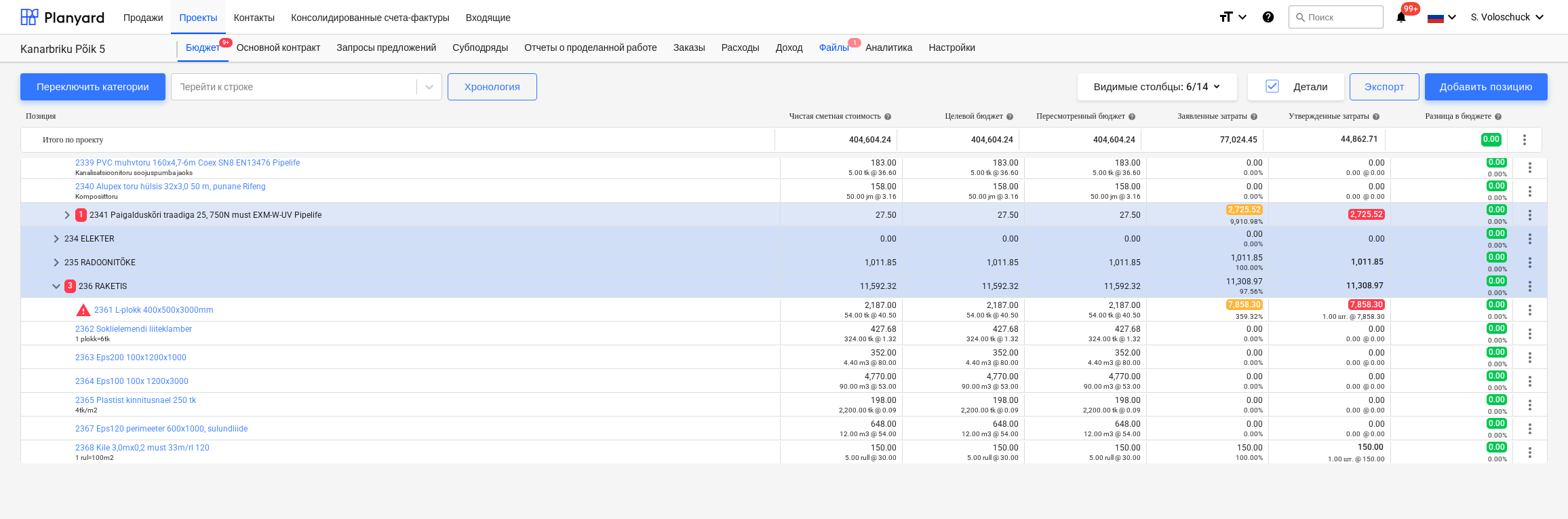
click at [851, 46] on div "Файлы 1" at bounding box center [834, 48] width 46 height 27
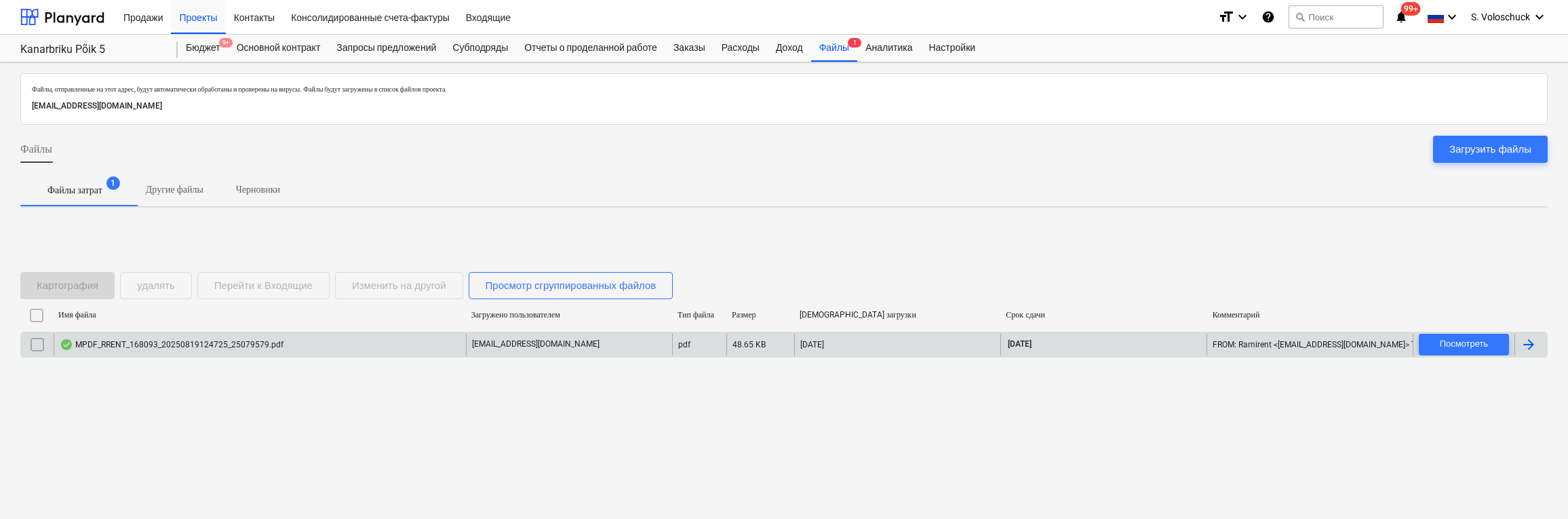
click at [334, 349] on div "MPDF_RRENT_168093_20250819124725_25079579.pdf" at bounding box center [259, 345] width 412 height 22
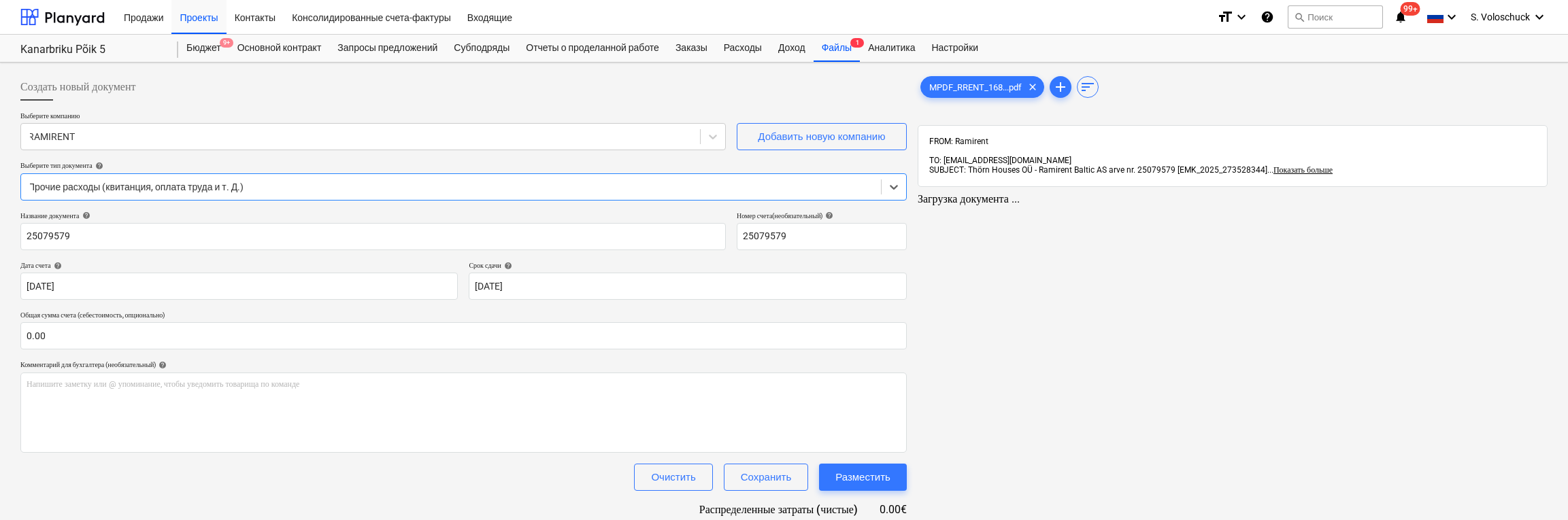
scroll to position [57, 0]
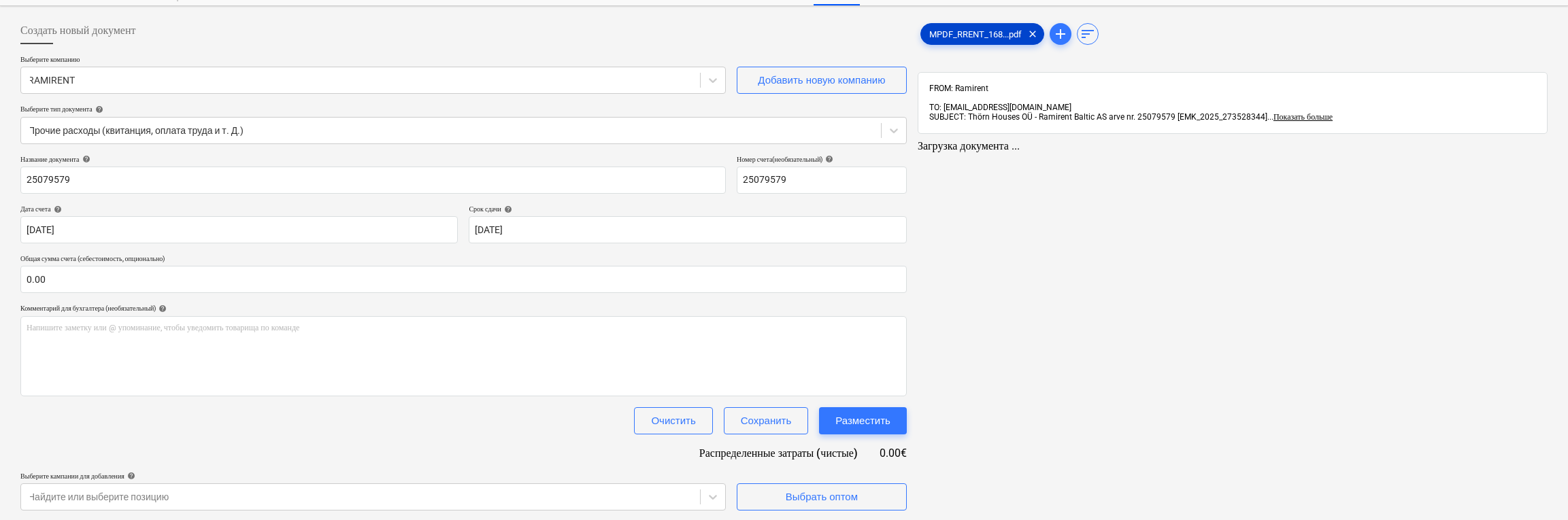
click at [986, 29] on span "MPDF_RRENT_168...pdf" at bounding box center [975, 34] width 109 height 10
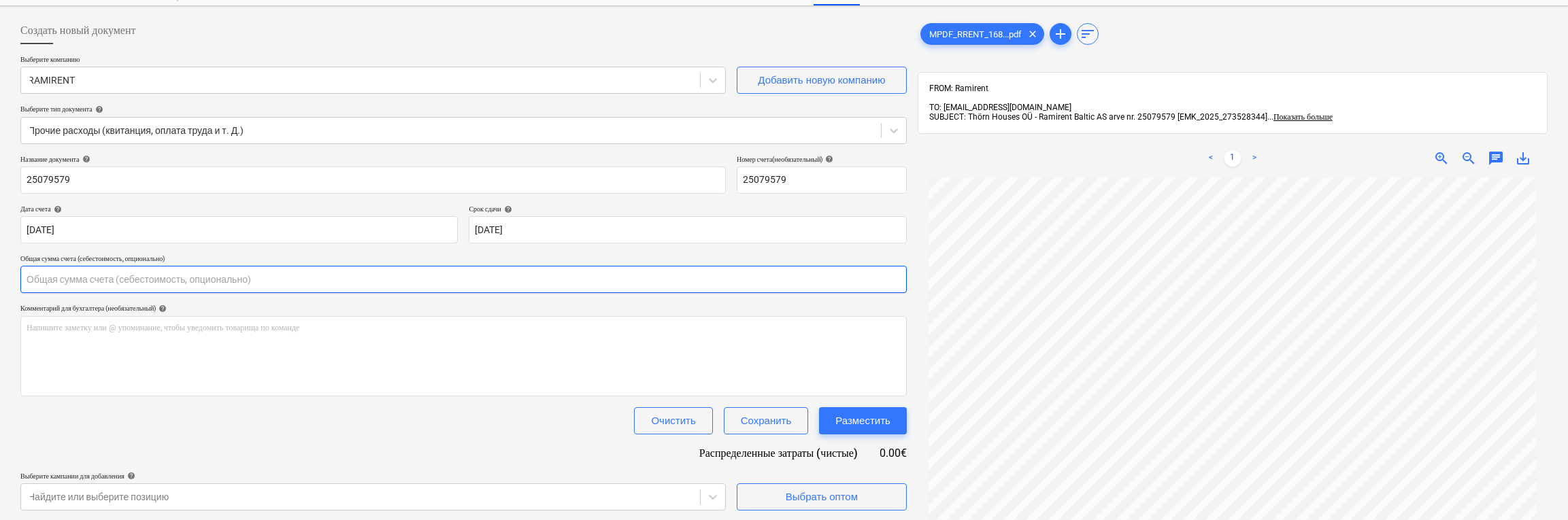
click at [129, 275] on input "text" at bounding box center [463, 279] width 886 height 27
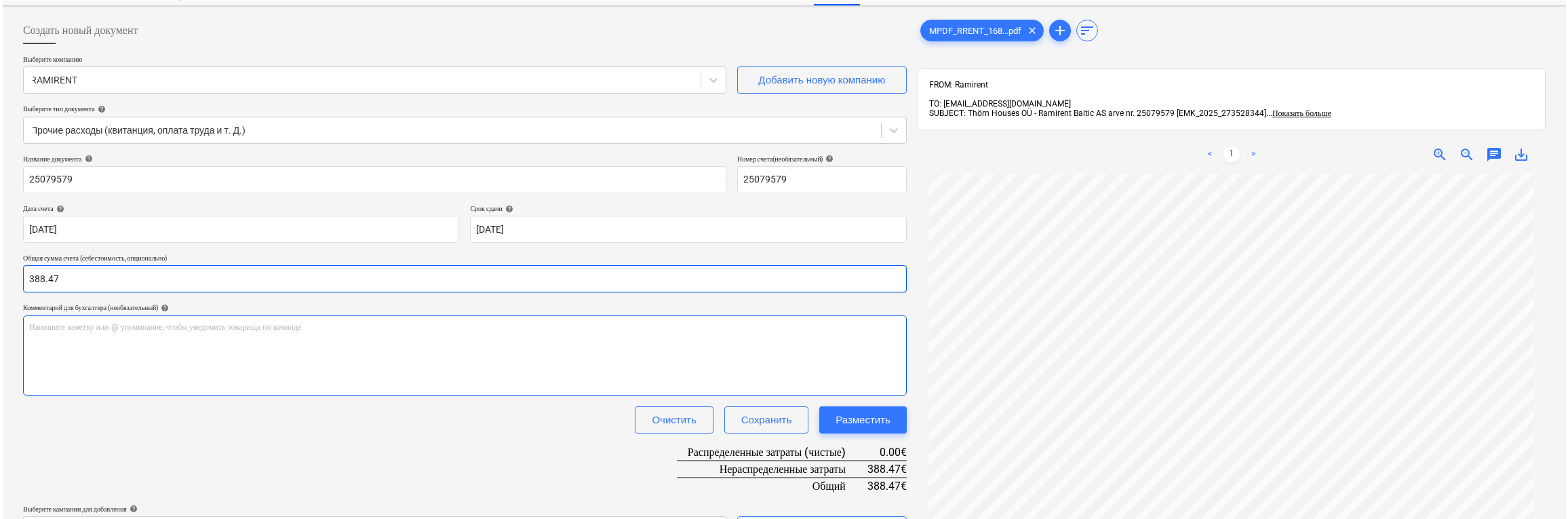
scroll to position [193, 0]
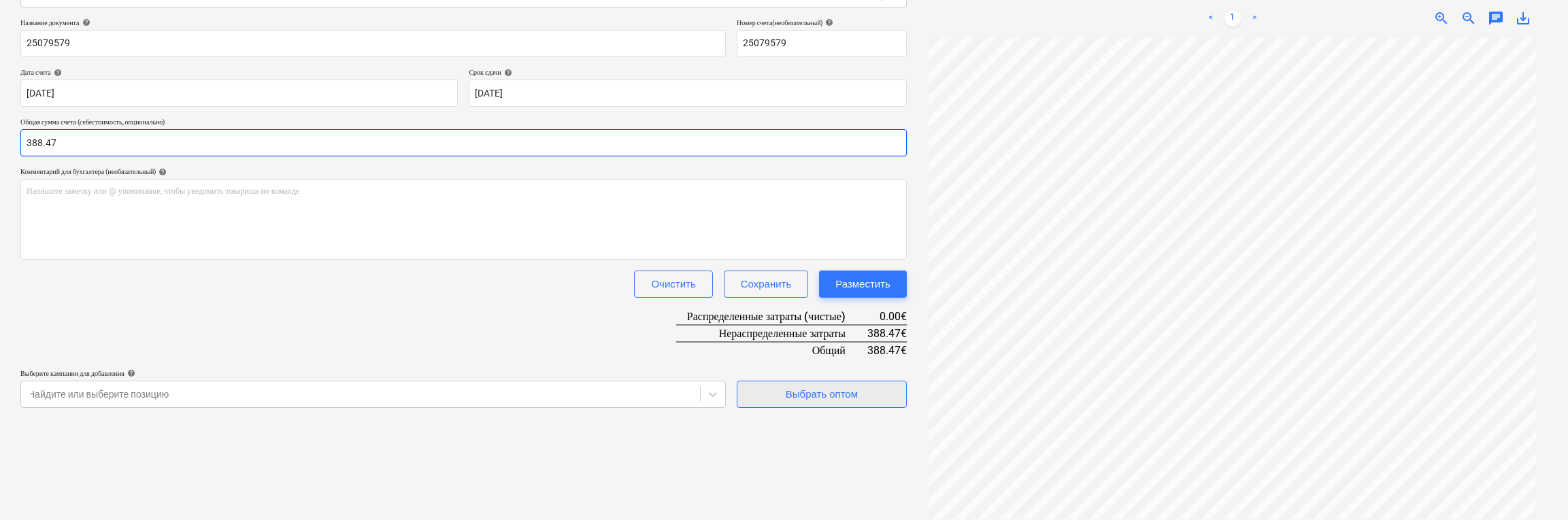
type input "388.47"
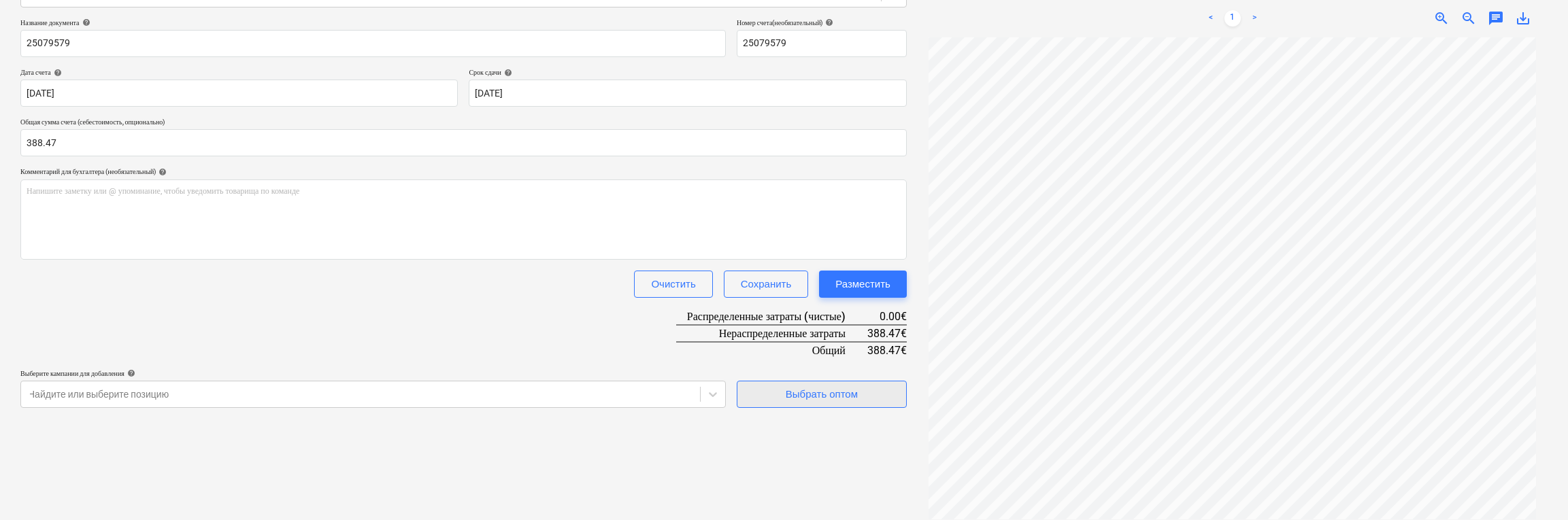
click at [842, 387] on div "Выбрать оптом" at bounding box center [821, 394] width 72 height 18
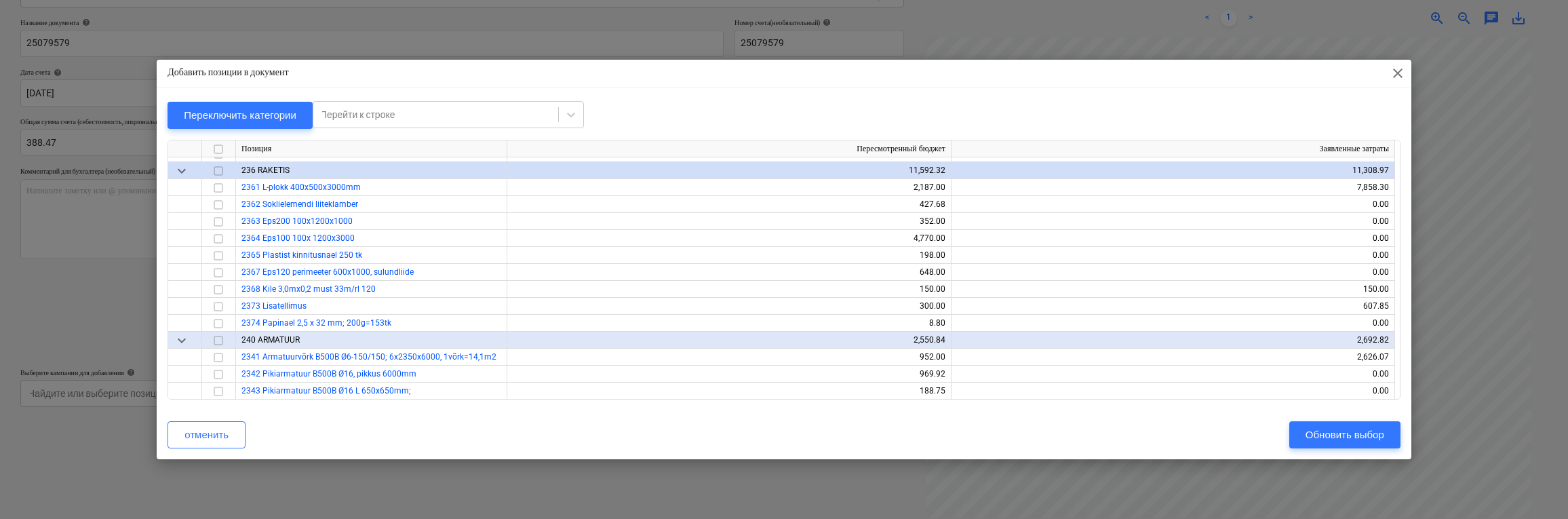
scroll to position [2169, 0]
click at [224, 304] on input "checkbox" at bounding box center [219, 304] width 16 height 16
click at [1307, 435] on div "Обновить выбор" at bounding box center [1344, 435] width 78 height 18
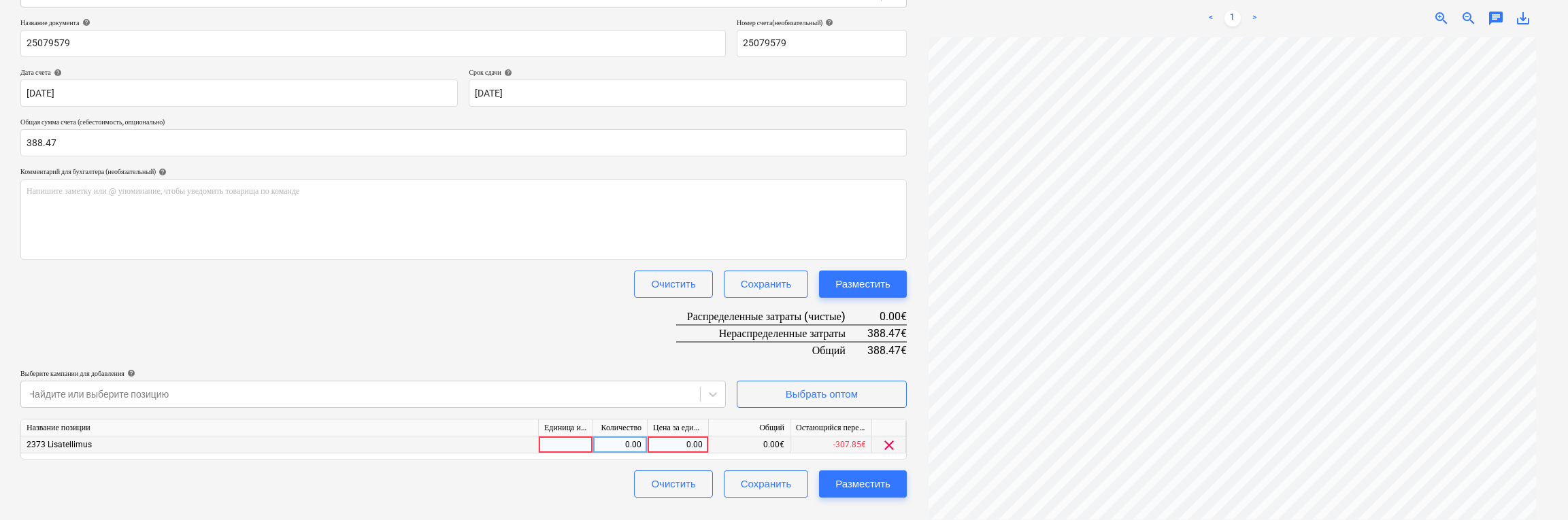
click at [681, 446] on div "0.00" at bounding box center [678, 444] width 50 height 17
type input "338.47"
click at [366, 426] on div "Название позиции" at bounding box center [279, 427] width 517 height 17
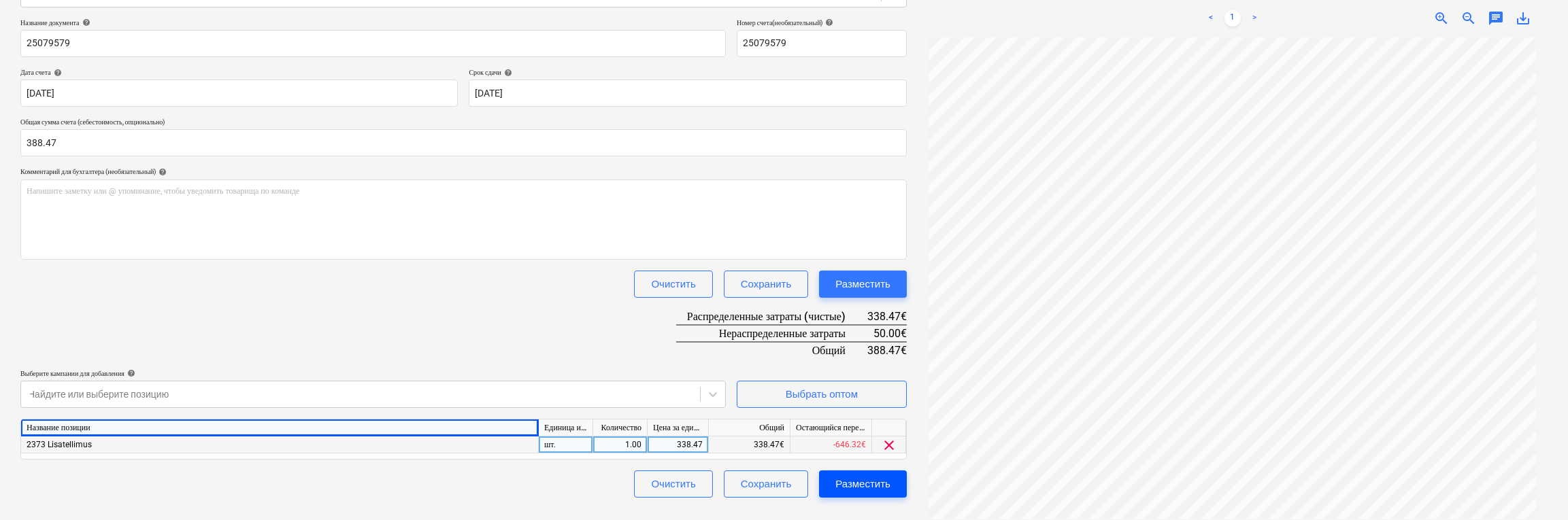
click at [868, 488] on div "Разместить" at bounding box center [862, 484] width 55 height 18
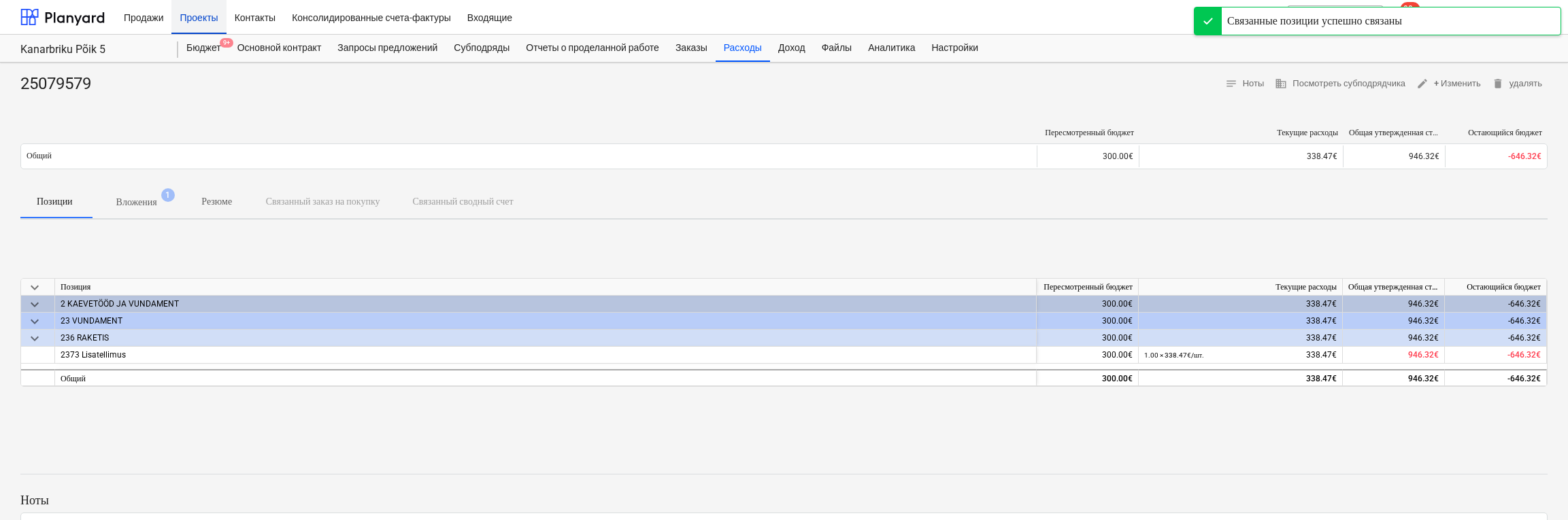
click at [193, 20] on div "Проекты" at bounding box center [198, 16] width 55 height 35
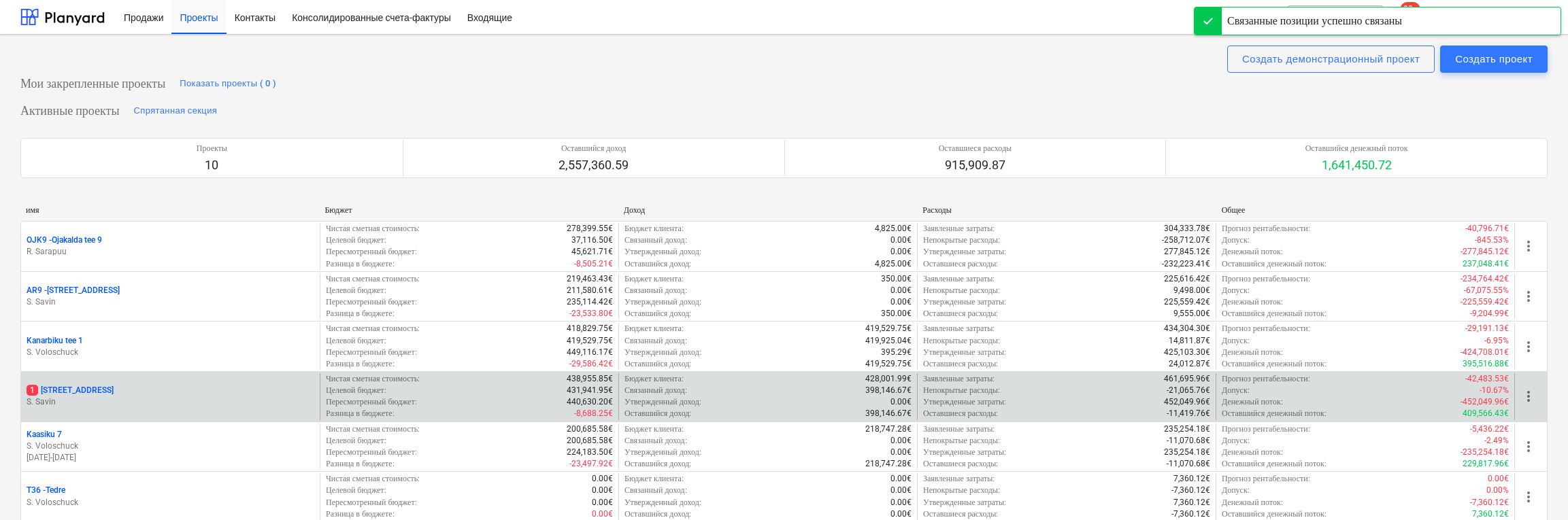
scroll to position [305, 0]
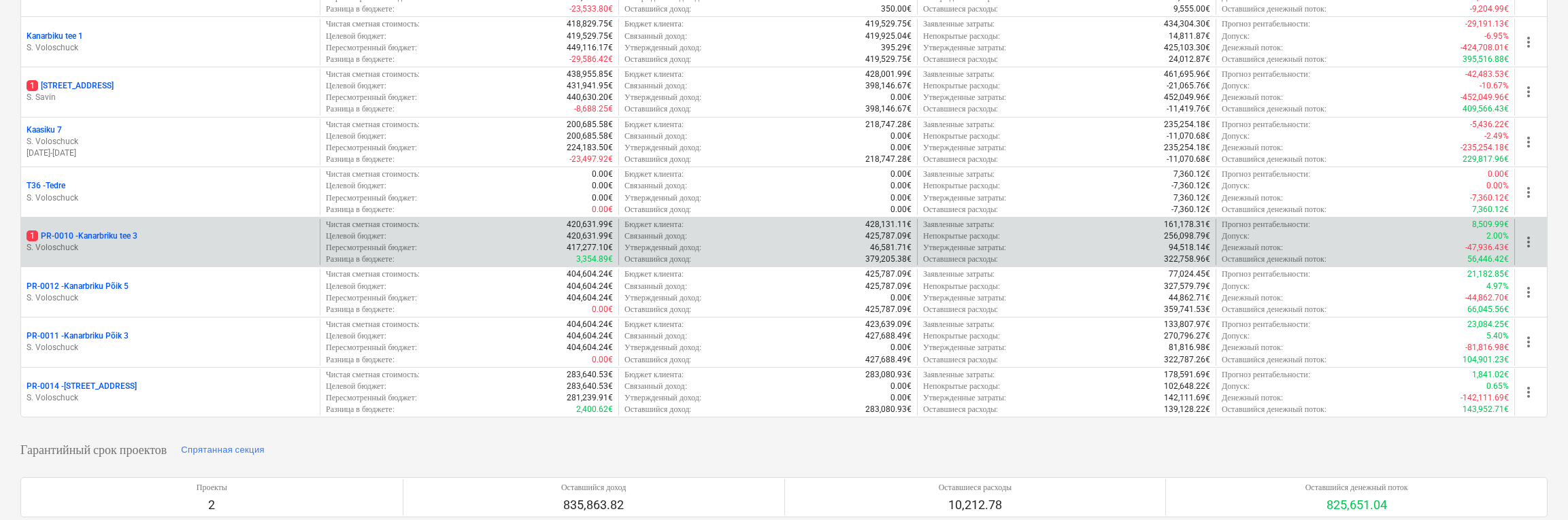
click at [173, 236] on div "1 PR-0010 - Kanarbriku tee 3" at bounding box center [170, 236] width 288 height 12
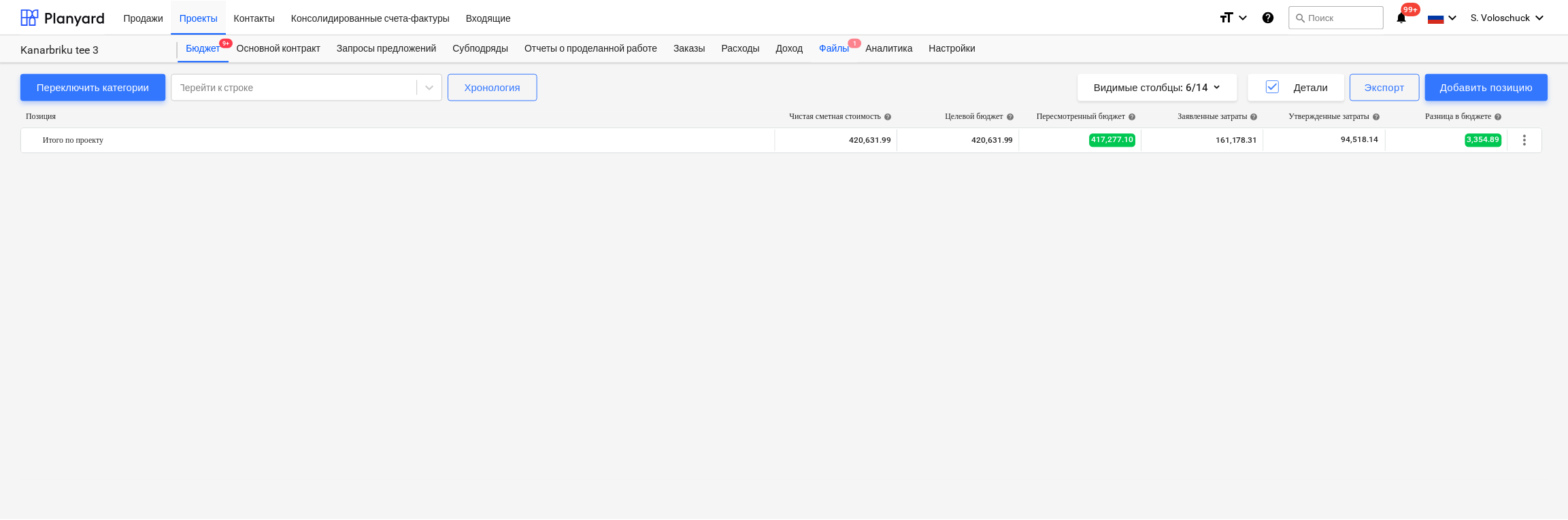
scroll to position [921, 0]
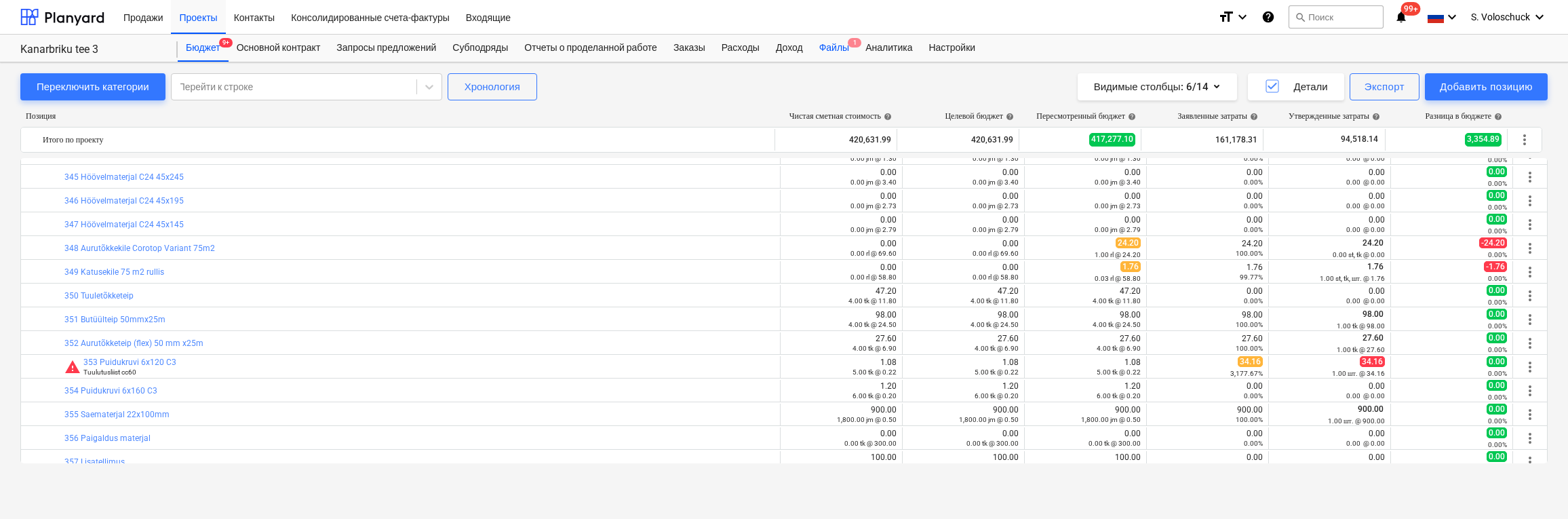
click at [852, 52] on div "Файлы 1" at bounding box center [834, 48] width 46 height 27
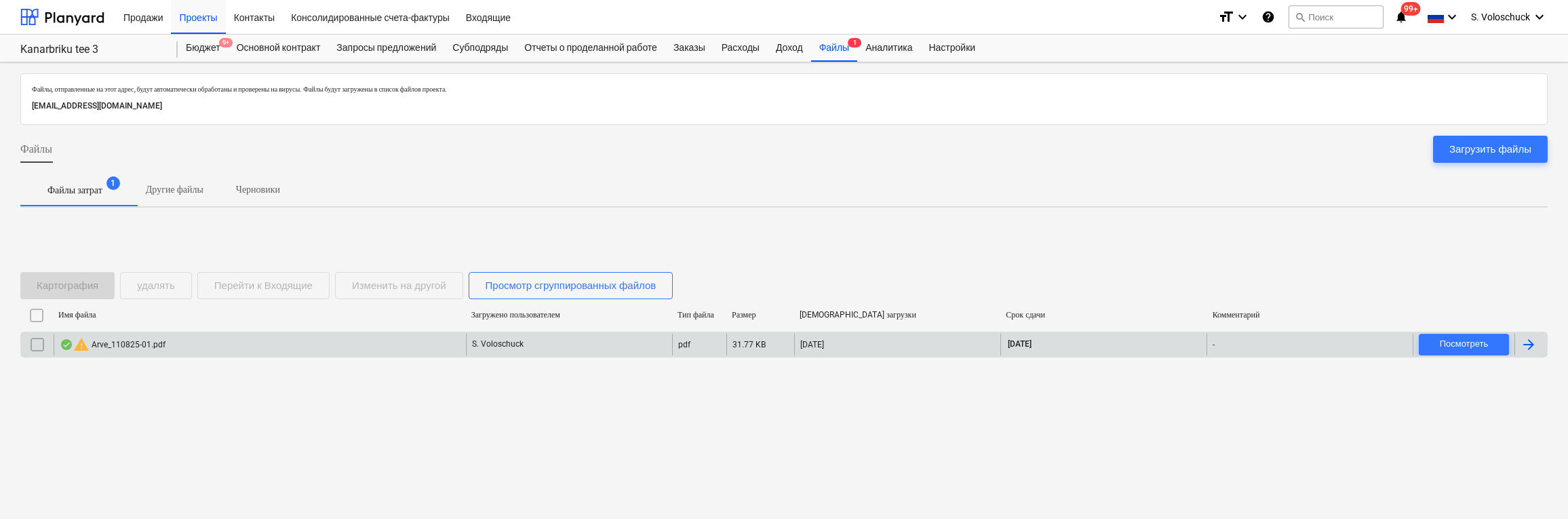
click at [395, 345] on div "warning Arve_110825-01.pdf" at bounding box center [259, 345] width 412 height 22
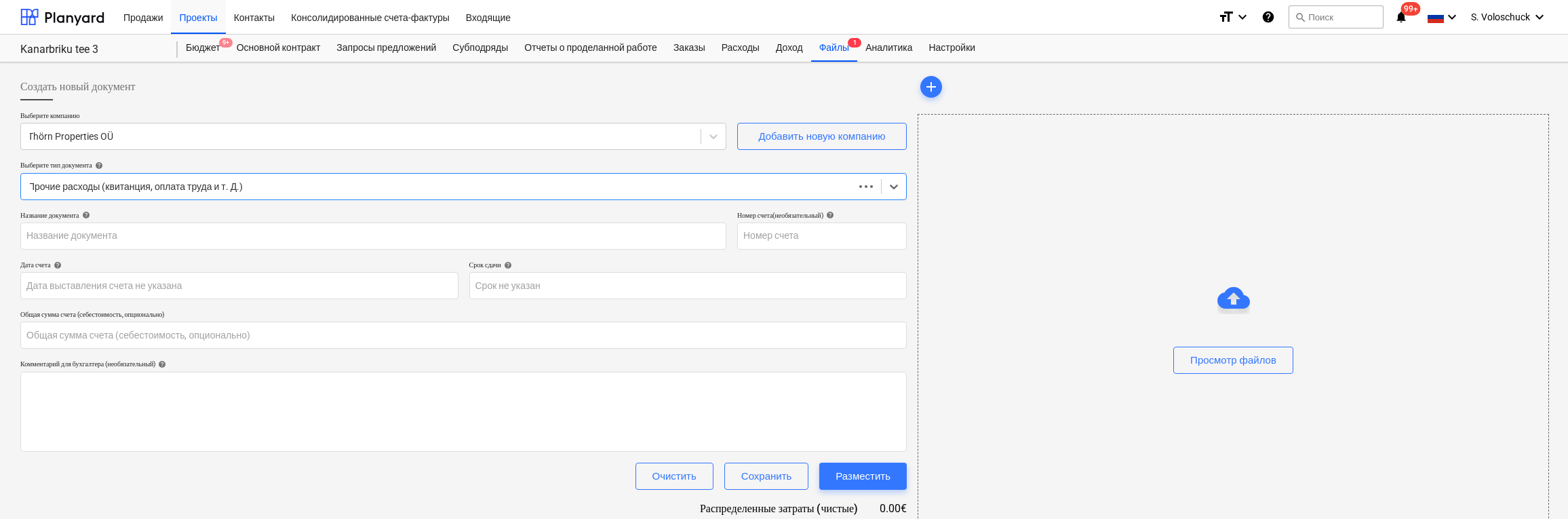
type input "0.00"
type input "110825-01"
type input "[DATE]"
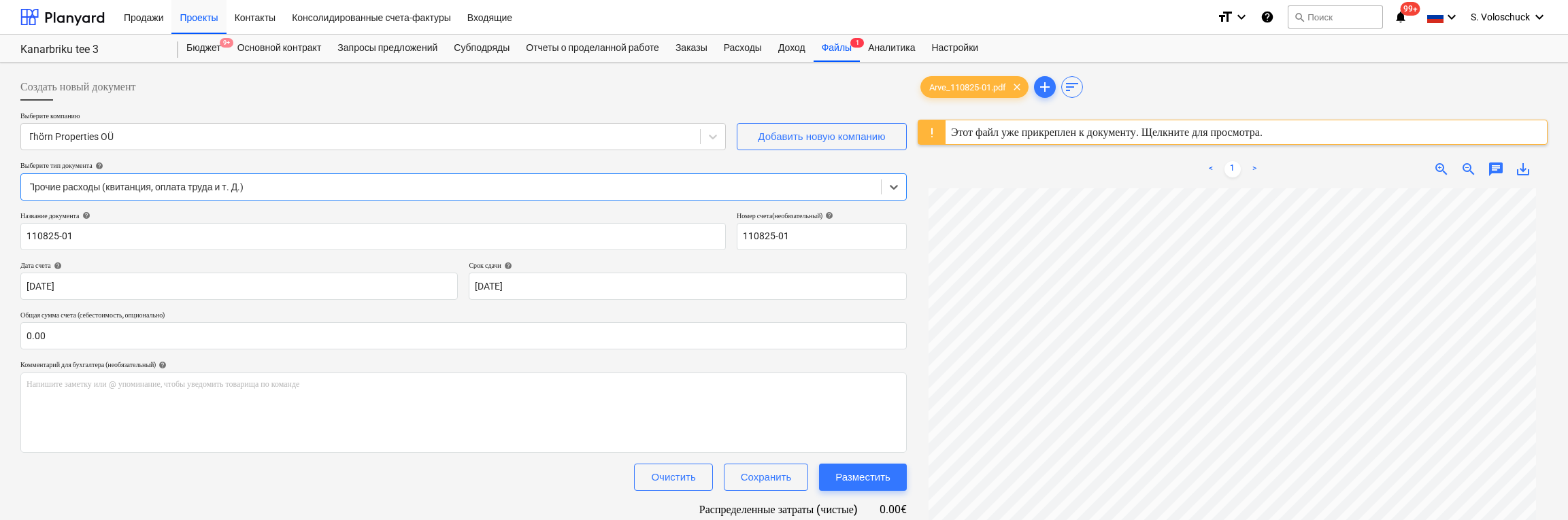
scroll to position [49, 0]
click at [844, 46] on div "Файлы 1" at bounding box center [836, 48] width 46 height 27
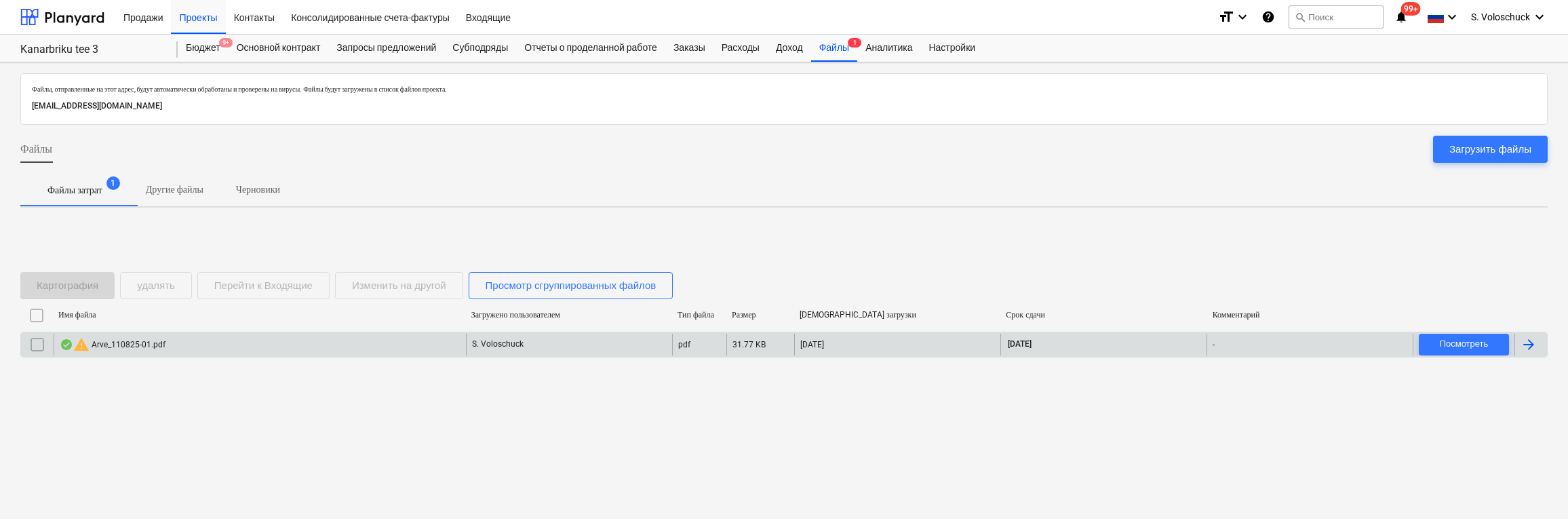
click at [226, 349] on div "warning Arve_110825-01.pdf" at bounding box center [259, 345] width 412 height 22
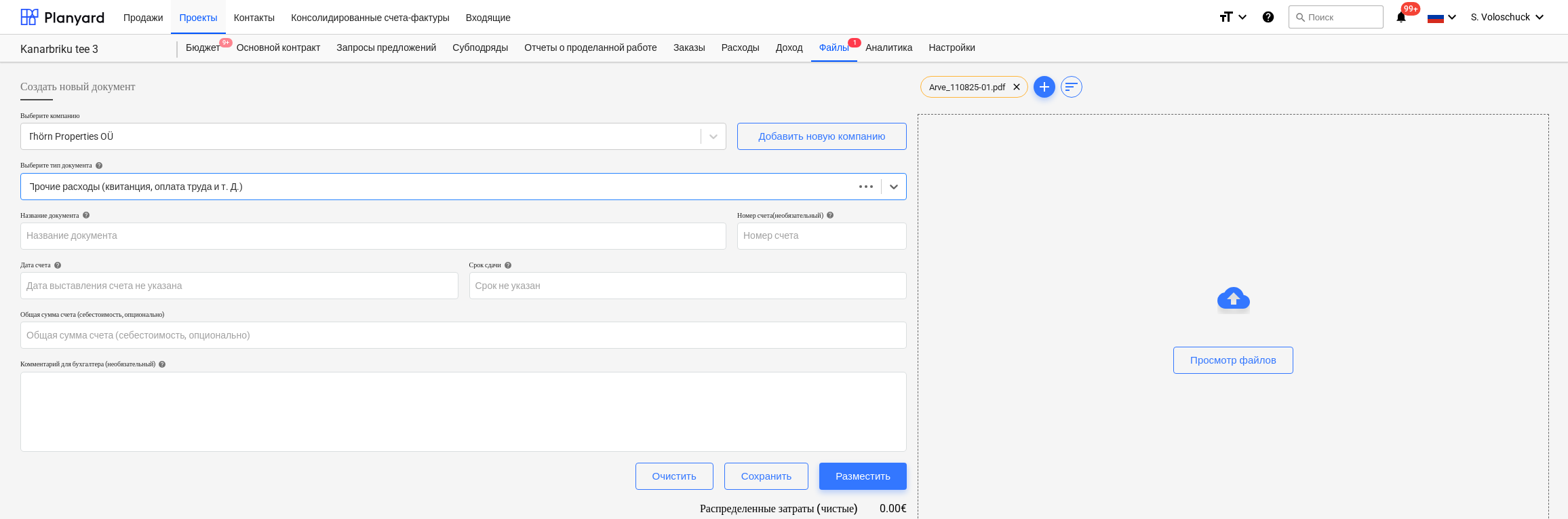
type input "110825-01"
type input "[DATE]"
type input "0.00"
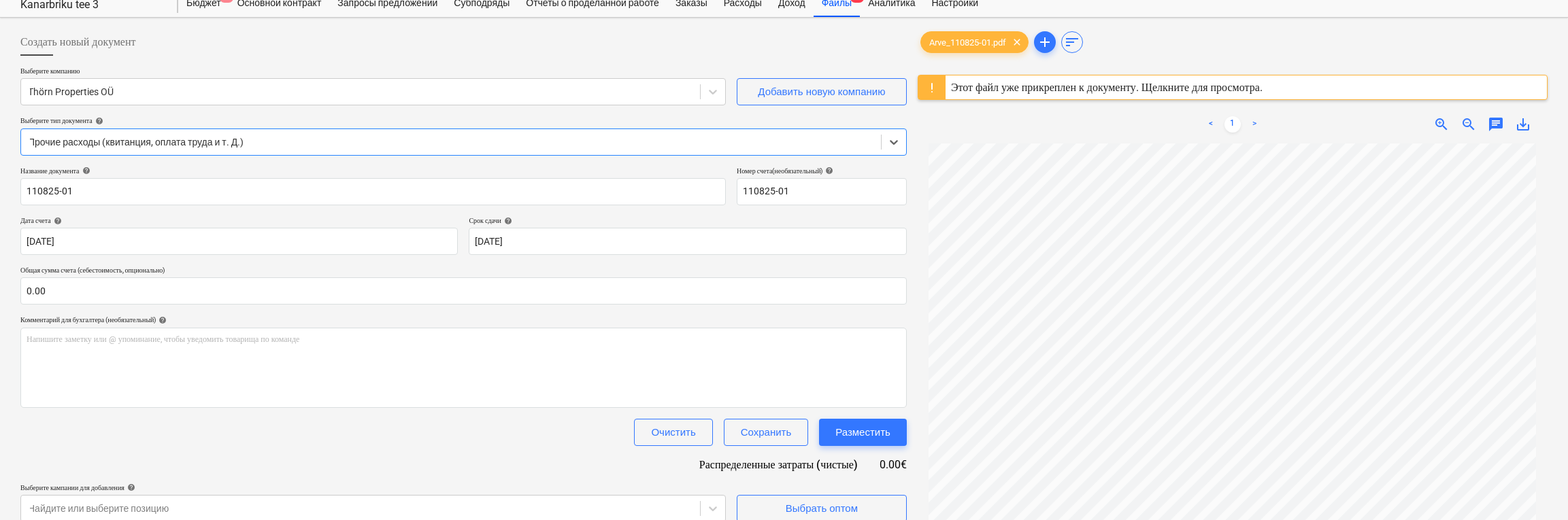
scroll to position [42, 0]
click at [561, 138] on div at bounding box center [451, 145] width 846 height 14
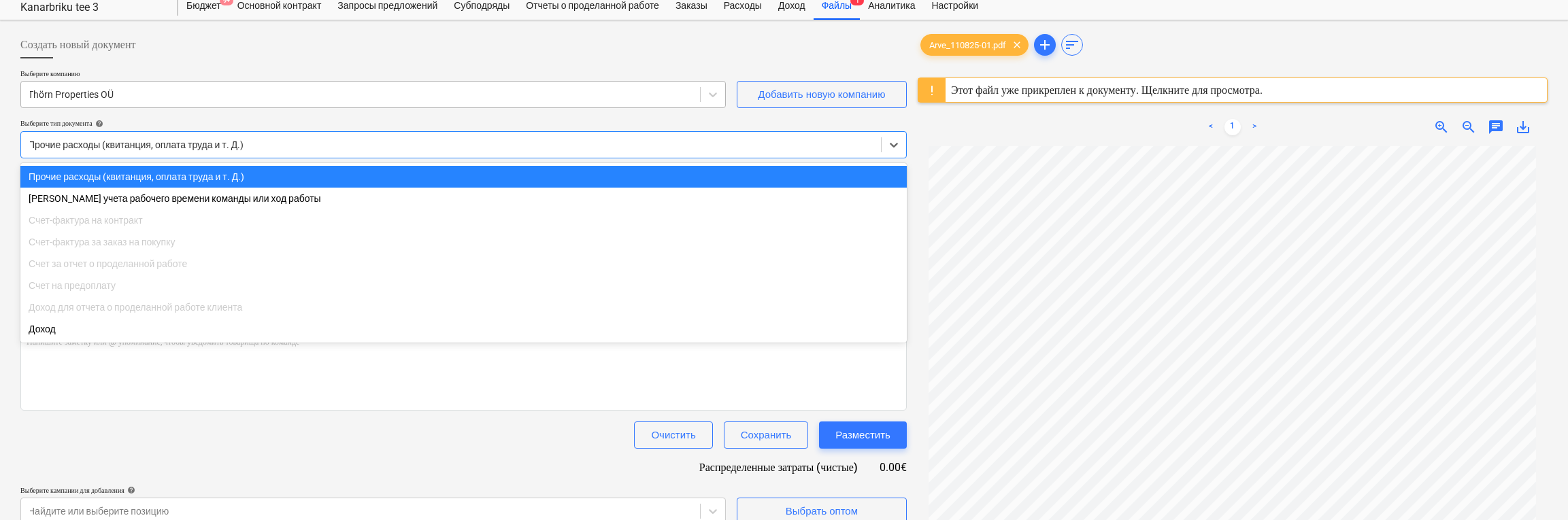
click at [327, 96] on div at bounding box center [360, 95] width 665 height 14
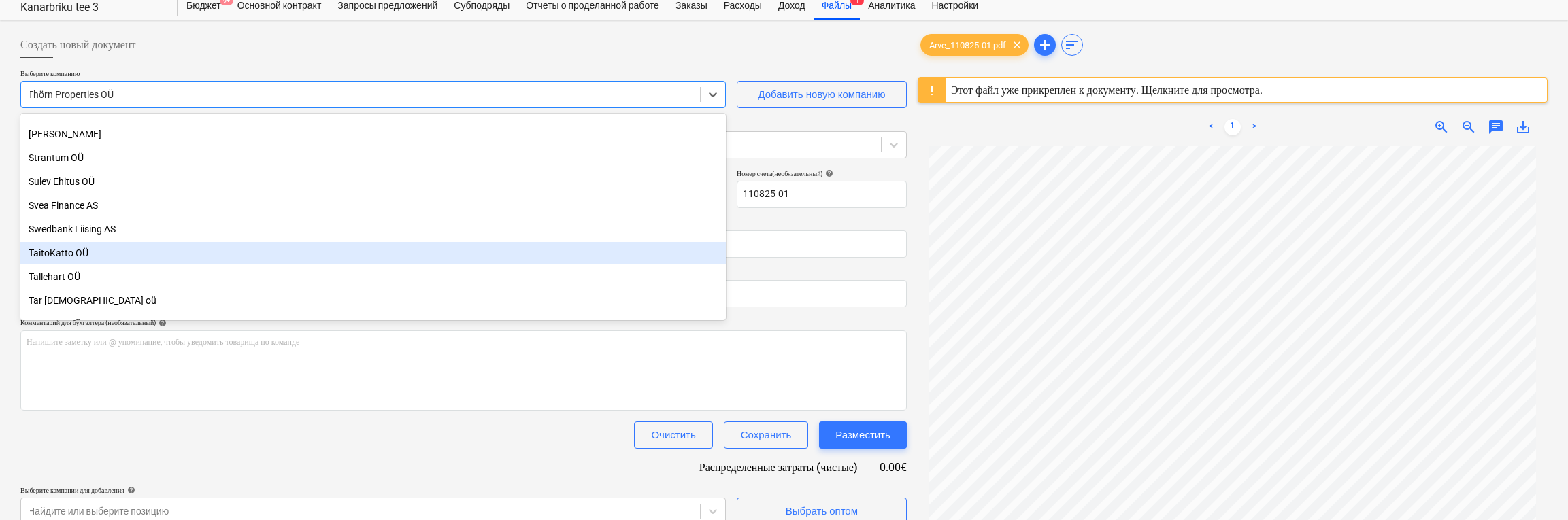
scroll to position [6414, 0]
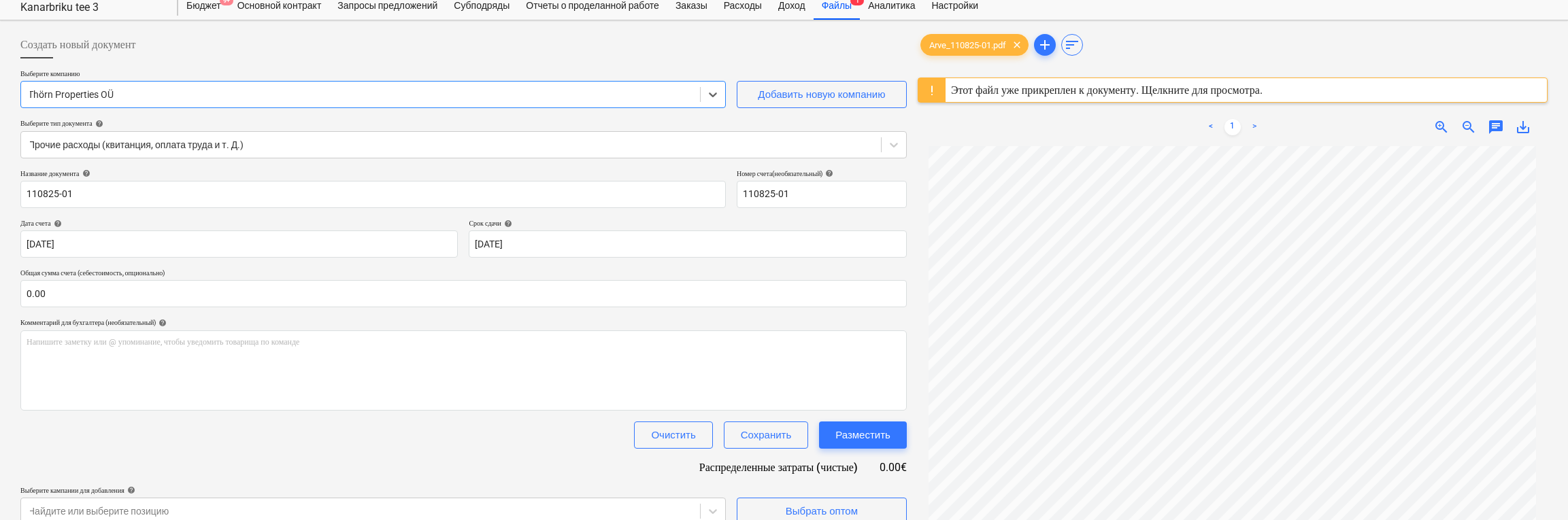
click at [279, 92] on div at bounding box center [360, 95] width 665 height 14
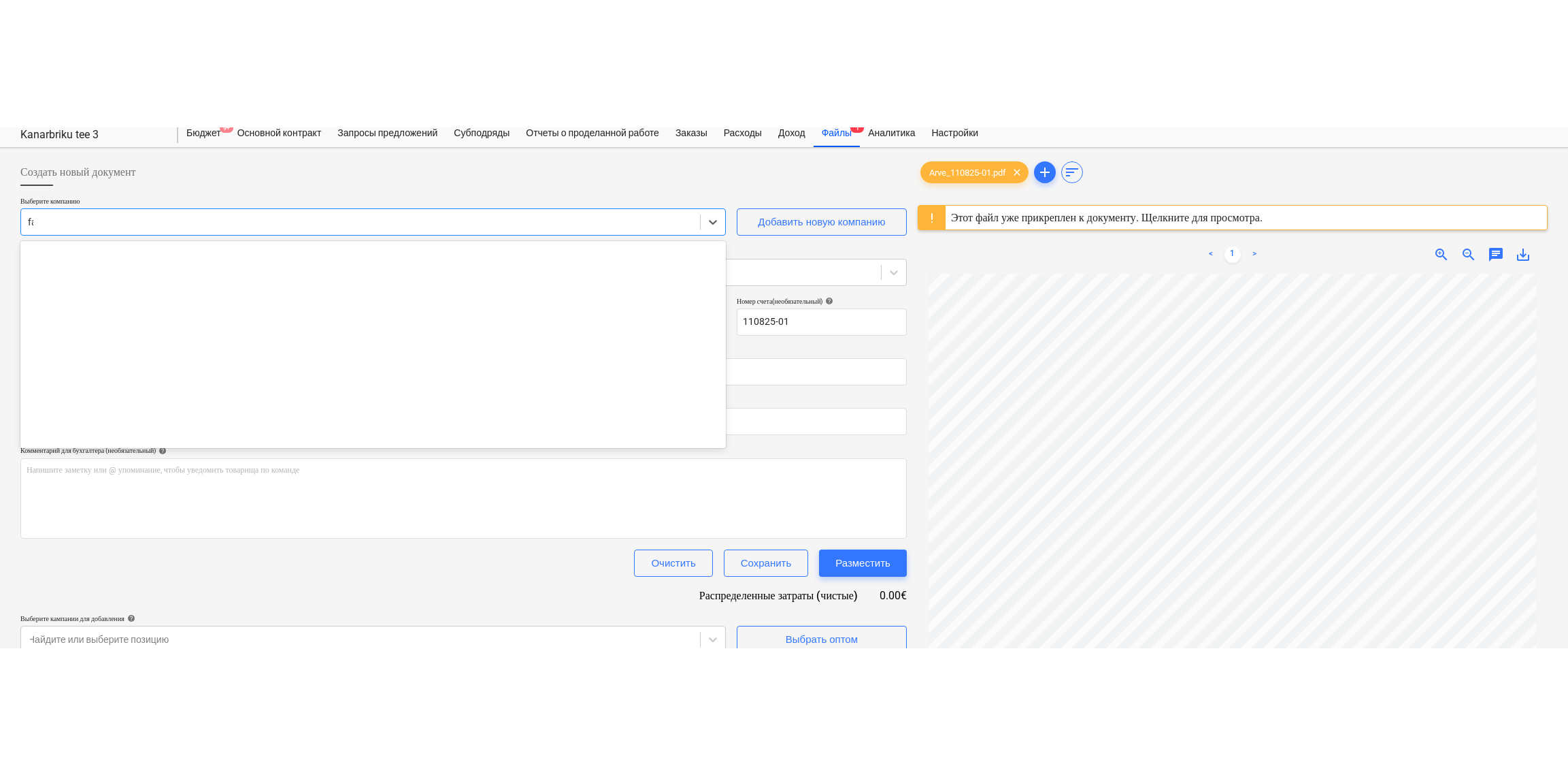
scroll to position [0, 0]
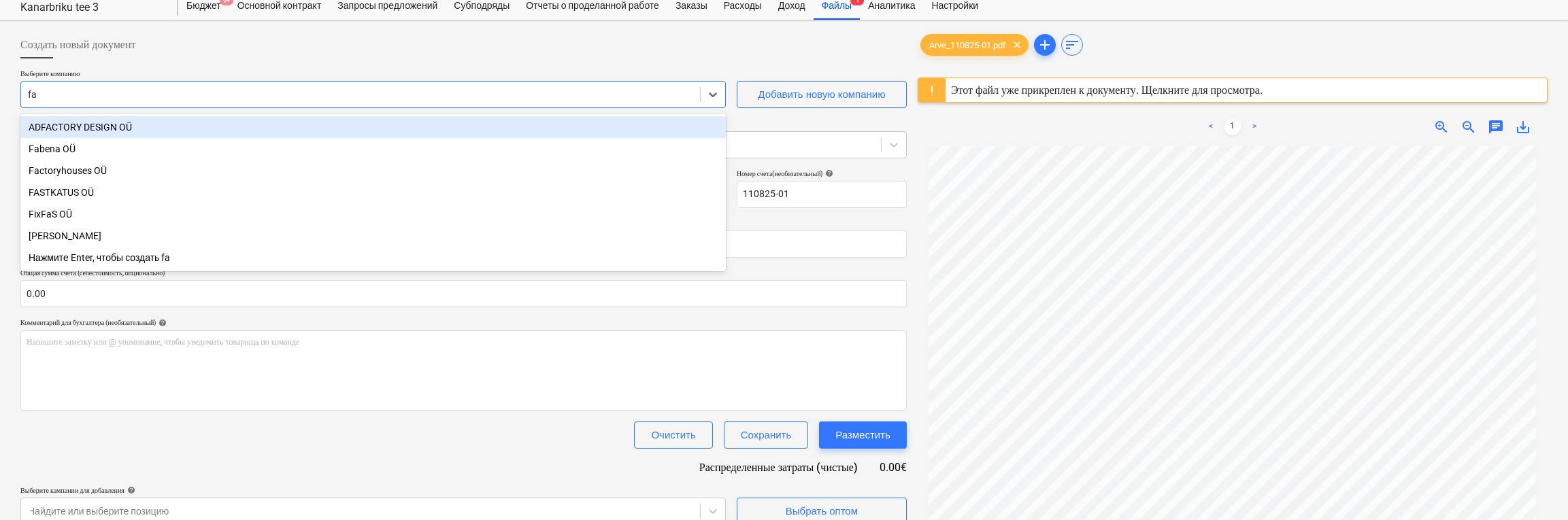
type input "fac"
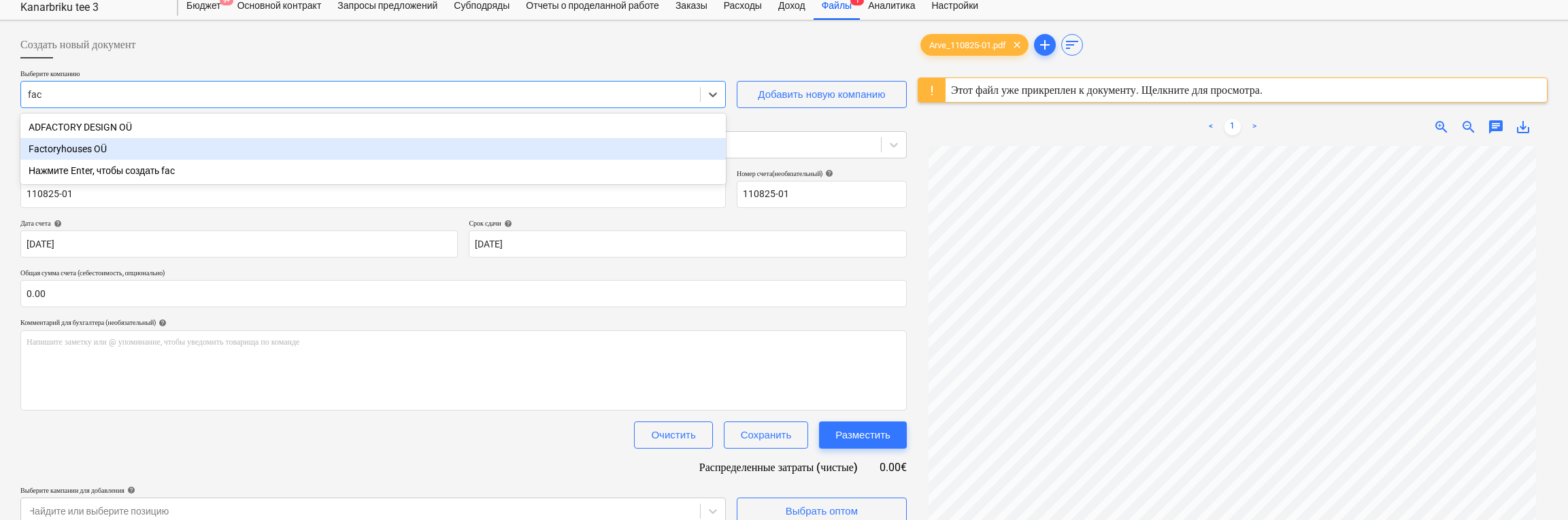
click at [95, 150] on div "Factoryhouses OÜ" at bounding box center [373, 149] width 706 height 22
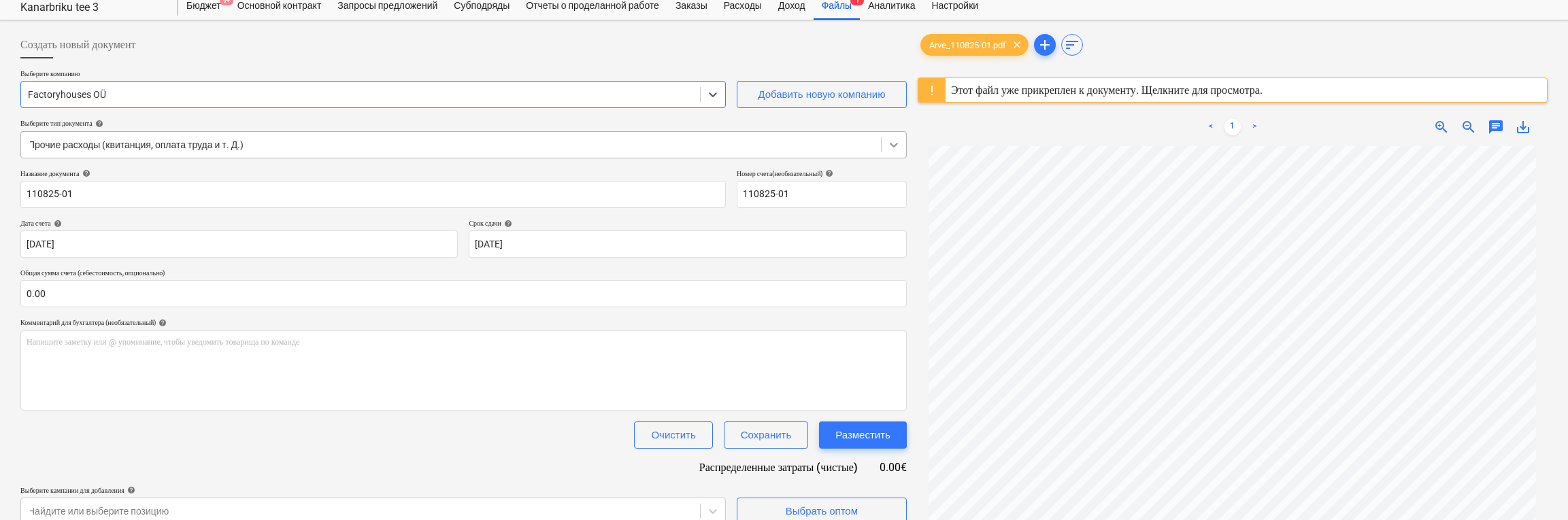
click at [891, 144] on icon at bounding box center [894, 145] width 14 height 14
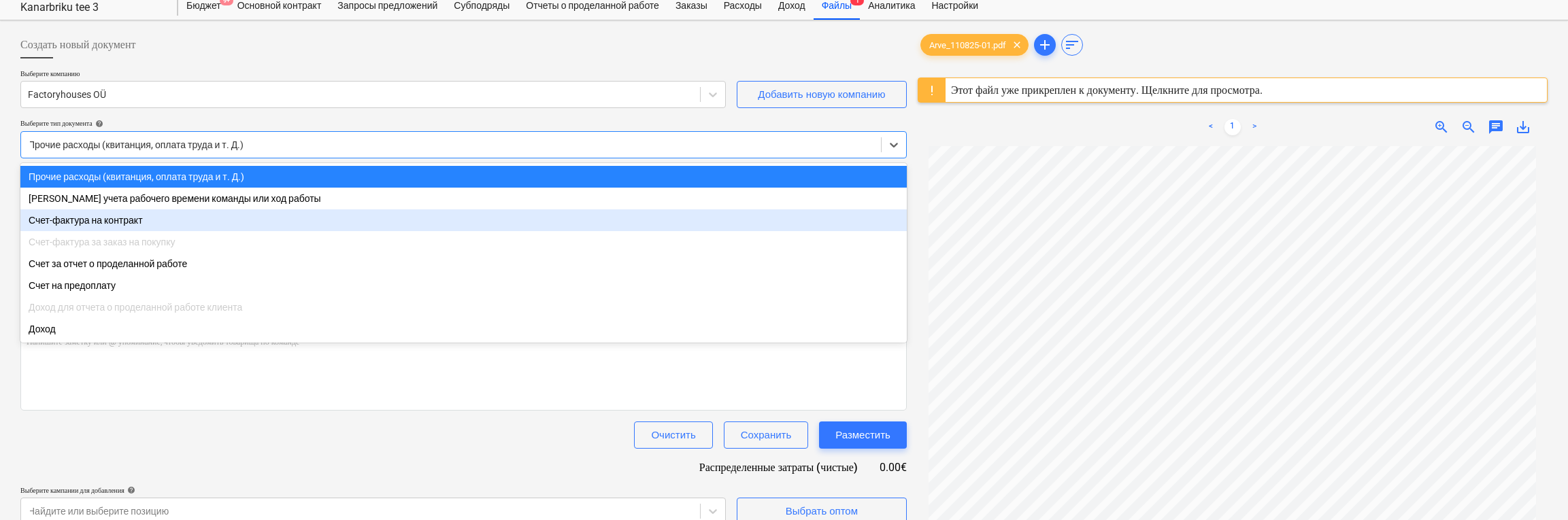
click at [630, 221] on div "Счет-фактура на контракт" at bounding box center [463, 220] width 886 height 22
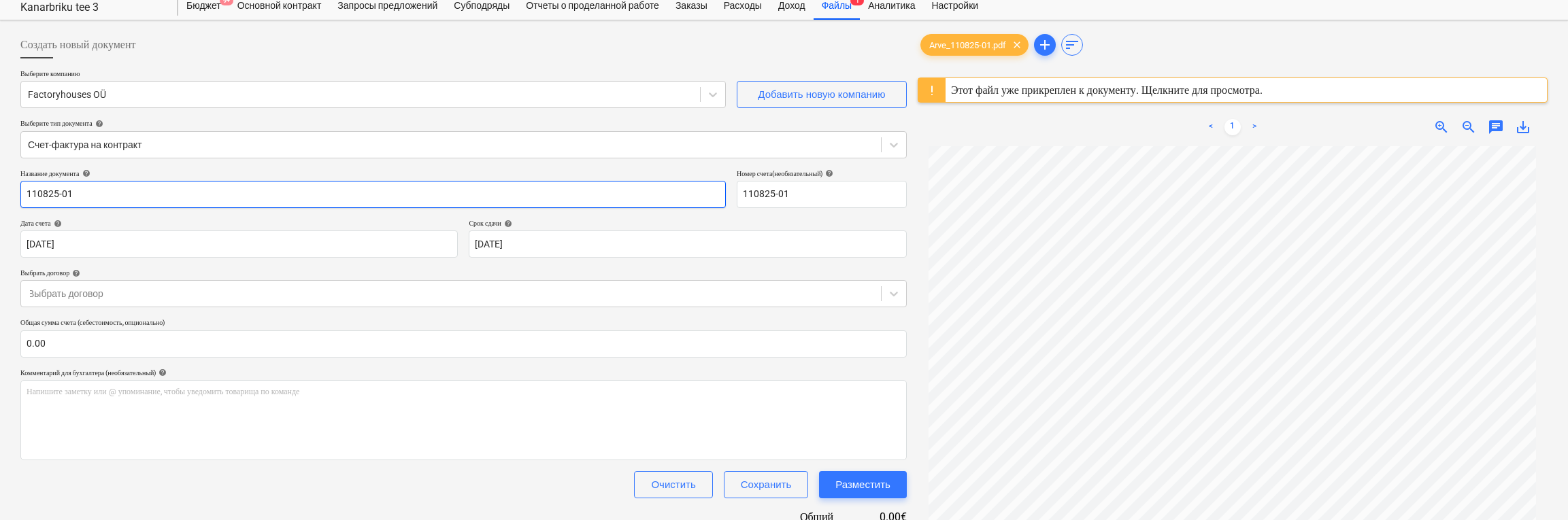
click at [720, 194] on input "110825-01" at bounding box center [373, 194] width 706 height 27
click at [560, 193] on input "110825-01" at bounding box center [373, 194] width 706 height 27
click at [1154, 49] on div "Arve_110825-01.pdf clear add sort" at bounding box center [1233, 44] width 630 height 27
click at [706, 197] on input "110825-01" at bounding box center [373, 194] width 706 height 27
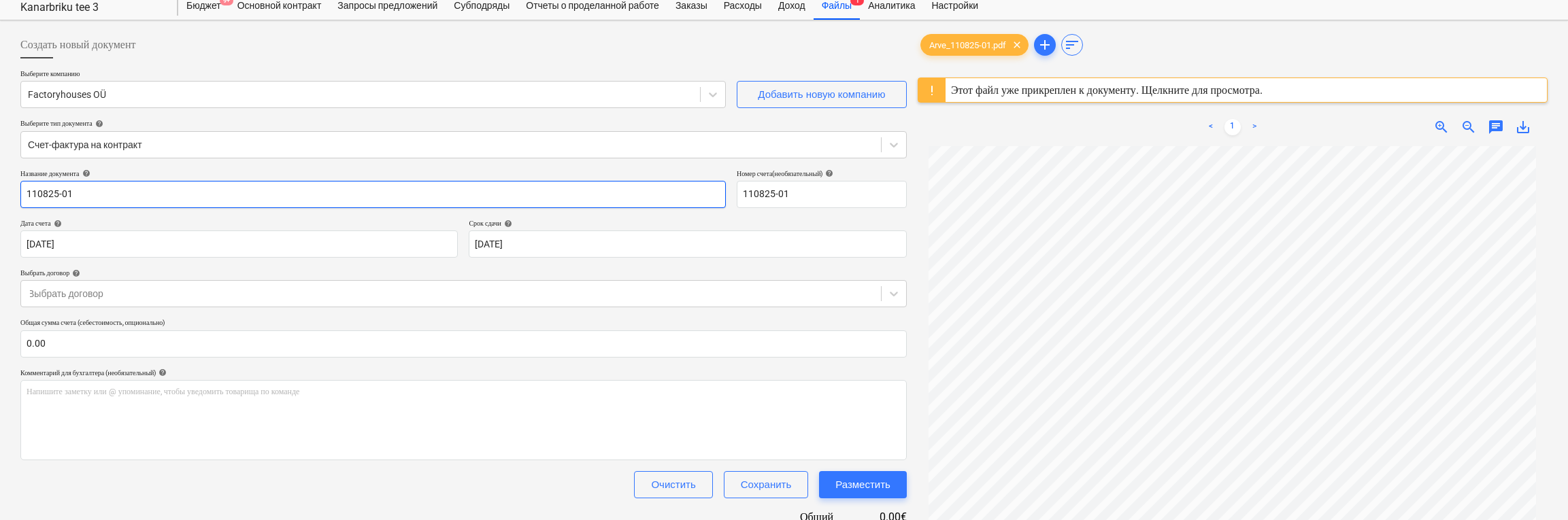
click at [706, 197] on input "110825-01" at bounding box center [373, 194] width 706 height 27
click at [716, 193] on input "110825-01" at bounding box center [373, 194] width 706 height 27
click at [406, 249] on body "Продажи Проекты Контакты Консолидированные счета-фактуры Входящие format_size k…" at bounding box center [784, 218] width 1568 height 520
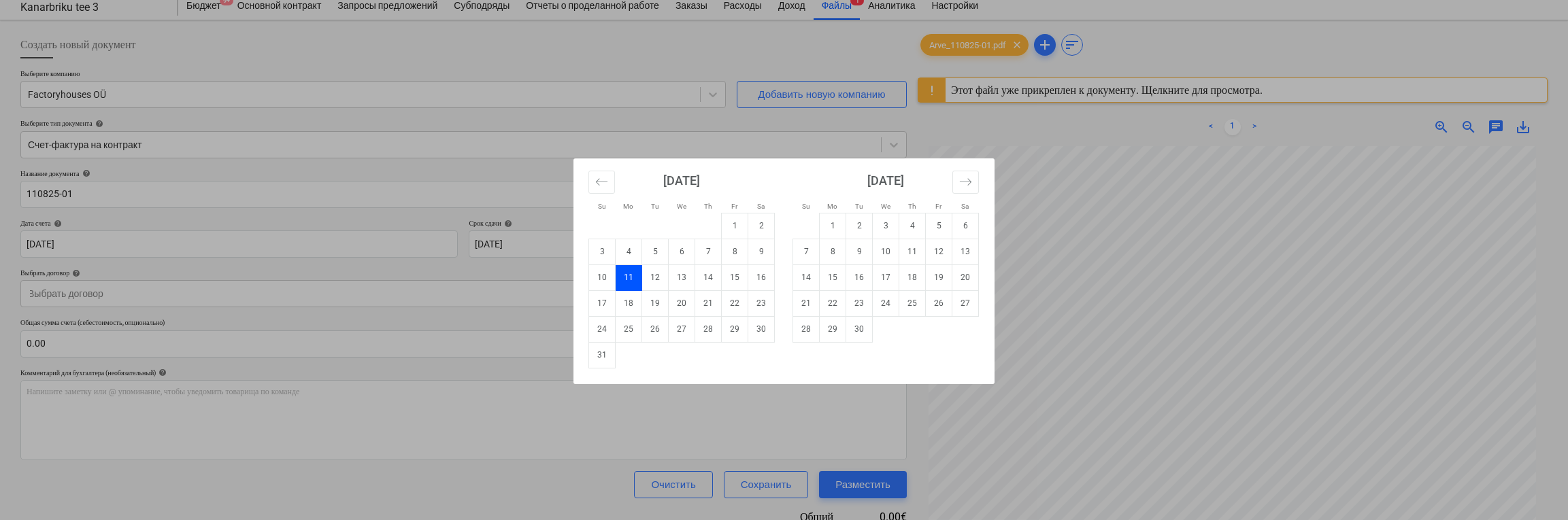
click at [421, 166] on div "Su Mo Tu We Th Fr Sa Su Mo Tu We Th Fr Sa July 2025 1 2 3 4 5 6 7 8 9 10 11 12 …" at bounding box center [784, 260] width 1568 height 520
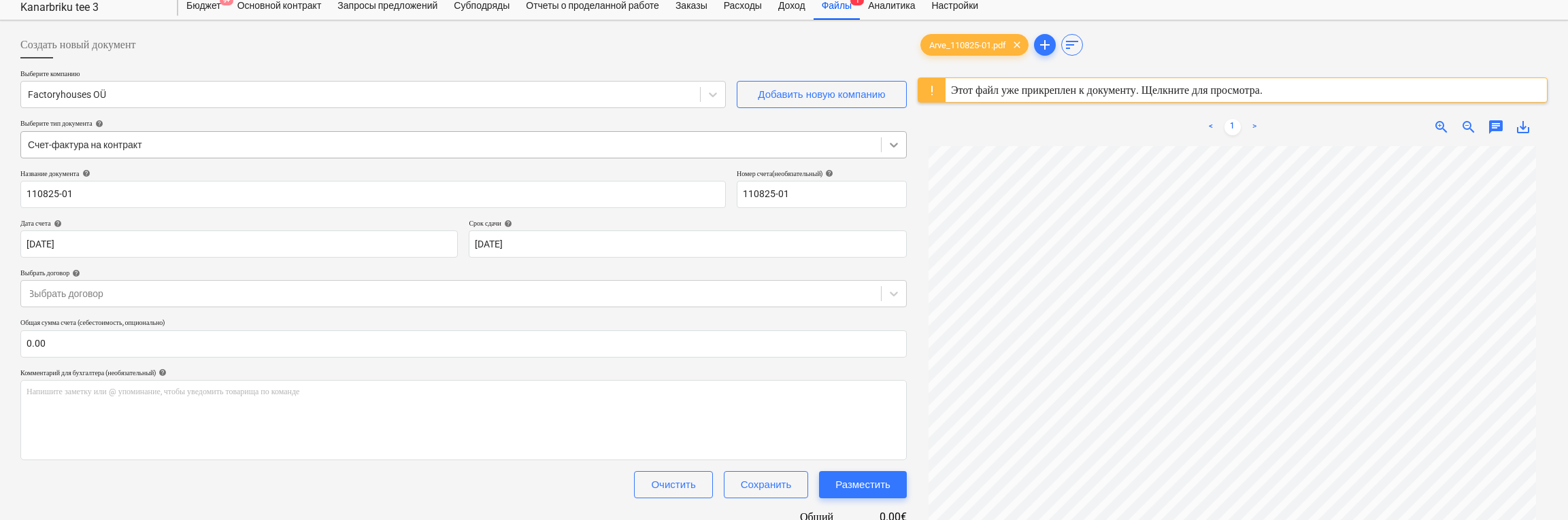
click at [896, 143] on icon at bounding box center [894, 144] width 8 height 5
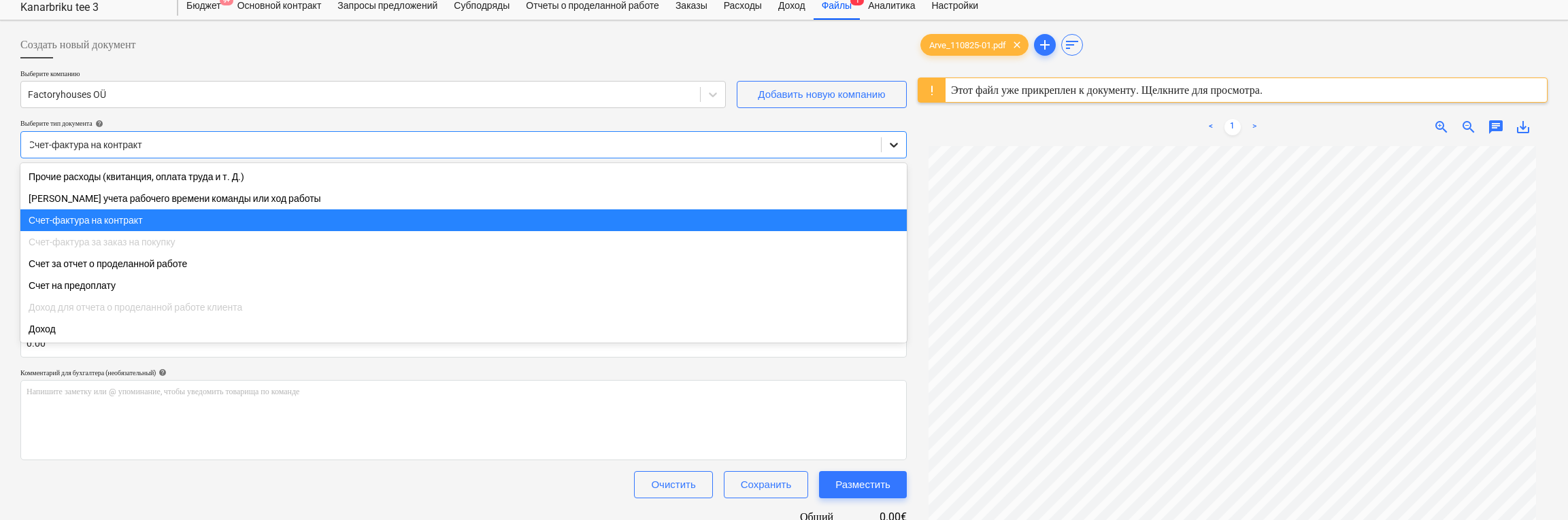
click at [896, 143] on icon at bounding box center [894, 144] width 8 height 5
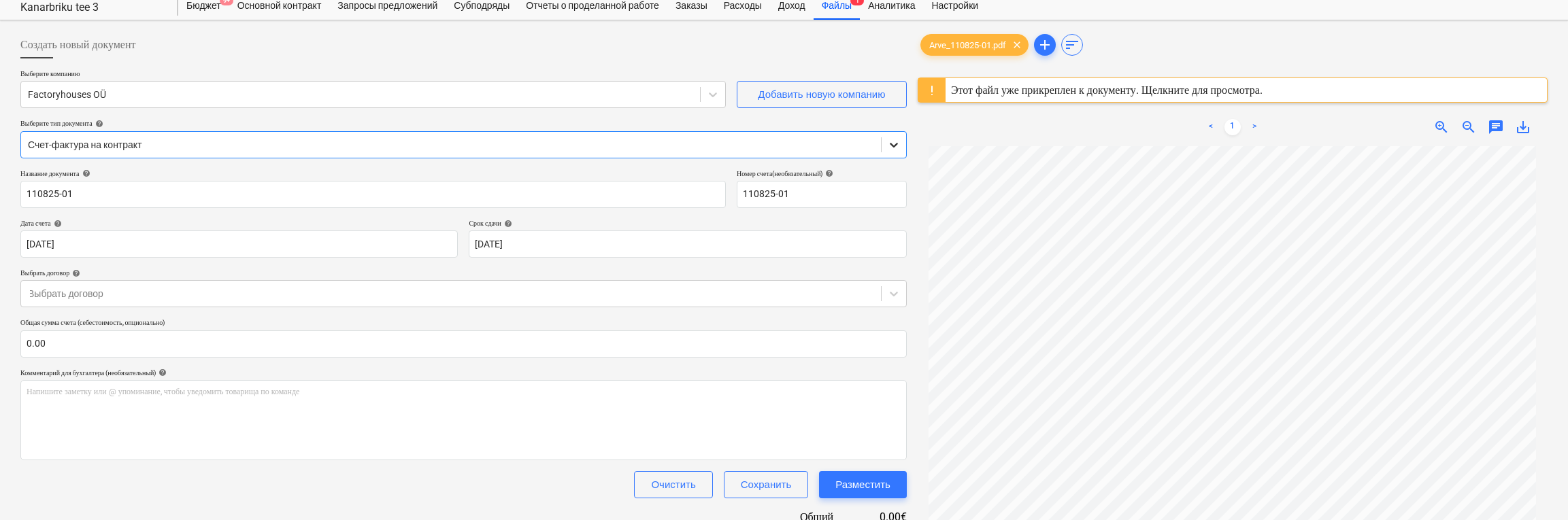
click at [896, 143] on icon at bounding box center [894, 144] width 8 height 5
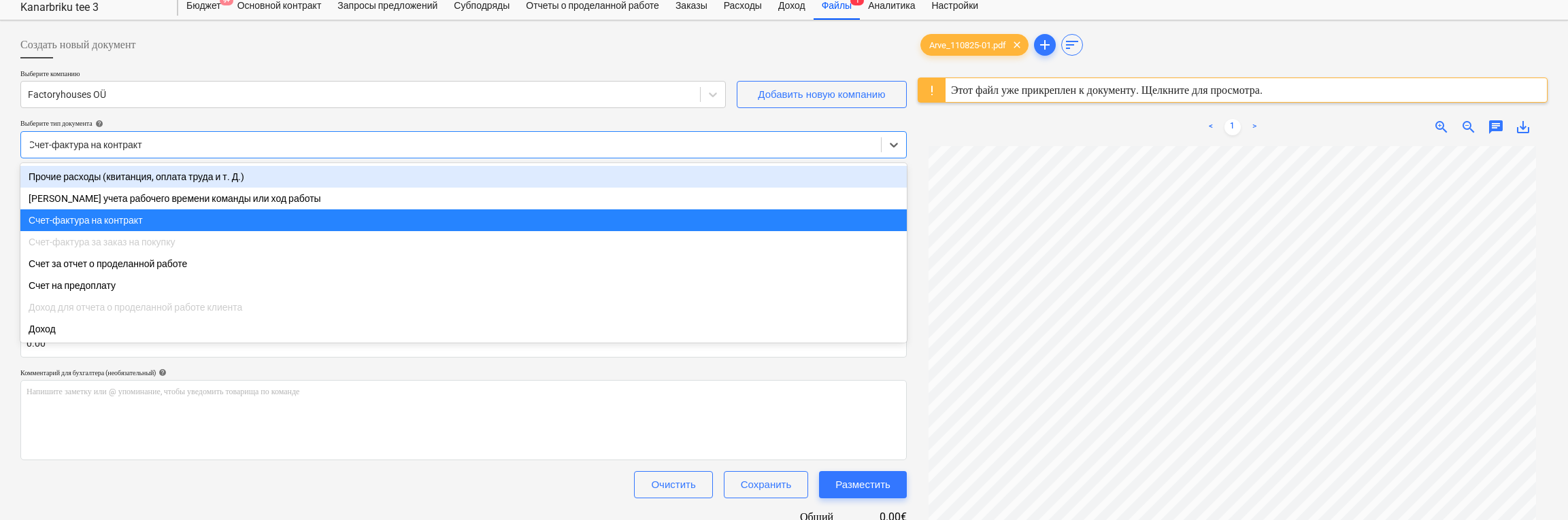
click at [196, 178] on div "Прочие расходы (квитанция, оплата труда и т. Д.)" at bounding box center [463, 177] width 886 height 22
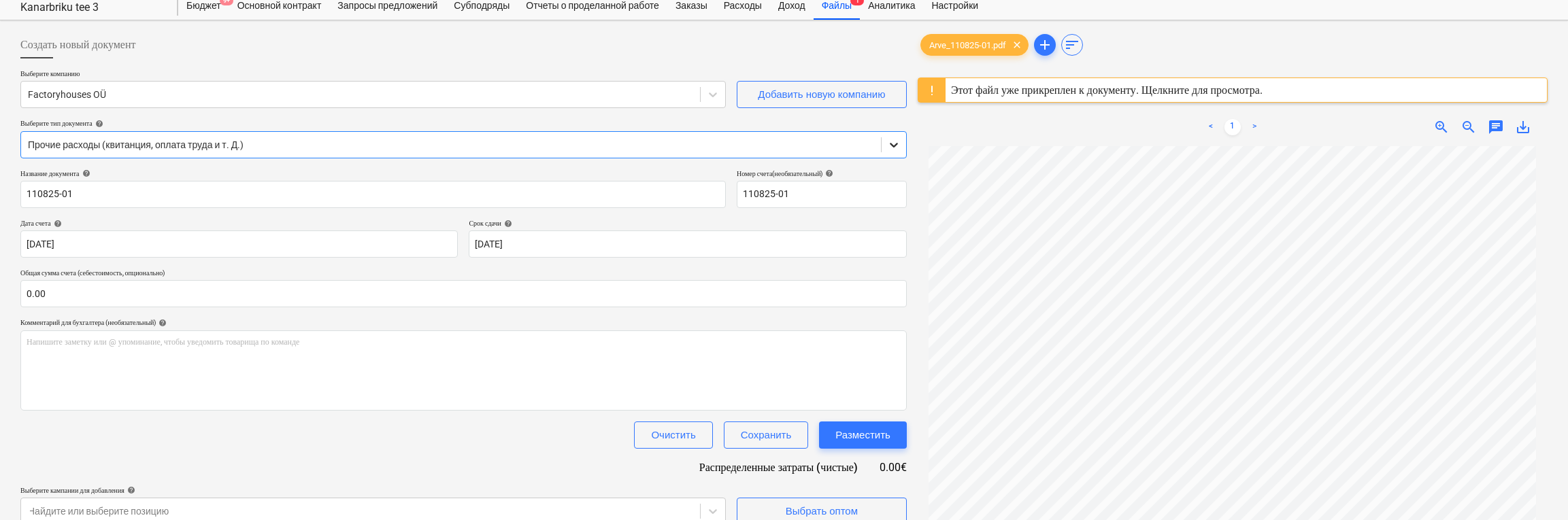
click at [894, 146] on icon at bounding box center [894, 144] width 8 height 5
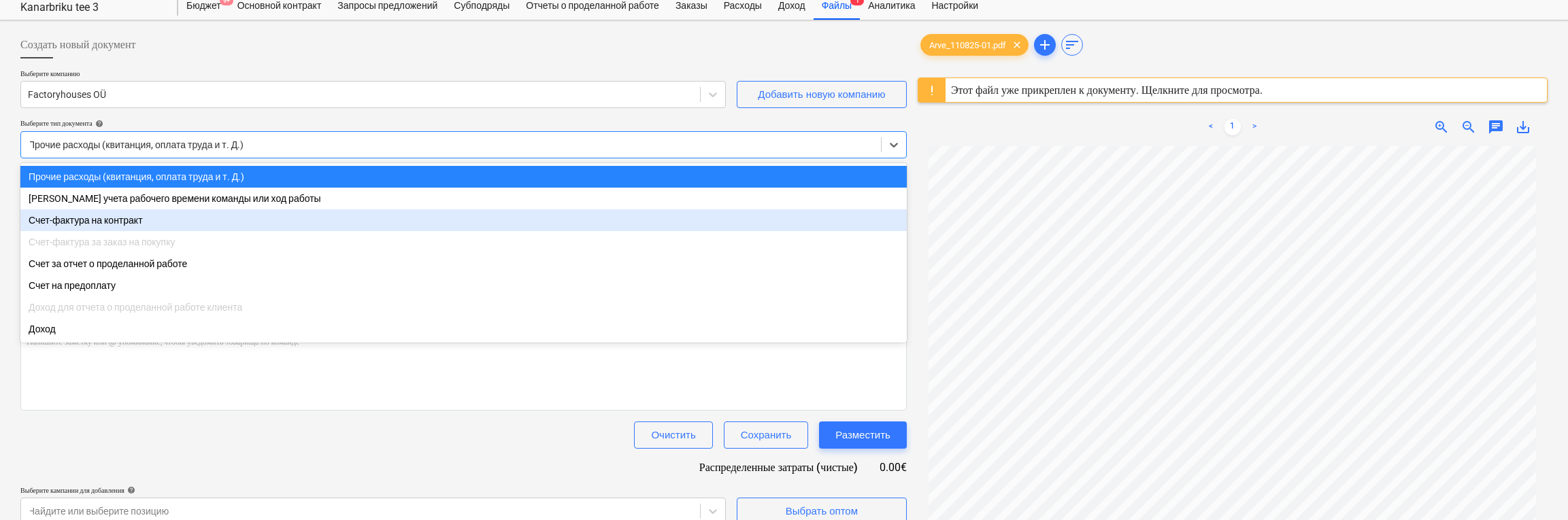
click at [581, 226] on div "Счет-фактура на контракт" at bounding box center [463, 220] width 886 height 22
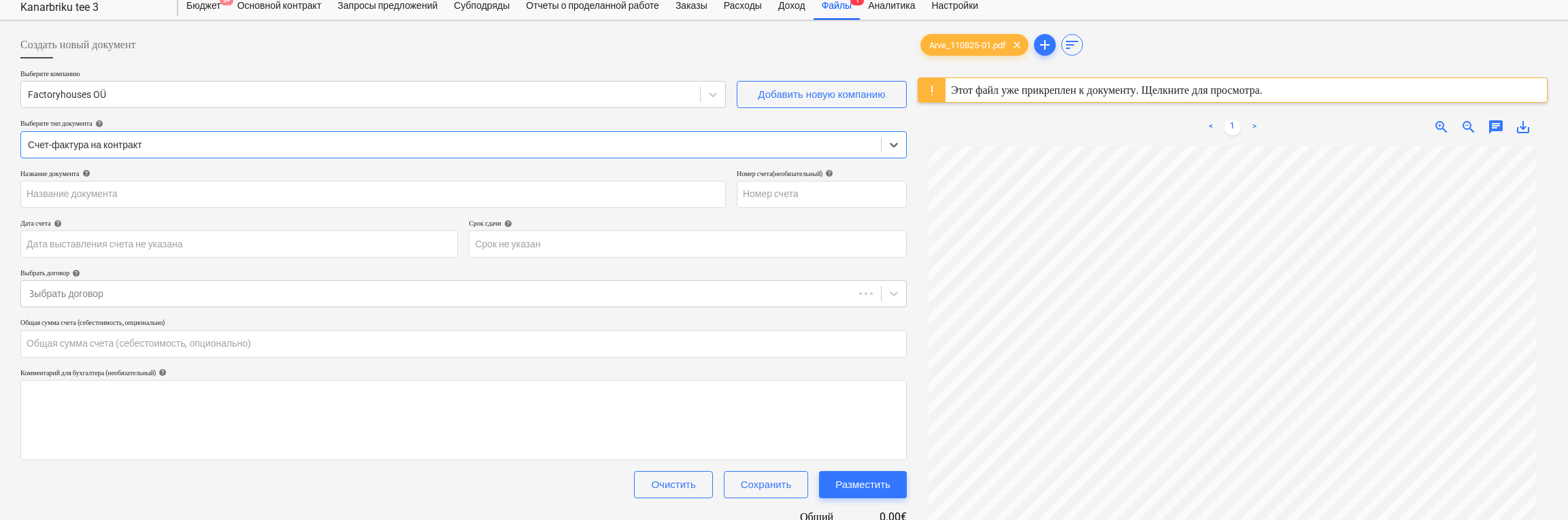
type input "110825-01"
type input "[DATE]"
type input "0.00"
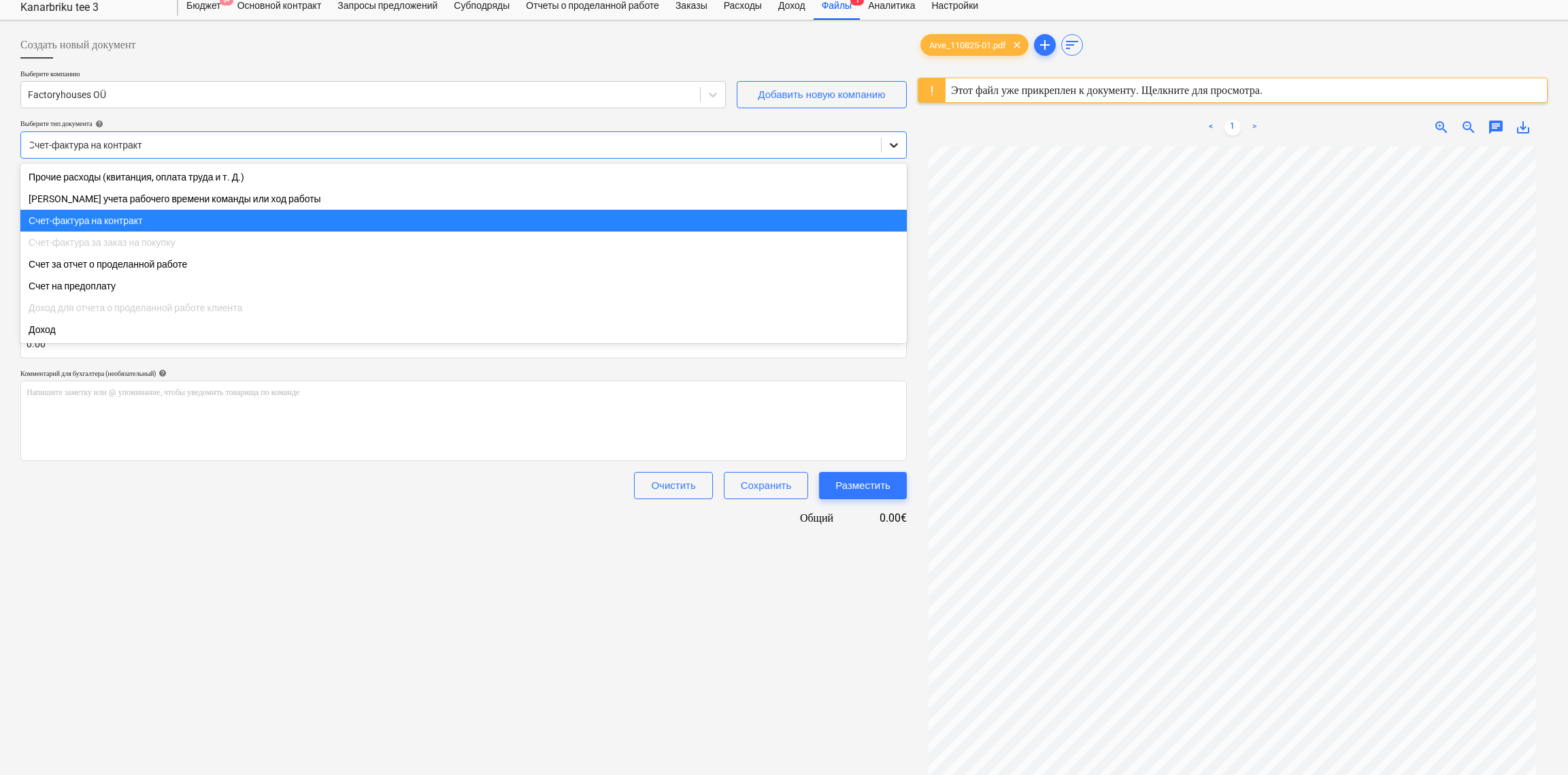
click at [900, 143] on icon at bounding box center [894, 146] width 14 height 14
click at [74, 222] on div "Счет-фактура на контракт" at bounding box center [463, 220] width 886 height 22
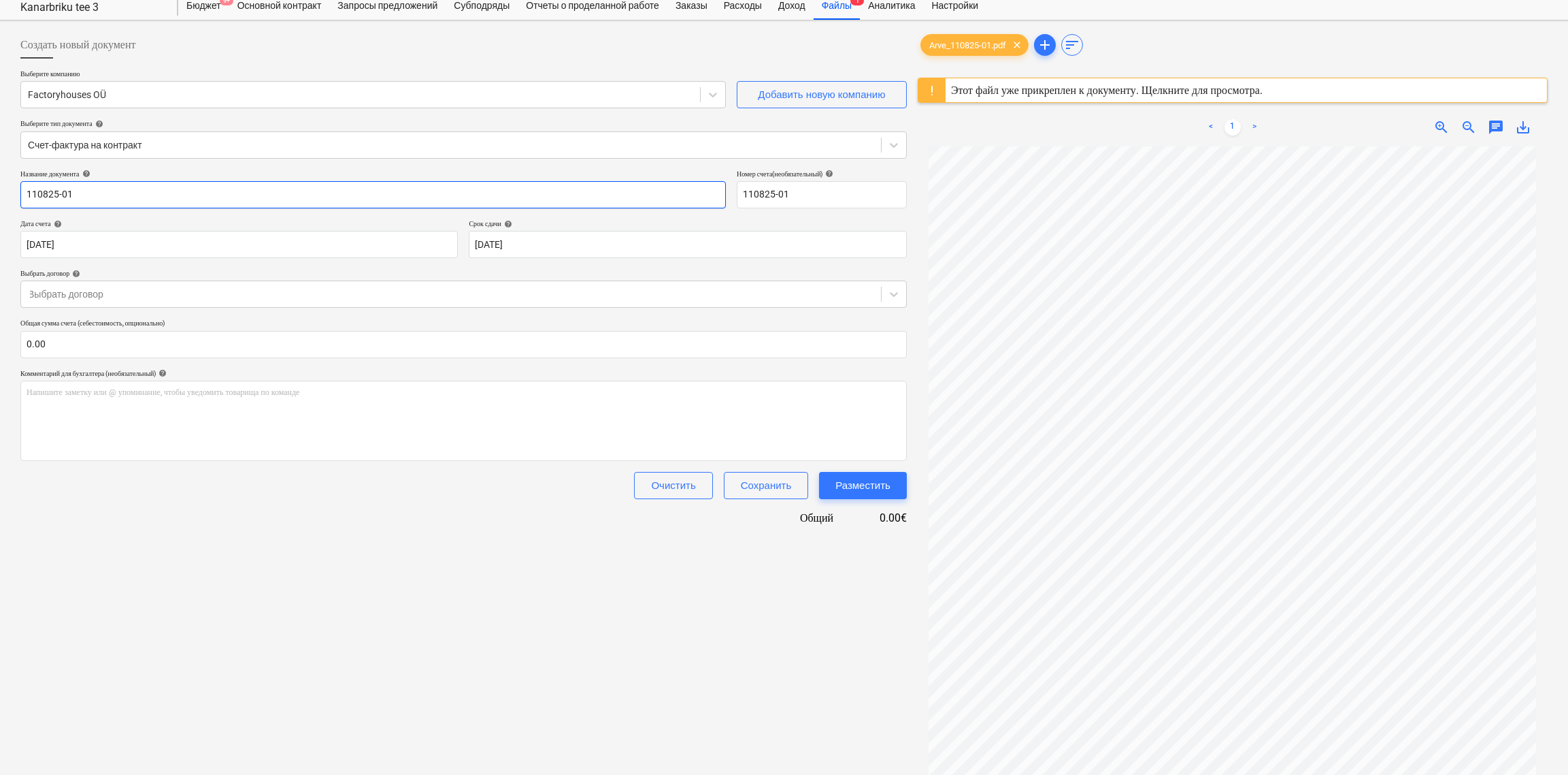
click at [663, 192] on input "110825-01" at bounding box center [373, 194] width 706 height 27
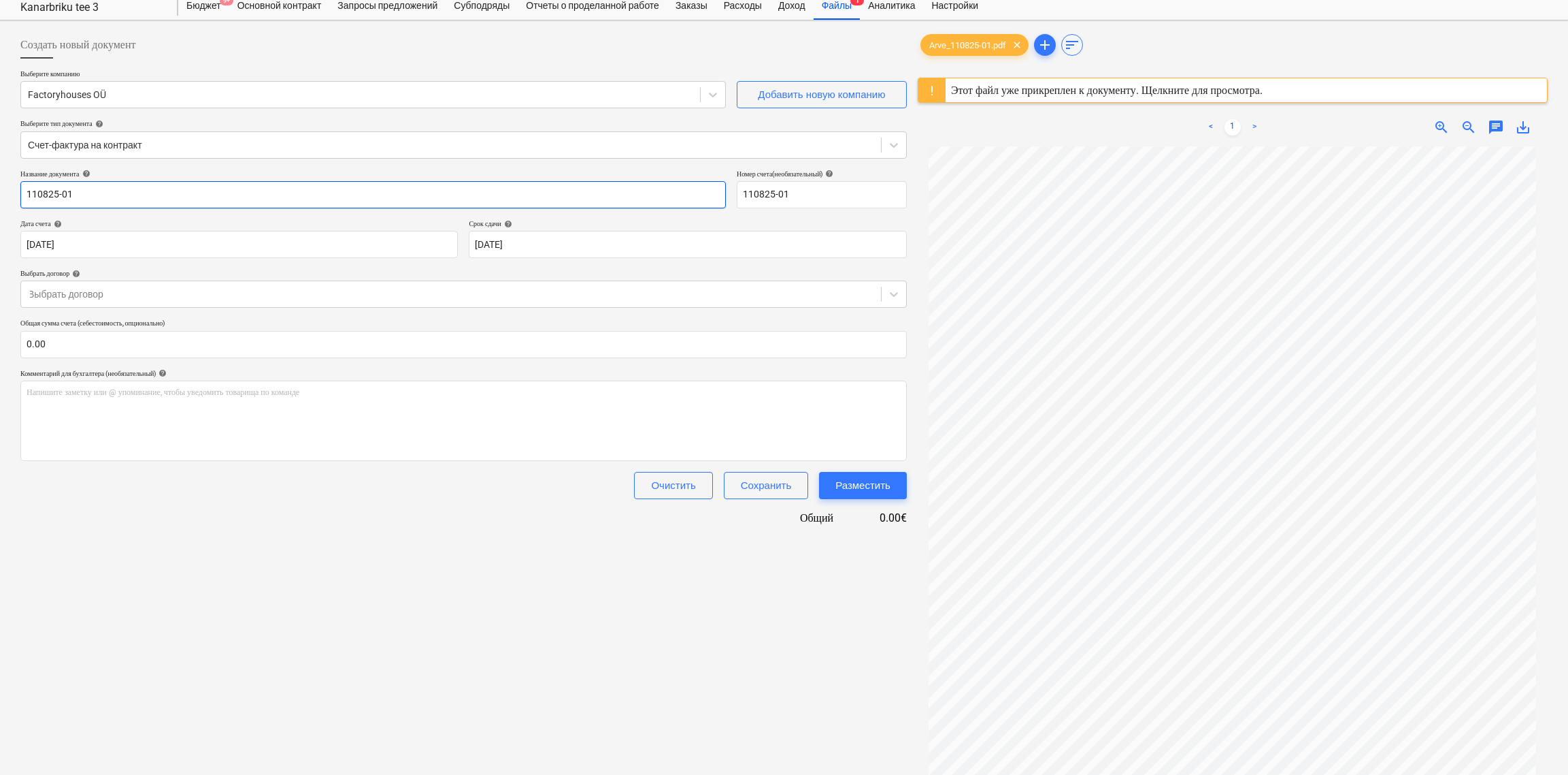
click at [663, 192] on input "110825-01" at bounding box center [373, 194] width 706 height 27
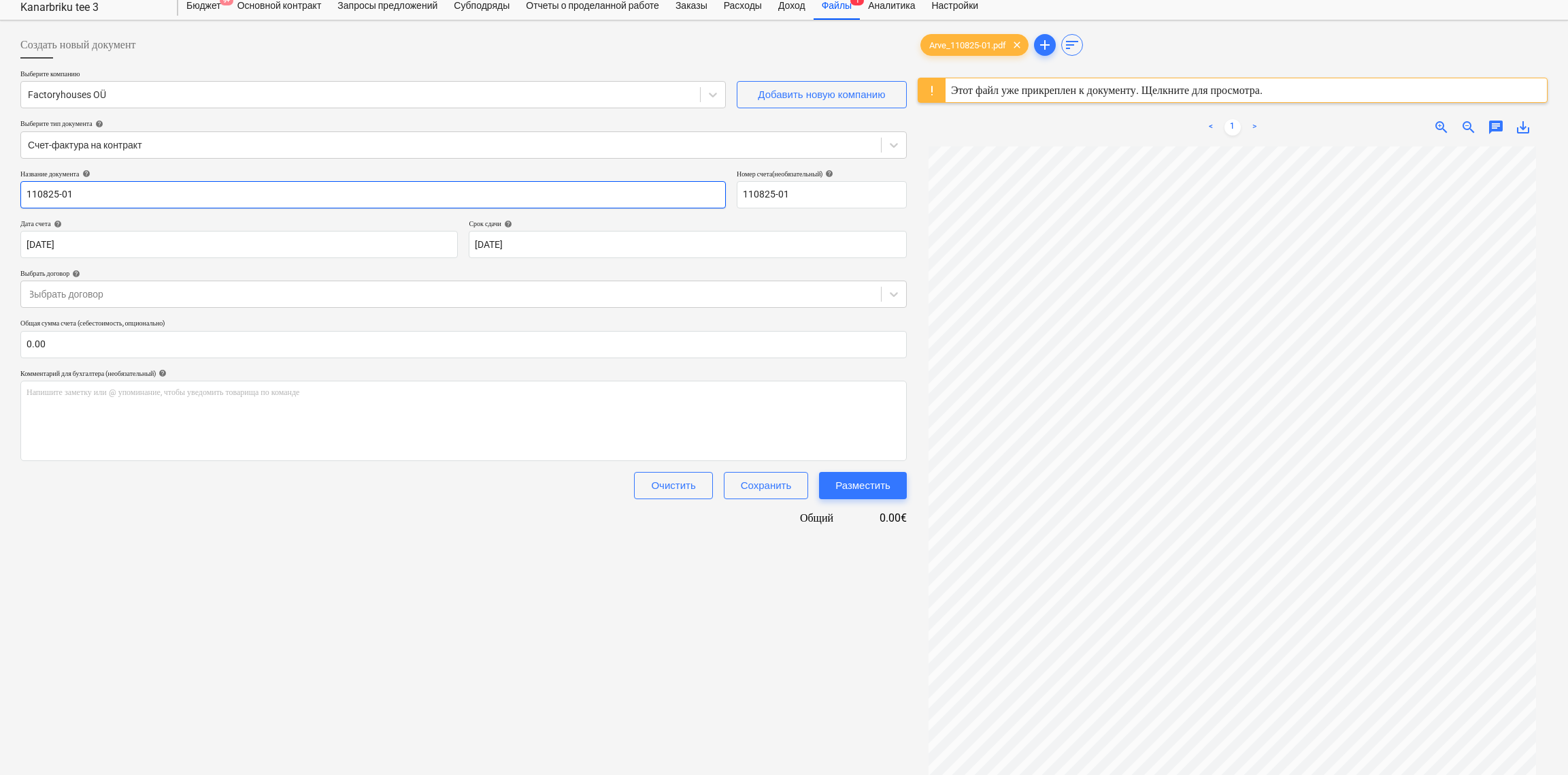
click at [663, 192] on input "110825-01" at bounding box center [373, 194] width 706 height 27
click at [118, 292] on div at bounding box center [451, 294] width 846 height 14
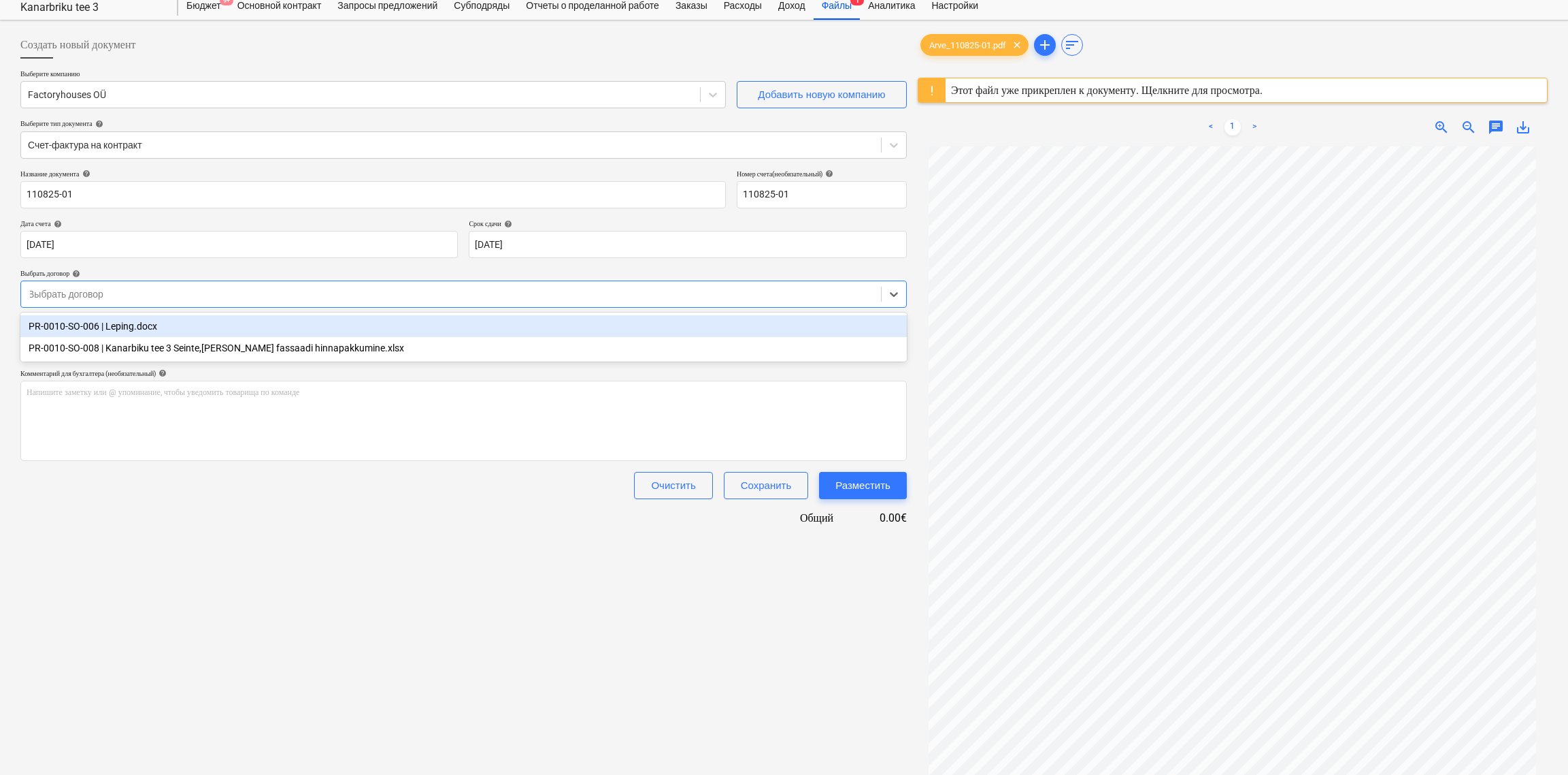
click at [137, 333] on div "PR-0010-SO-006 | Leping.docx" at bounding box center [463, 326] width 886 height 22
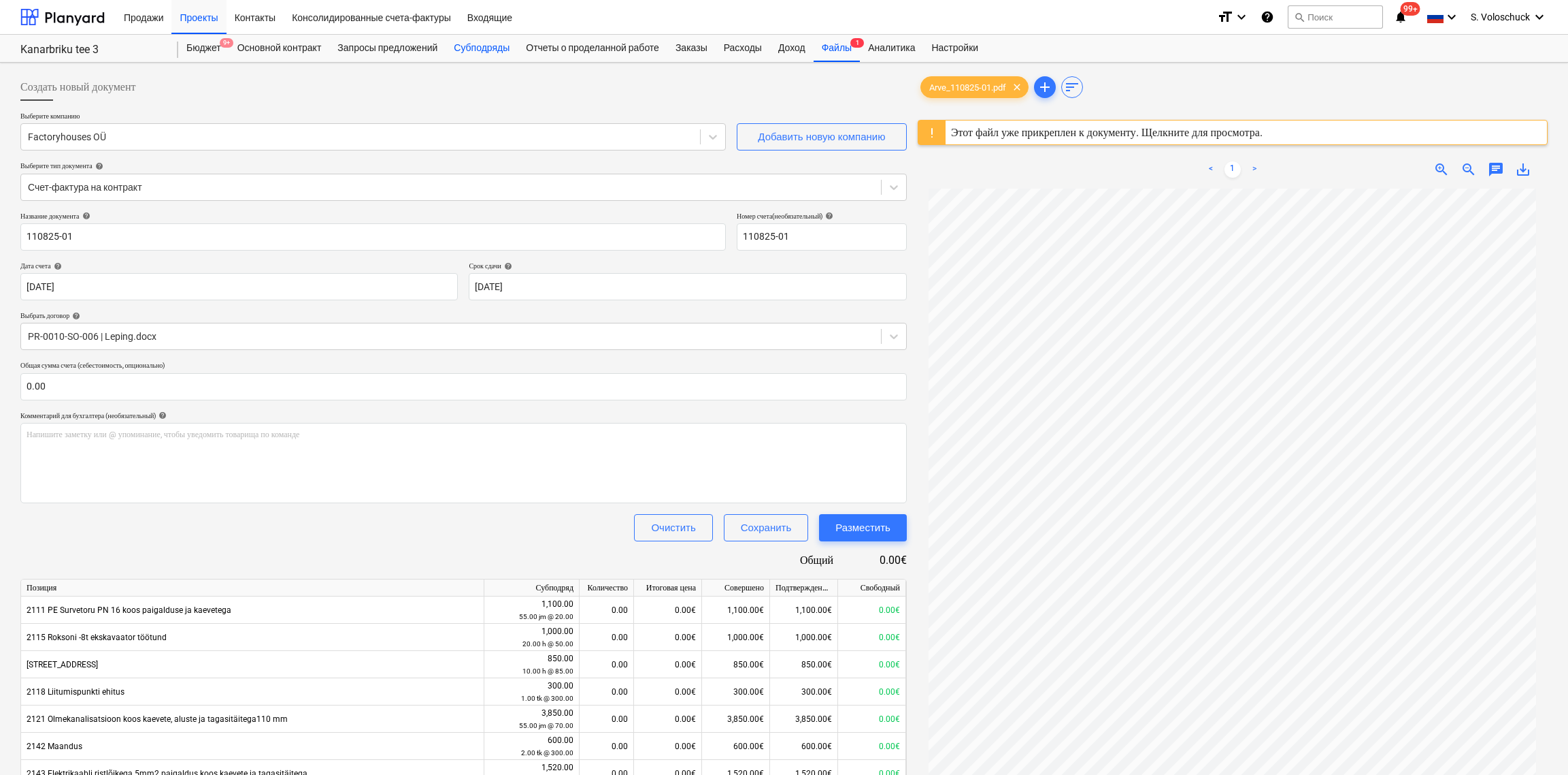
click at [491, 45] on div "Субподряды" at bounding box center [481, 48] width 72 height 27
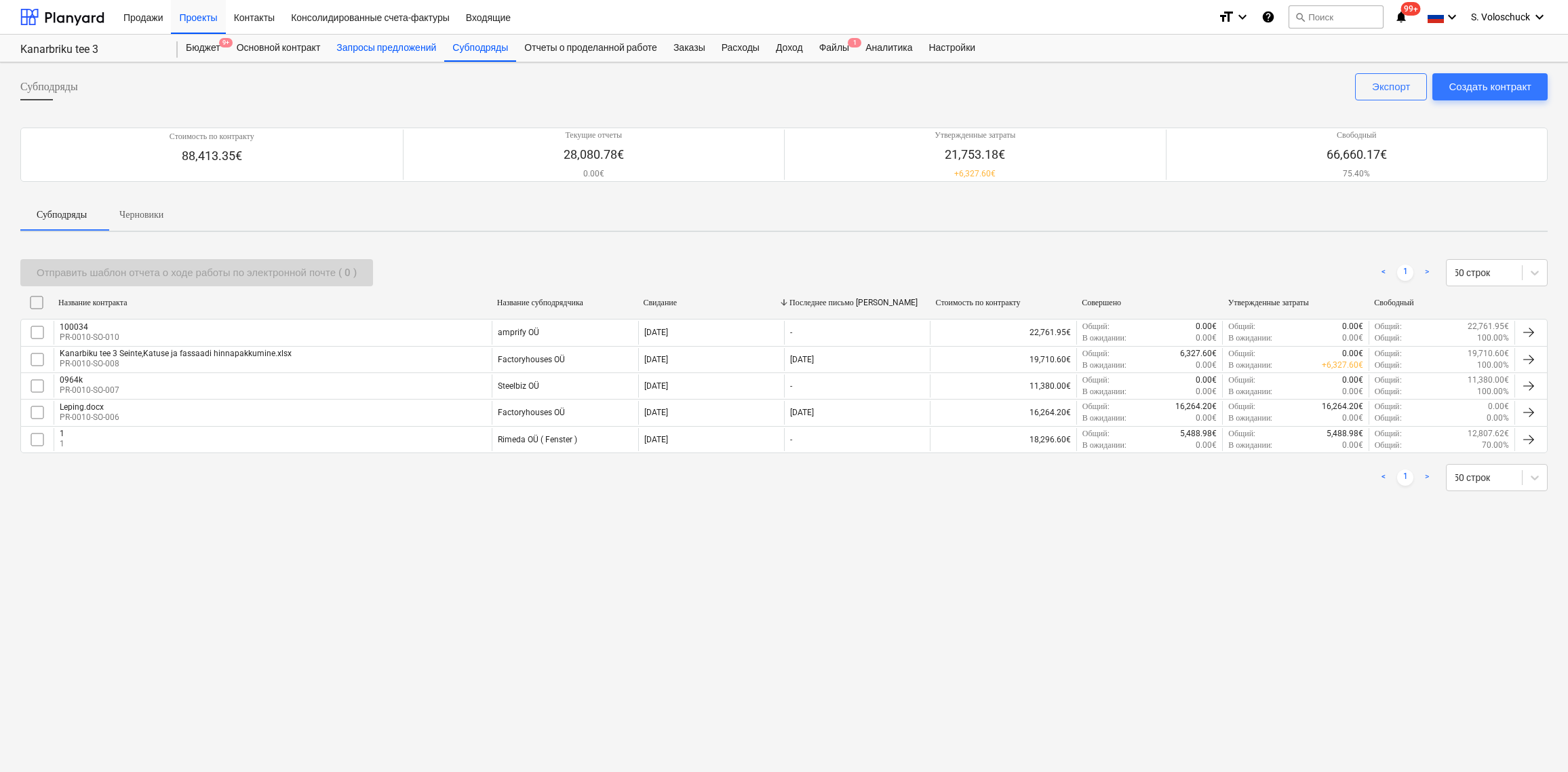
click at [406, 43] on div "Запросы предложений" at bounding box center [386, 48] width 116 height 27
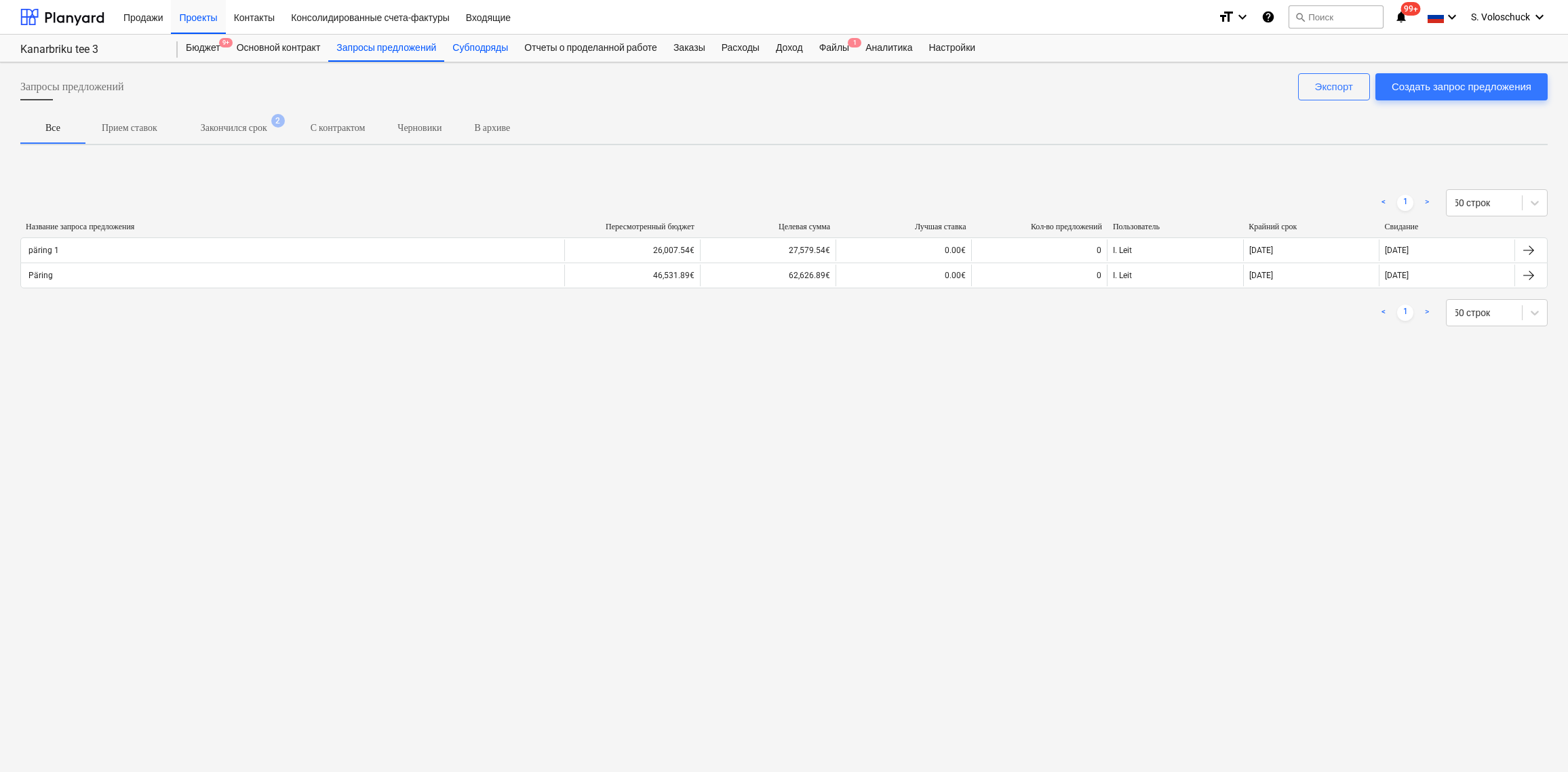
click at [488, 46] on div "Субподряды" at bounding box center [480, 48] width 72 height 27
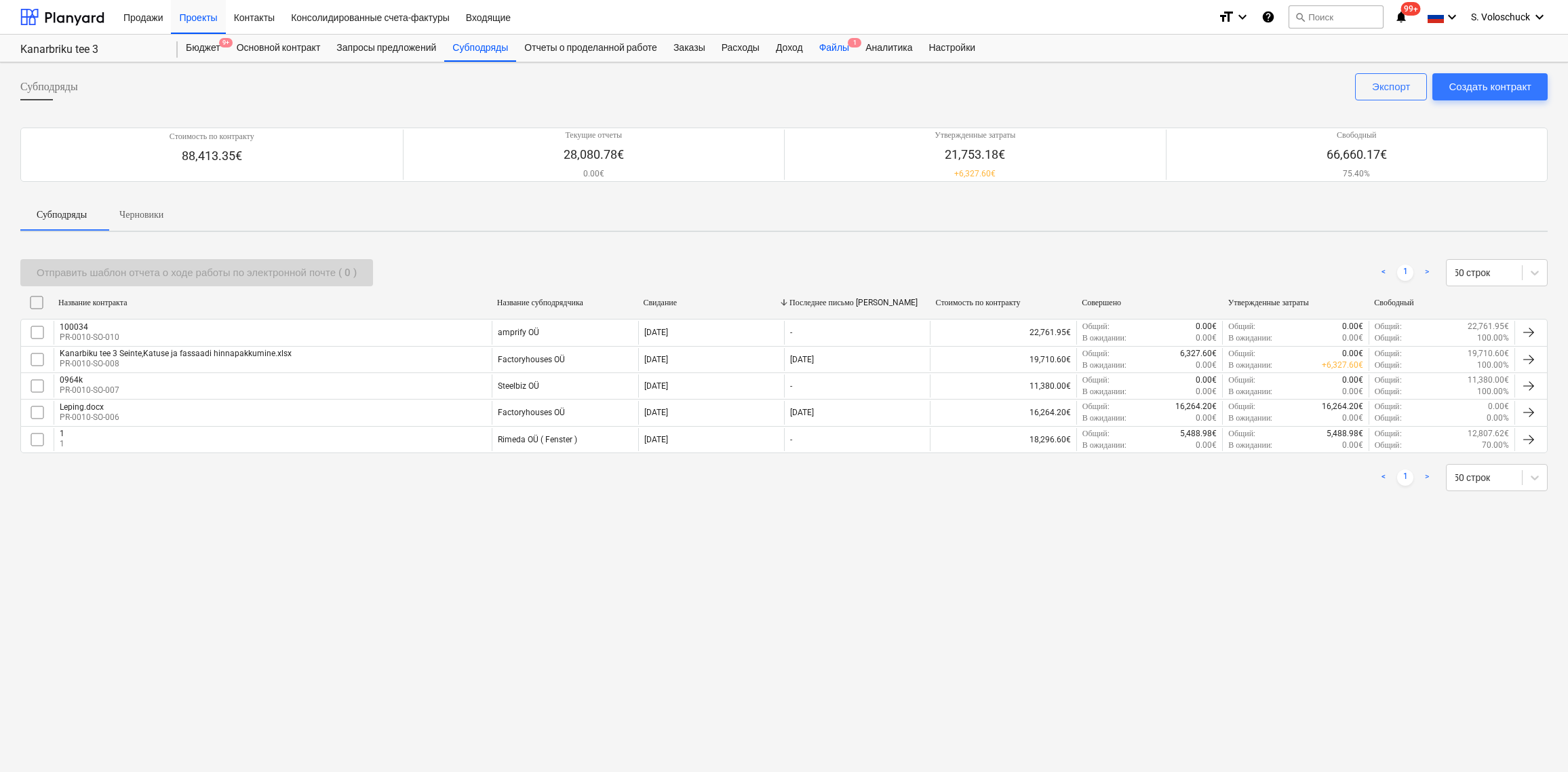
click at [858, 51] on div "Файлы 1" at bounding box center [834, 48] width 46 height 27
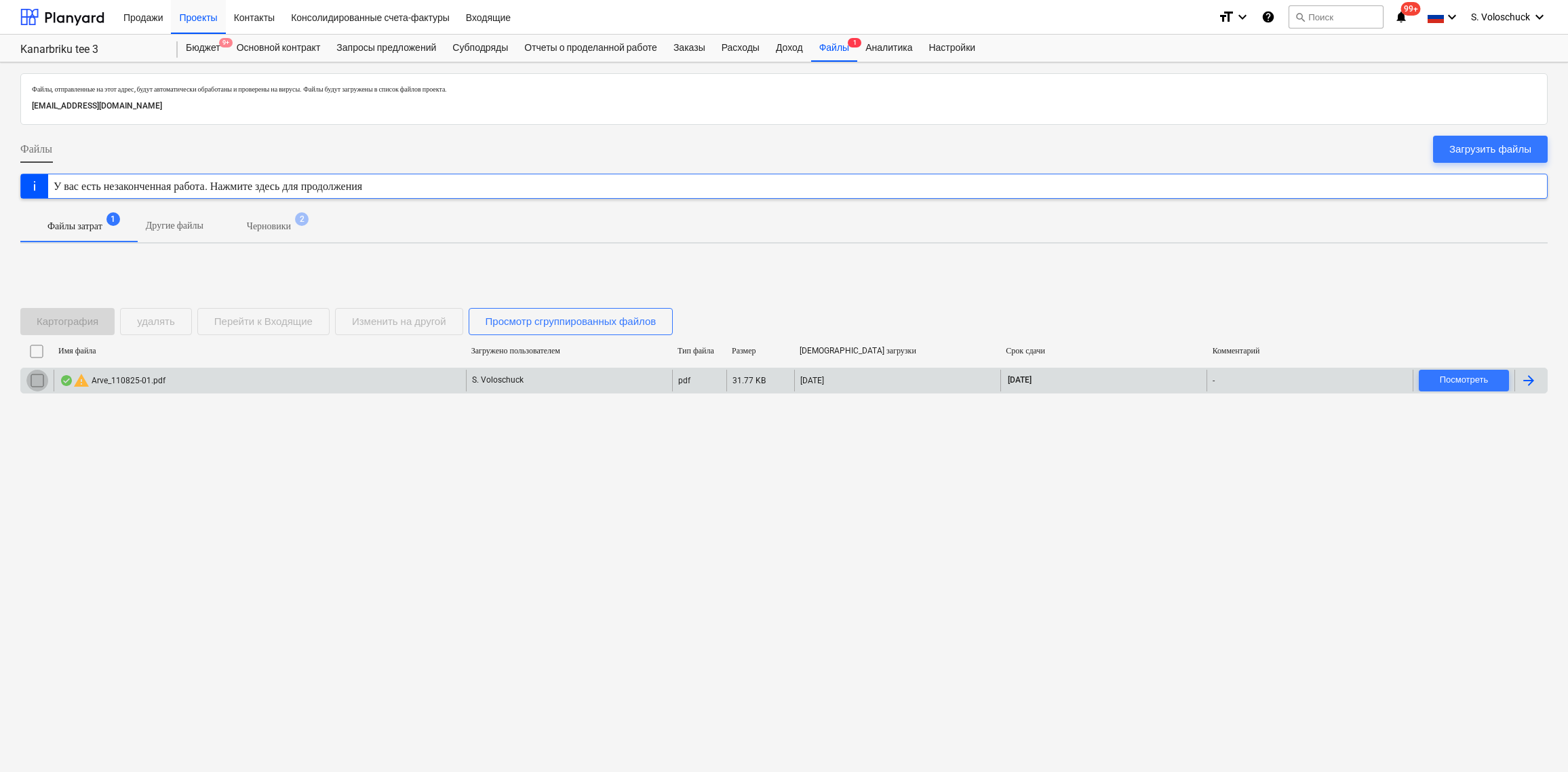
click at [34, 382] on input "checkbox" at bounding box center [38, 381] width 22 height 22
click at [163, 309] on button "удалять" at bounding box center [156, 321] width 72 height 27
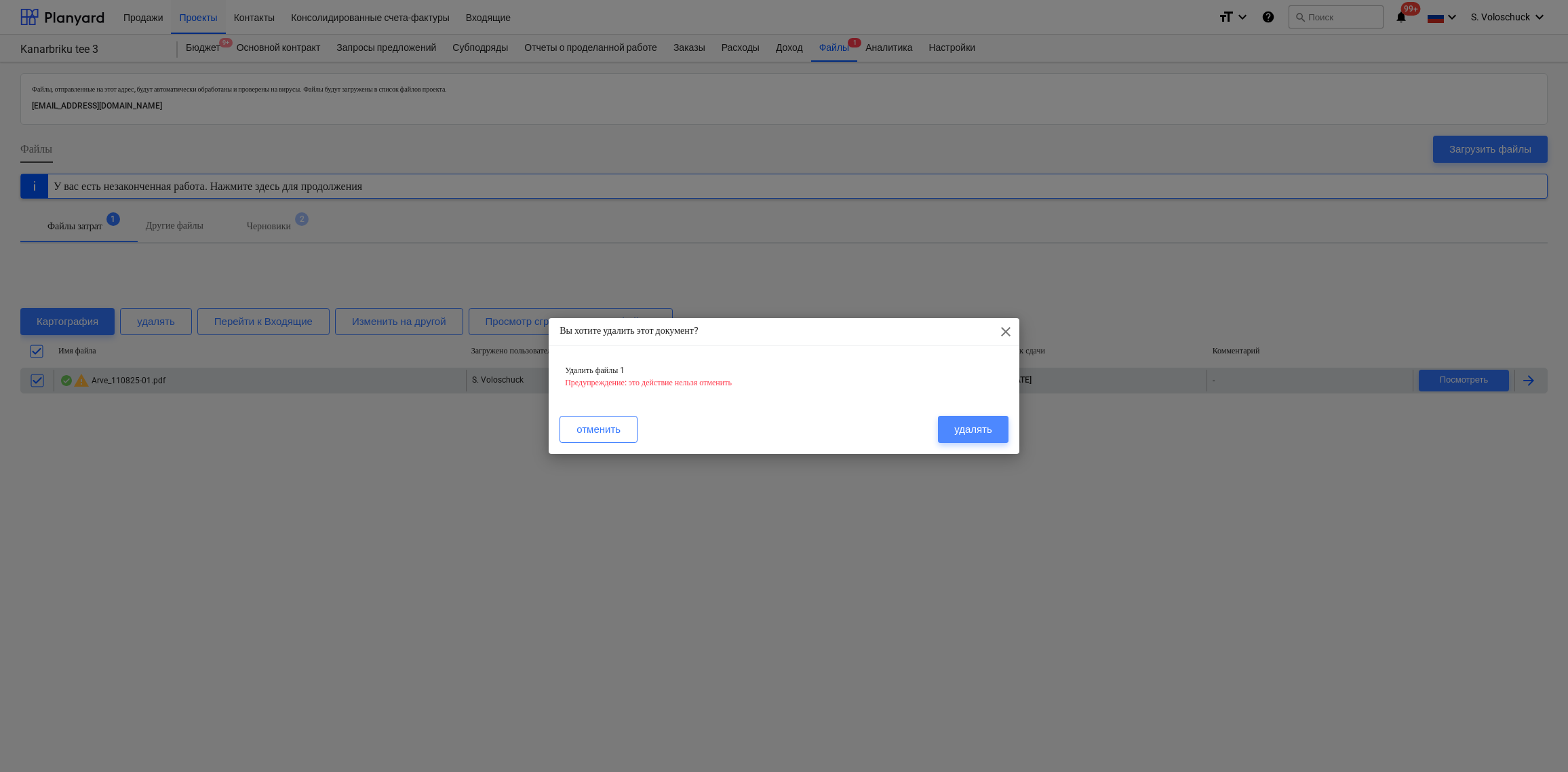
click at [979, 424] on div "удалять" at bounding box center [973, 429] width 38 height 18
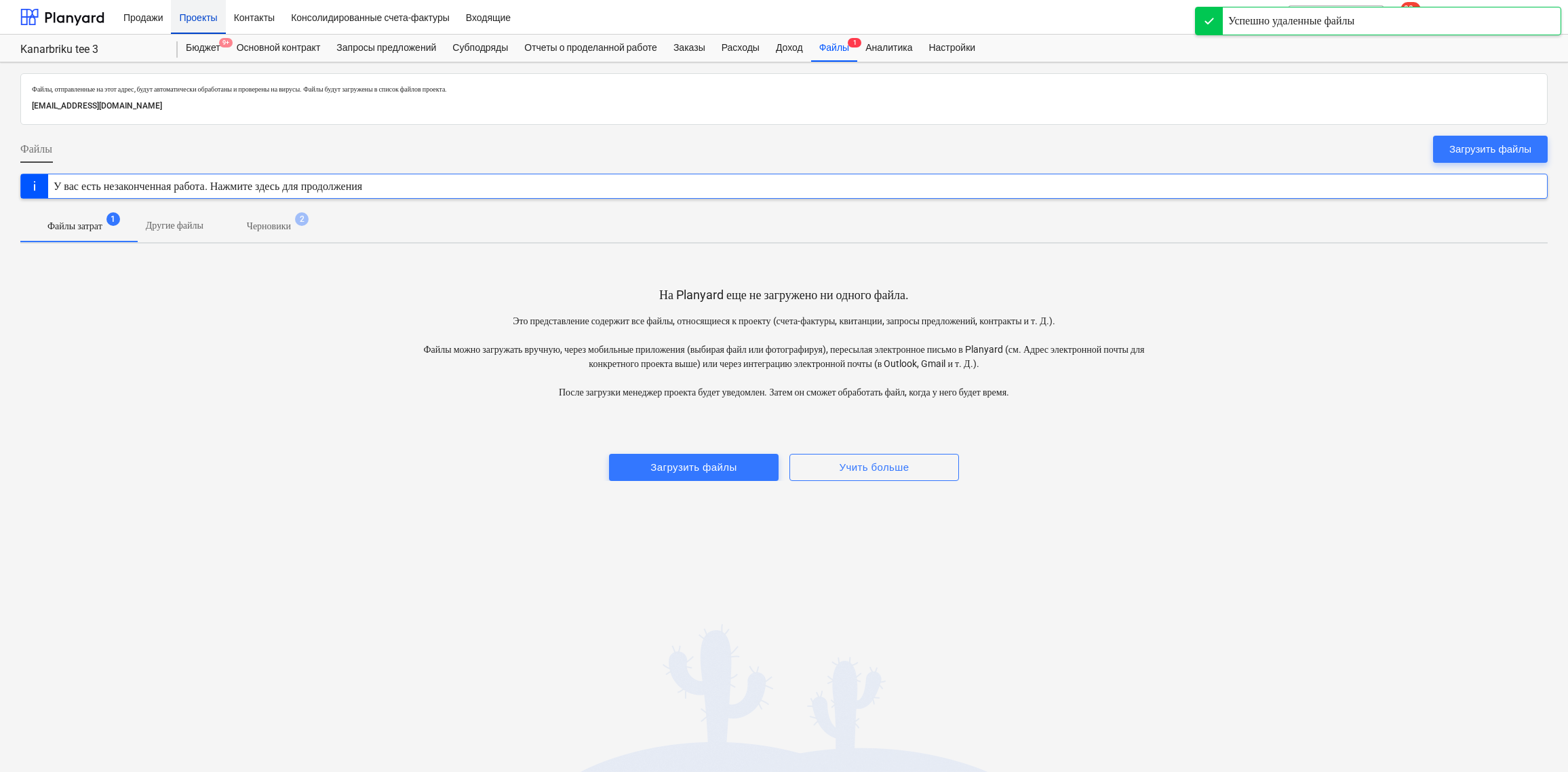
click at [219, 14] on div "Проекты" at bounding box center [198, 16] width 55 height 35
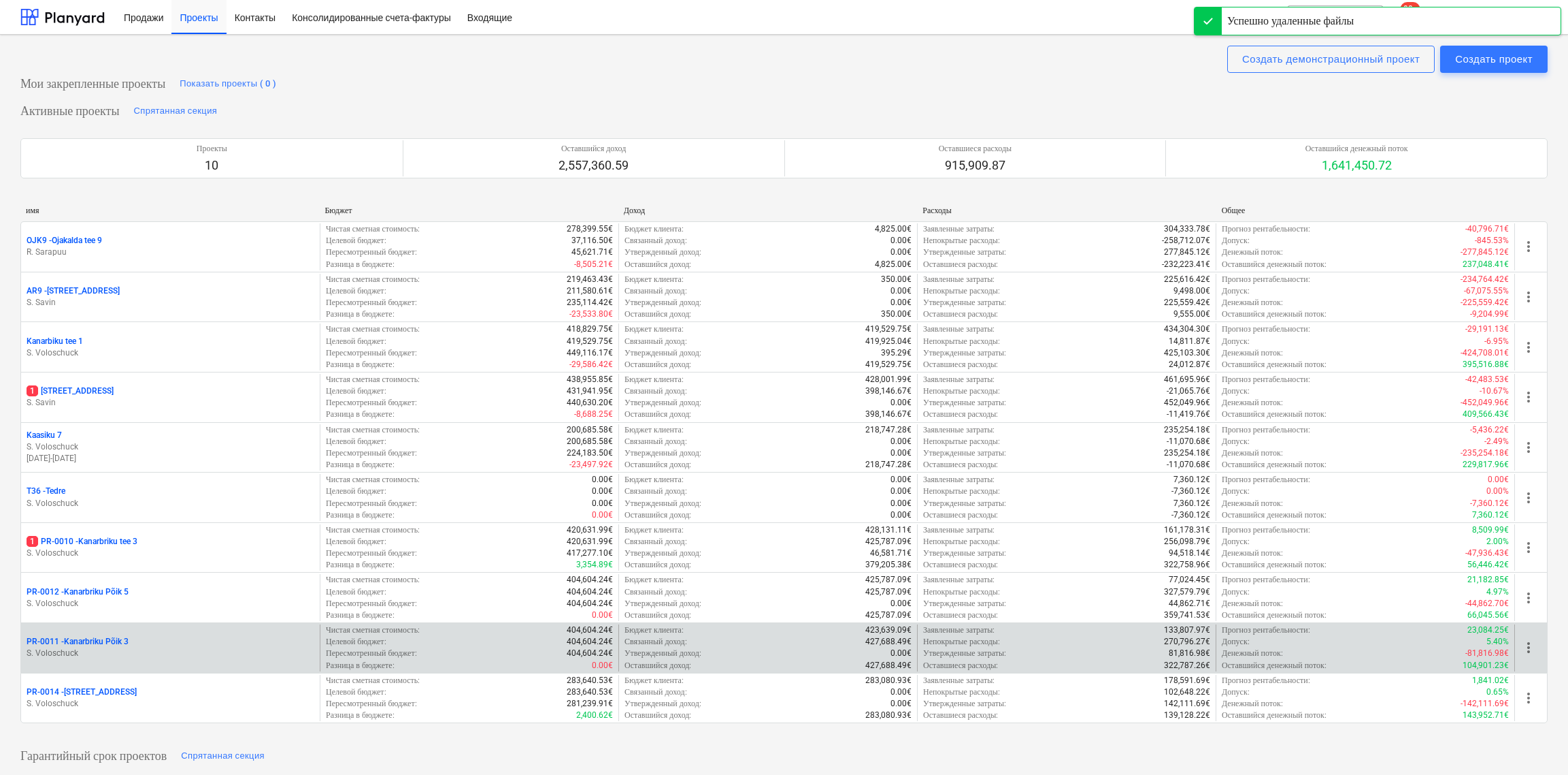
click at [201, 520] on p "S. Voloschuck" at bounding box center [170, 653] width 288 height 12
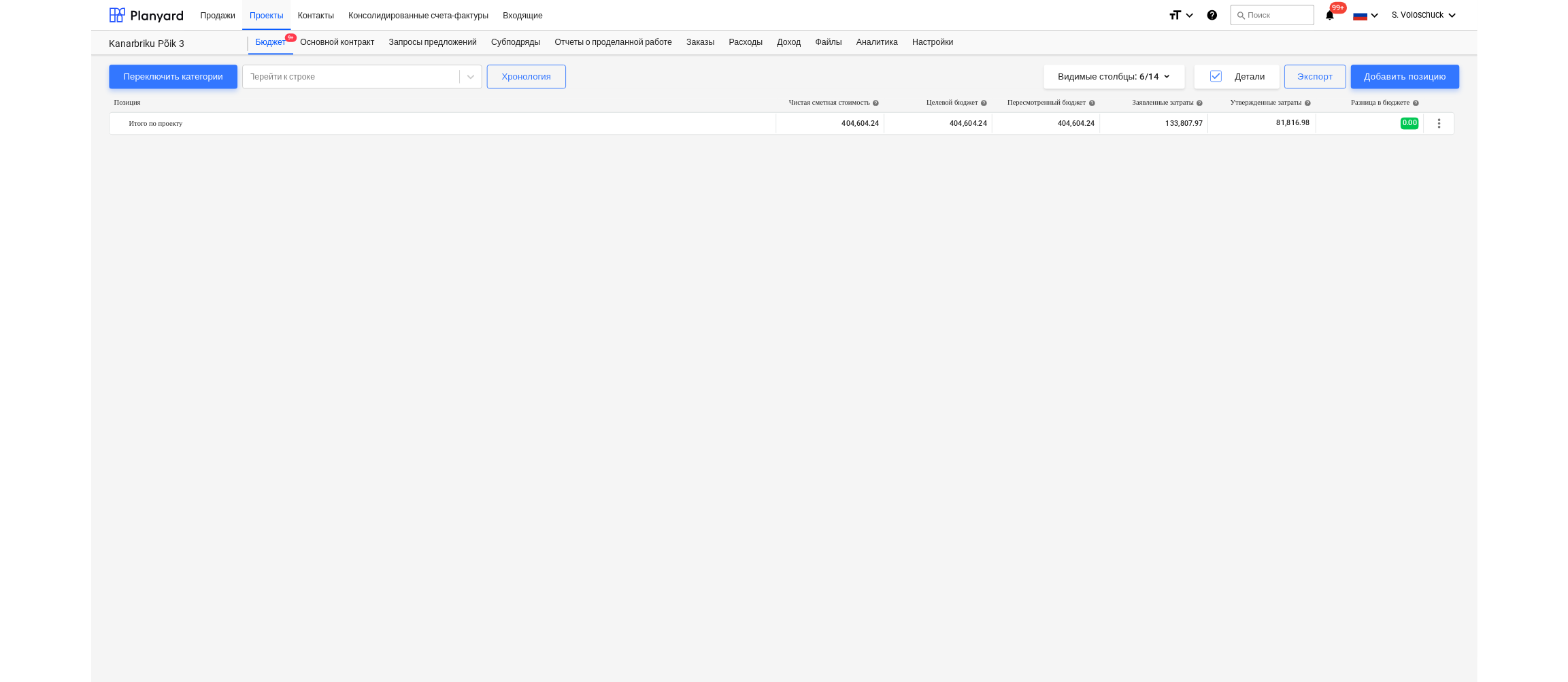
scroll to position [2727, 0]
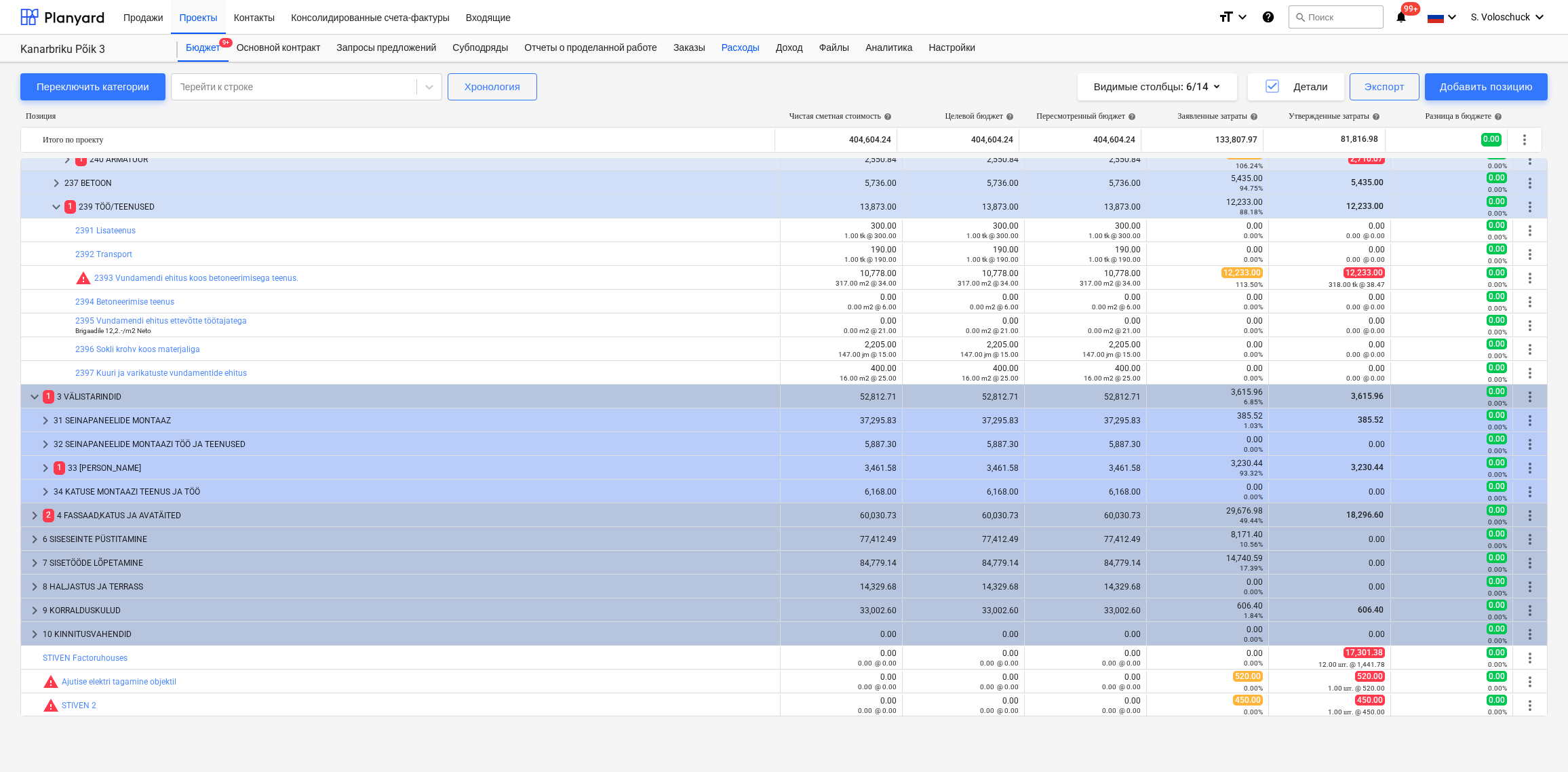
click at [761, 48] on div "Расходы" at bounding box center [740, 48] width 55 height 27
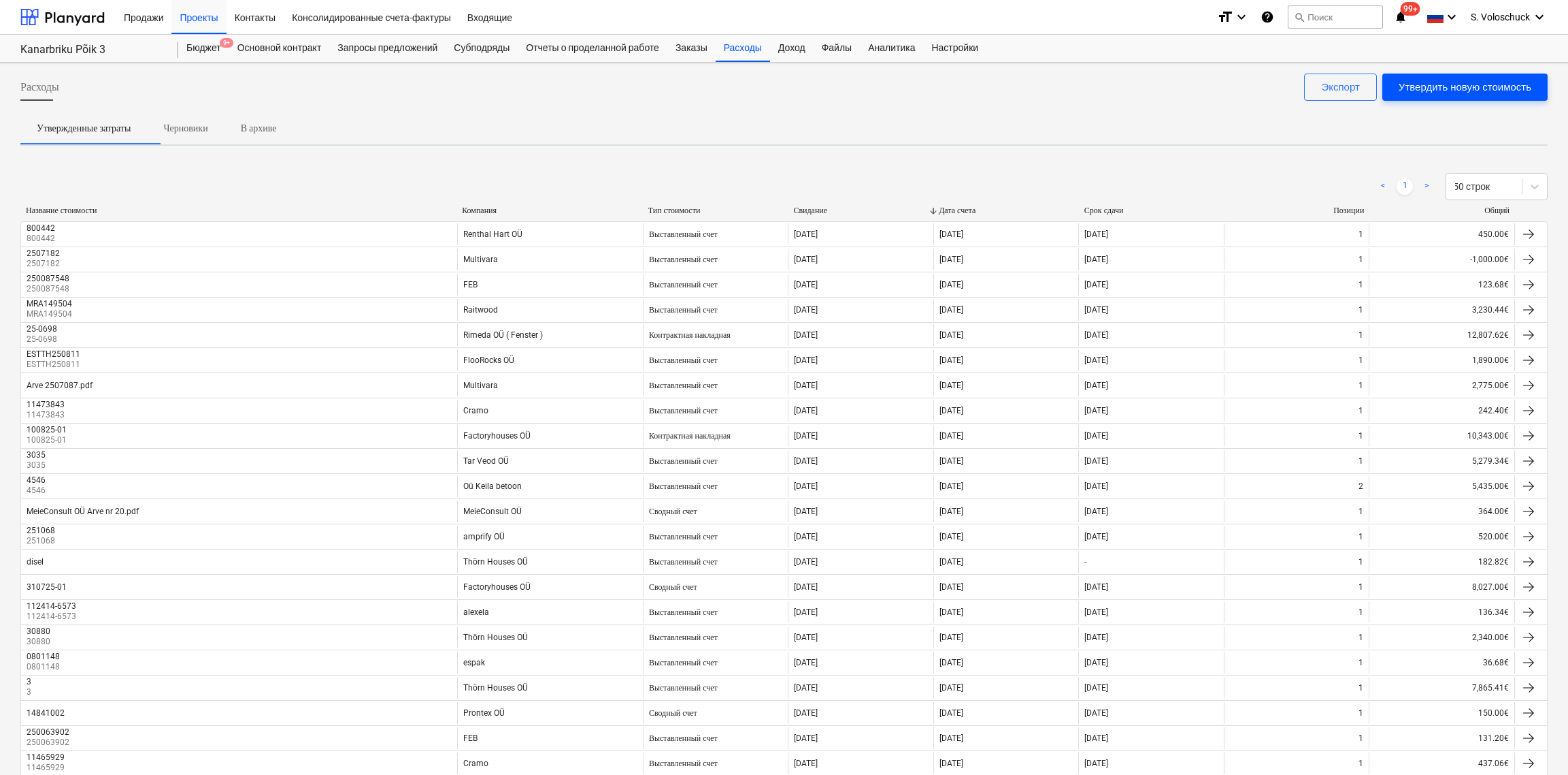
click at [1466, 83] on div "Утвердить новую стоимость" at bounding box center [1464, 87] width 133 height 18
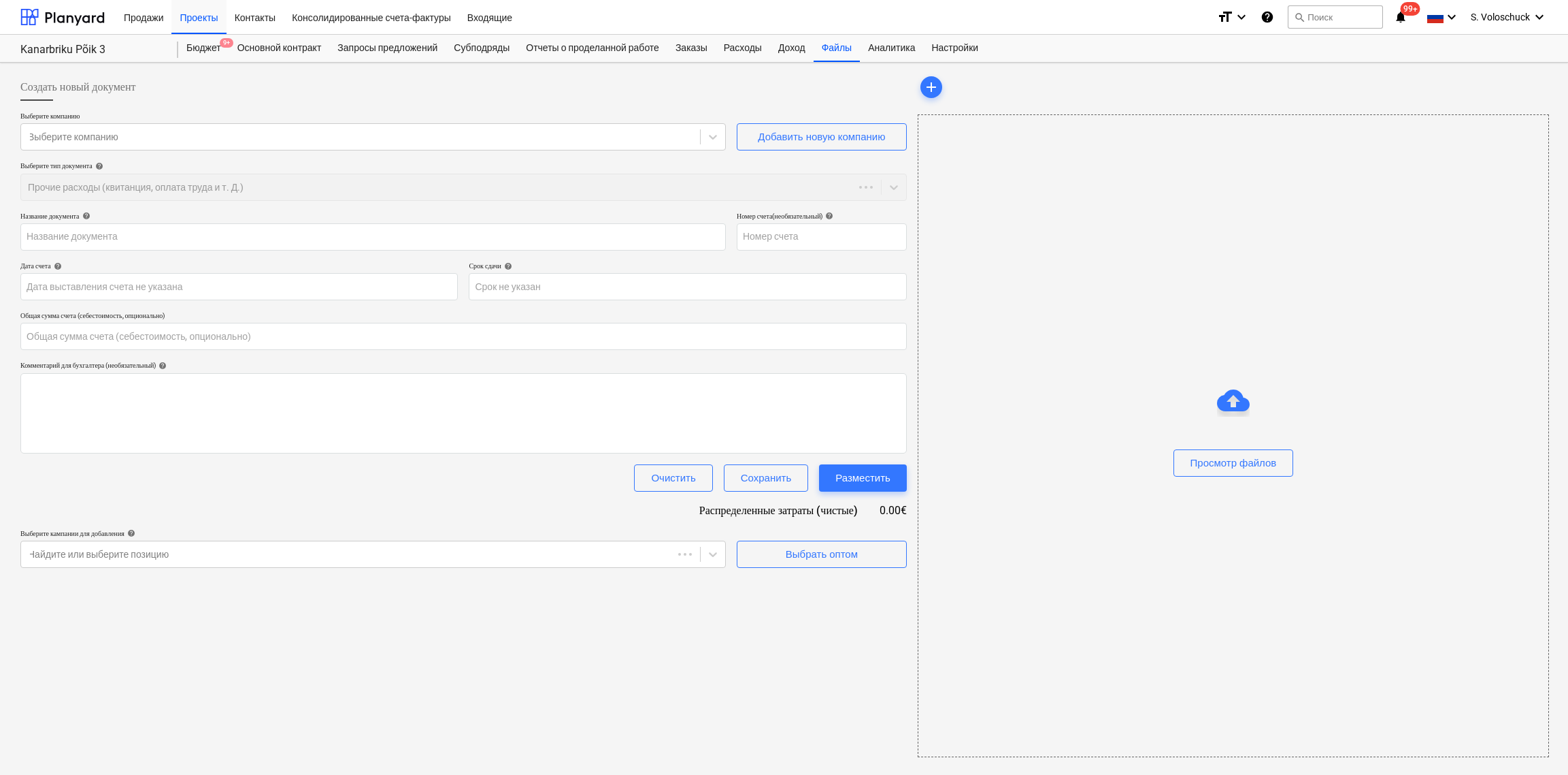
type input "0.00"
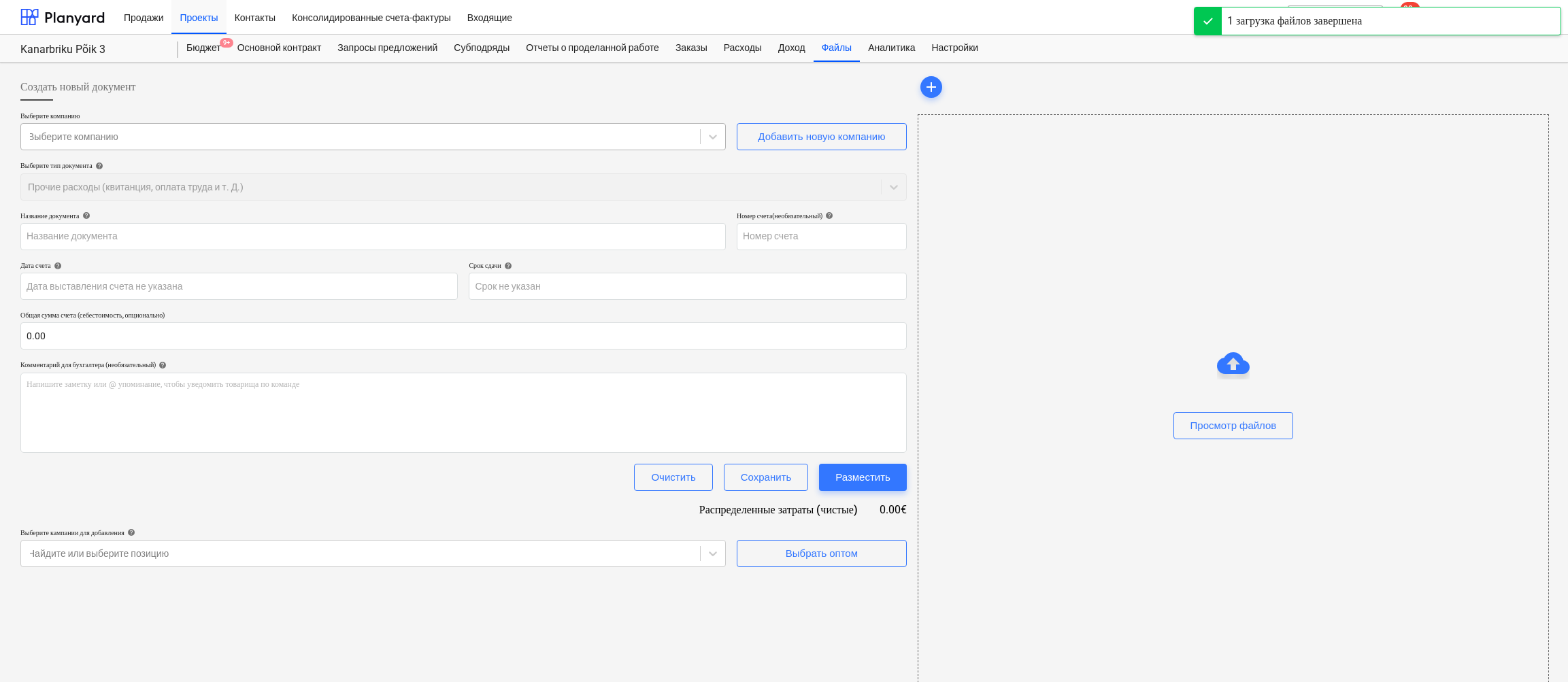
type input "Arve_110825-01.pdf"
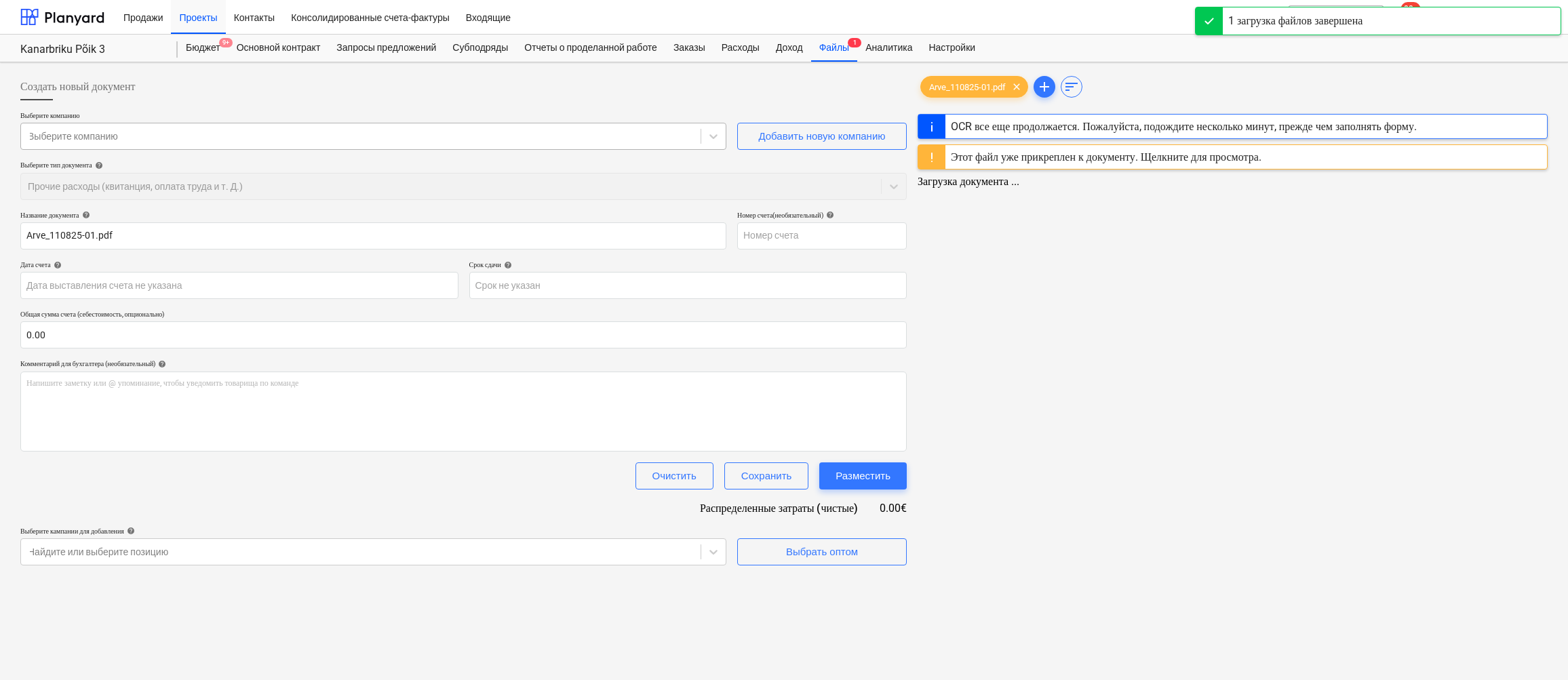
click at [419, 136] on div at bounding box center [361, 136] width 666 height 14
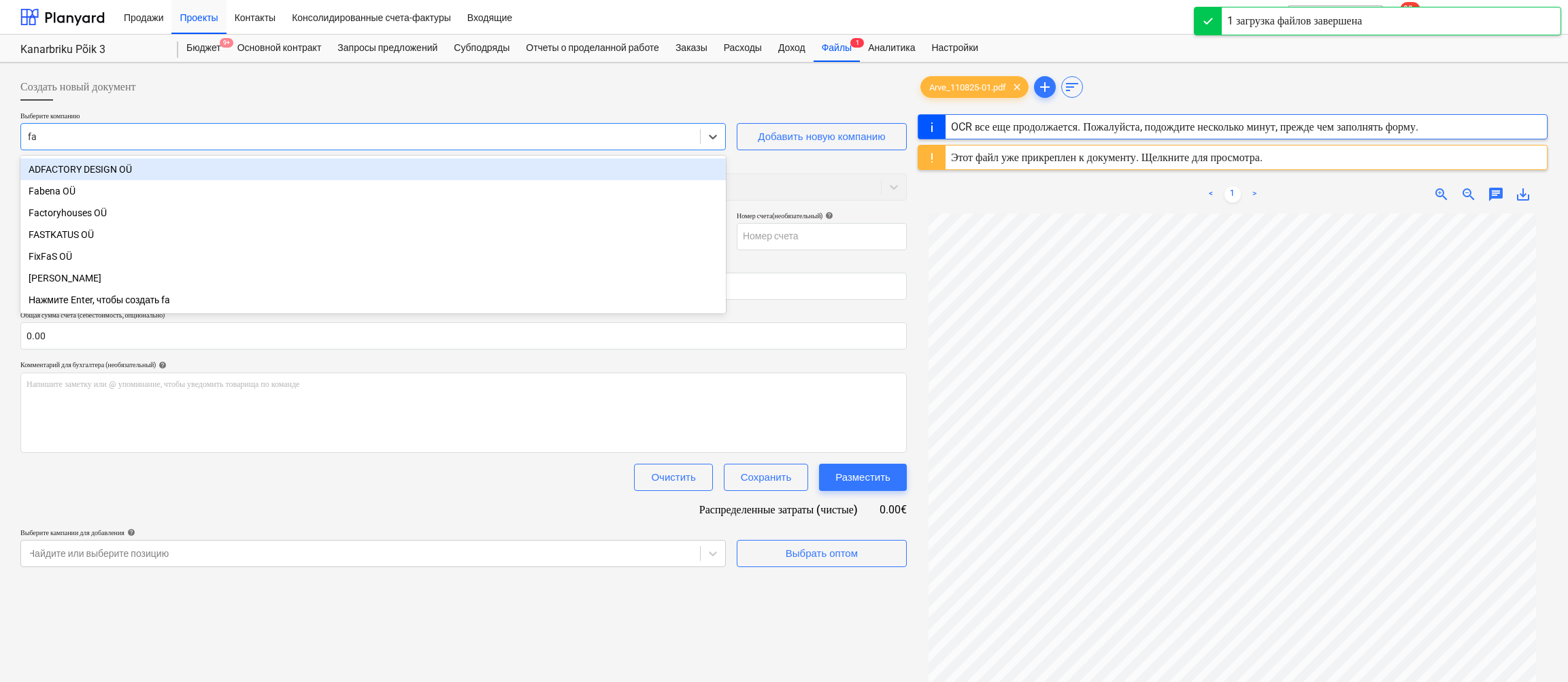
type input "fac"
type input "110825-01"
type input "[DATE]"
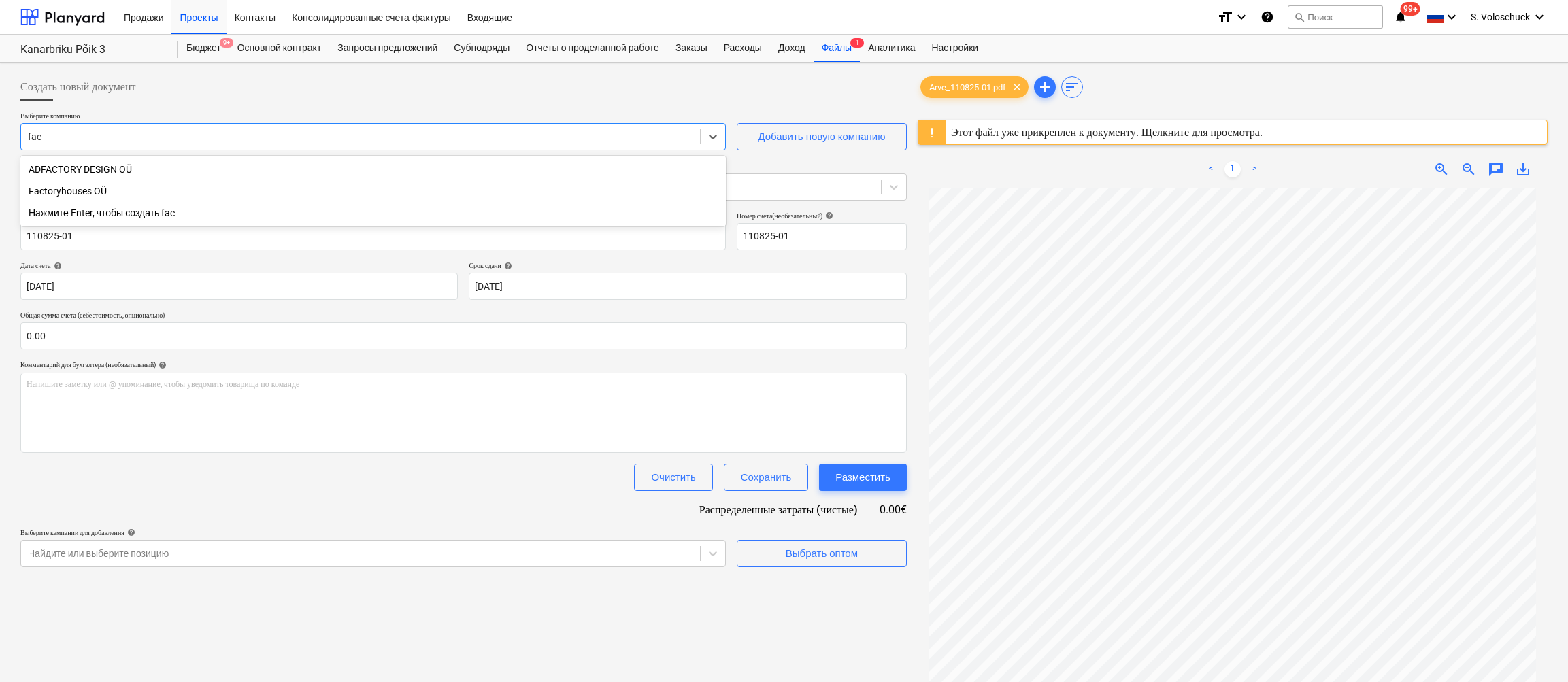
click at [87, 191] on div "Factoryhouses OÜ" at bounding box center [373, 191] width 706 height 22
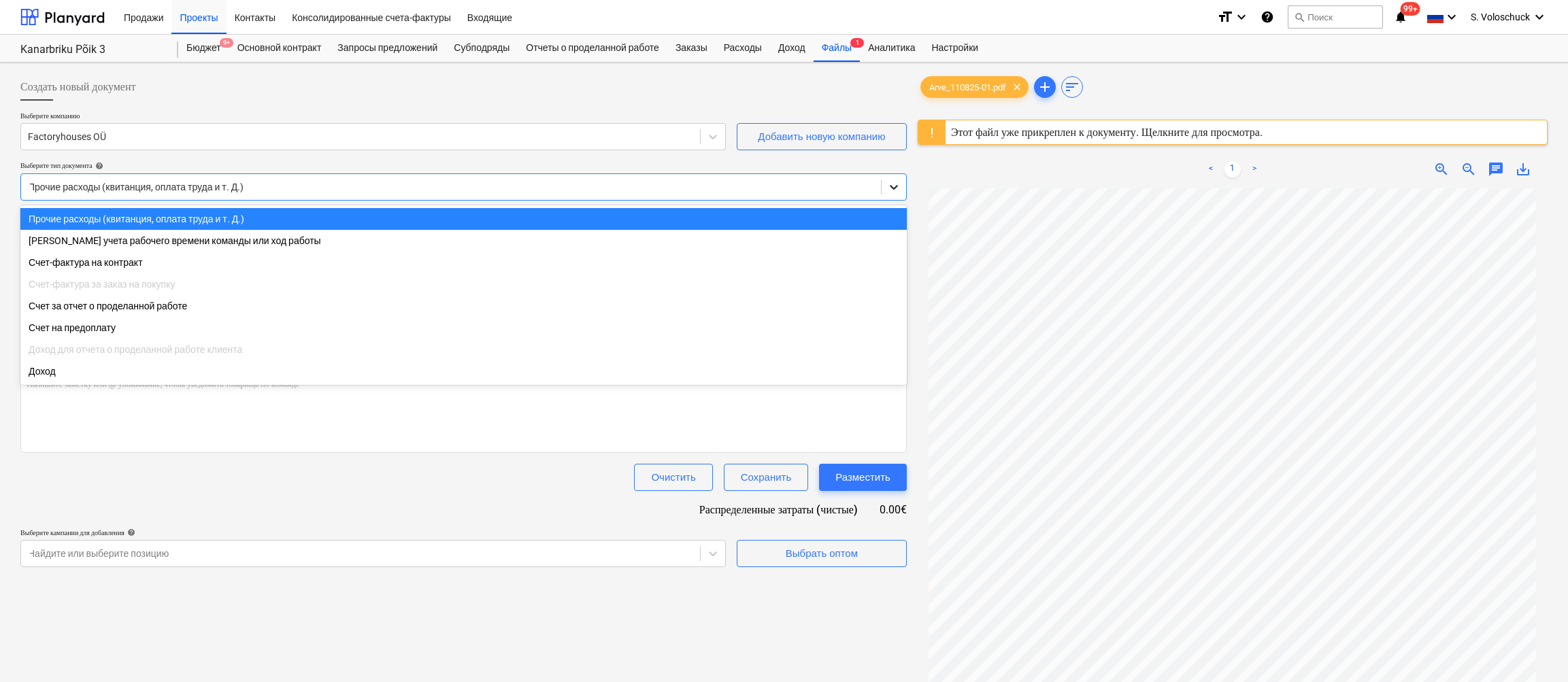
click at [892, 191] on icon at bounding box center [894, 187] width 14 height 14
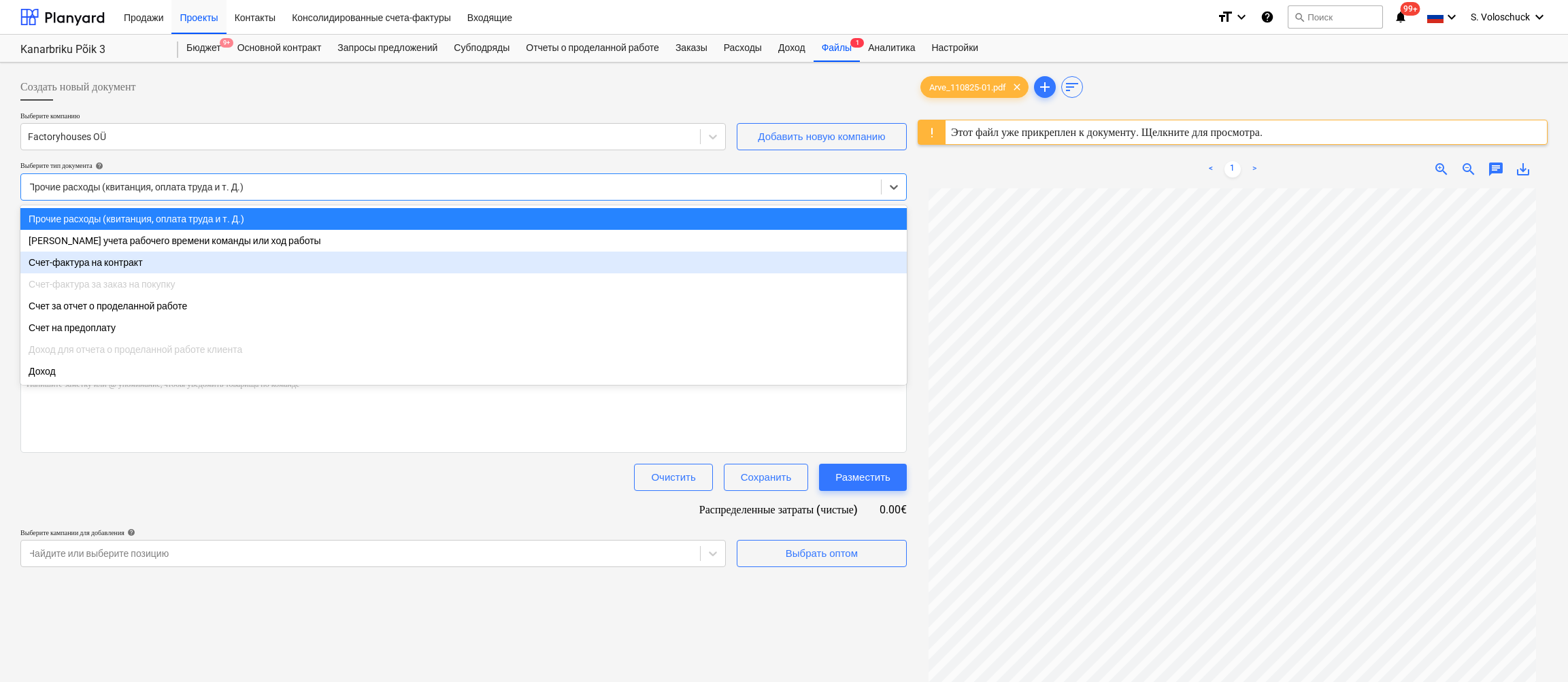
click at [823, 260] on div "Счет-фактура на контракт" at bounding box center [463, 263] width 886 height 22
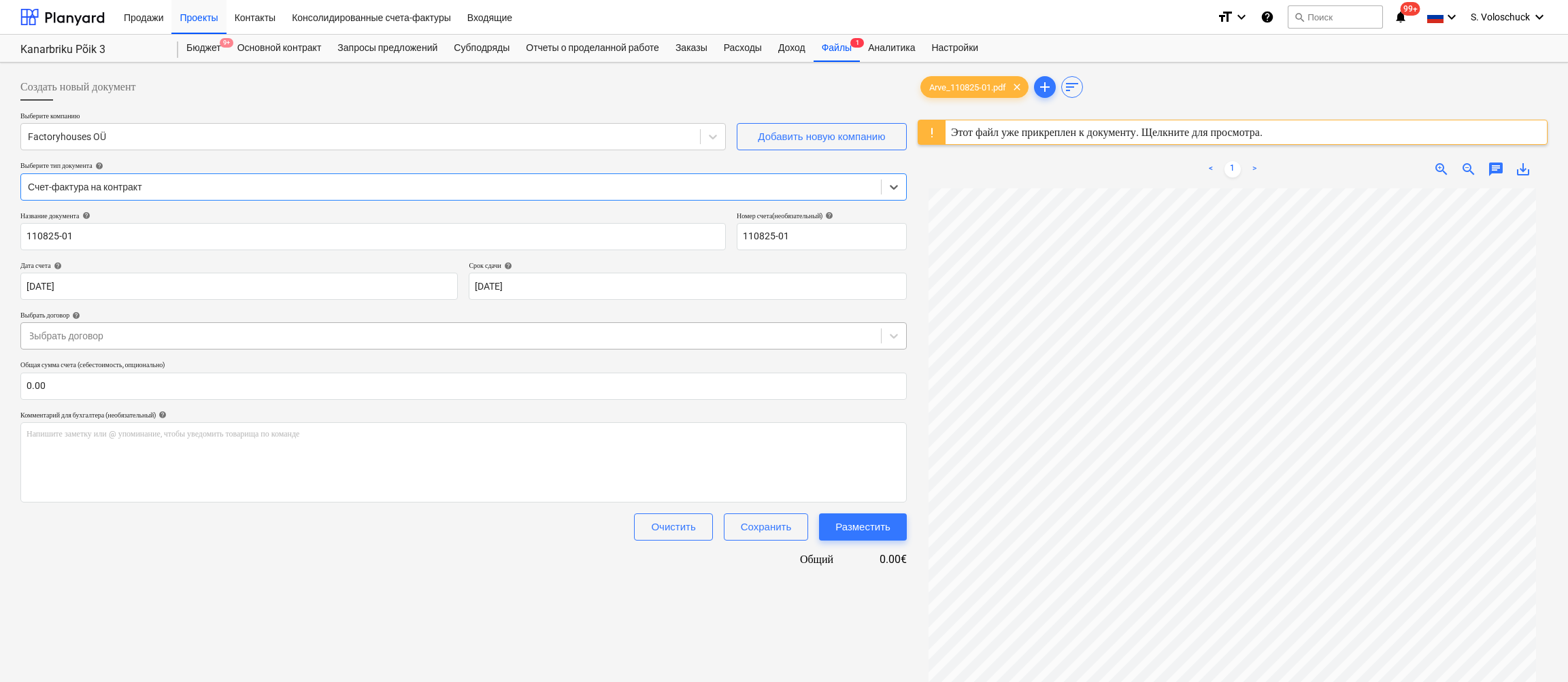
click at [447, 340] on div at bounding box center [451, 336] width 846 height 14
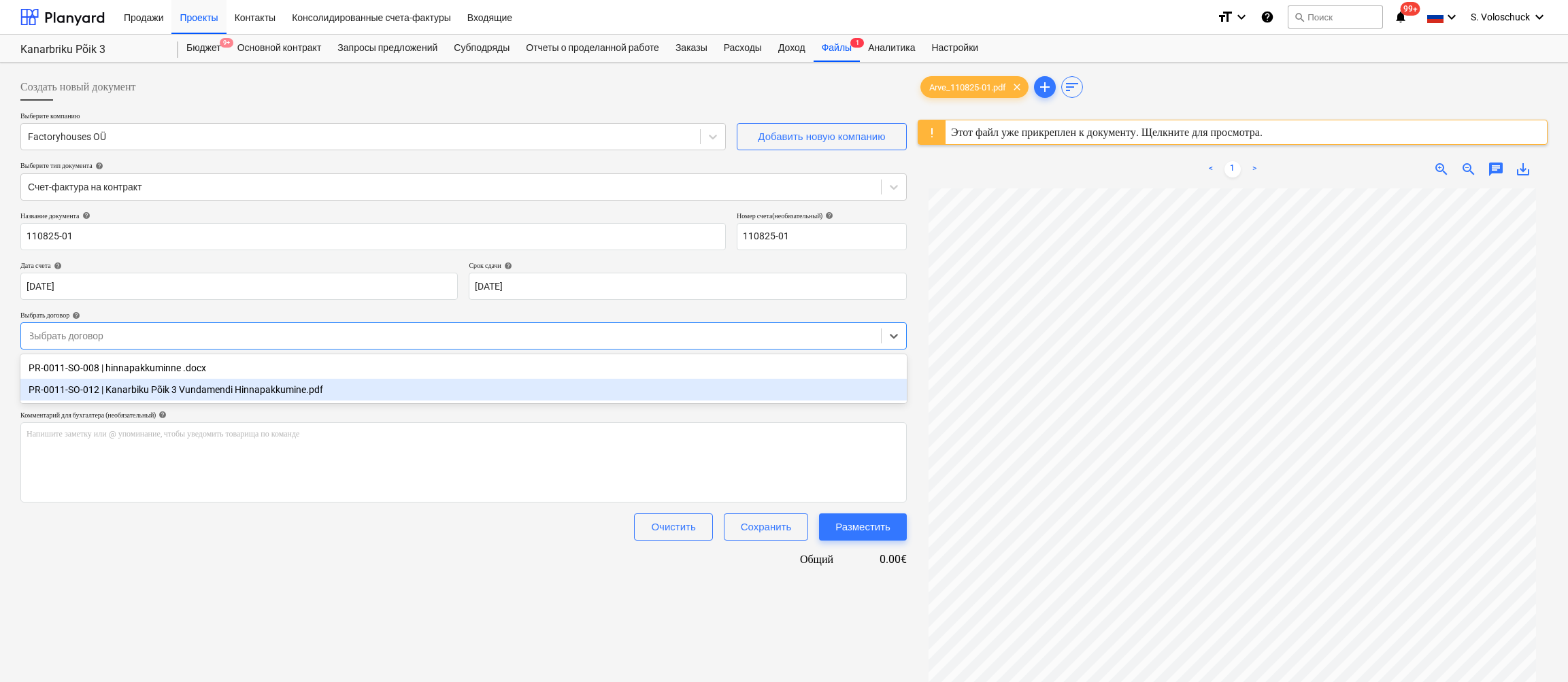
click at [332, 387] on div "PR-0011-SO-012 | Kanarbiku Põik 3 Vundamendi Hinnapakkumine.pdf" at bounding box center [463, 390] width 886 height 22
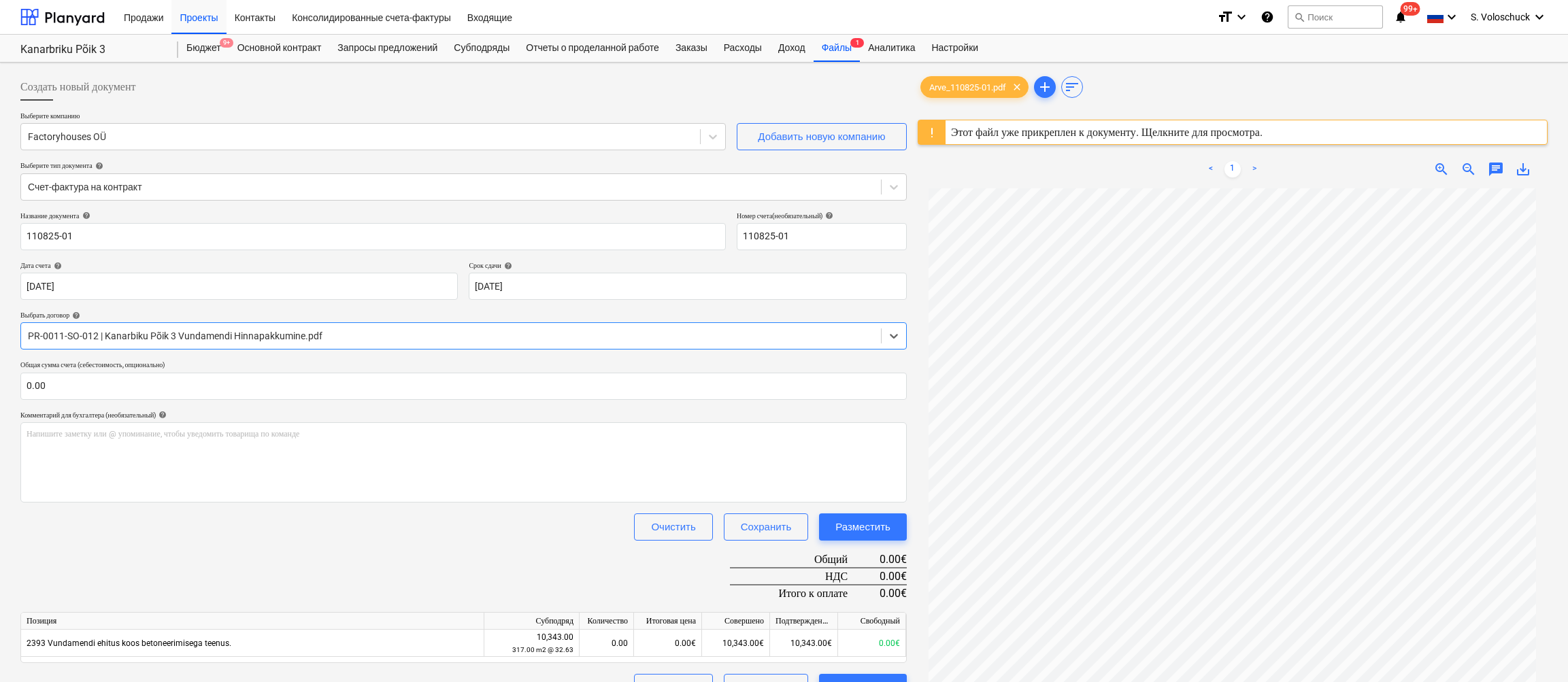
scroll to position [162, 0]
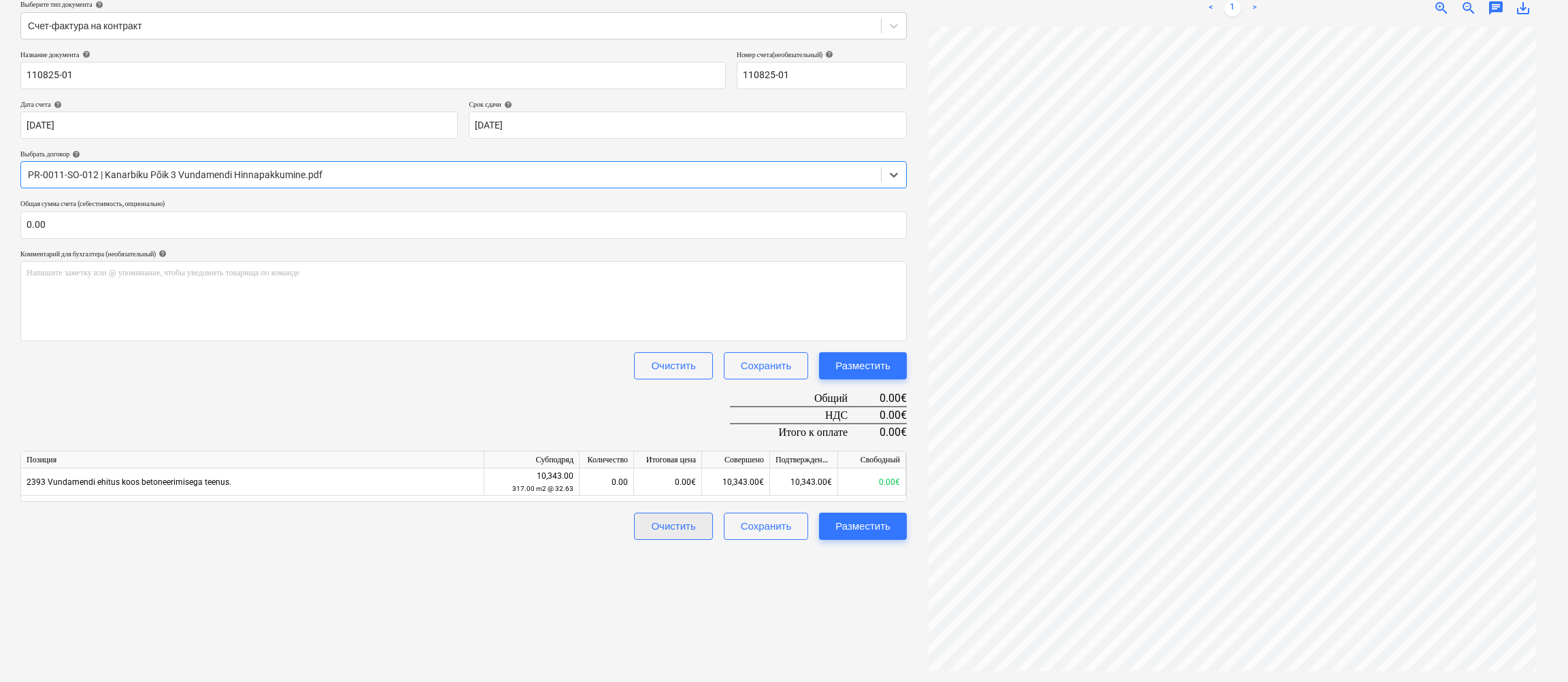
click at [672, 519] on div "Очистить" at bounding box center [673, 526] width 44 height 18
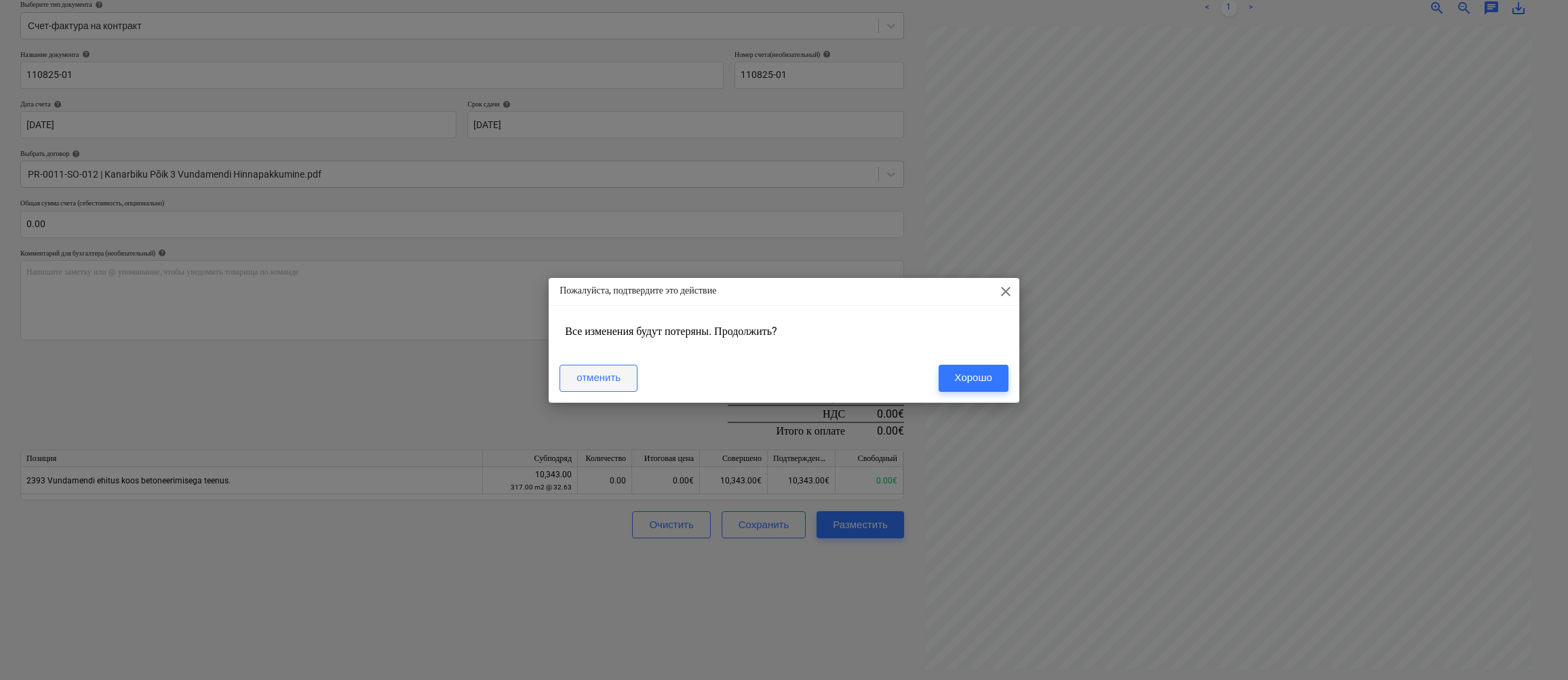
click at [616, 378] on div "отменить" at bounding box center [598, 378] width 44 height 18
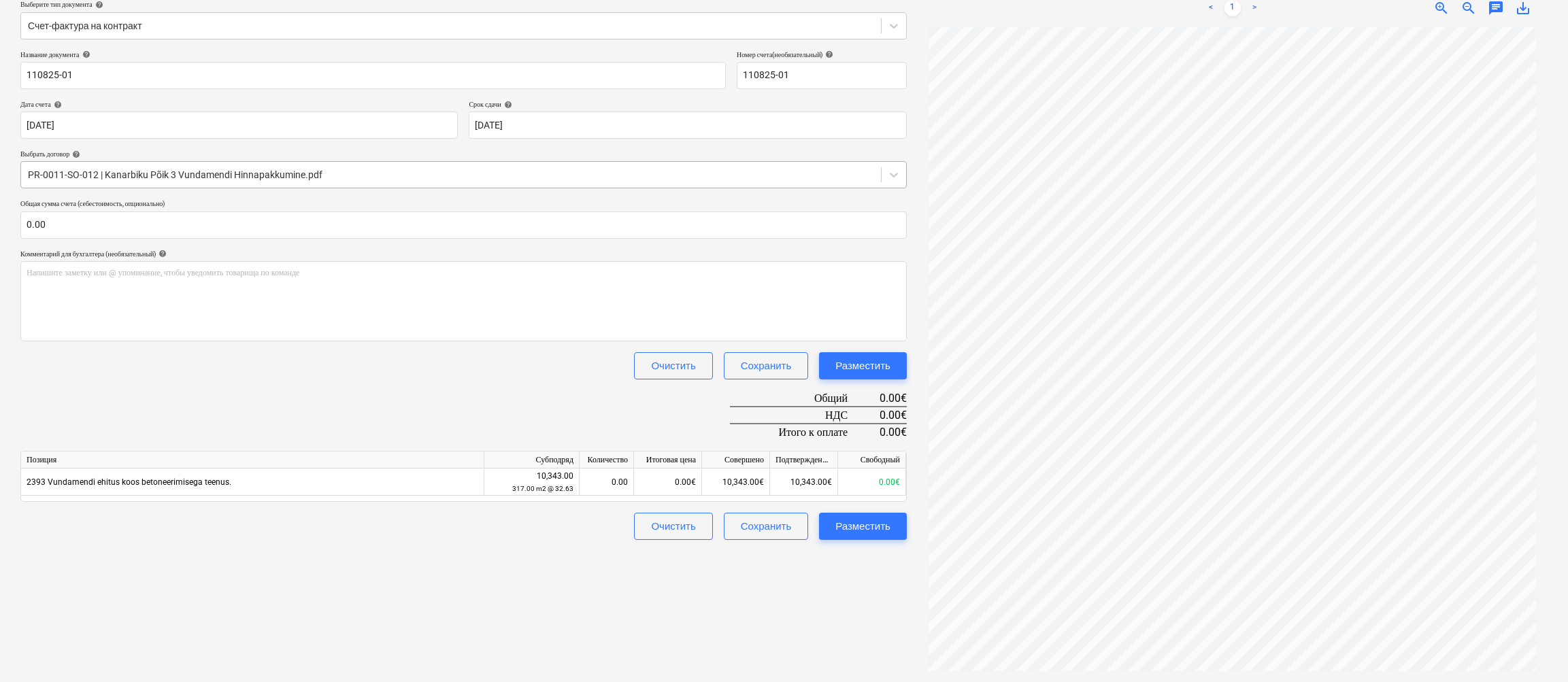
scroll to position [0, 0]
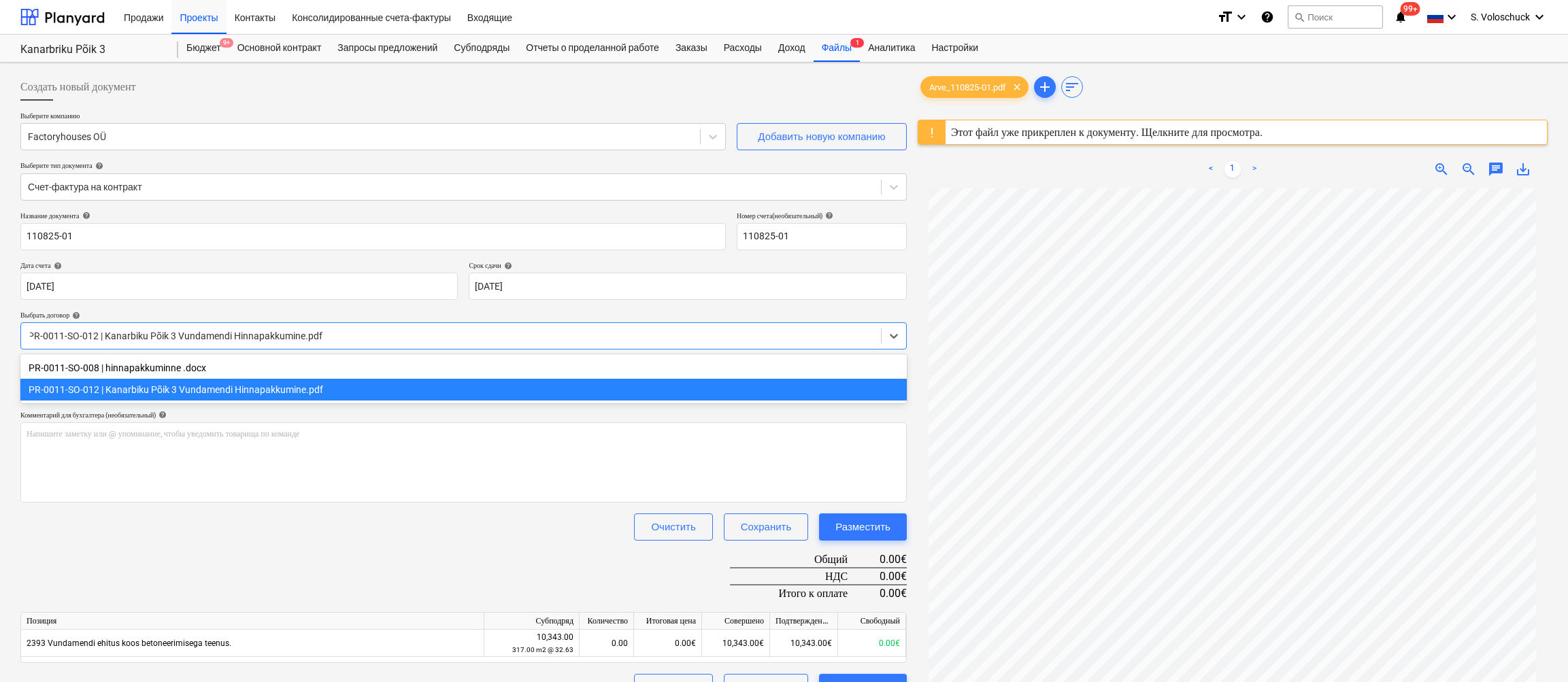
click at [400, 331] on div at bounding box center [451, 336] width 846 height 14
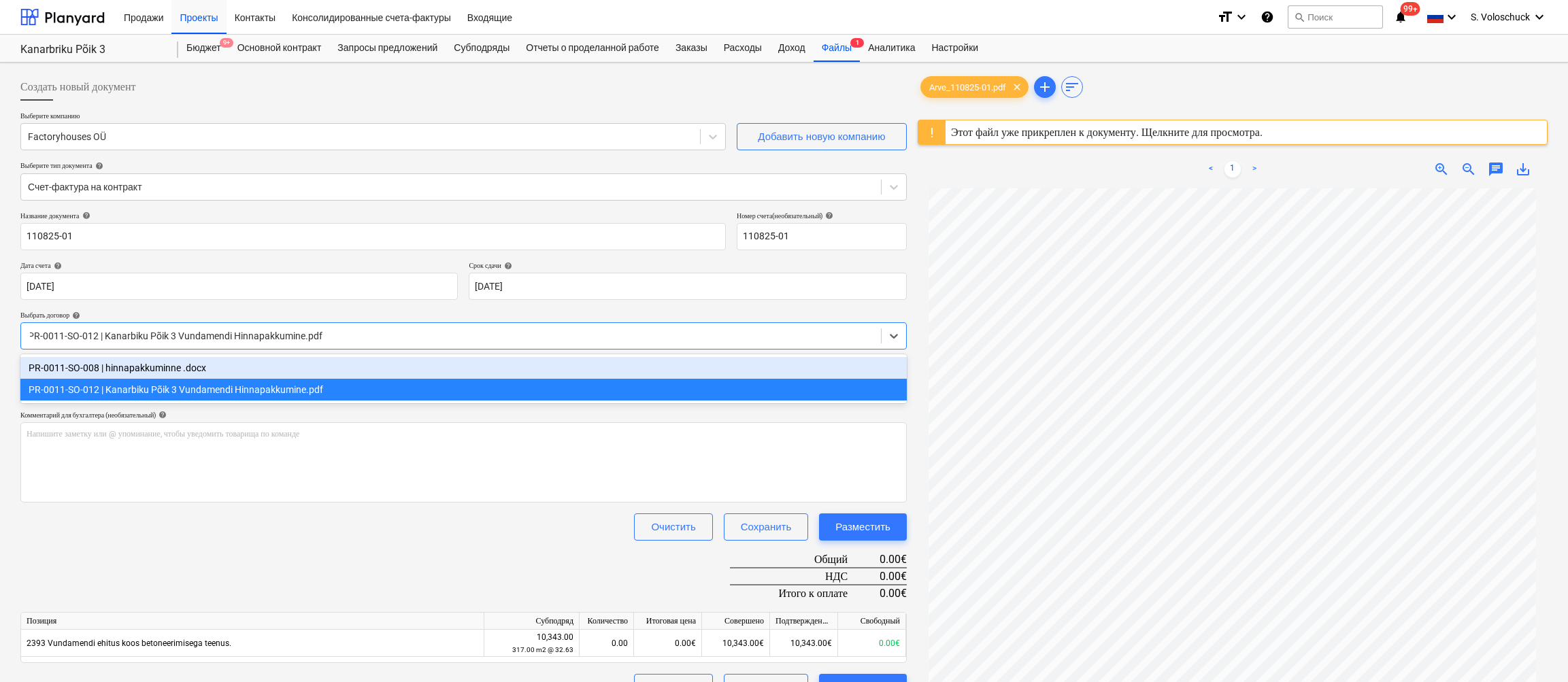
click at [153, 365] on div "PR-0011-SO-008 | hinnapakkuminne .docx" at bounding box center [463, 368] width 886 height 22
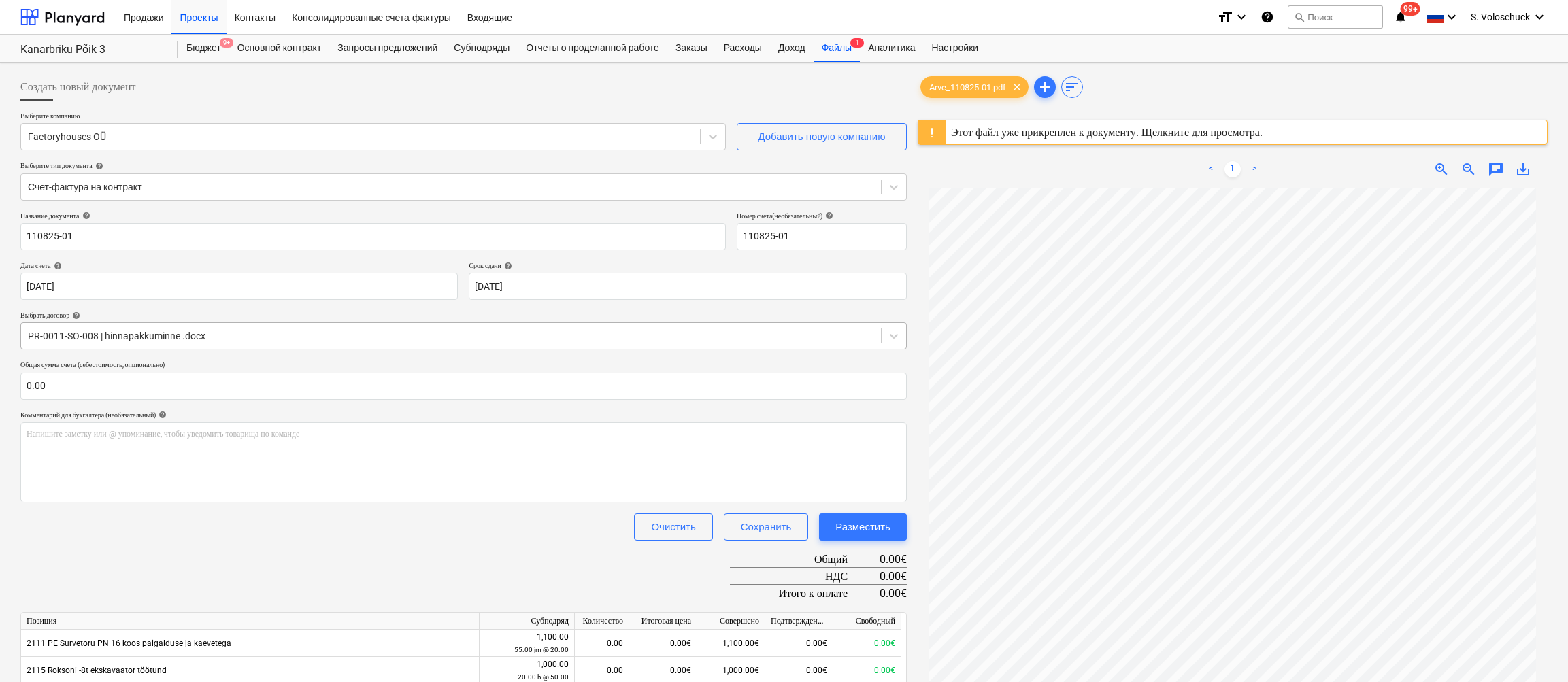
click at [221, 327] on div "PR-0011-SO-008 | hinnapakkuminne .docx" at bounding box center [451, 336] width 860 height 19
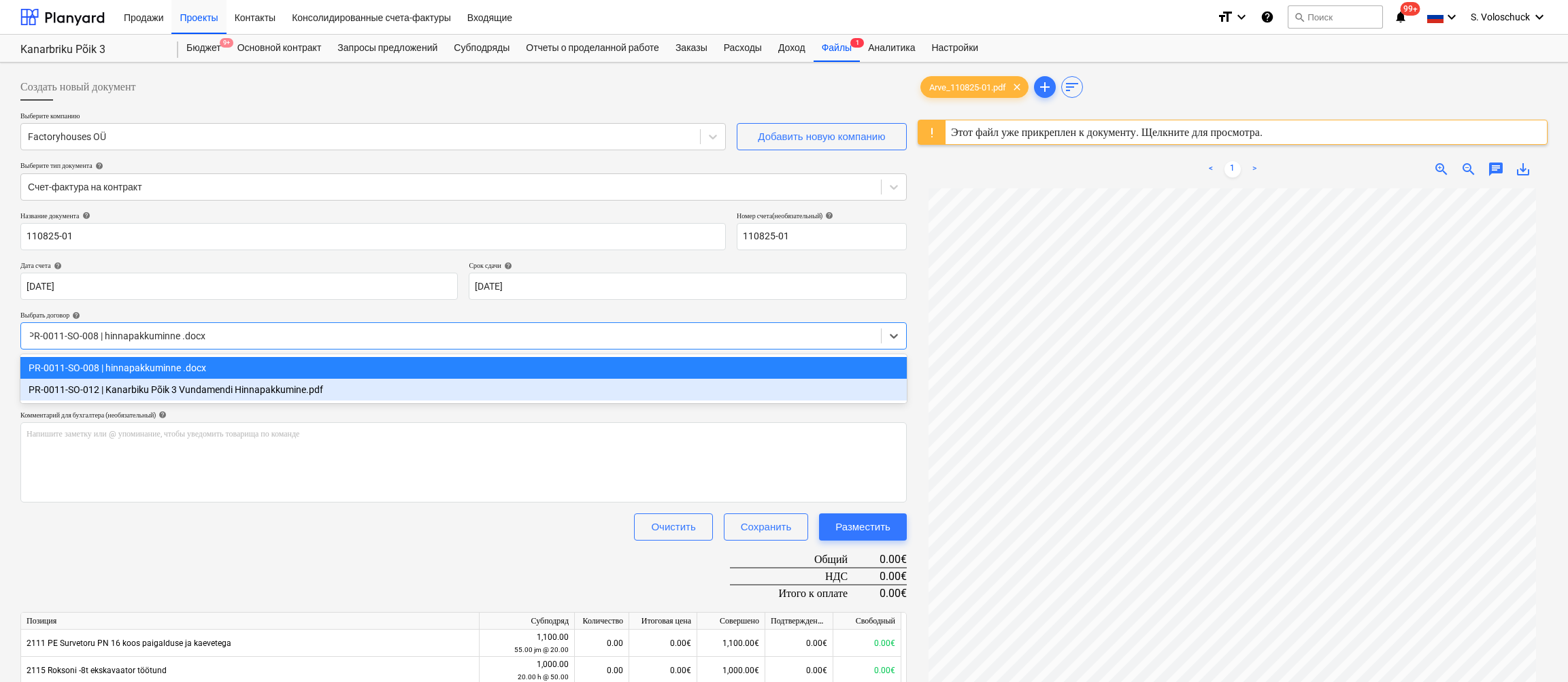
click at [230, 389] on div "PR-0011-SO-012 | Kanarbiku Põik 3 Vundamendi Hinnapakkumine.pdf" at bounding box center [463, 390] width 886 height 22
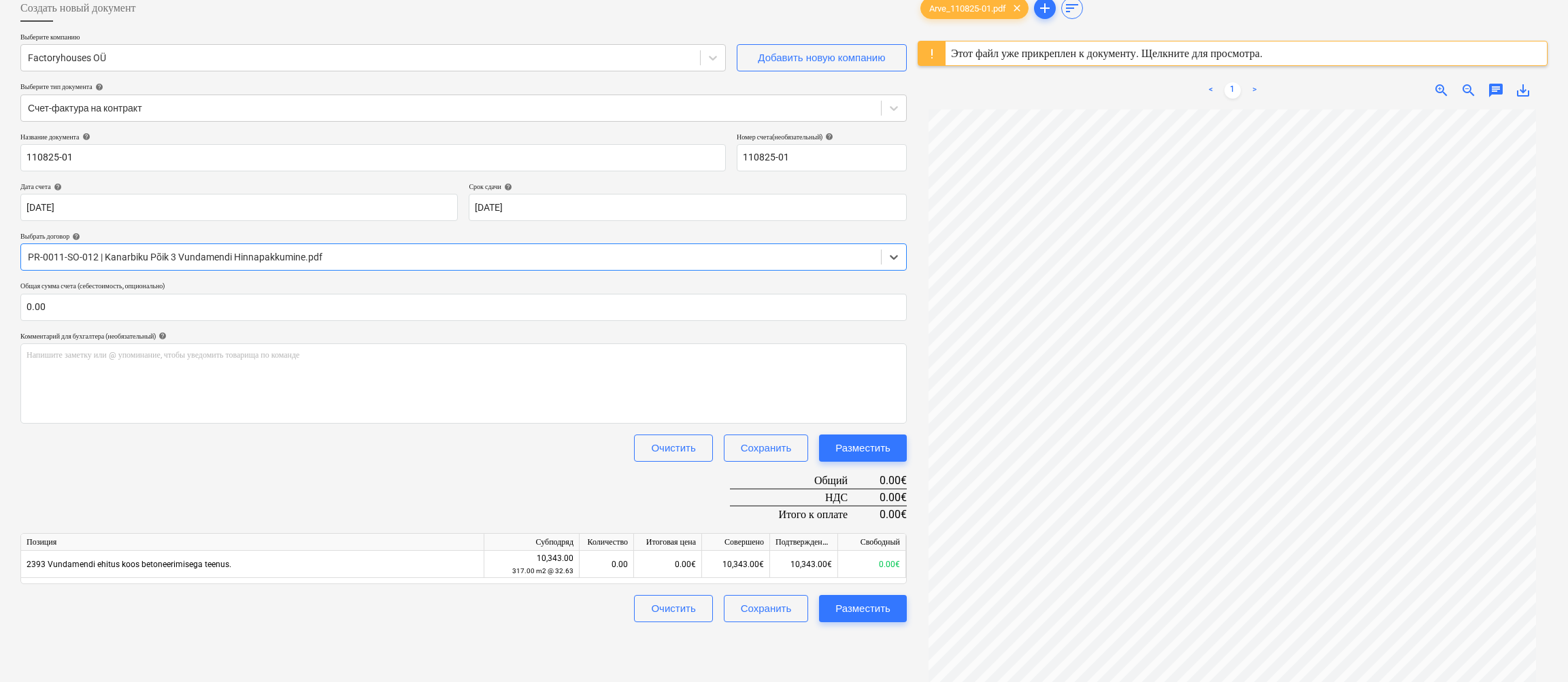
scroll to position [82, 0]
click at [274, 249] on div "PR-0011-SO-012 | Kanarbiku Põik 3 Vundamendi Hinnapakkumine.pdf" at bounding box center [451, 254] width 846 height 11
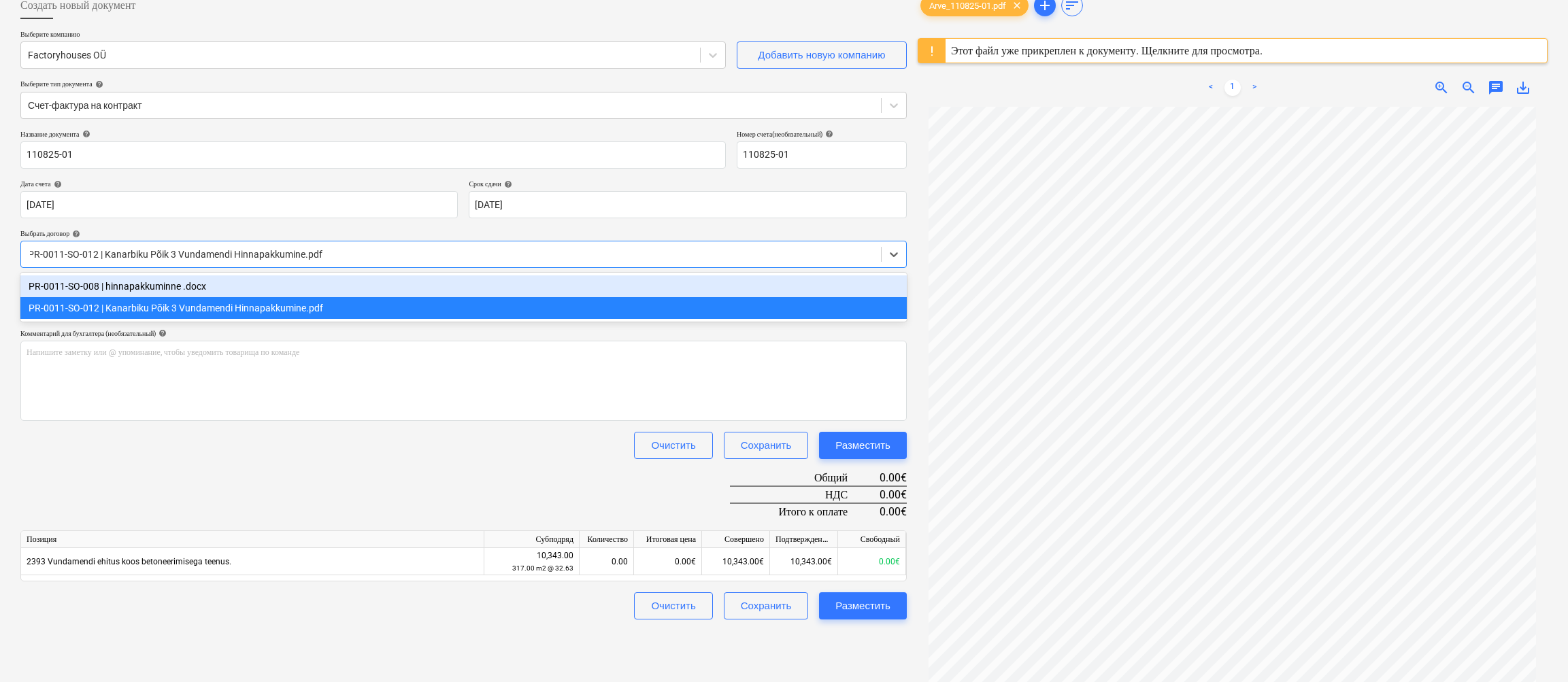
click at [268, 281] on div "PR-0011-SO-008 | hinnapakkuminne .docx" at bounding box center [463, 286] width 886 height 22
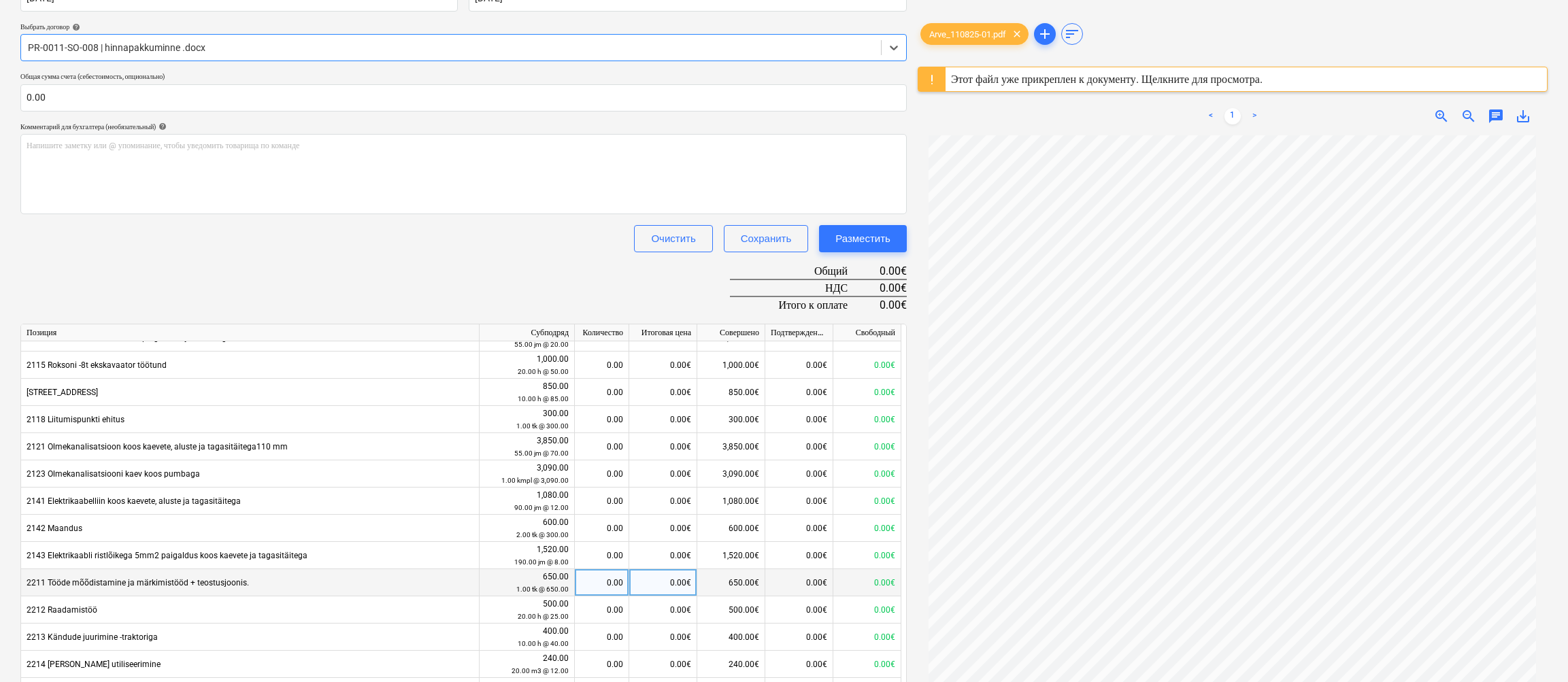
scroll to position [585, 0]
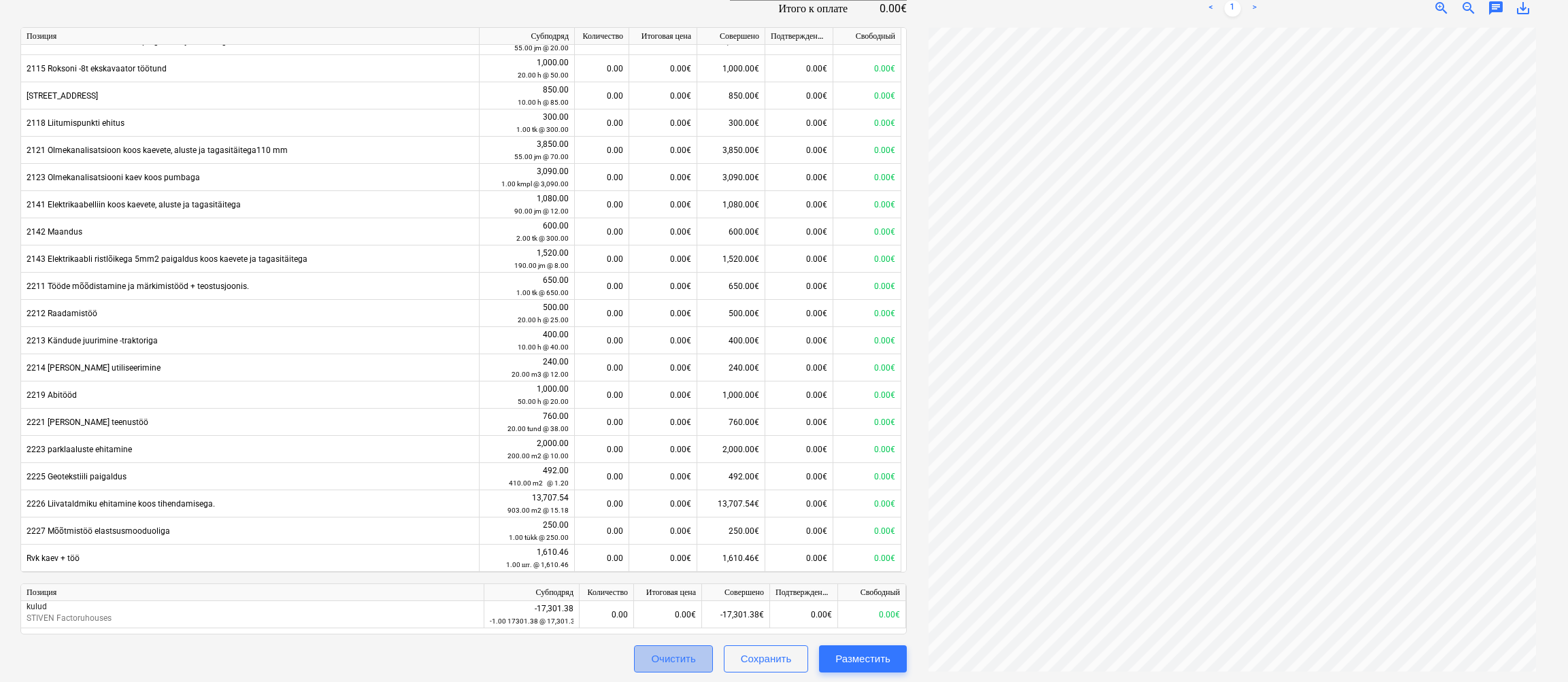
click at [670, 519] on div "Очистить" at bounding box center [673, 659] width 44 height 18
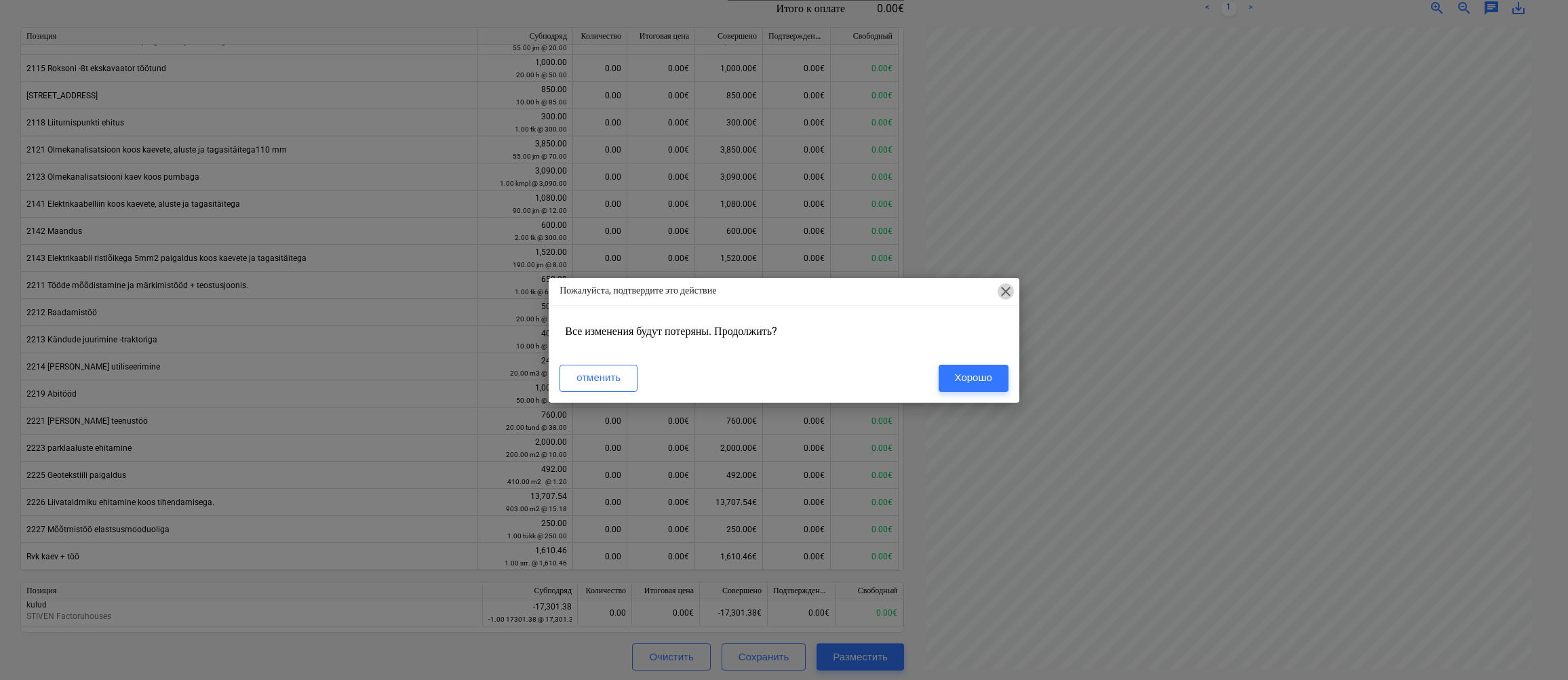
click at [1006, 290] on span "close" at bounding box center [1006, 291] width 16 height 16
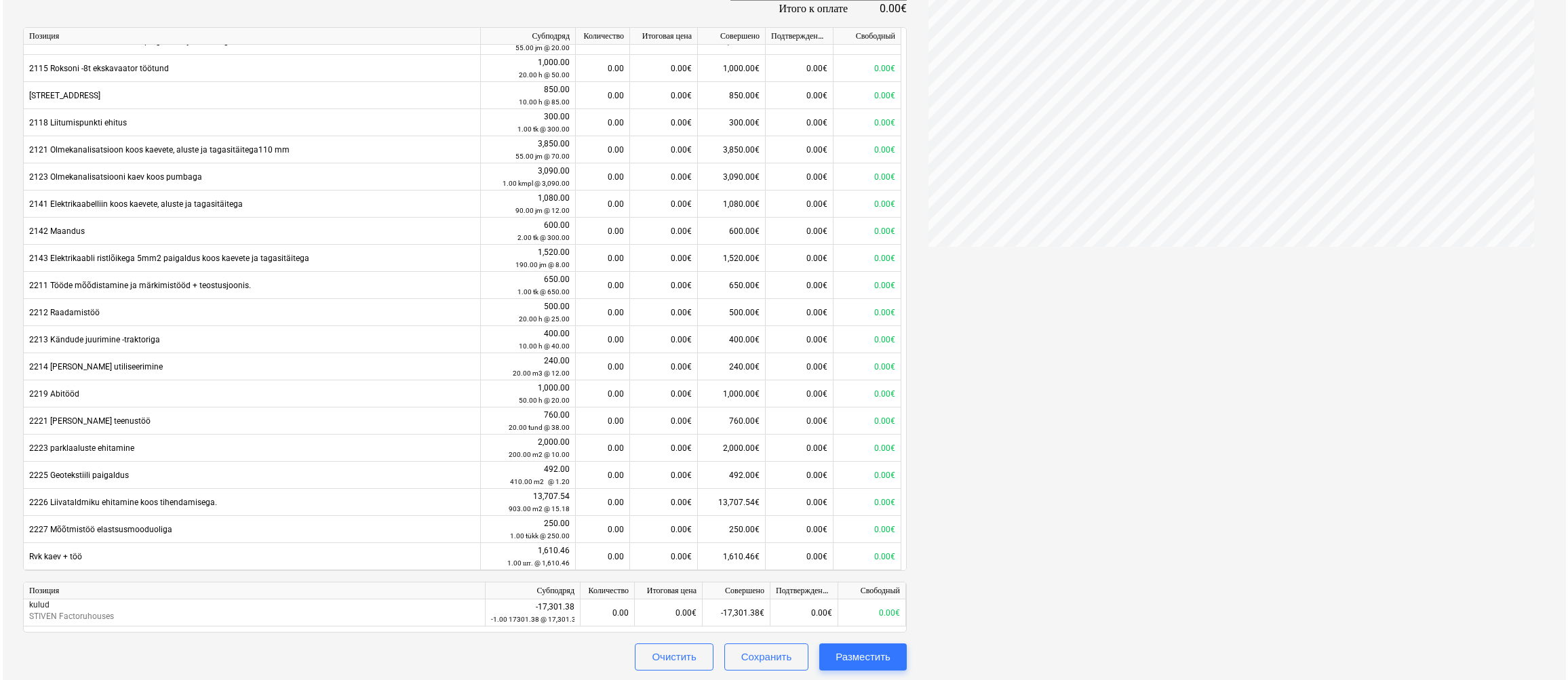
scroll to position [0, 0]
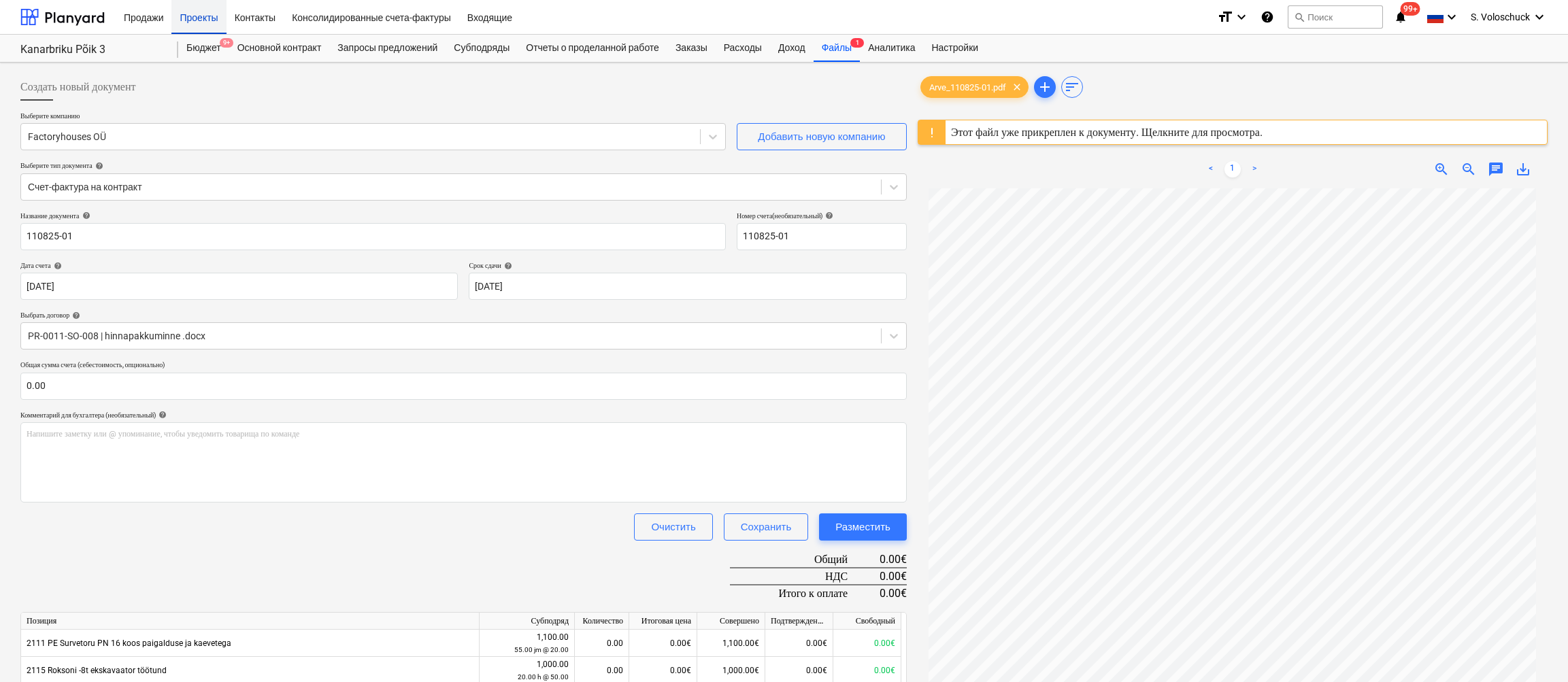
click at [200, 17] on div "Проекты" at bounding box center [198, 16] width 55 height 35
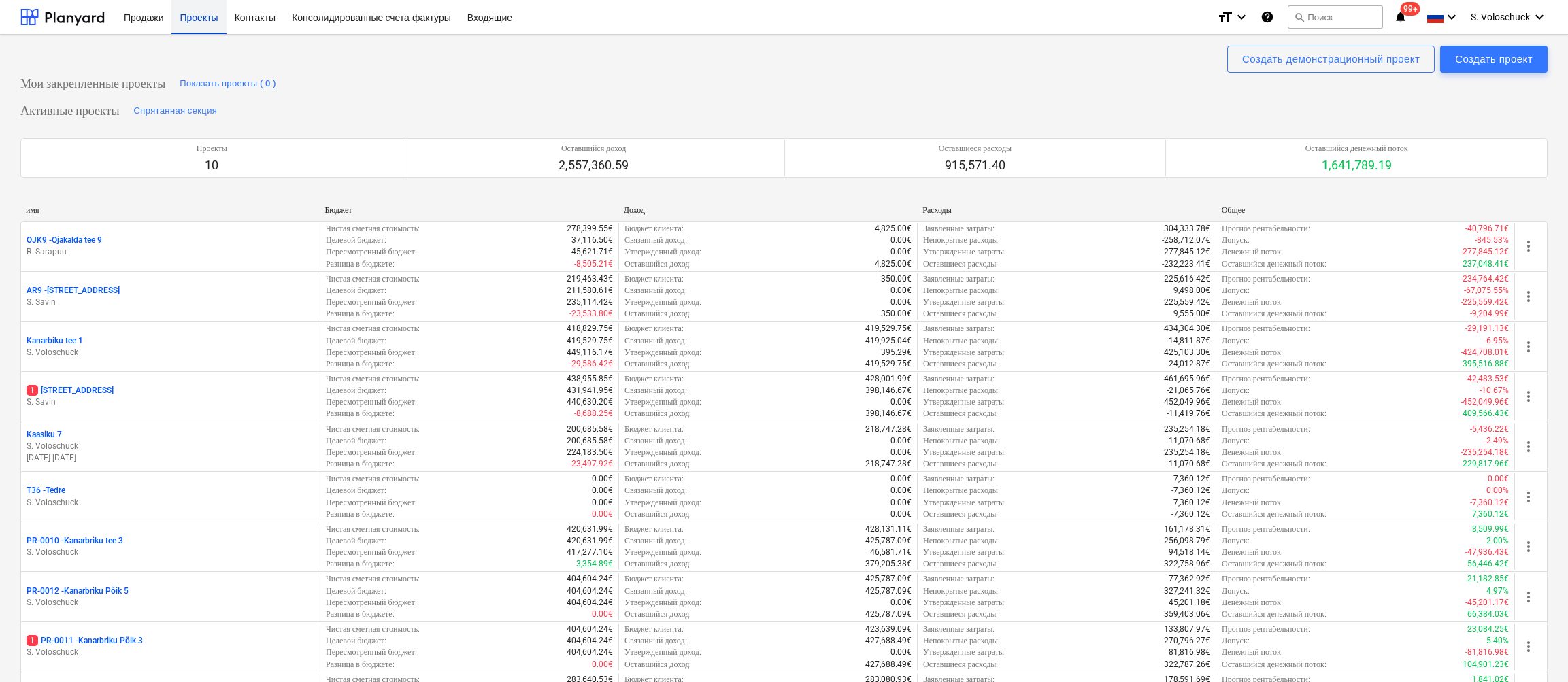
click at [196, 27] on div "Проекты" at bounding box center [198, 16] width 55 height 35
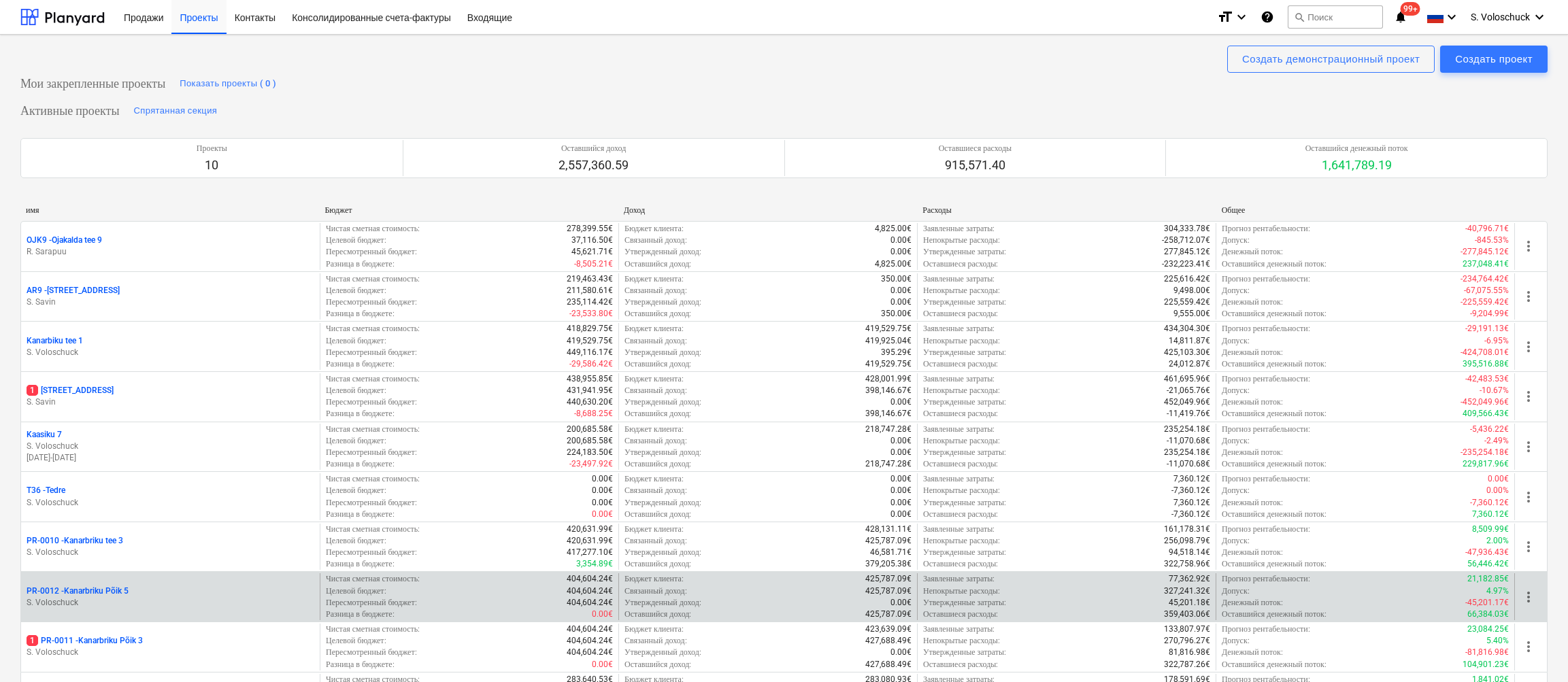
click at [182, 519] on p "S. Voloschuck" at bounding box center [170, 603] width 288 height 12
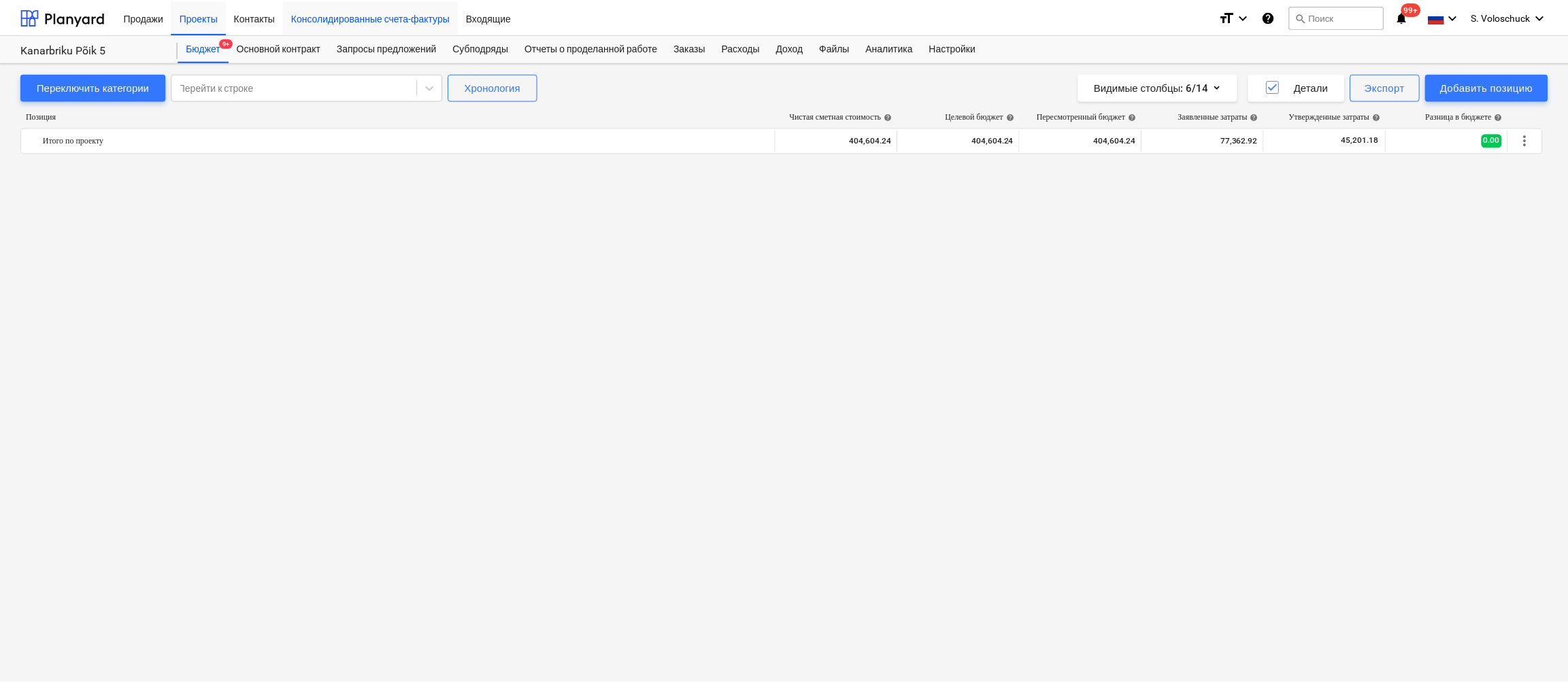
scroll to position [2195, 0]
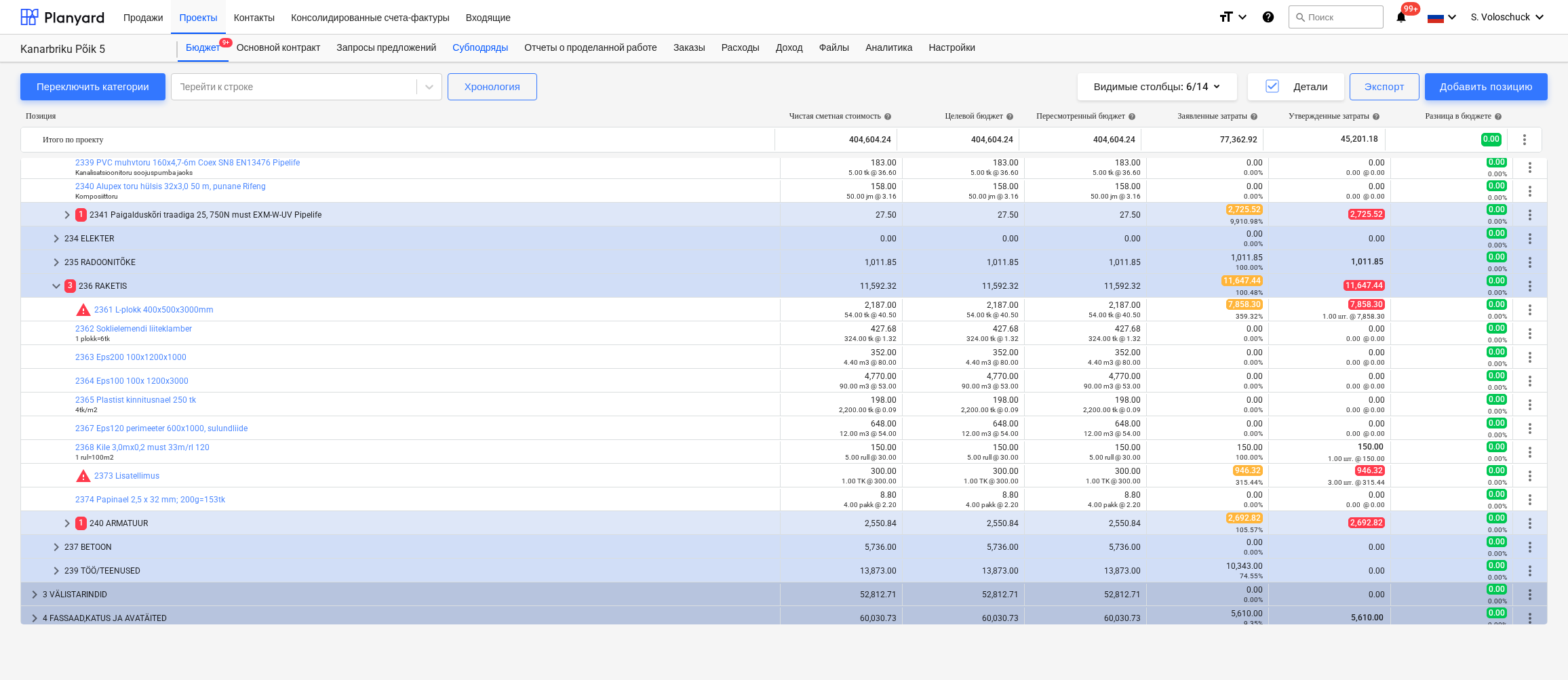
click at [493, 42] on div "Субподряды" at bounding box center [480, 48] width 72 height 27
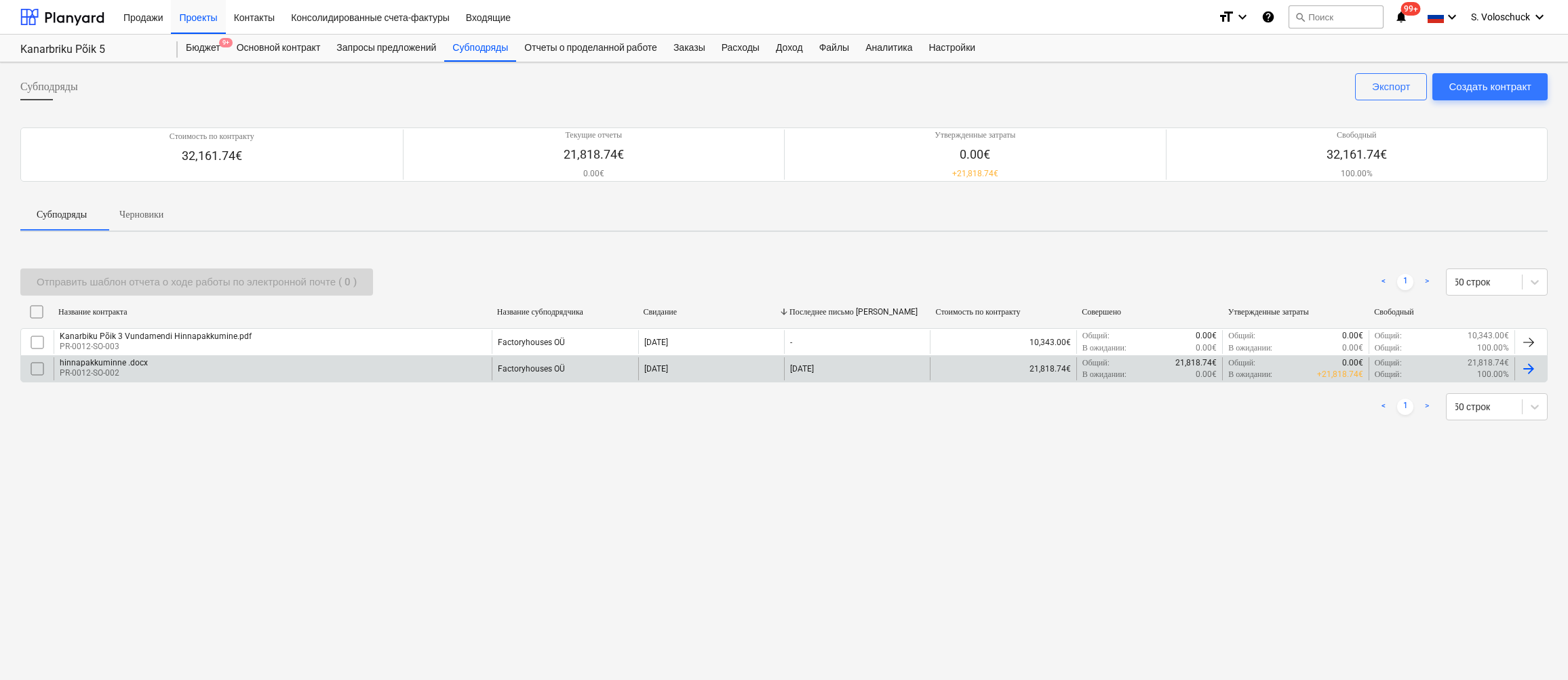
click at [452, 364] on div "hinnapakkuminne .docx PR-0012-SO-002" at bounding box center [272, 369] width 438 height 23
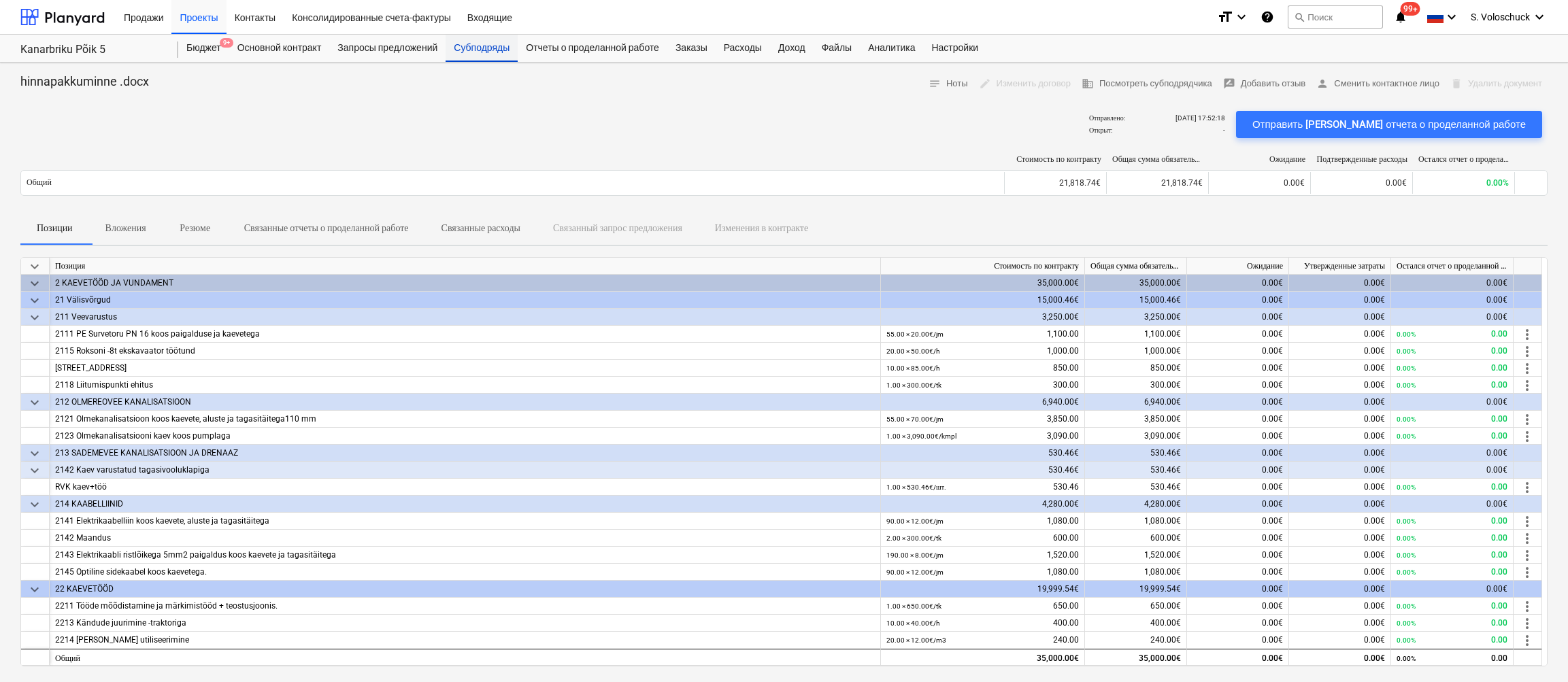
click at [480, 44] on div "Субподряды" at bounding box center [481, 48] width 72 height 27
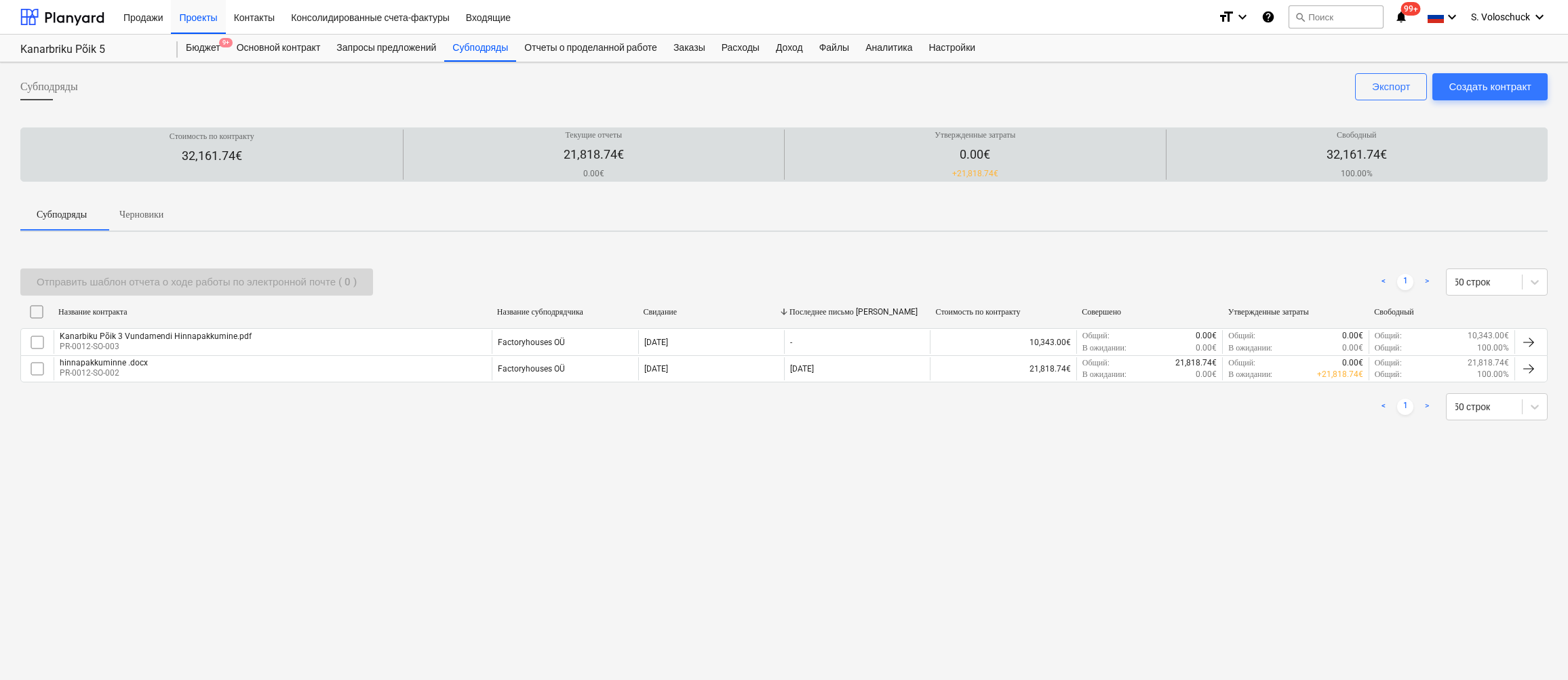
click at [979, 155] on p "0.00€" at bounding box center [974, 154] width 80 height 16
click at [984, 176] on p "+ 21,818.74€" at bounding box center [974, 174] width 80 height 12
click at [1365, 146] on div "Свободный 32,161.74€ 100.00%" at bounding box center [1356, 154] width 371 height 51
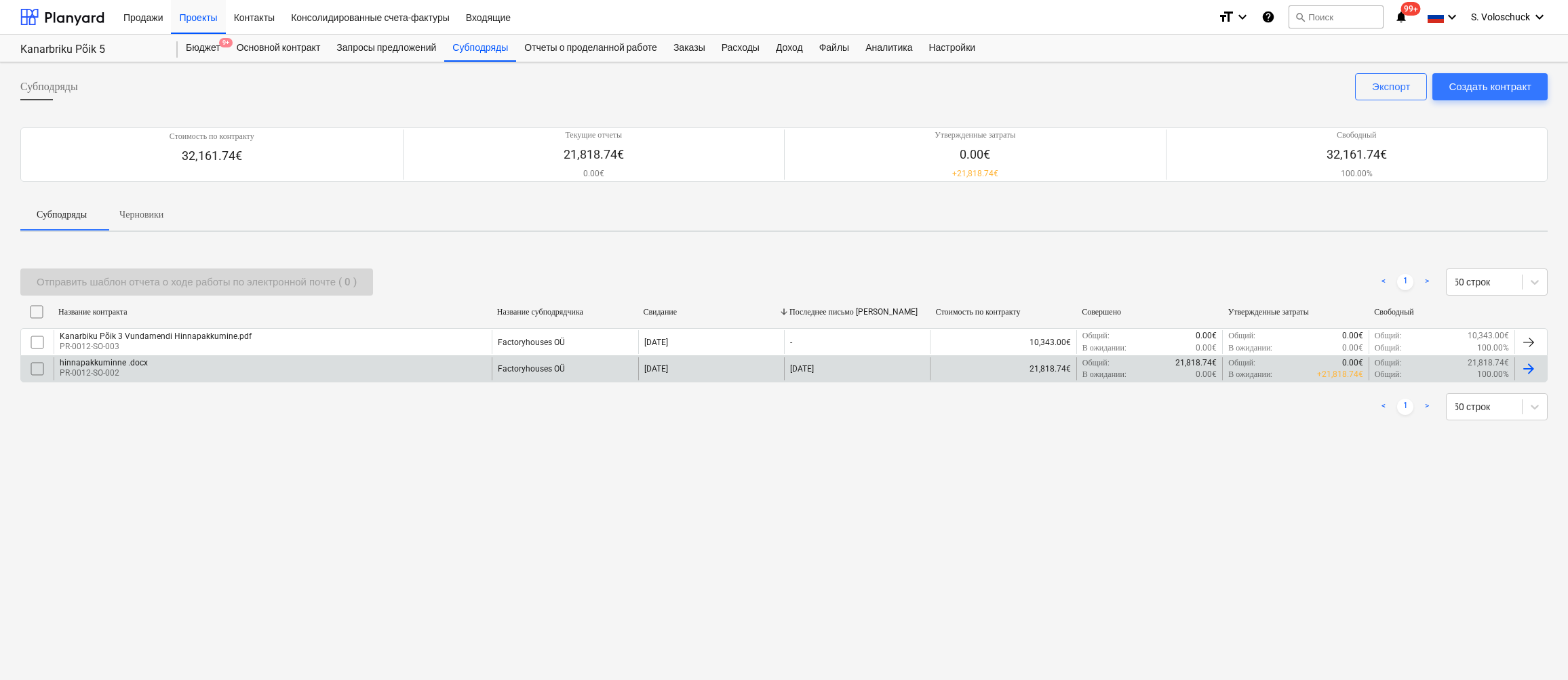
click at [1445, 370] on div "Общий : 100.00%" at bounding box center [1441, 375] width 134 height 12
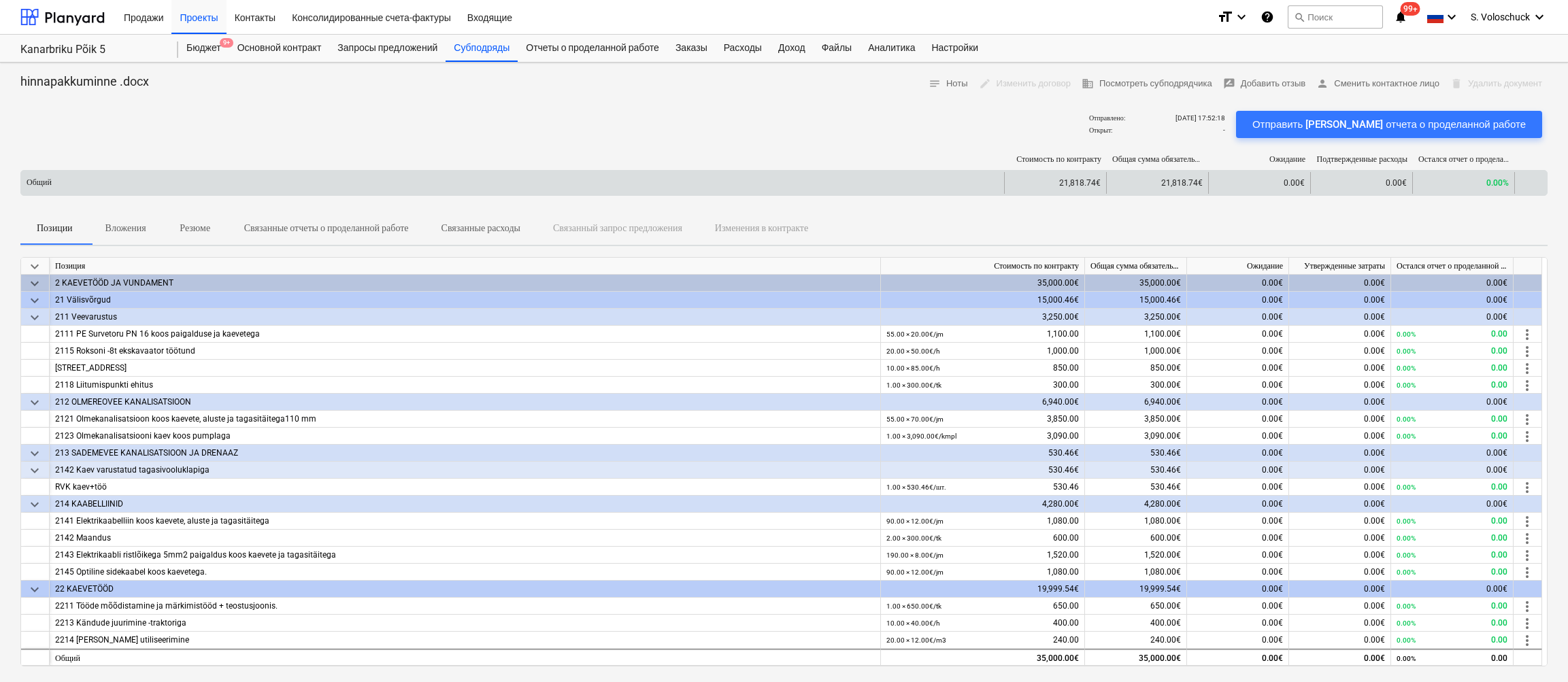
click at [1478, 184] on div "0.00%" at bounding box center [1463, 183] width 102 height 22
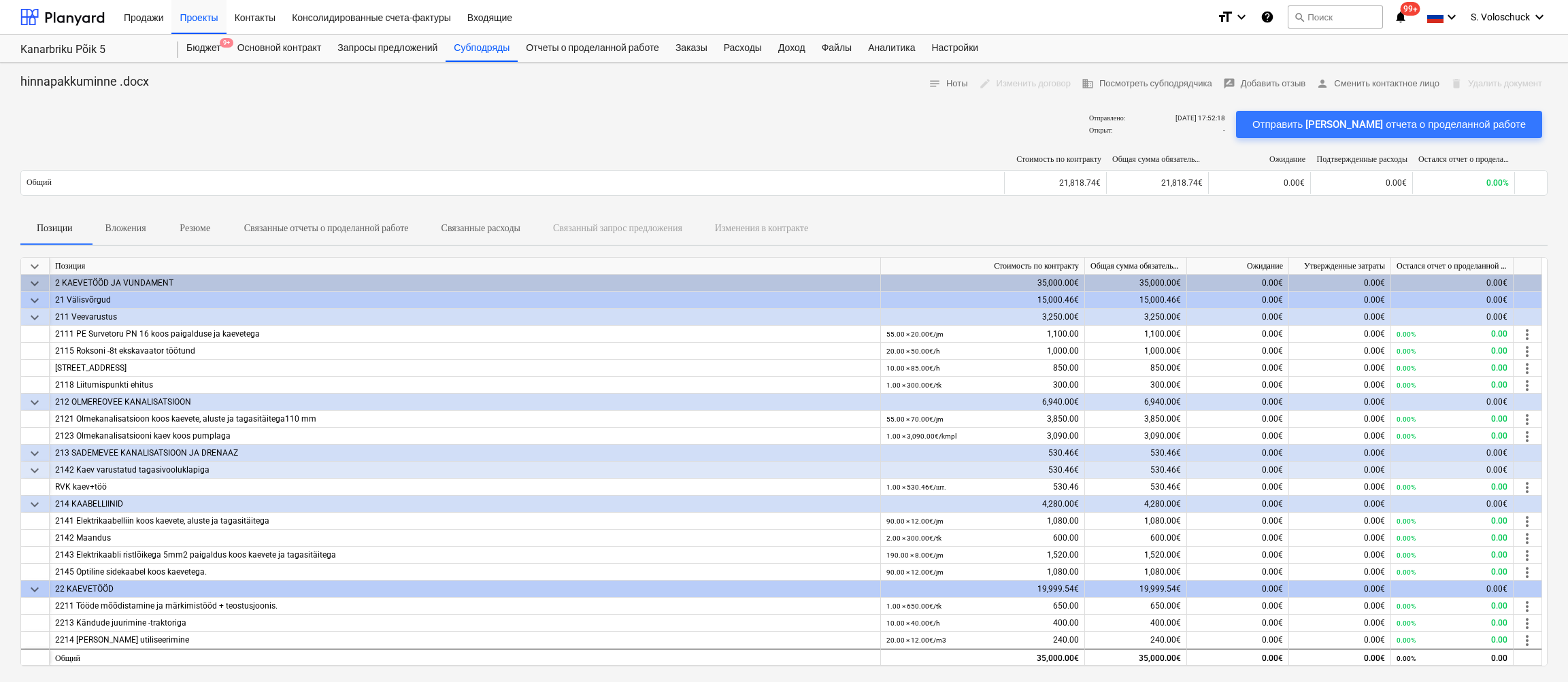
scroll to position [12, 0]
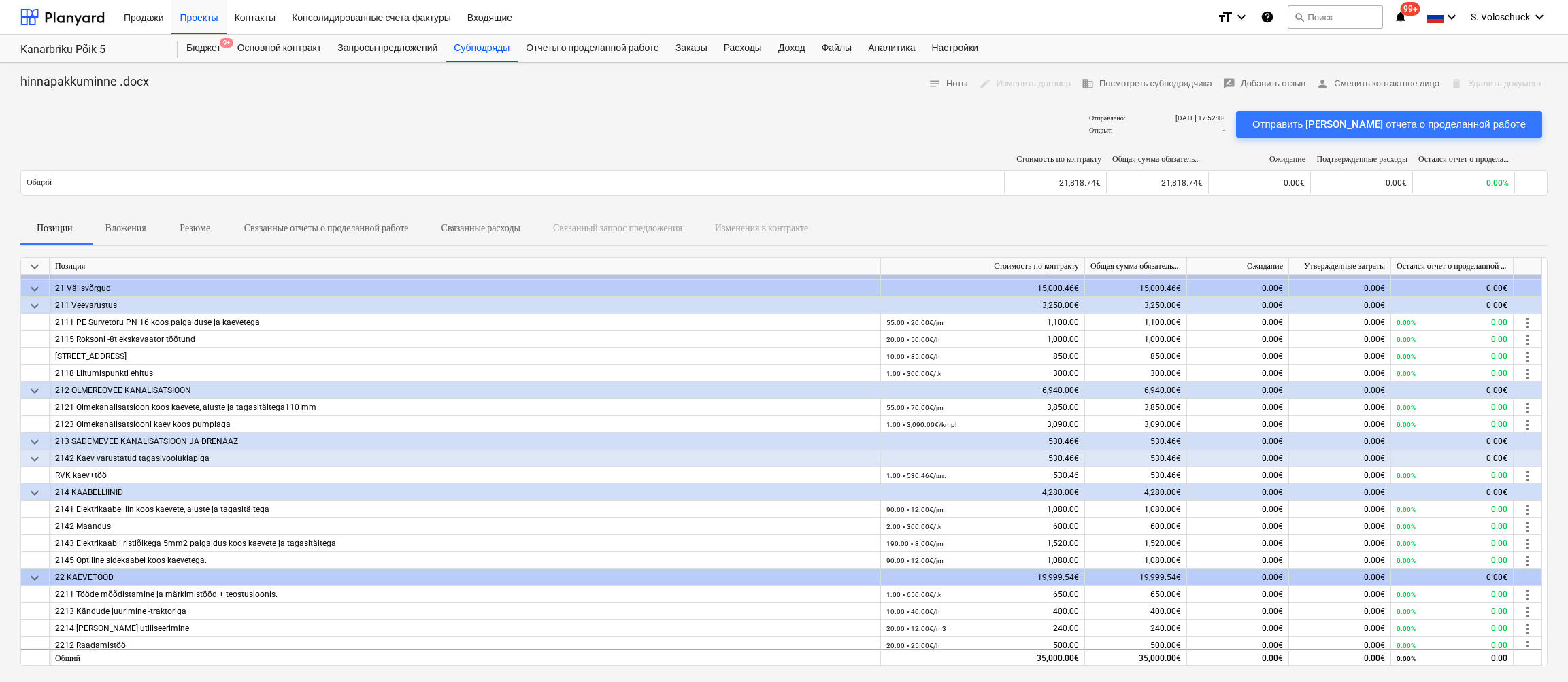
click at [134, 228] on p "Вложения" at bounding box center [126, 228] width 41 height 14
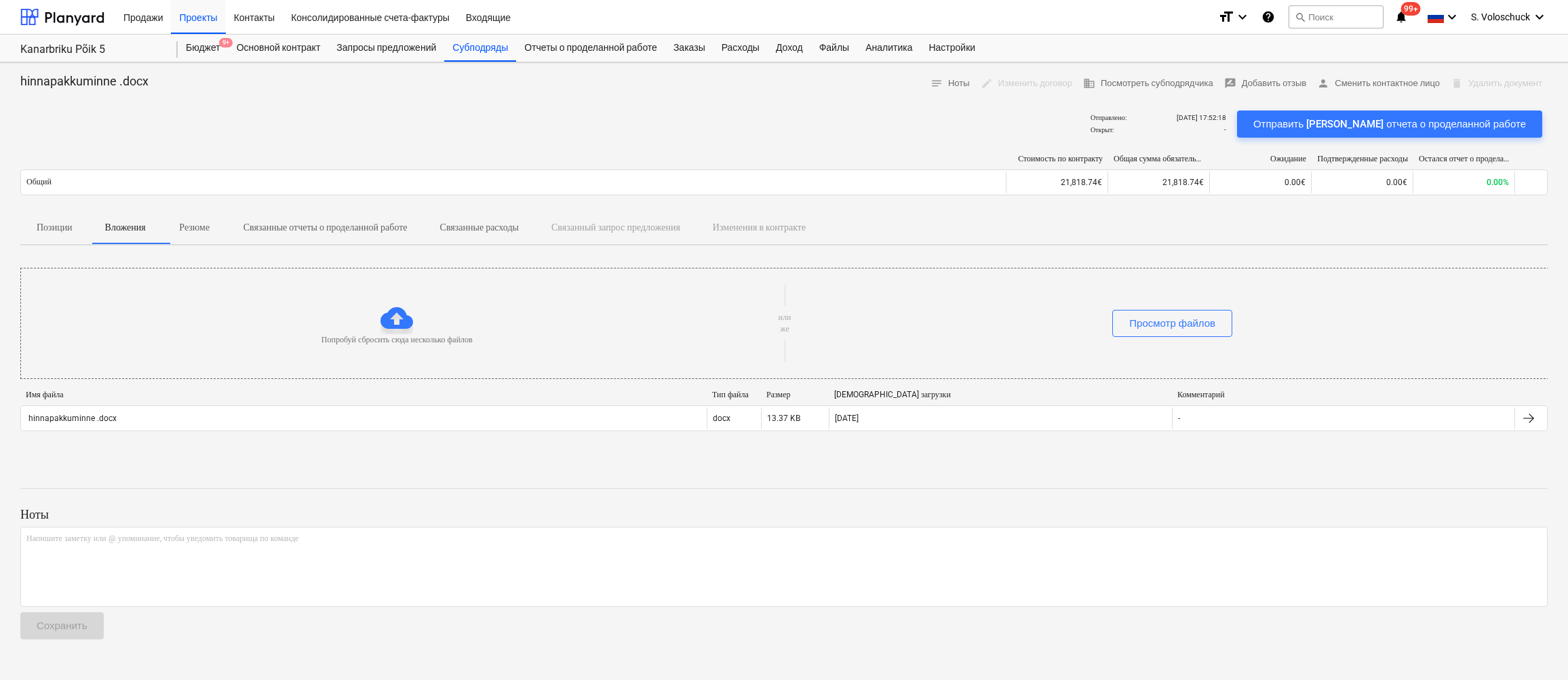
click at [200, 230] on p "Резюме" at bounding box center [194, 228] width 33 height 14
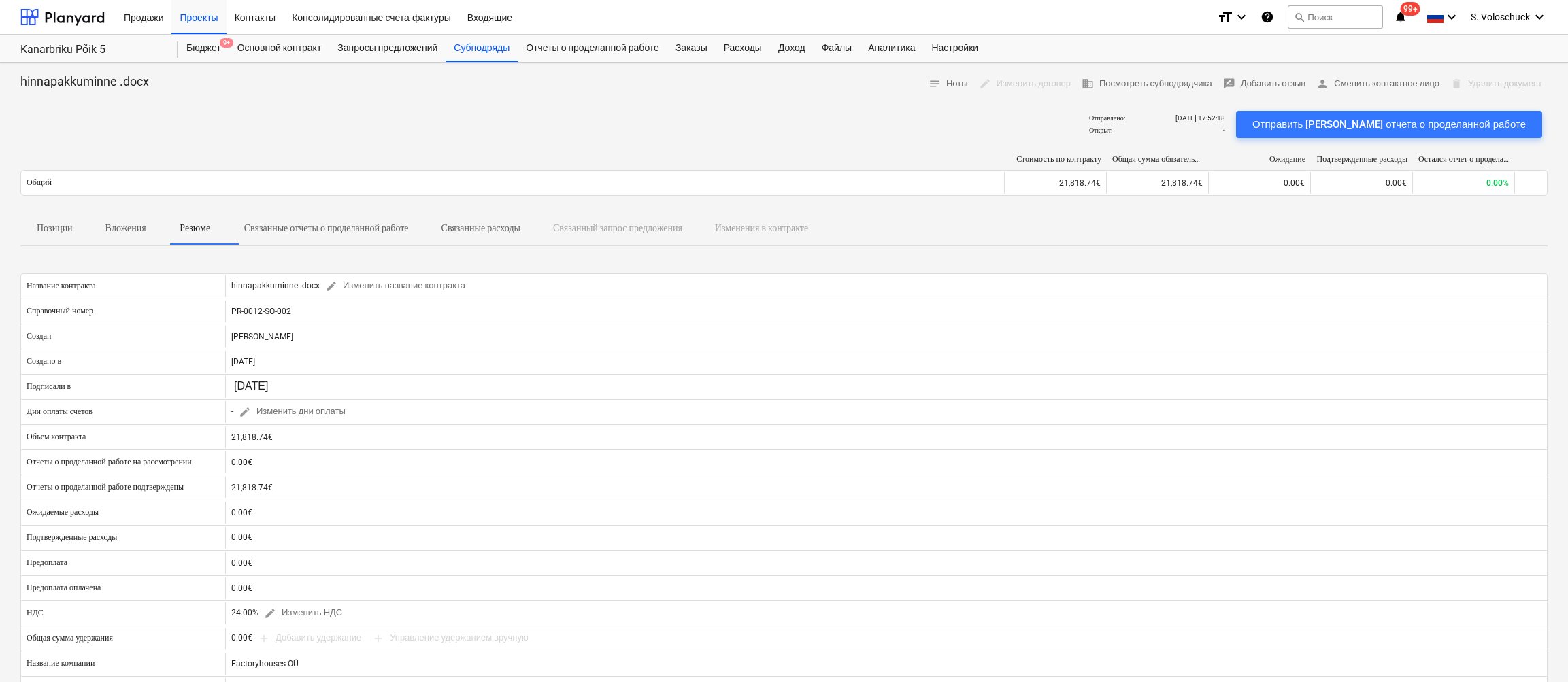
click at [348, 224] on p "Связанные отчеты о проделанной работе" at bounding box center [326, 228] width 164 height 14
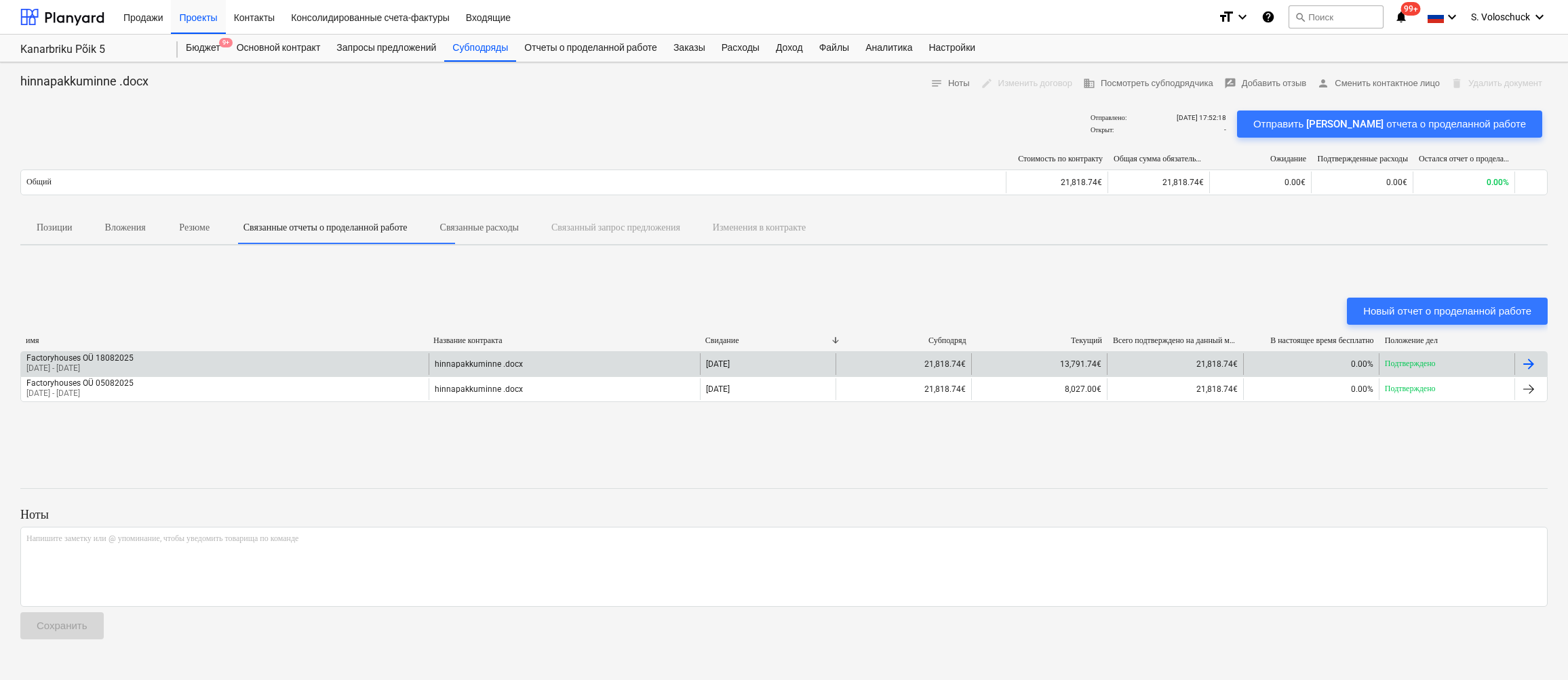
click at [520, 361] on div "hinnapakkuminne .docx" at bounding box center [563, 365] width 271 height 22
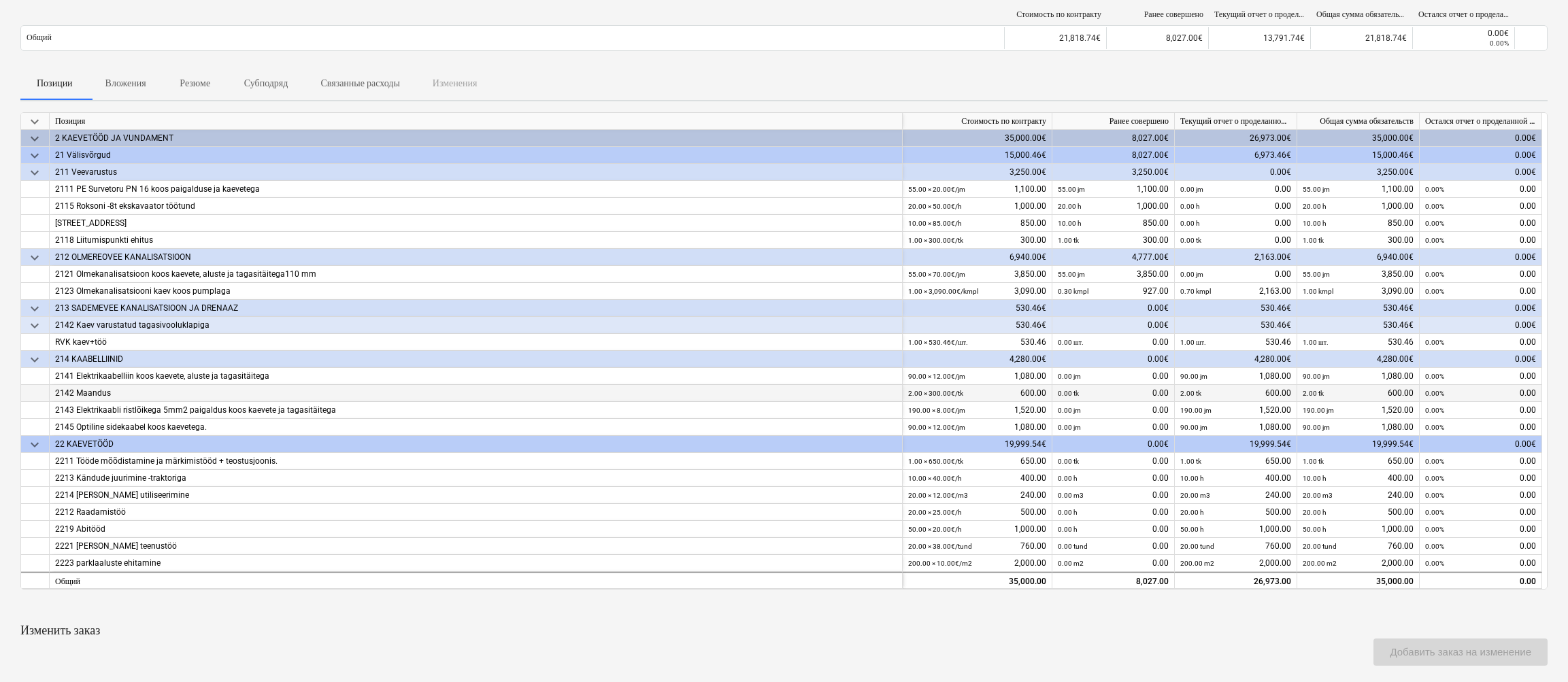
scroll to position [68, 0]
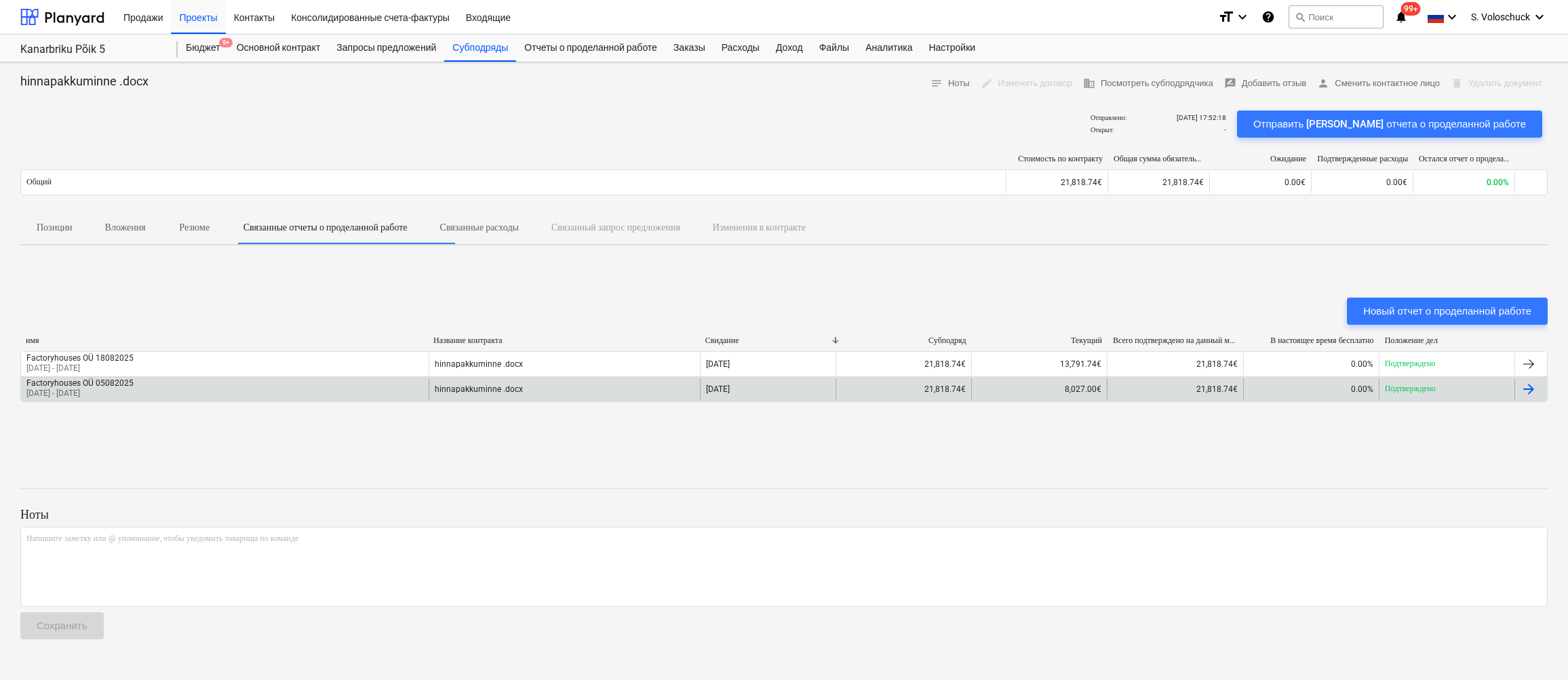
click at [780, 394] on div "[DATE]" at bounding box center [767, 390] width 135 height 22
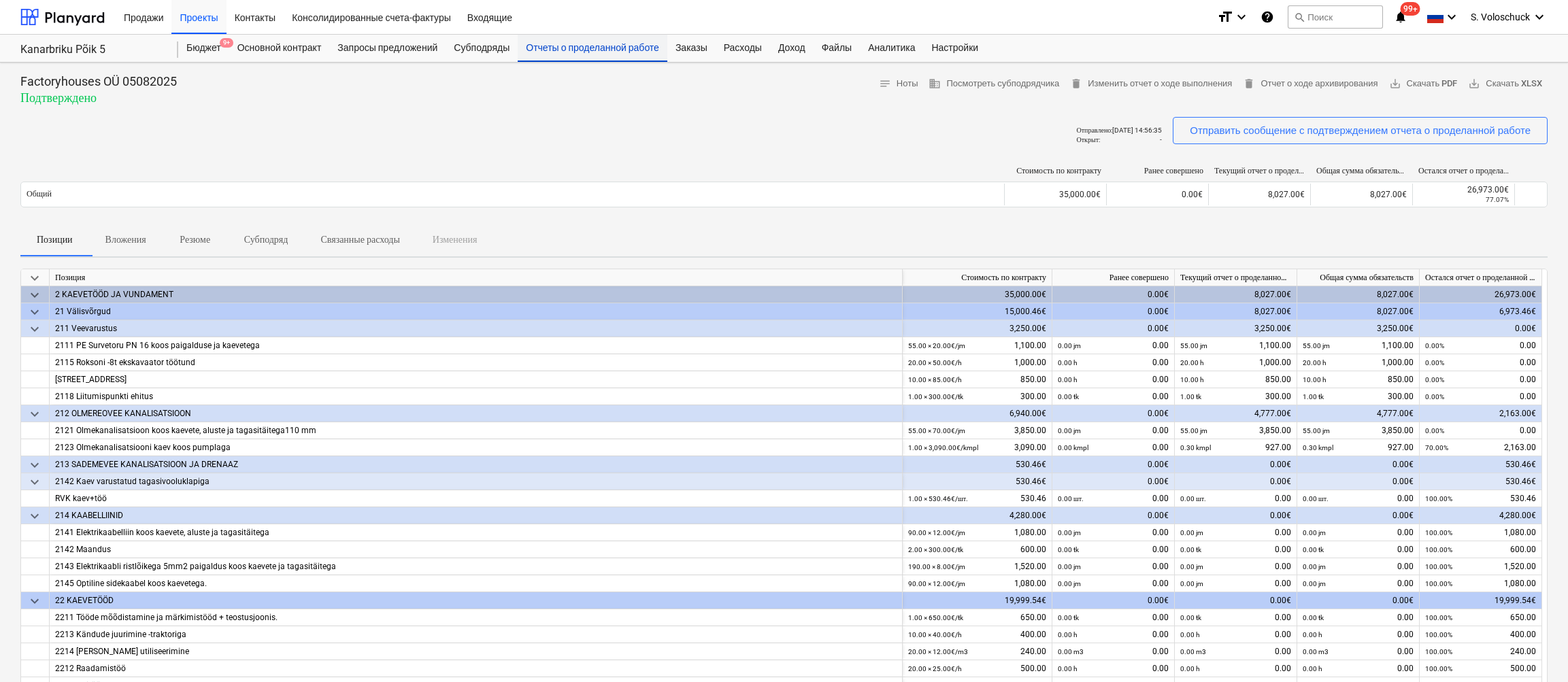
click at [635, 42] on div "Отчеты о проделанной работе" at bounding box center [592, 48] width 150 height 27
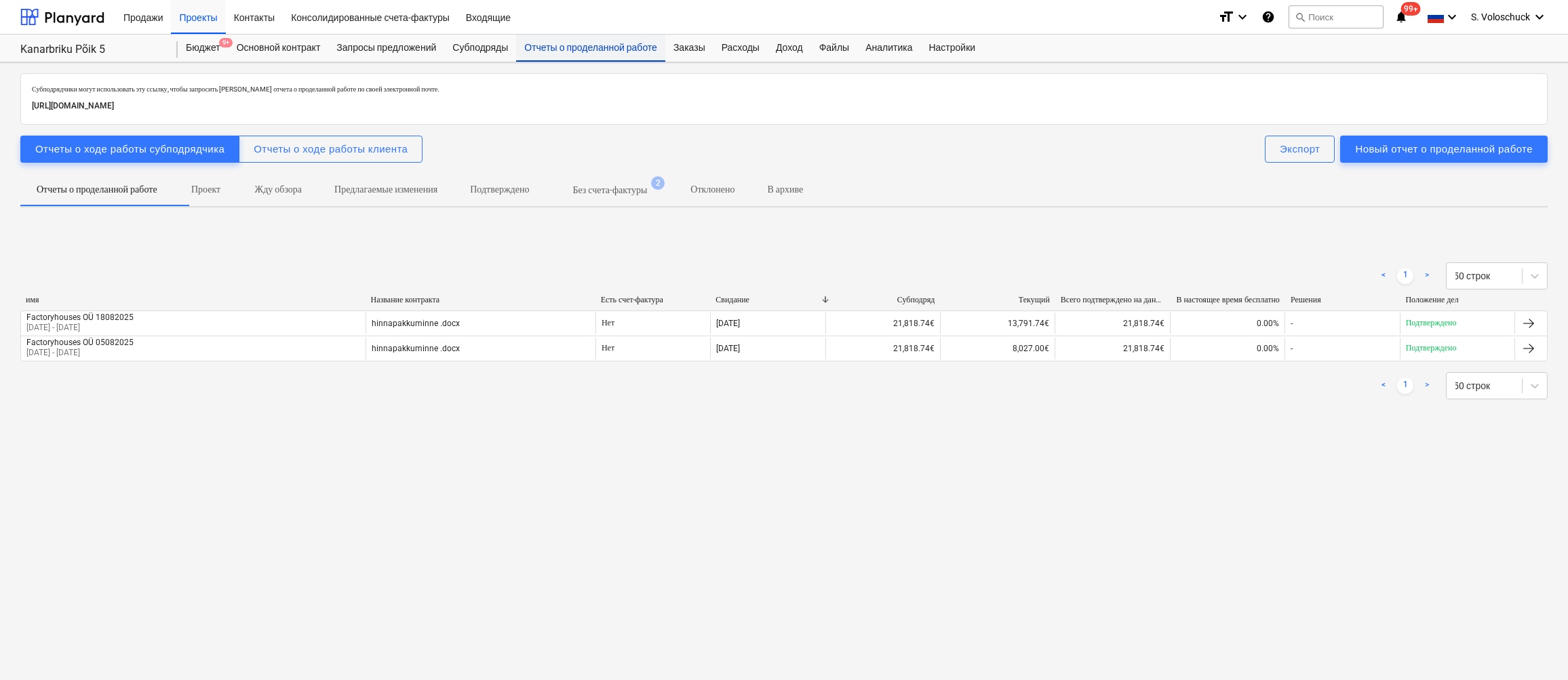
click at [635, 47] on div "Отчеты о проделанной работе" at bounding box center [590, 48] width 149 height 27
click at [501, 46] on div "Субподряды" at bounding box center [480, 48] width 72 height 27
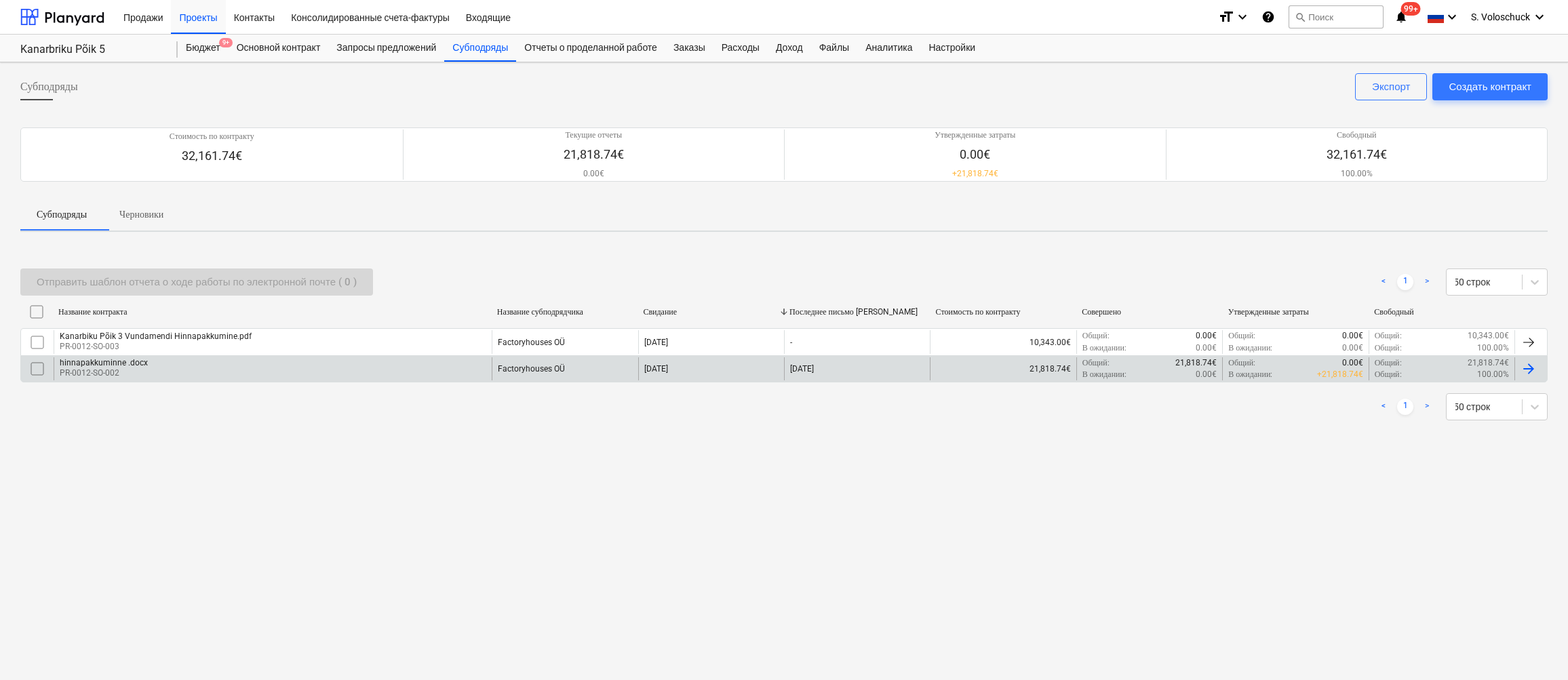
click at [1482, 369] on p "100.00%" at bounding box center [1492, 375] width 32 height 12
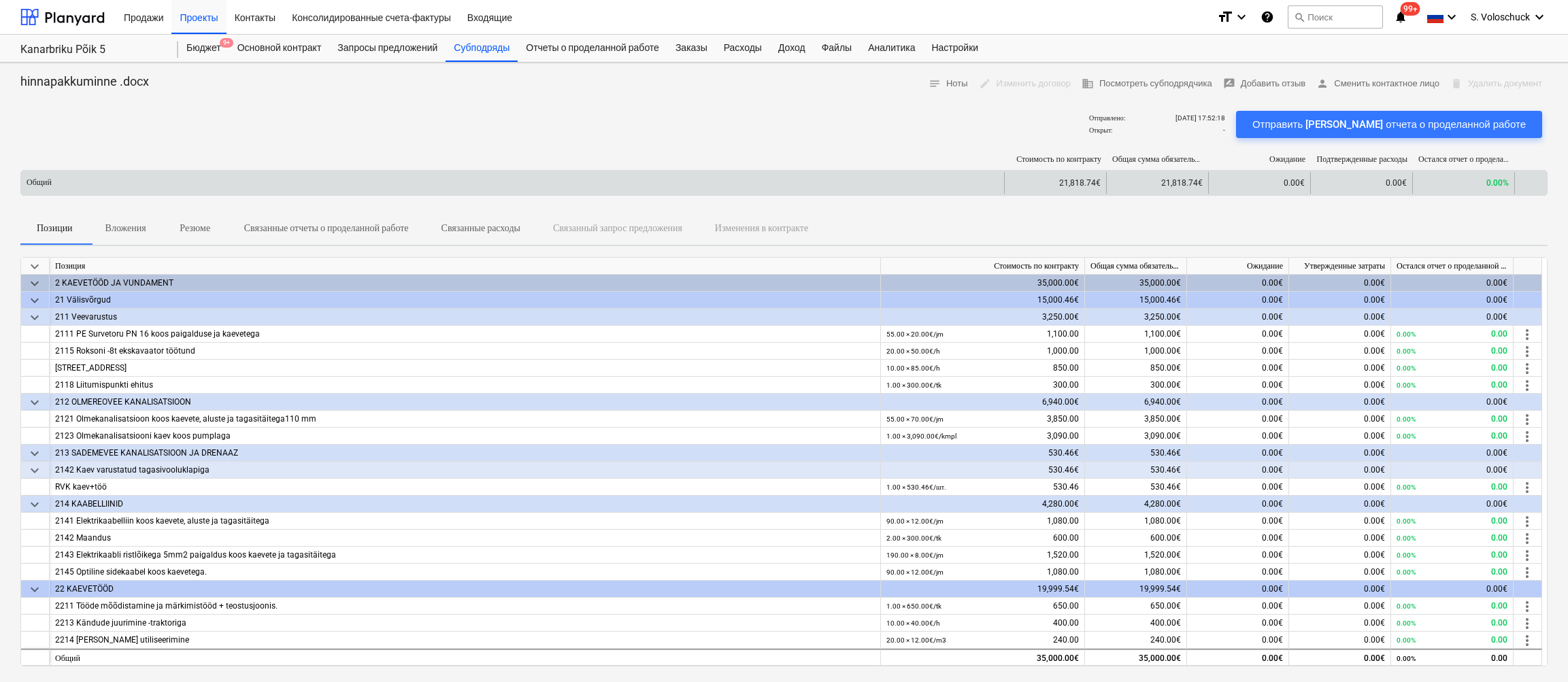
click at [1487, 178] on span "0.00%" at bounding box center [1497, 183] width 23 height 10
click at [1500, 183] on span "0.00%" at bounding box center [1497, 183] width 23 height 10
click at [1341, 185] on div "0.00€" at bounding box center [1361, 183] width 102 height 22
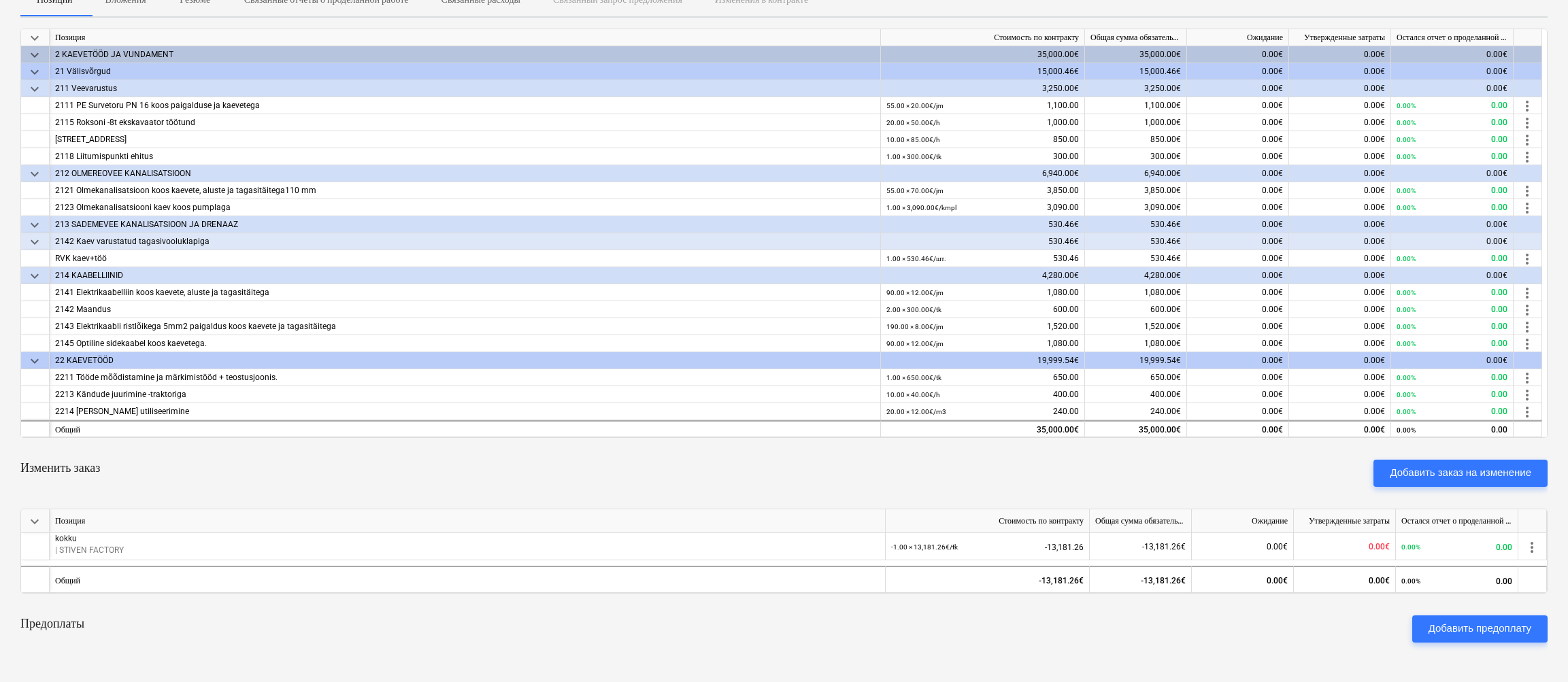
scroll to position [119, 0]
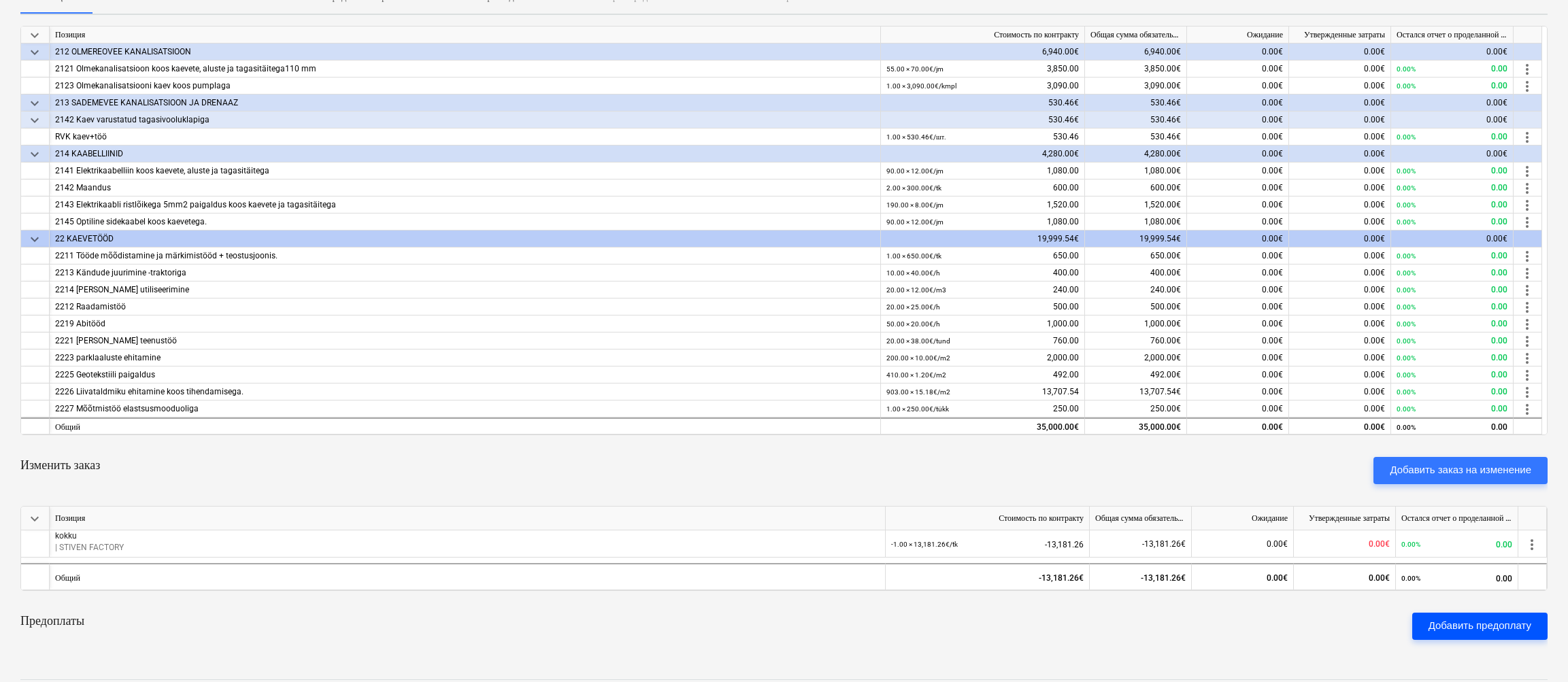
click at [1487, 519] on div "Добавить предоплату" at bounding box center [1479, 626] width 103 height 18
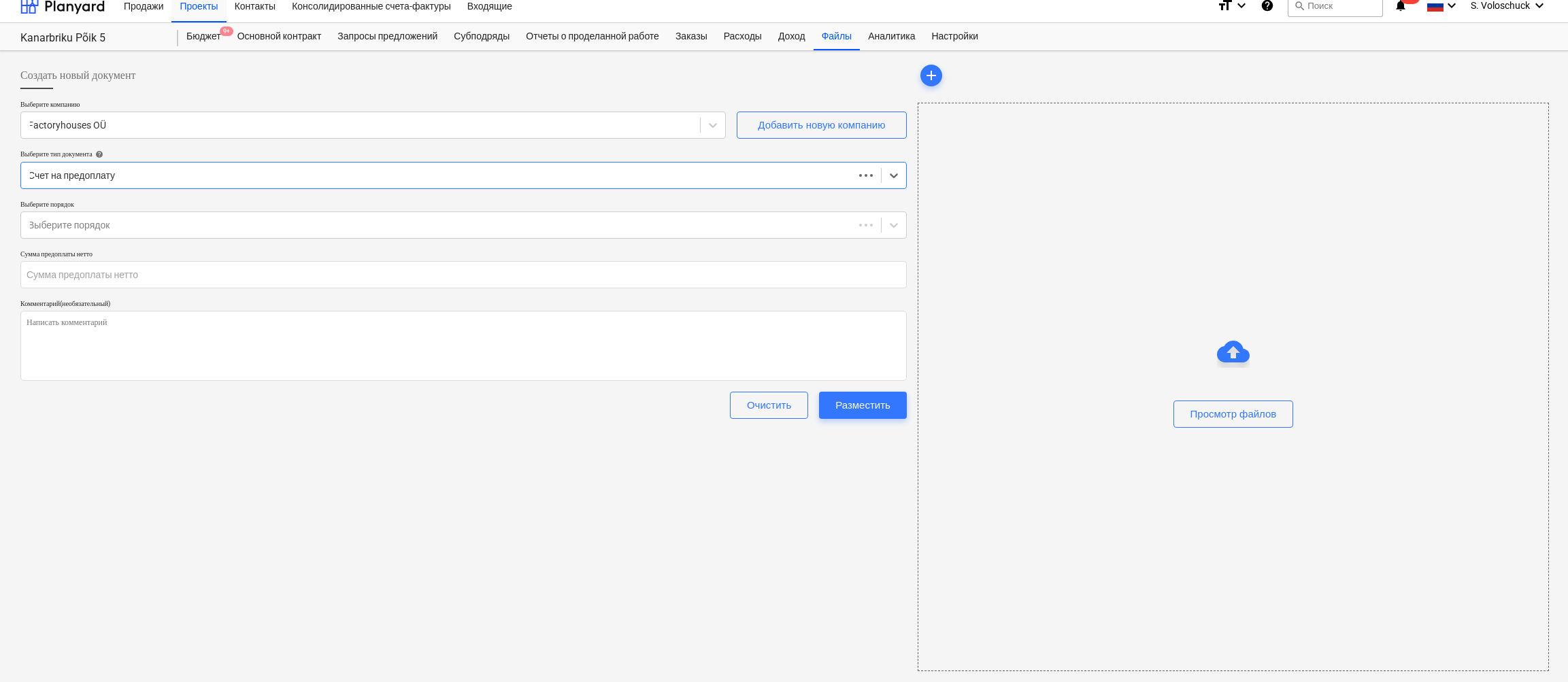
type textarea "x"
type input "0.00"
type textarea "x"
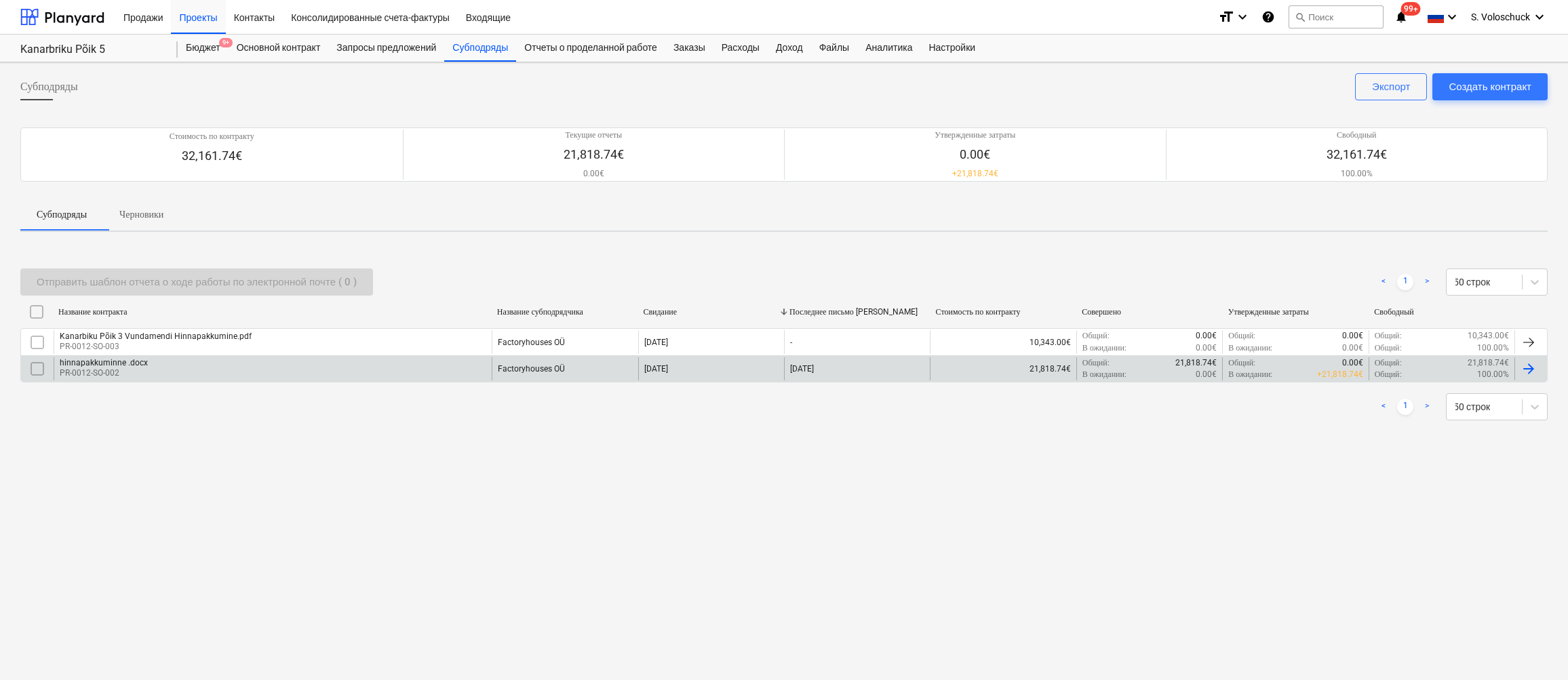
click at [1532, 375] on div at bounding box center [1528, 369] width 16 height 16
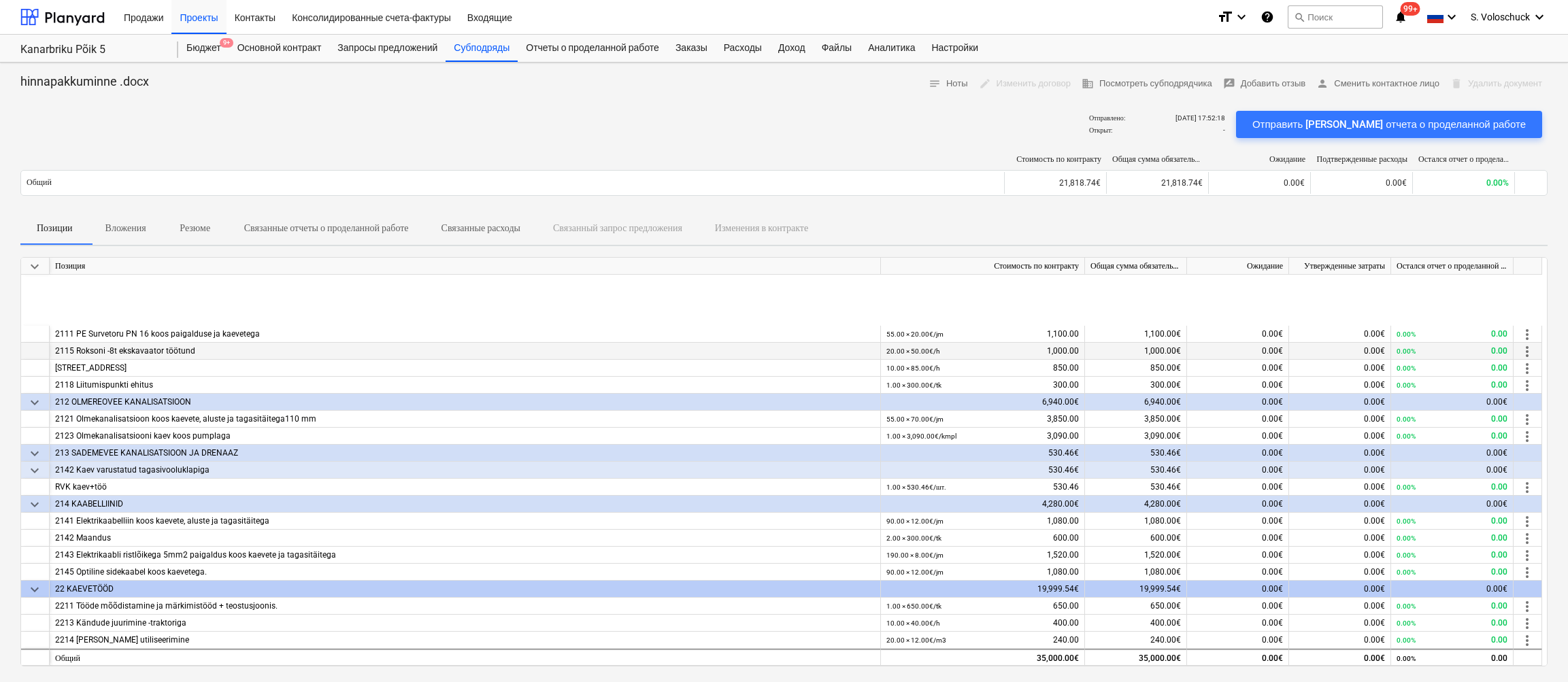
scroll to position [119, 0]
